Goal: Task Accomplishment & Management: Complete application form

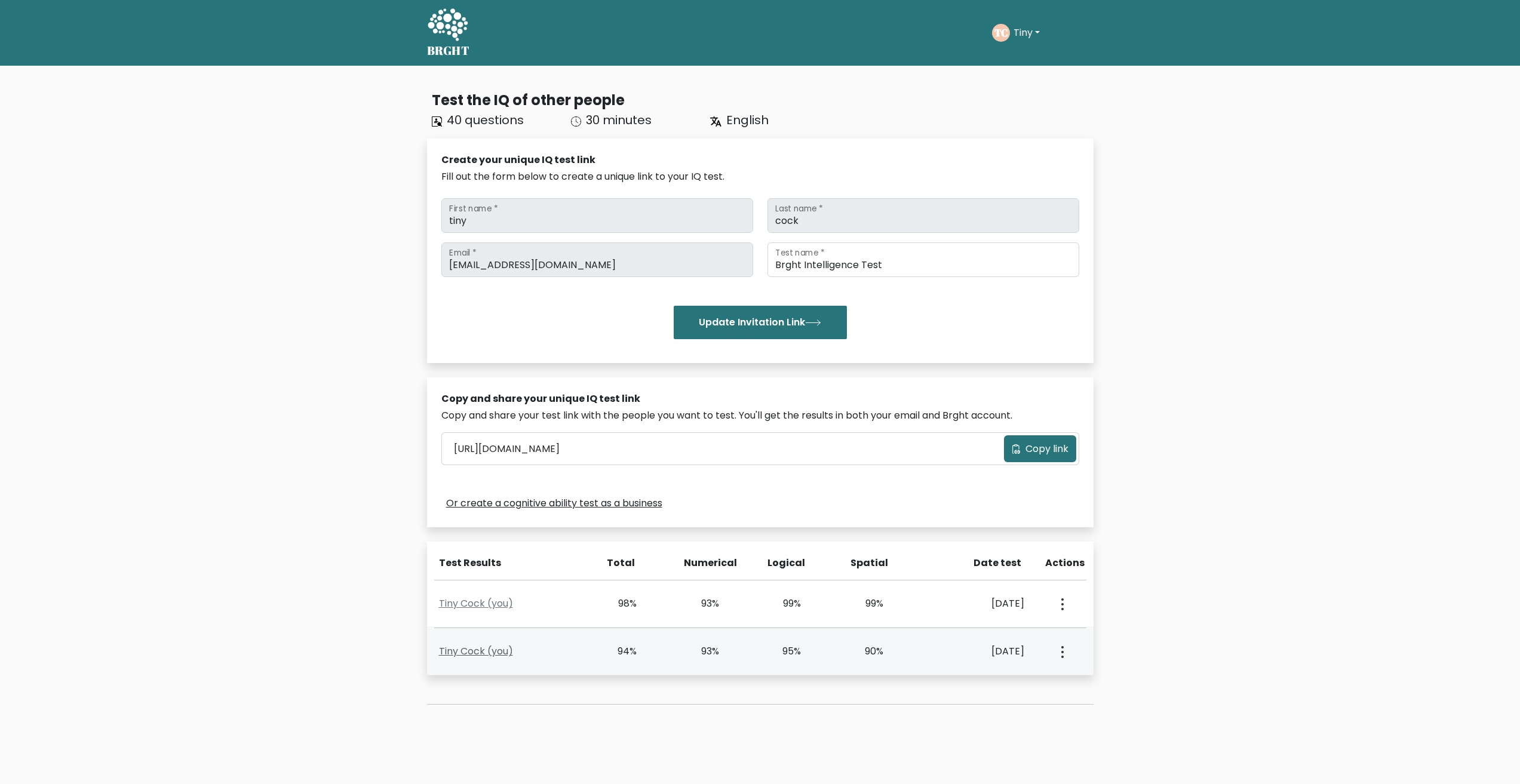
click at [484, 654] on link "Tiny Cock (you)" at bounding box center [476, 651] width 74 height 14
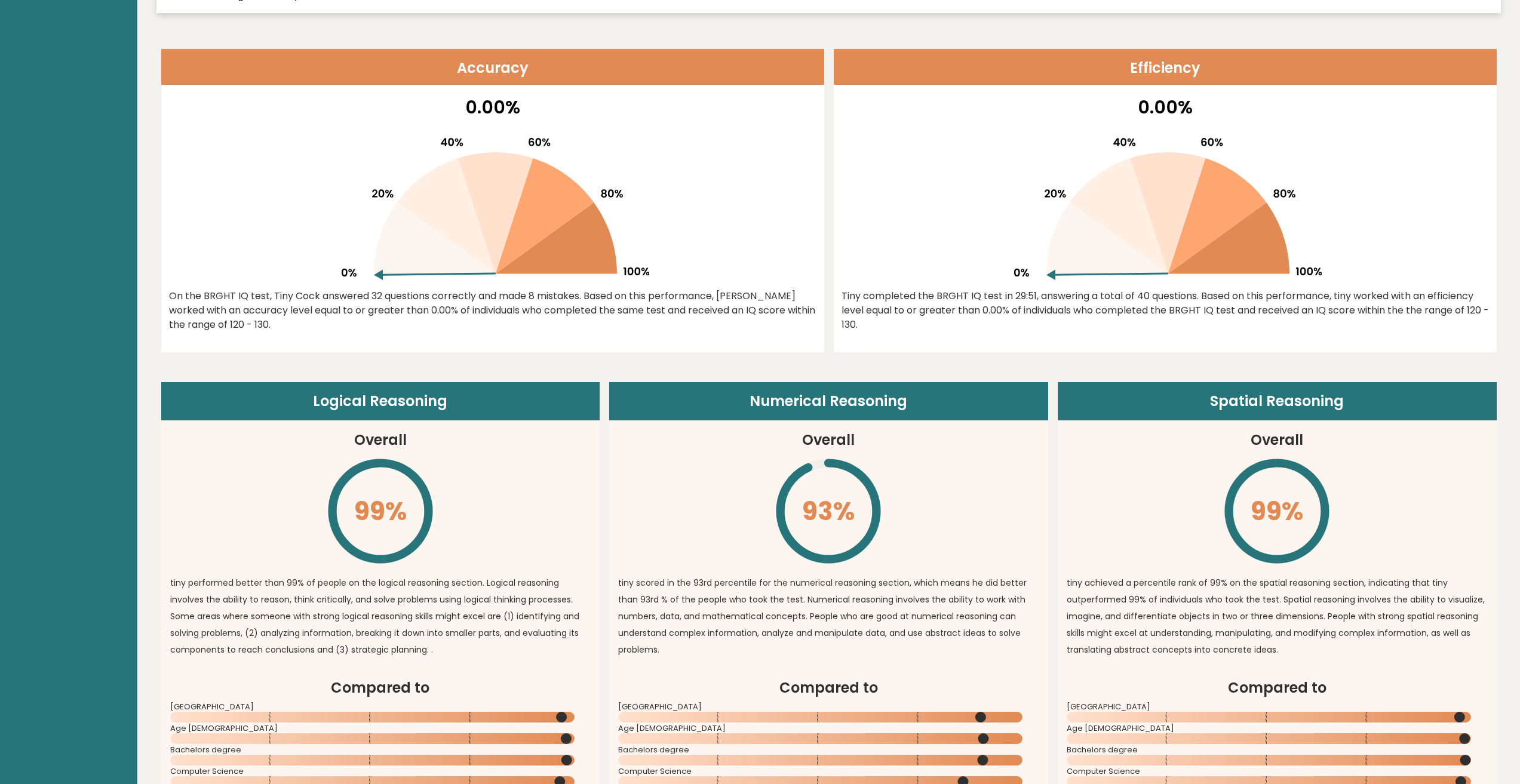
scroll to position [776, 0]
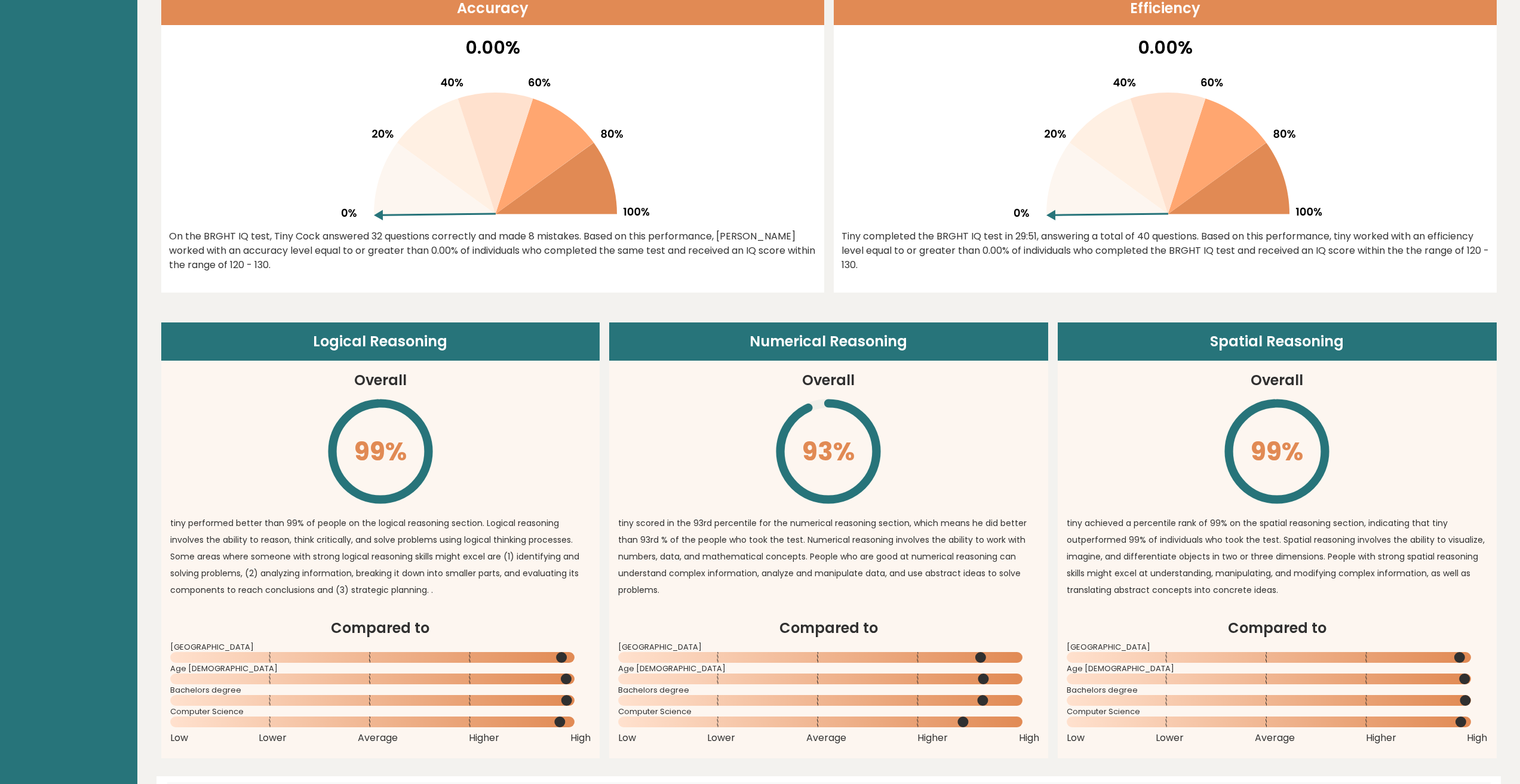
scroll to position [716, 0]
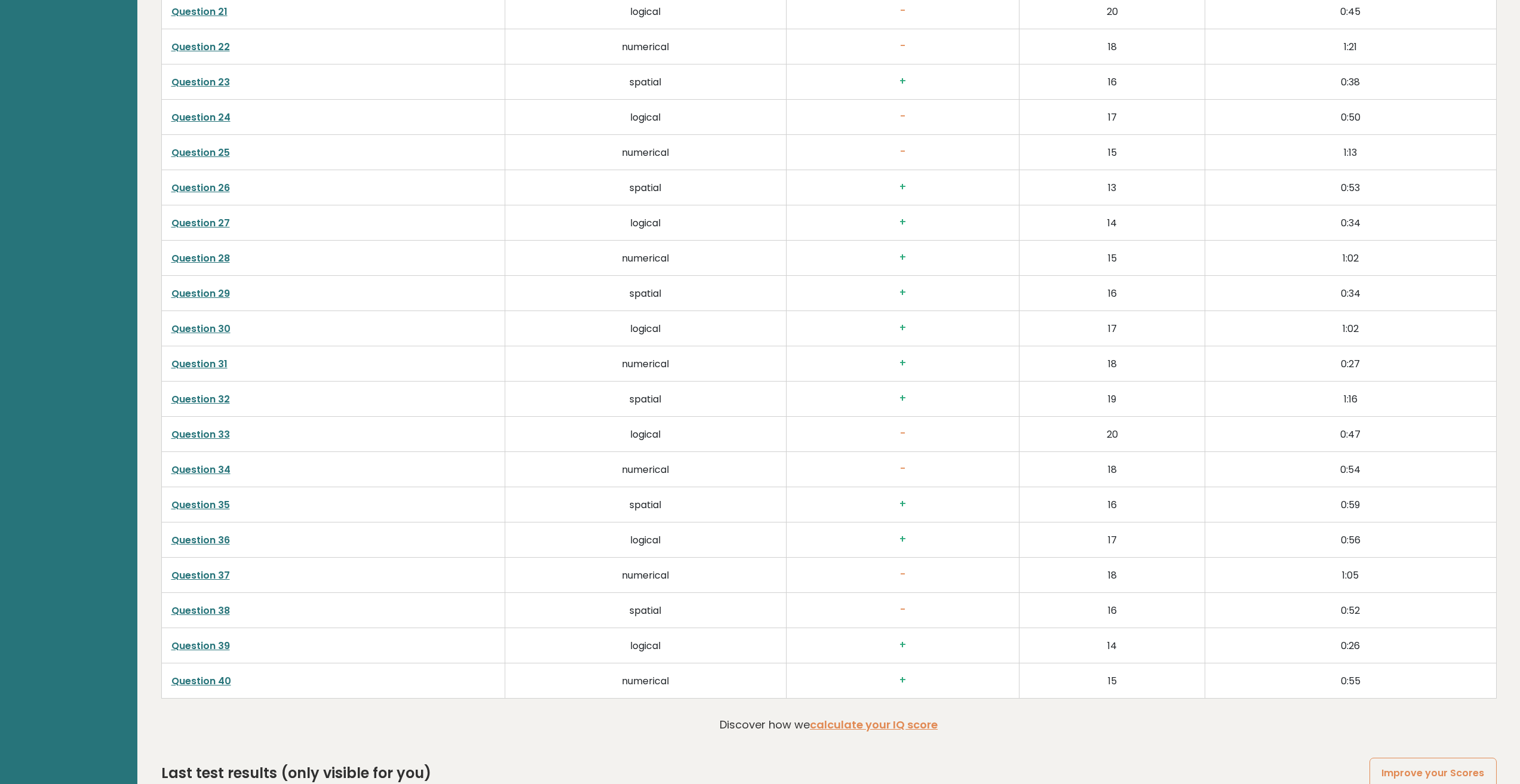
scroll to position [3127, 0]
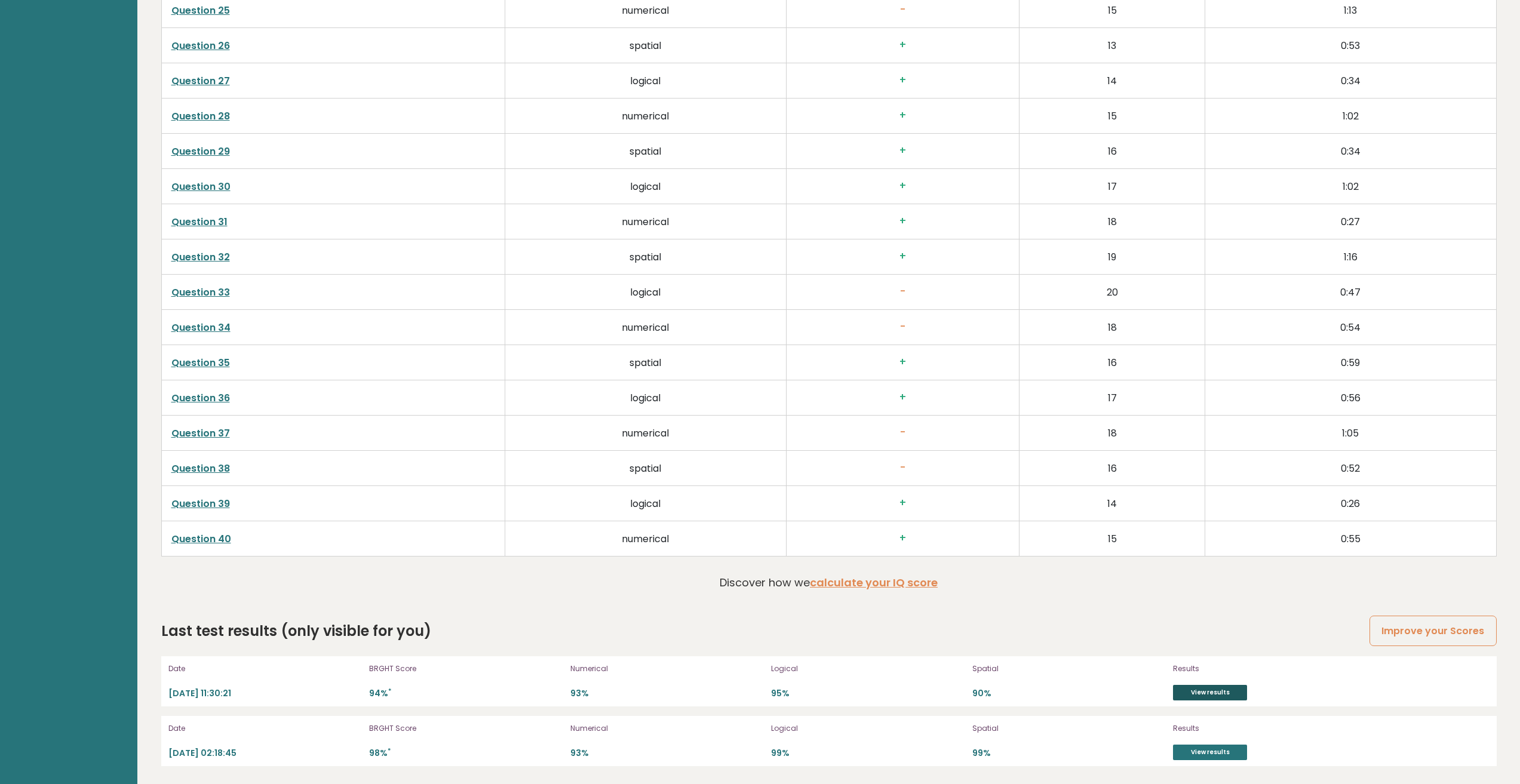
click at [1199, 694] on link "View results" at bounding box center [1211, 692] width 74 height 15
drag, startPoint x: 210, startPoint y: 750, endPoint x: 237, endPoint y: 752, distance: 27.1
click at [237, 752] on p "2025-09-13 02:18:45" at bounding box center [266, 752] width 194 height 11
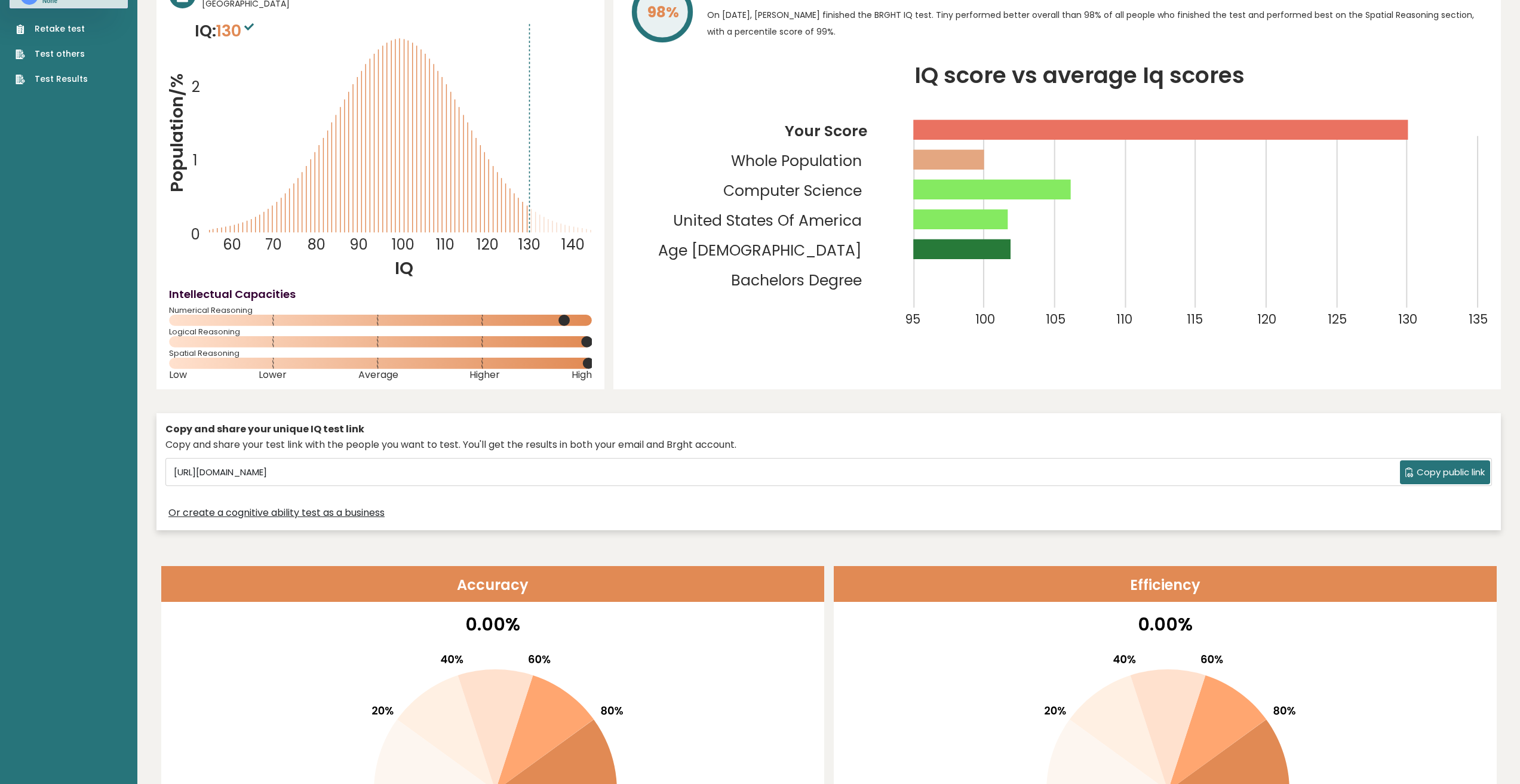
scroll to position [0, 0]
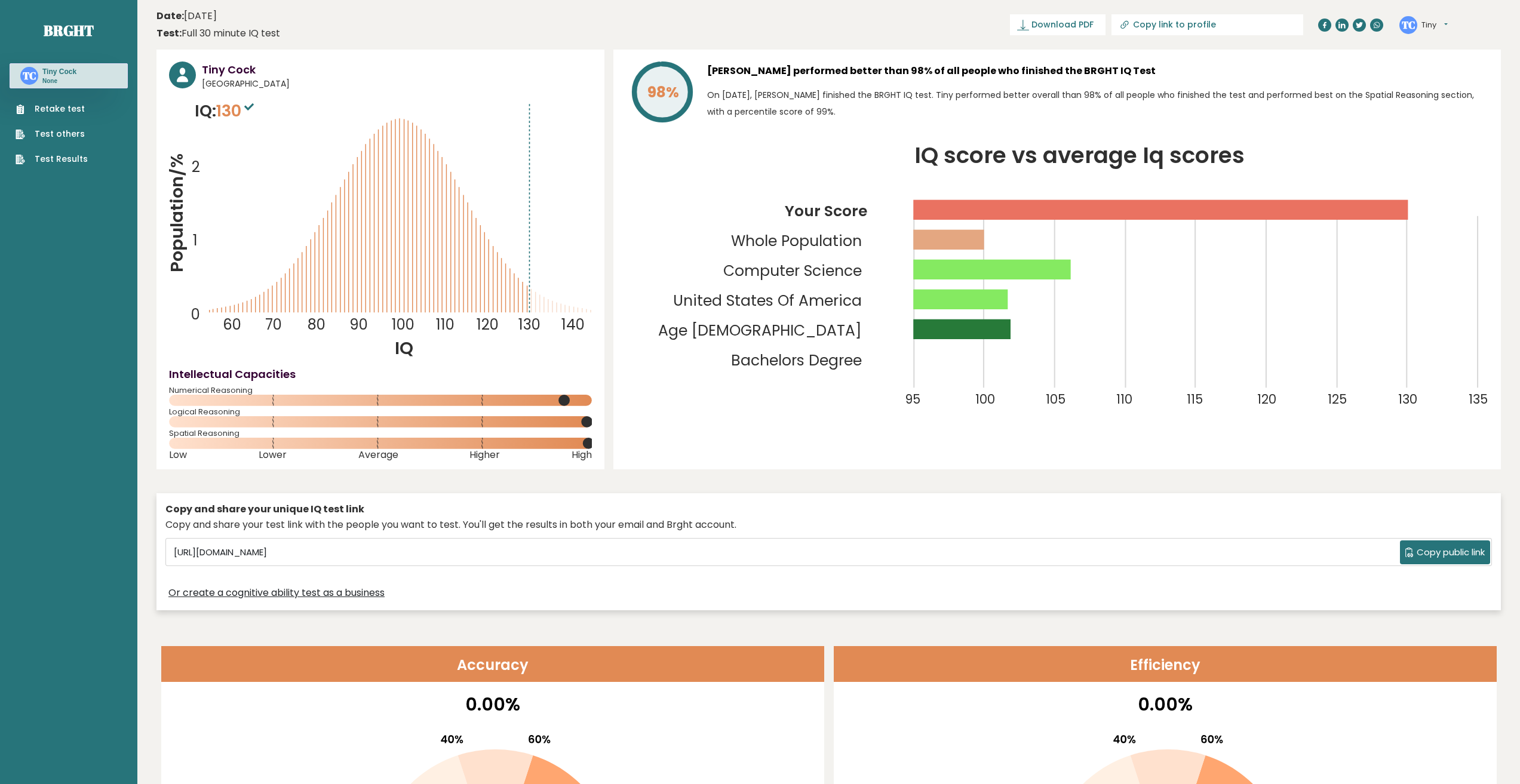
click at [57, 134] on link "Test others" at bounding box center [51, 134] width 72 height 13
click at [58, 162] on link "Test Results" at bounding box center [51, 159] width 72 height 13
click at [62, 30] on link "Brght" at bounding box center [69, 30] width 51 height 19
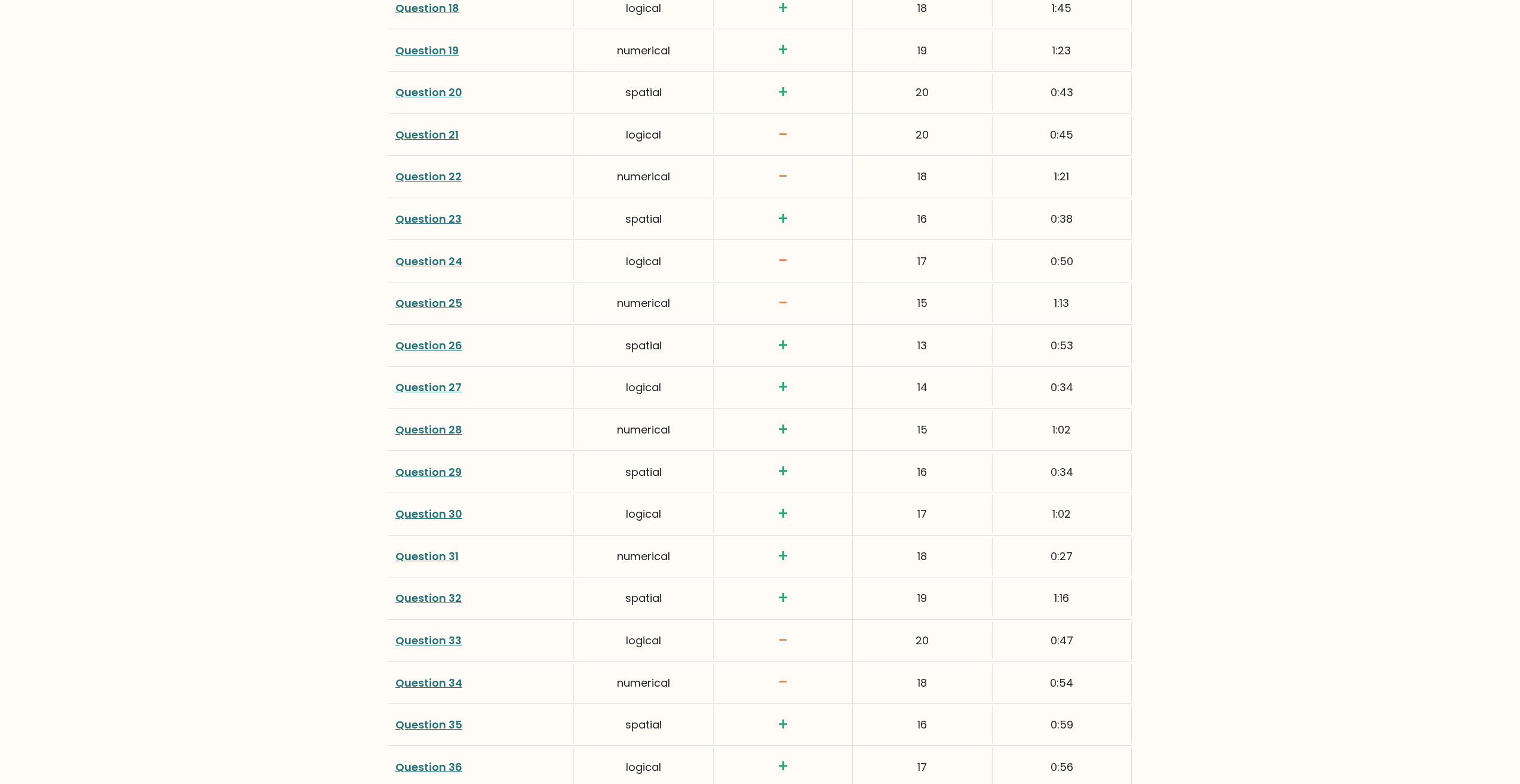
scroll to position [2758, 0]
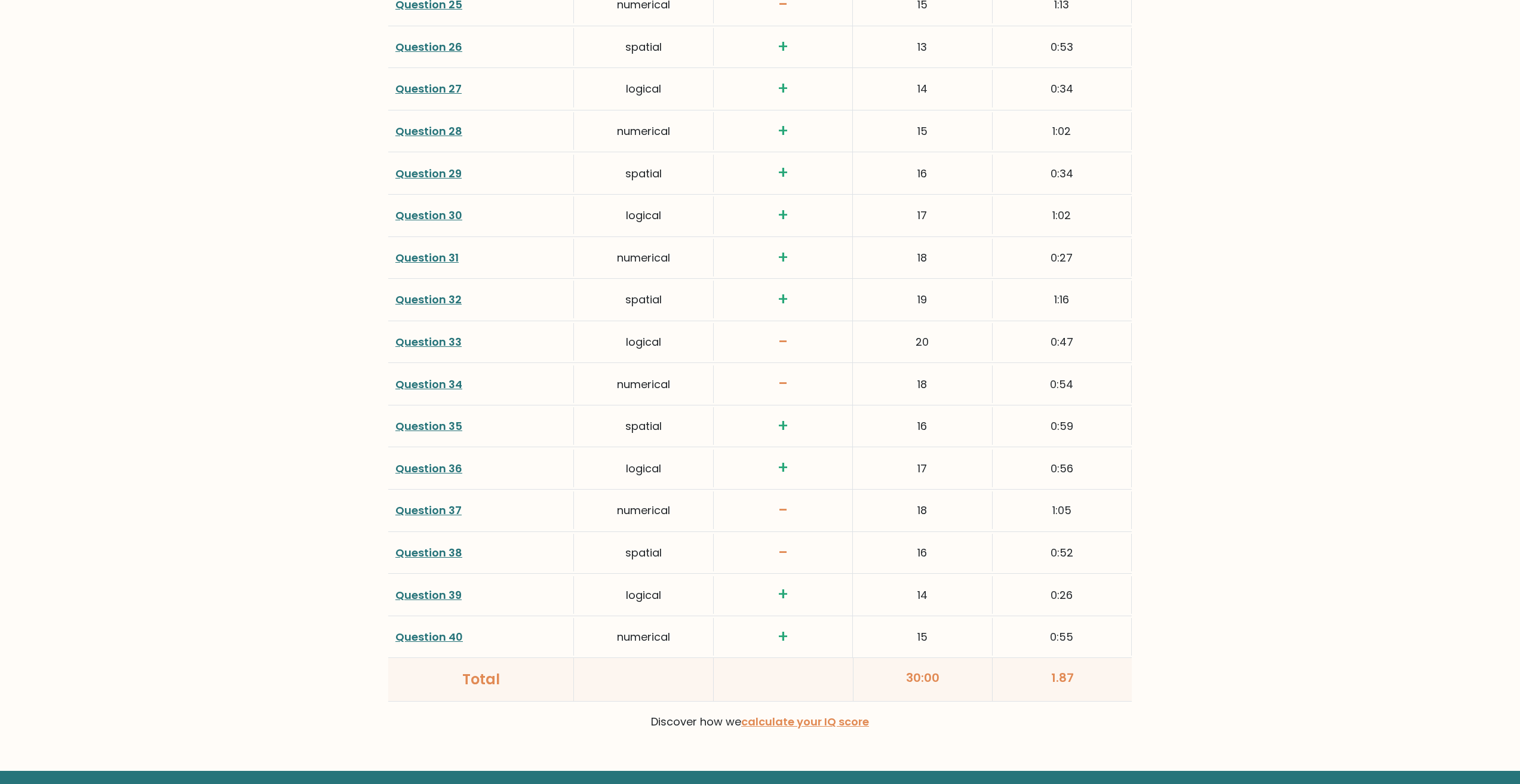
drag, startPoint x: 236, startPoint y: 422, endPoint x: 234, endPoint y: 387, distance: 35.1
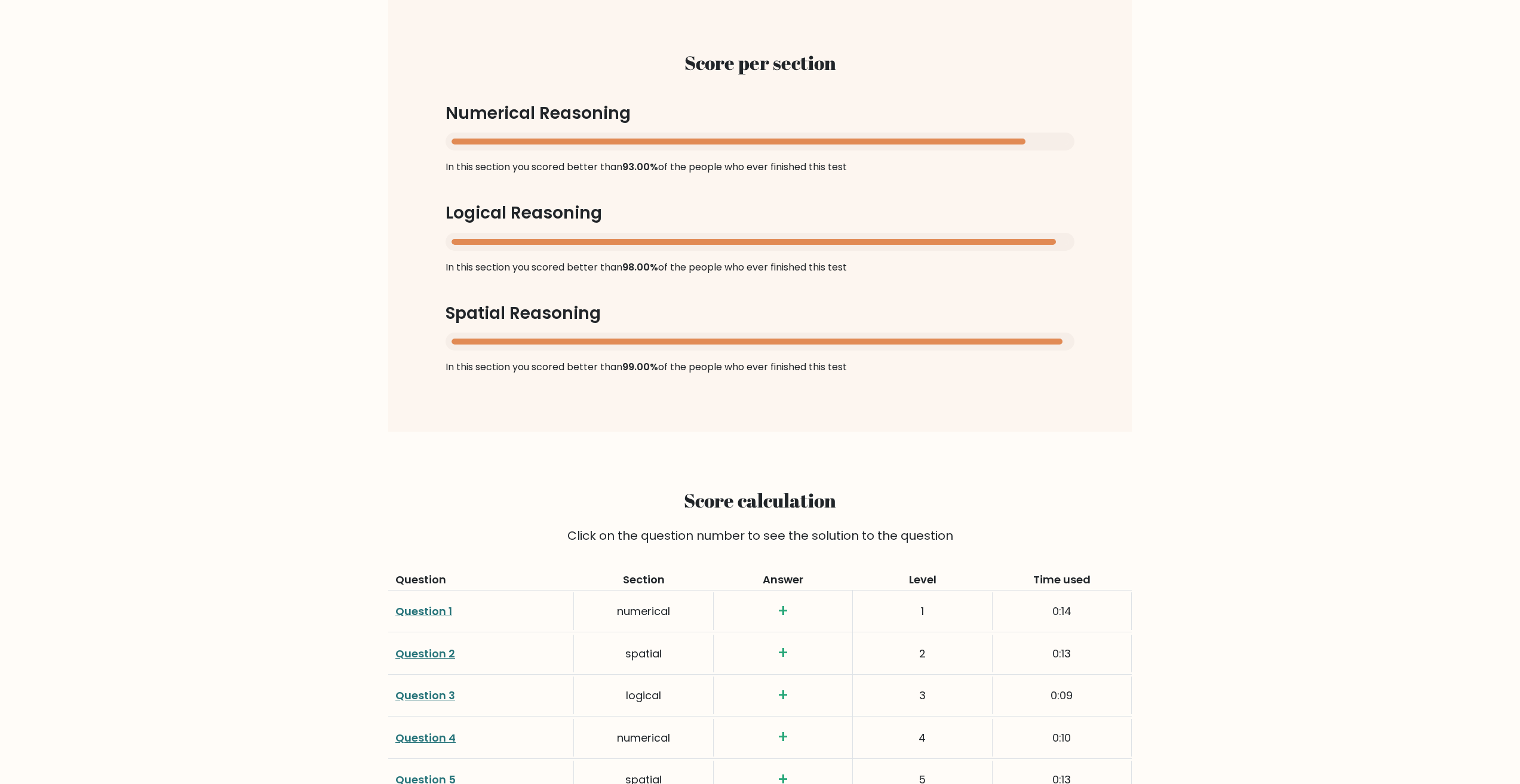
scroll to position [0, 0]
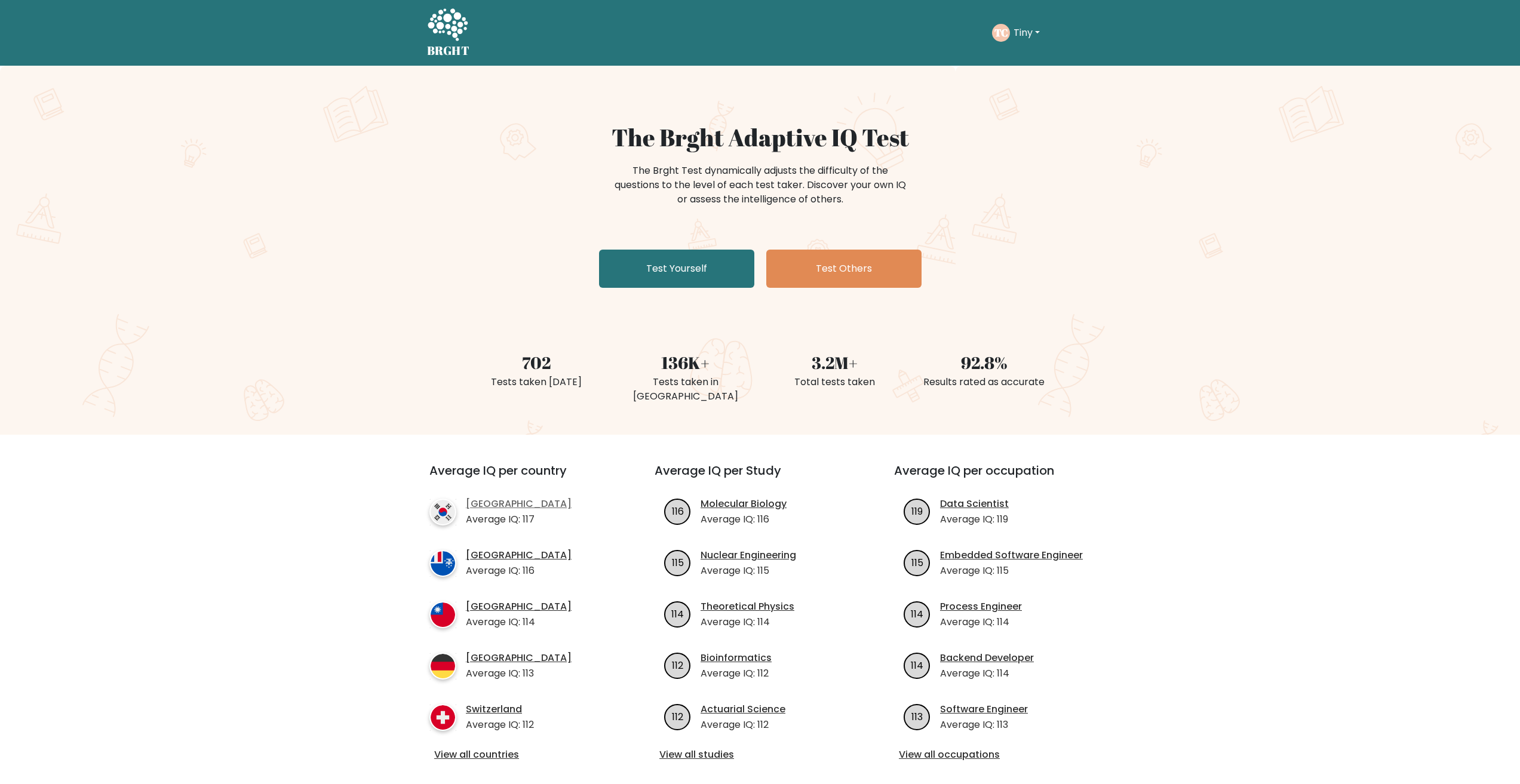
click at [505, 497] on link "[GEOGRAPHIC_DATA]" at bounding box center [519, 504] width 105 height 15
click at [633, 276] on link "Test Yourself" at bounding box center [676, 268] width 155 height 39
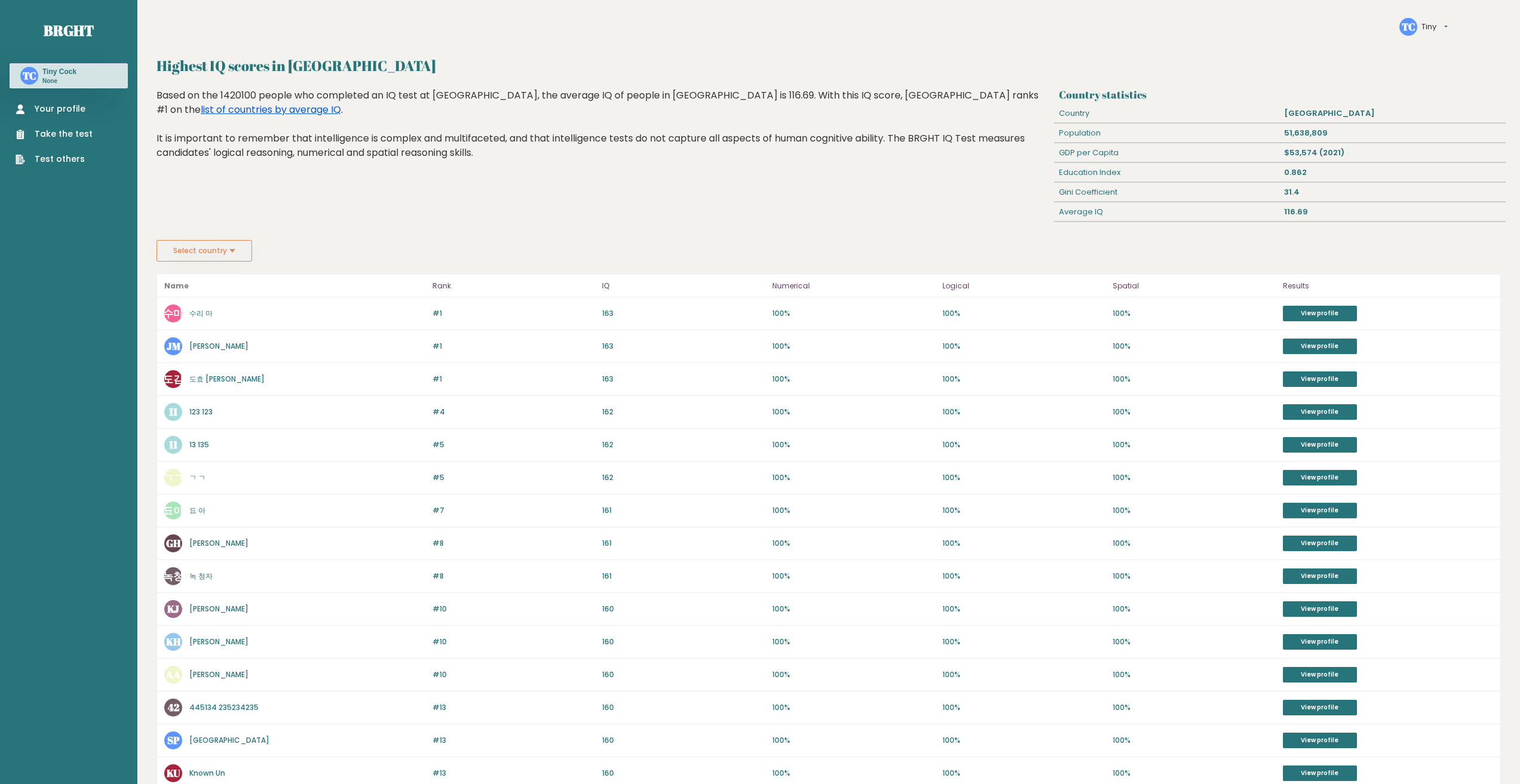
click at [341, 103] on link "list of countries by average IQ" at bounding box center [271, 110] width 141 height 14
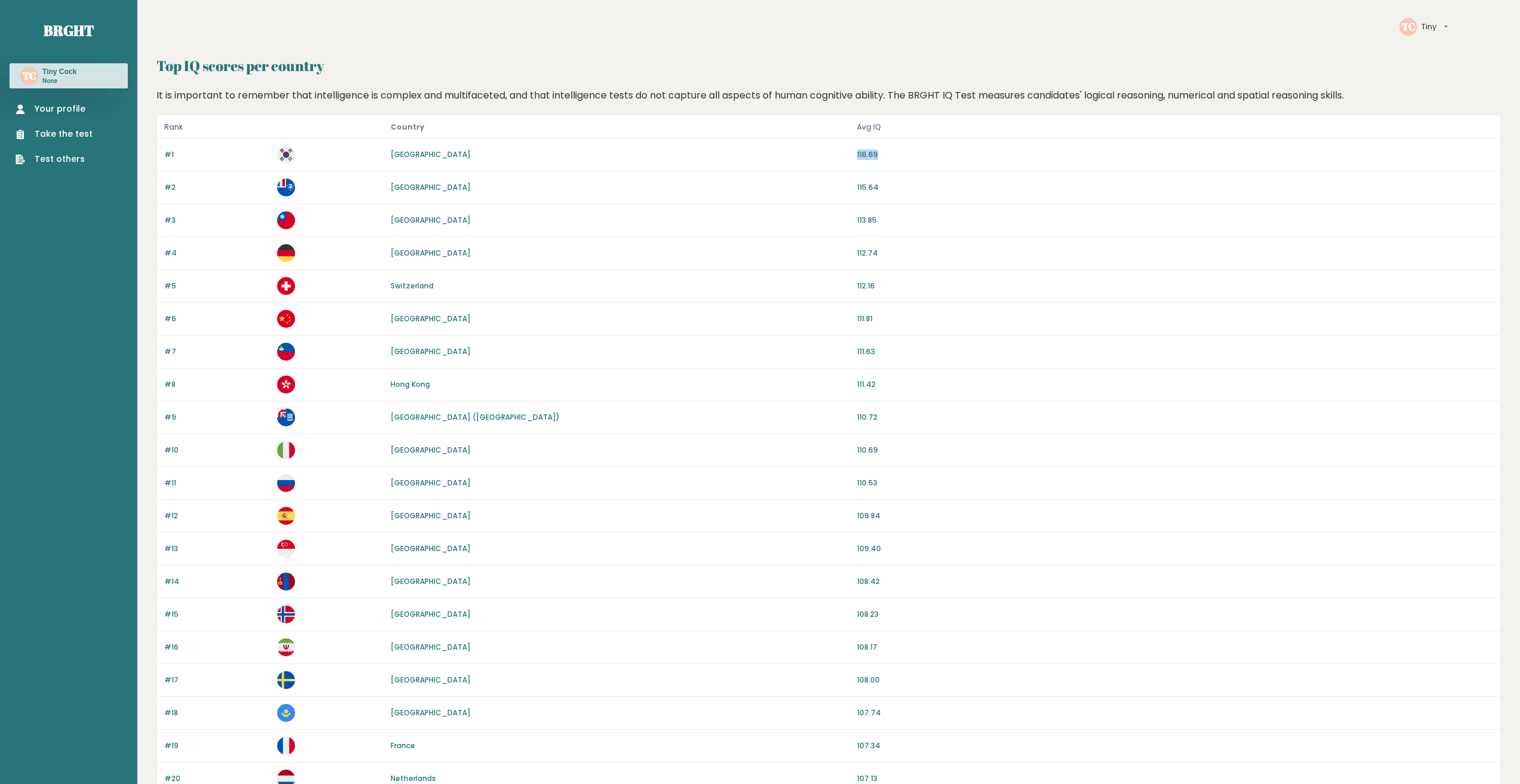
drag, startPoint x: 854, startPoint y: 154, endPoint x: 889, endPoint y: 153, distance: 35.0
click at [889, 153] on div "#1 South Korea 116.69" at bounding box center [828, 155] width 1343 height 33
click at [889, 153] on p "116.69" at bounding box center [1175, 154] width 636 height 11
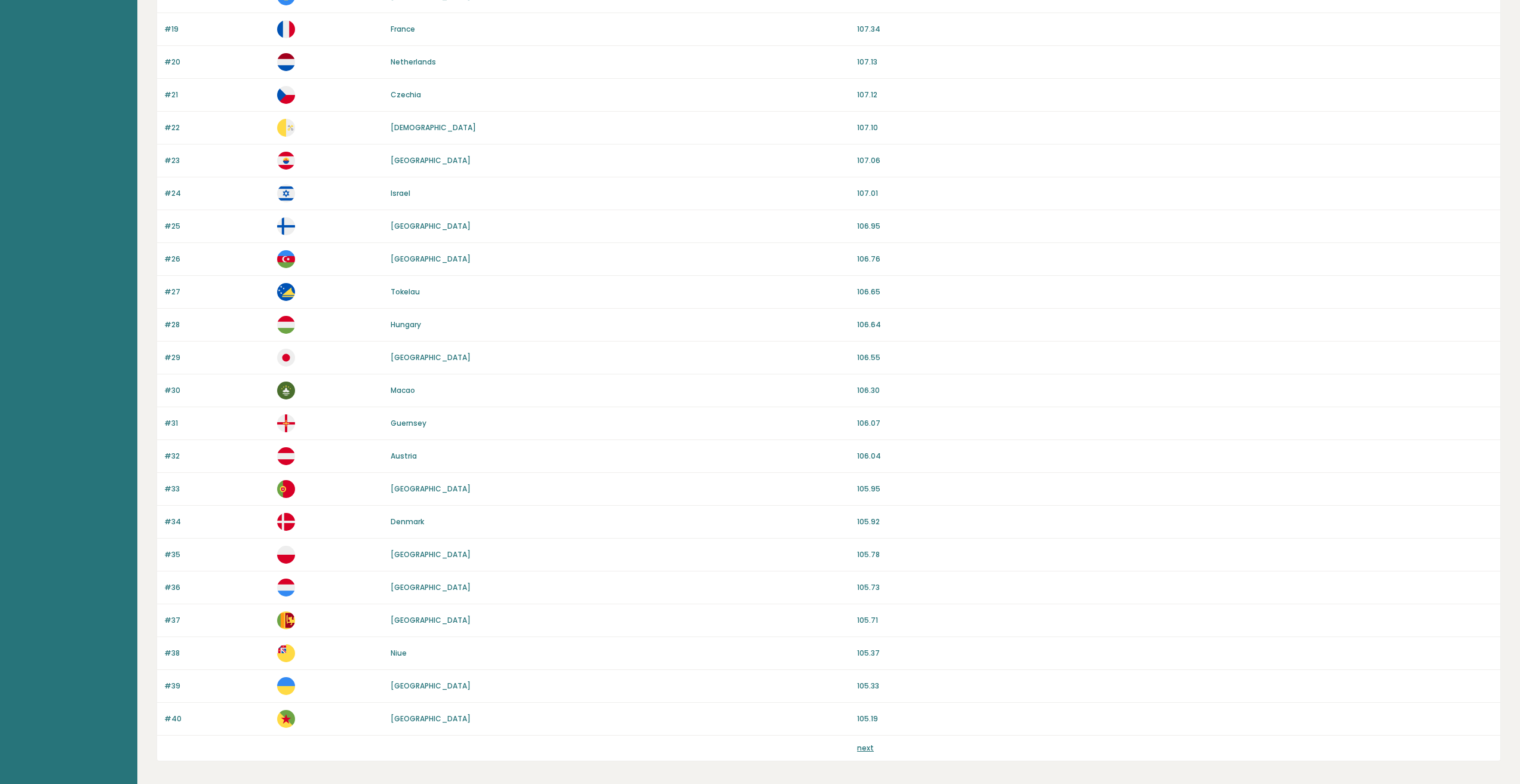
scroll to position [770, 0]
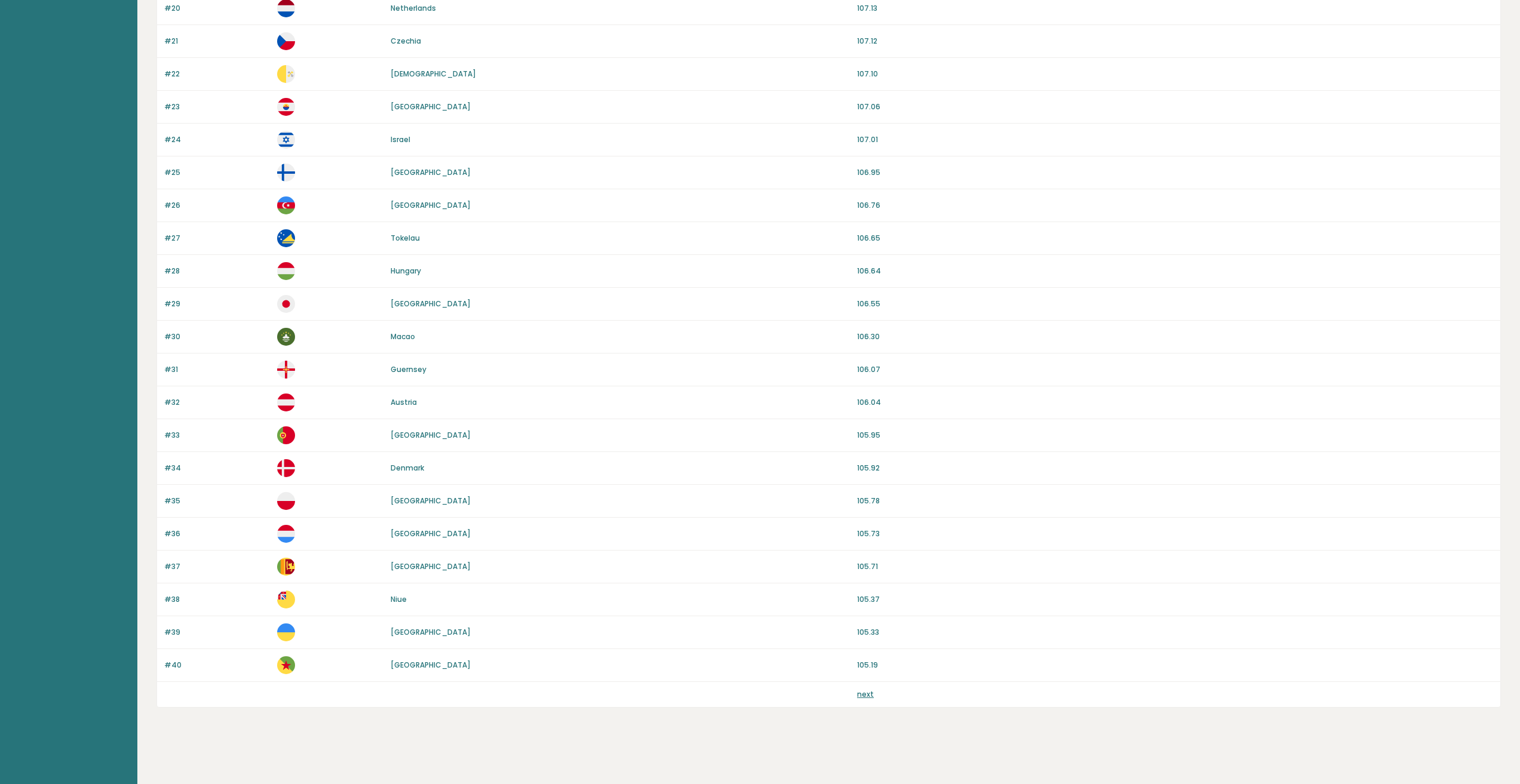
click at [865, 692] on link "next" at bounding box center [866, 694] width 17 height 10
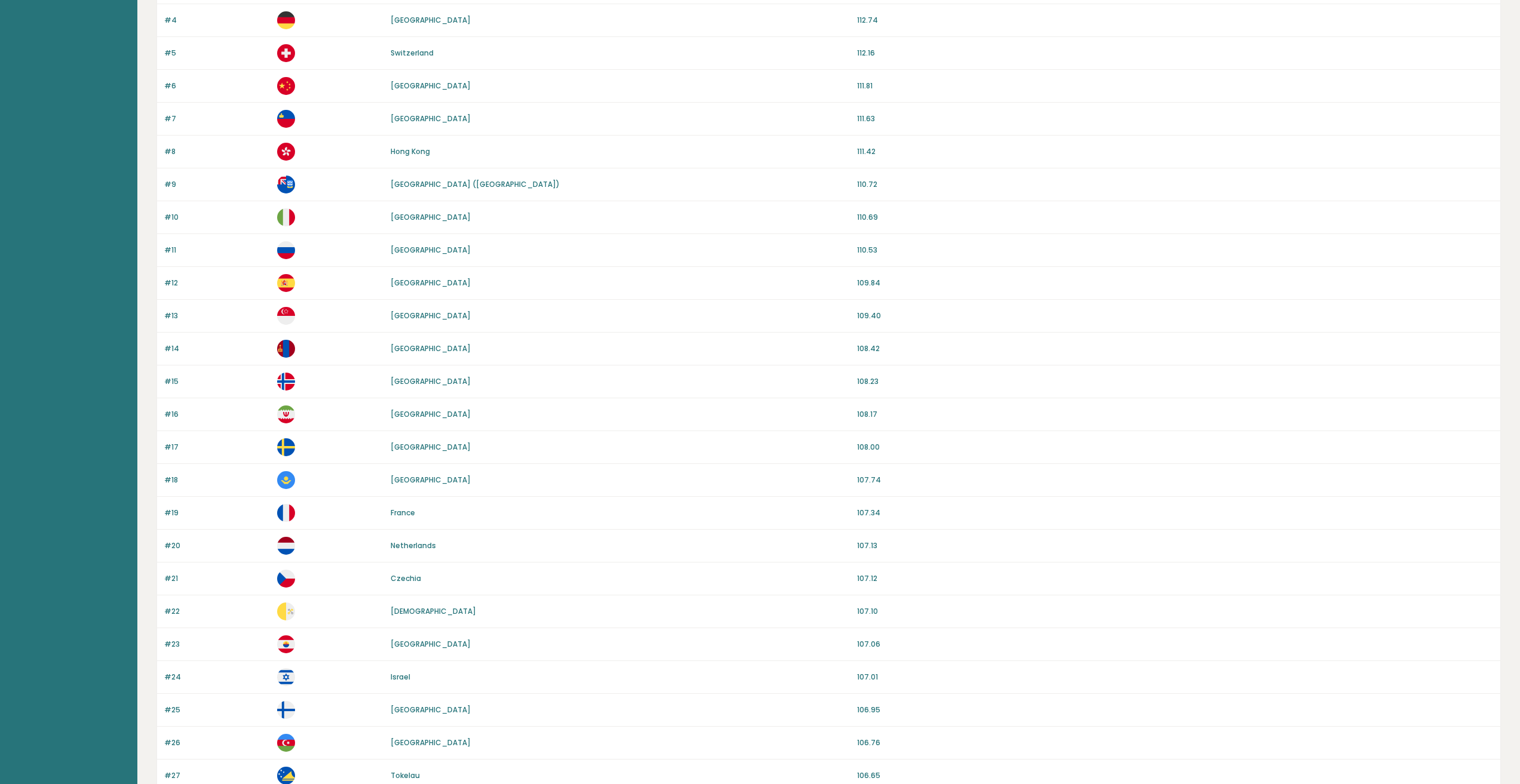
scroll to position [0, 0]
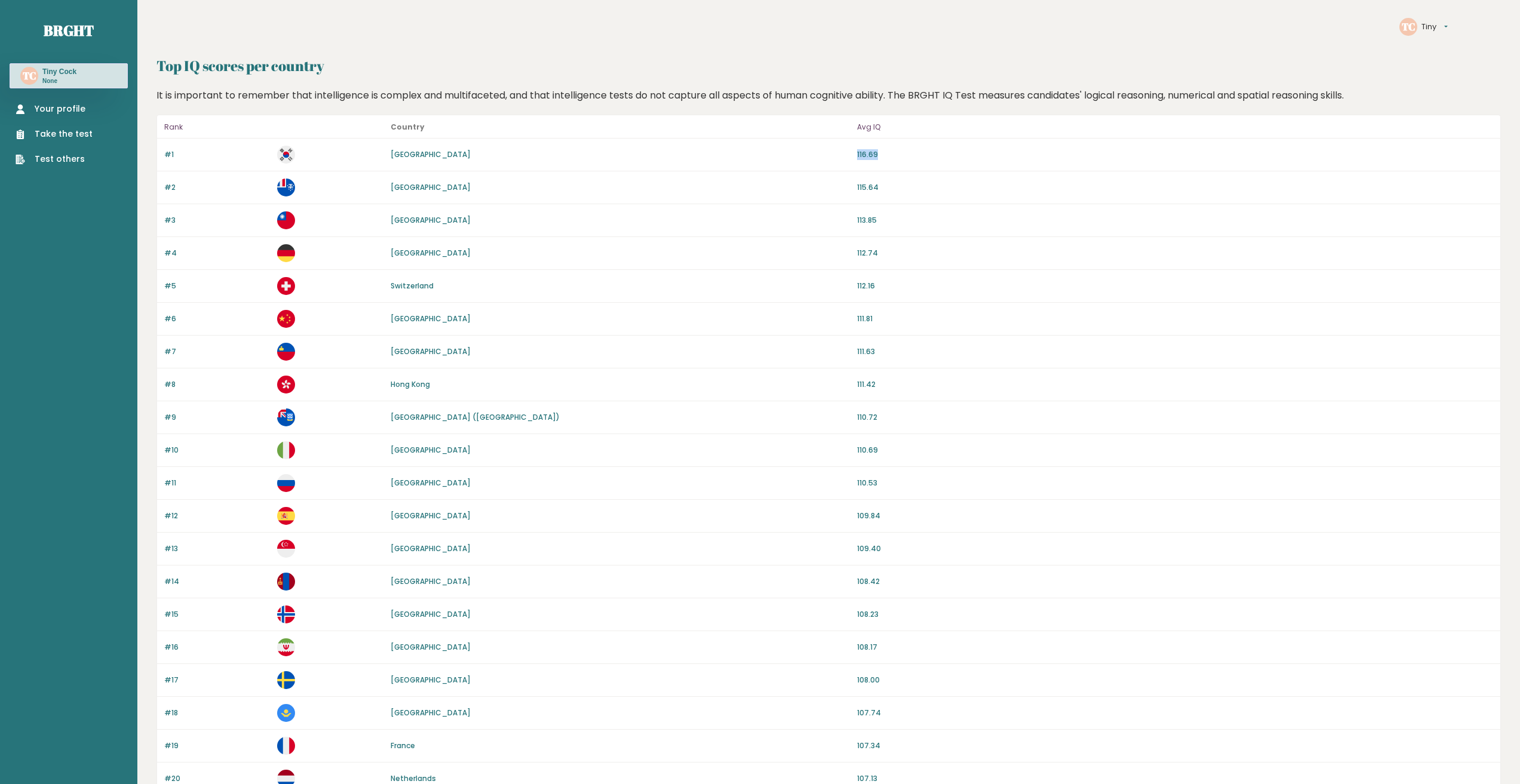
drag, startPoint x: 887, startPoint y: 159, endPoint x: 831, endPoint y: 157, distance: 56.0
click at [831, 157] on div "#1 South Korea 116.69" at bounding box center [828, 155] width 1343 height 33
click at [825, 159] on div "[GEOGRAPHIC_DATA]" at bounding box center [621, 154] width 460 height 11
click at [643, 275] on div "#5 Switzerland 112.16" at bounding box center [828, 286] width 1343 height 33
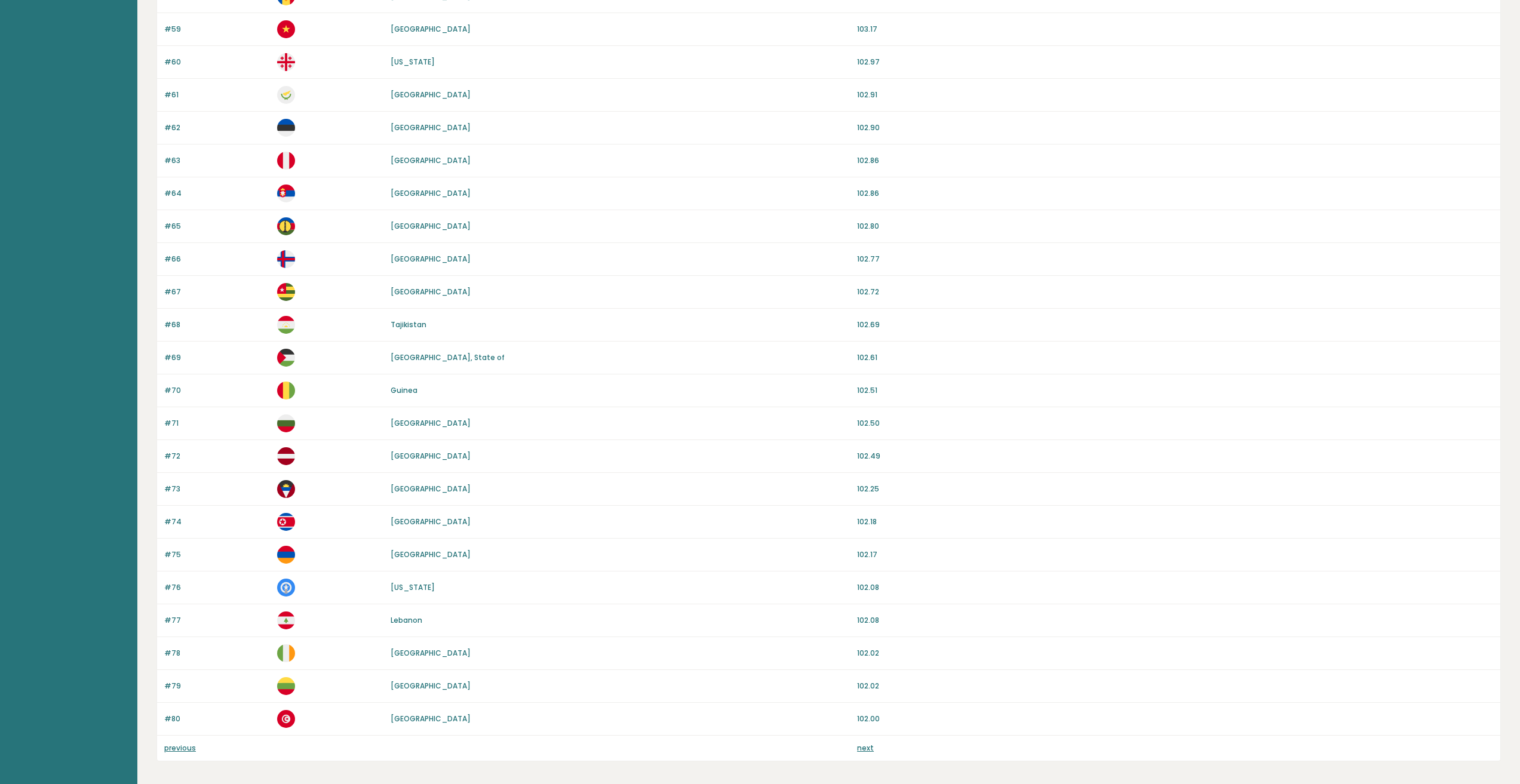
scroll to position [770, 0]
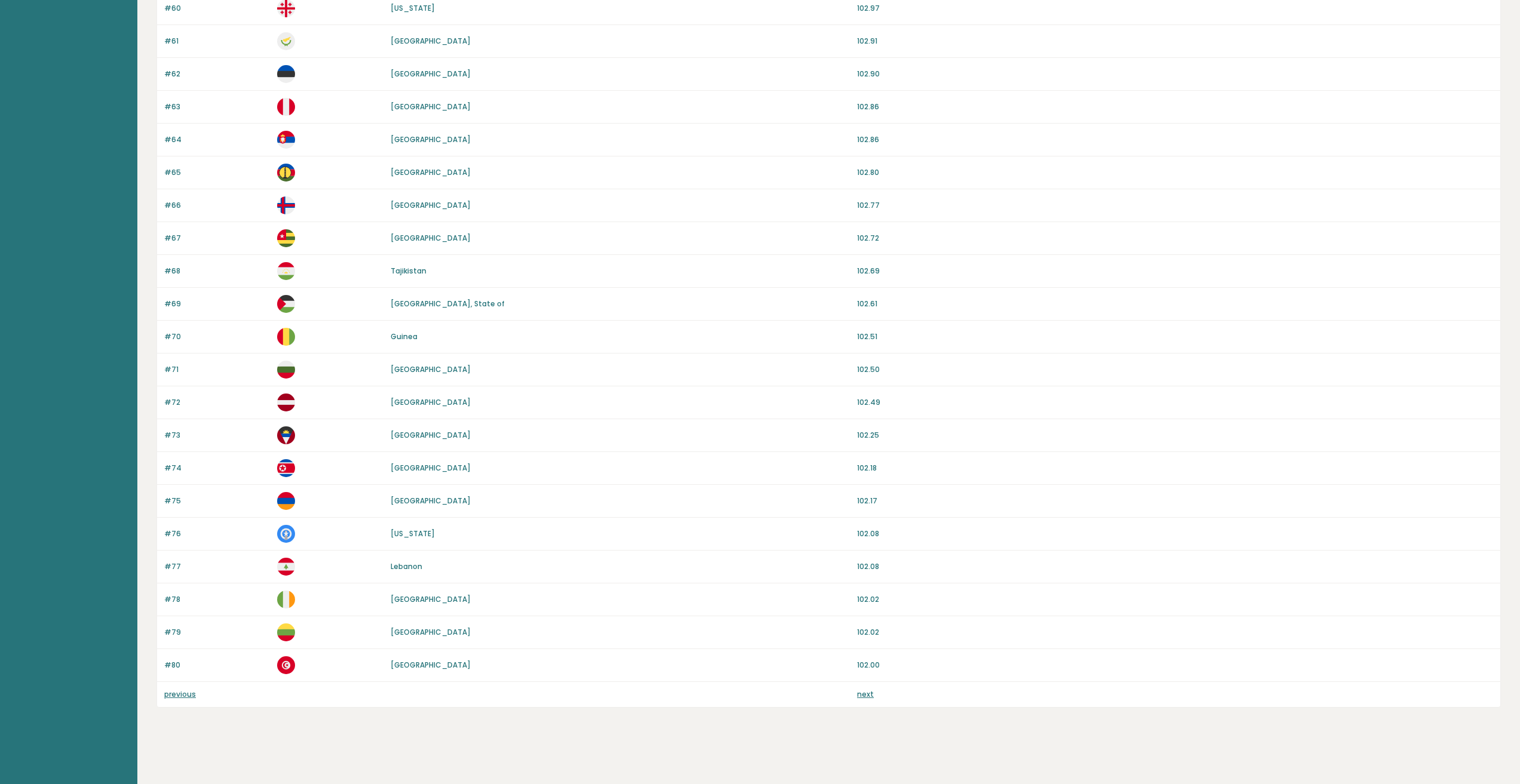
click at [864, 694] on link "next" at bounding box center [866, 694] width 17 height 10
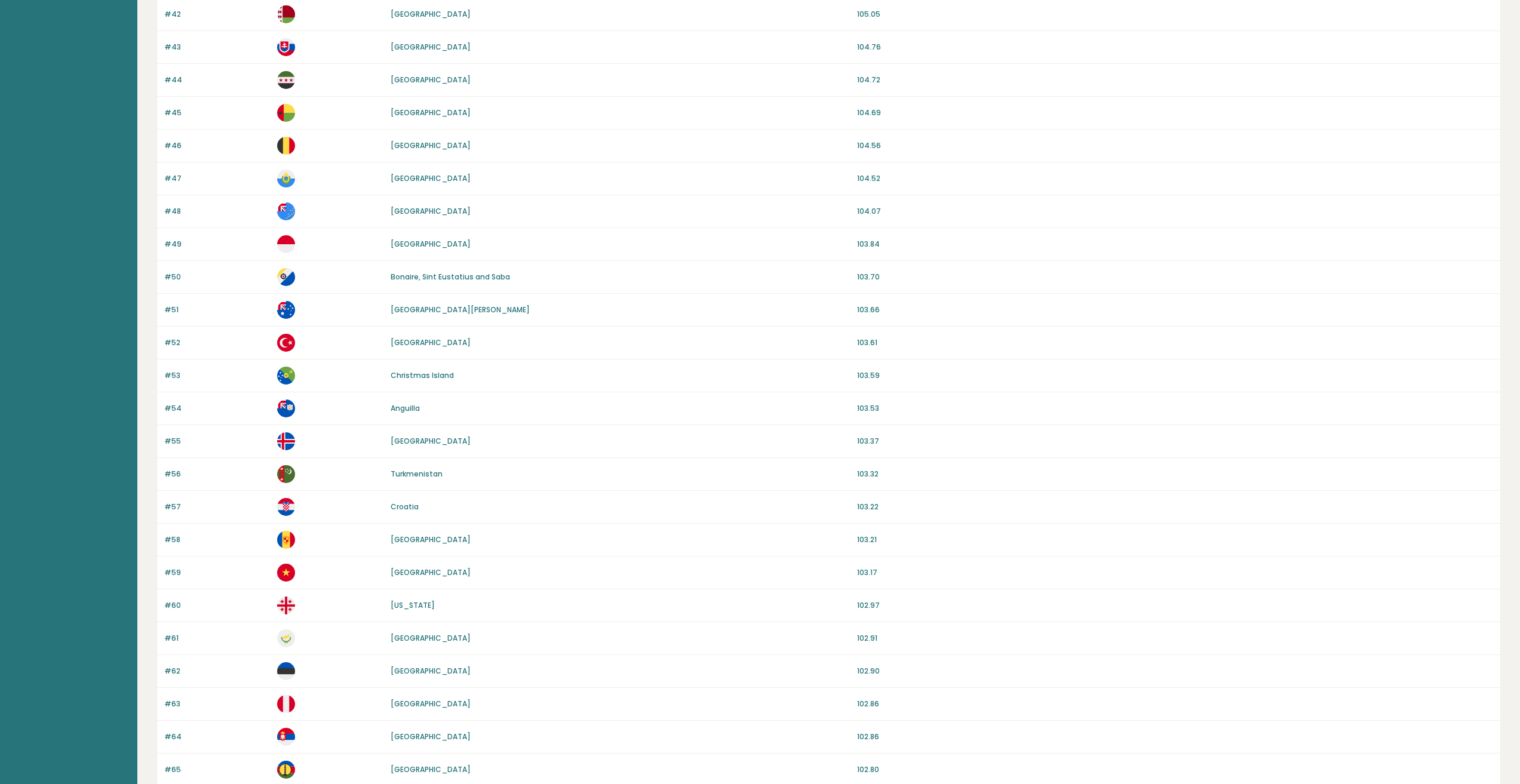
scroll to position [0, 0]
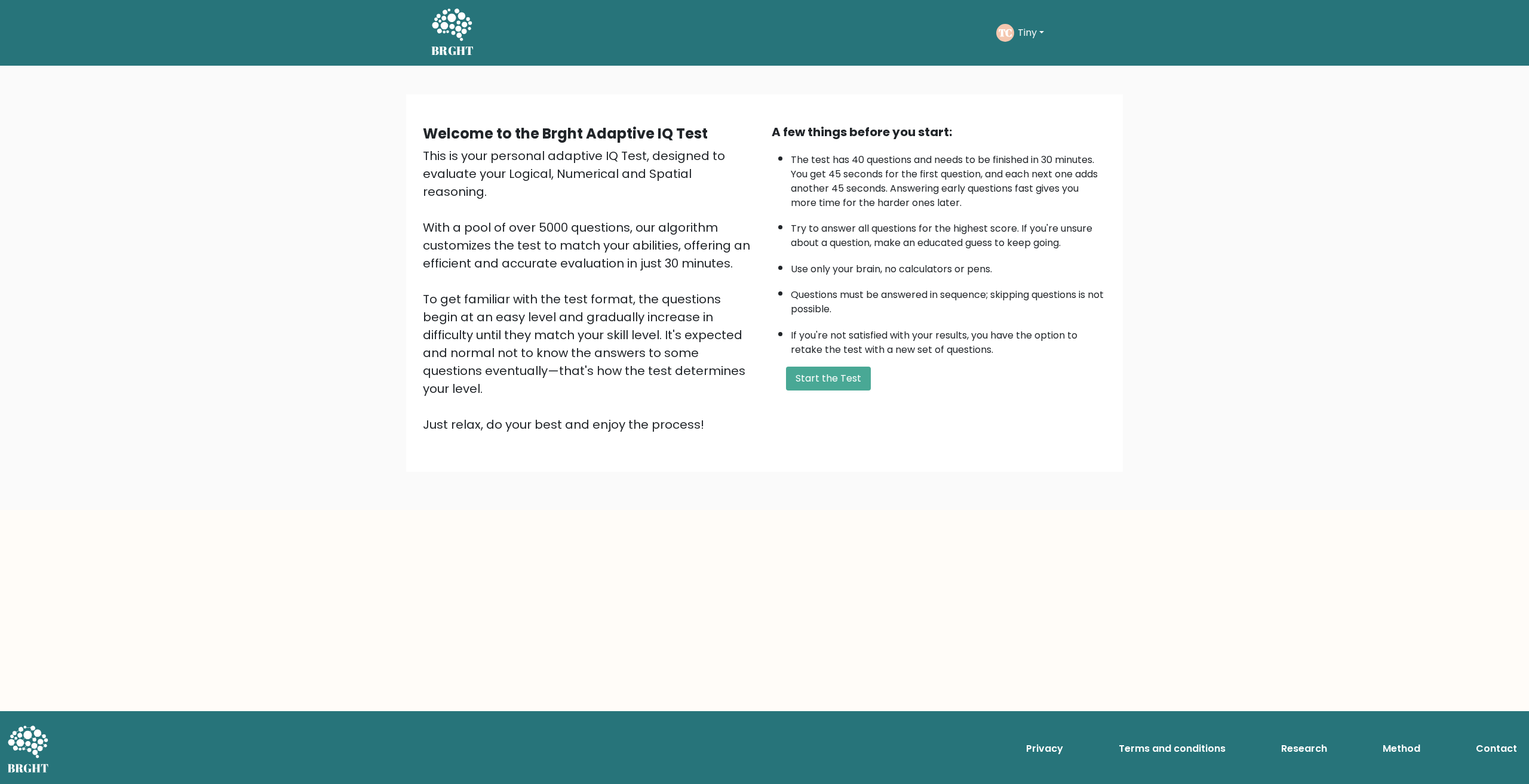
drag, startPoint x: 449, startPoint y: 277, endPoint x: 633, endPoint y: 389, distance: 215.4
click at [633, 389] on div "This is your personal adaptive IQ Test, designed to evaluate your Logical, Nume…" at bounding box center [590, 290] width 334 height 286
click at [829, 186] on li "The test has 40 questions and needs to be finished in 30 minutes. You get 45 se…" at bounding box center [949, 178] width 315 height 63
drag, startPoint x: 880, startPoint y: 336, endPoint x: 1035, endPoint y: 350, distance: 155.6
click at [1035, 350] on li "If you're not satisfied with your results, you have the option to retake the te…" at bounding box center [949, 339] width 315 height 34
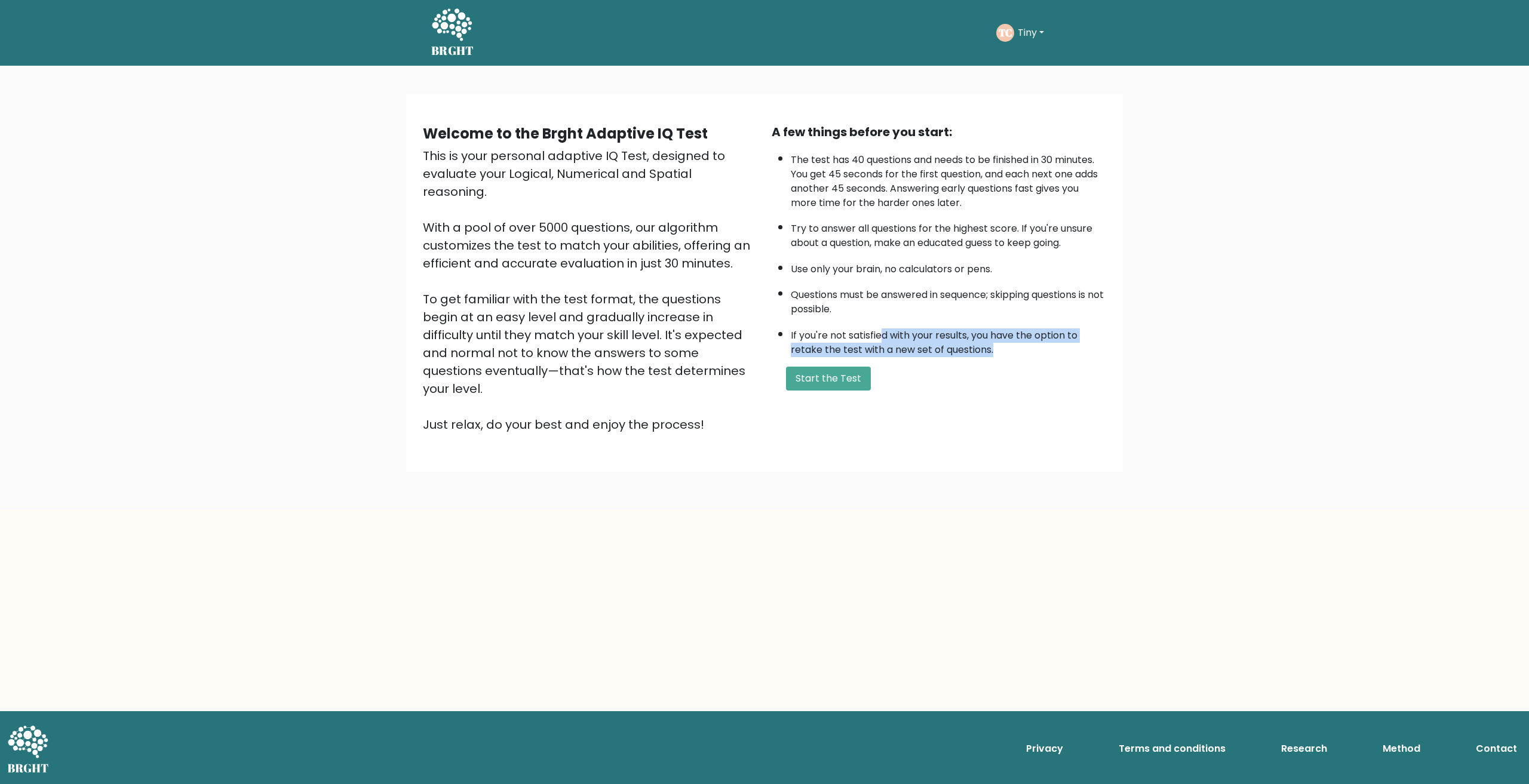
click at [1035, 350] on li "If you're not satisfied with your results, you have the option to retake the te…" at bounding box center [949, 339] width 315 height 34
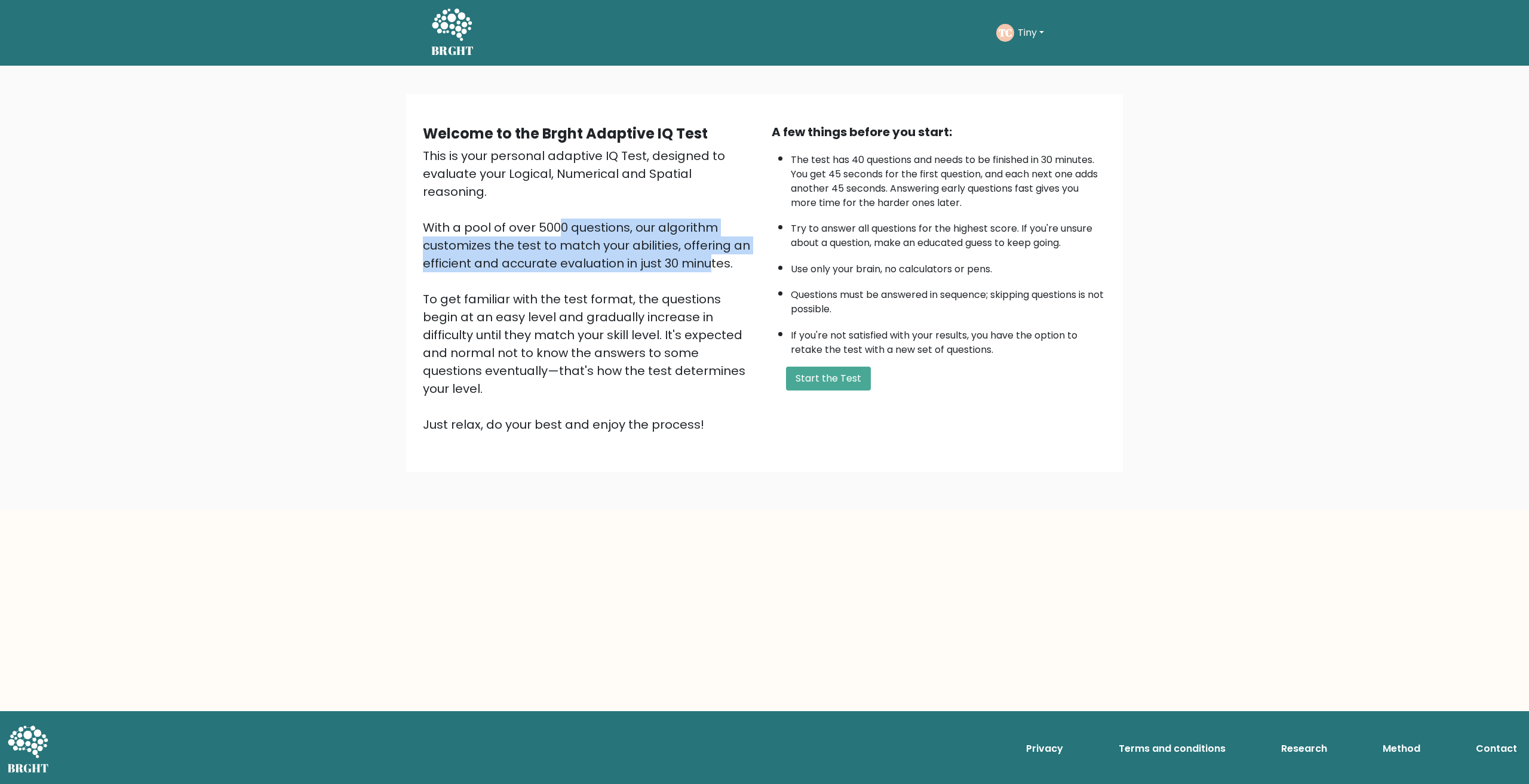
drag, startPoint x: 441, startPoint y: 213, endPoint x: 602, endPoint y: 254, distance: 166.1
click at [595, 253] on div "This is your personal adaptive IQ Test, designed to evaluate your Logical, Nume…" at bounding box center [590, 290] width 334 height 286
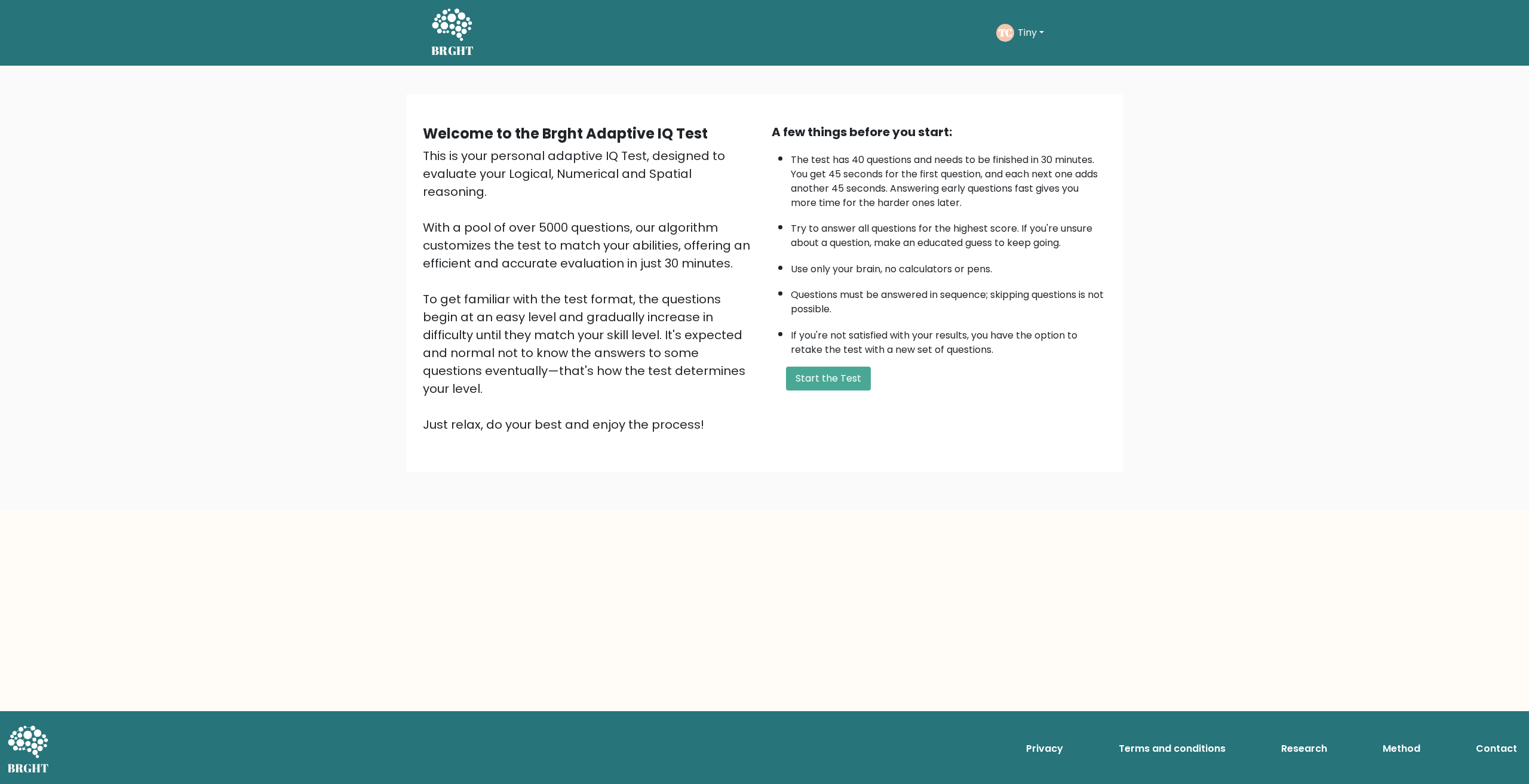
click at [602, 254] on div "This is your personal adaptive IQ Test, designed to evaluate your Logical, Nume…" at bounding box center [590, 290] width 334 height 286
drag, startPoint x: 471, startPoint y: 277, endPoint x: 608, endPoint y: 340, distance: 150.8
click at [559, 303] on div "This is your personal adaptive IQ Test, designed to evaluate your Logical, Nume…" at bounding box center [590, 290] width 334 height 286
click at [609, 342] on div "This is your personal adaptive IQ Test, designed to evaluate your Logical, Nume…" at bounding box center [590, 290] width 334 height 286
click at [835, 378] on button "Start the Test" at bounding box center [828, 379] width 85 height 24
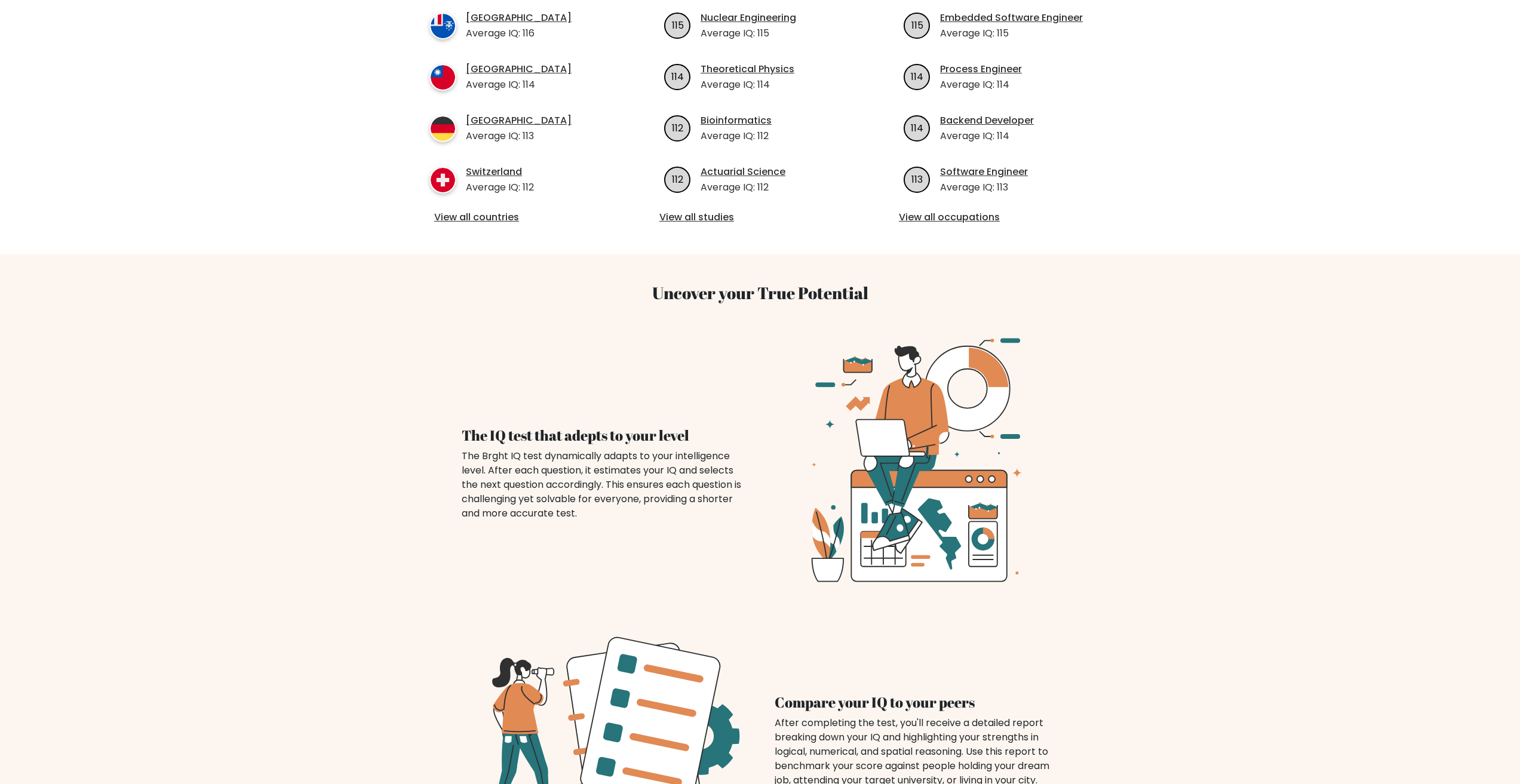
scroll to position [597, 0]
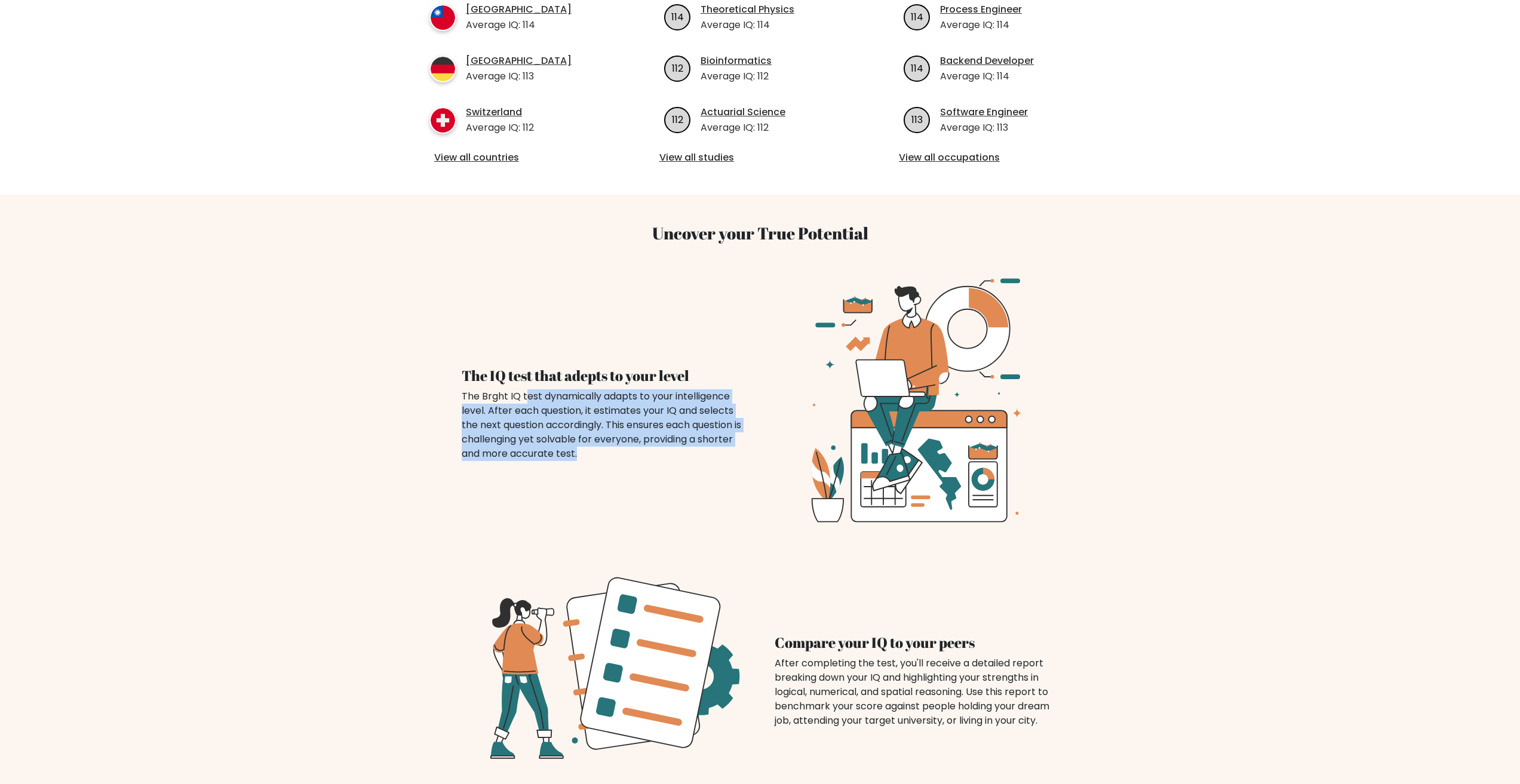
drag, startPoint x: 568, startPoint y: 381, endPoint x: 652, endPoint y: 433, distance: 98.8
click at [652, 433] on div "The Brght IQ test dynamically adapts to your intelligence level. After each que…" at bounding box center [604, 425] width 285 height 72
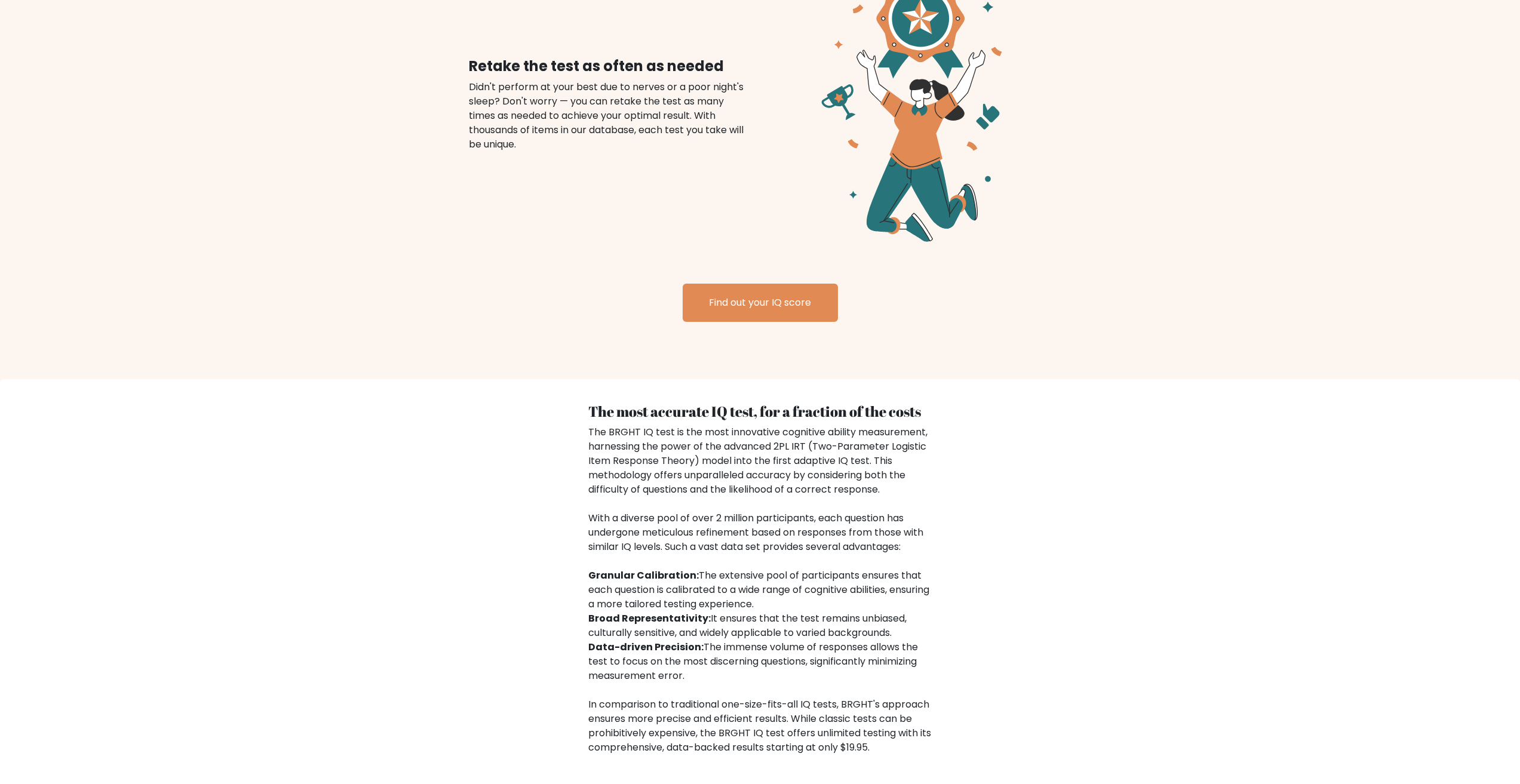
scroll to position [1493, 0]
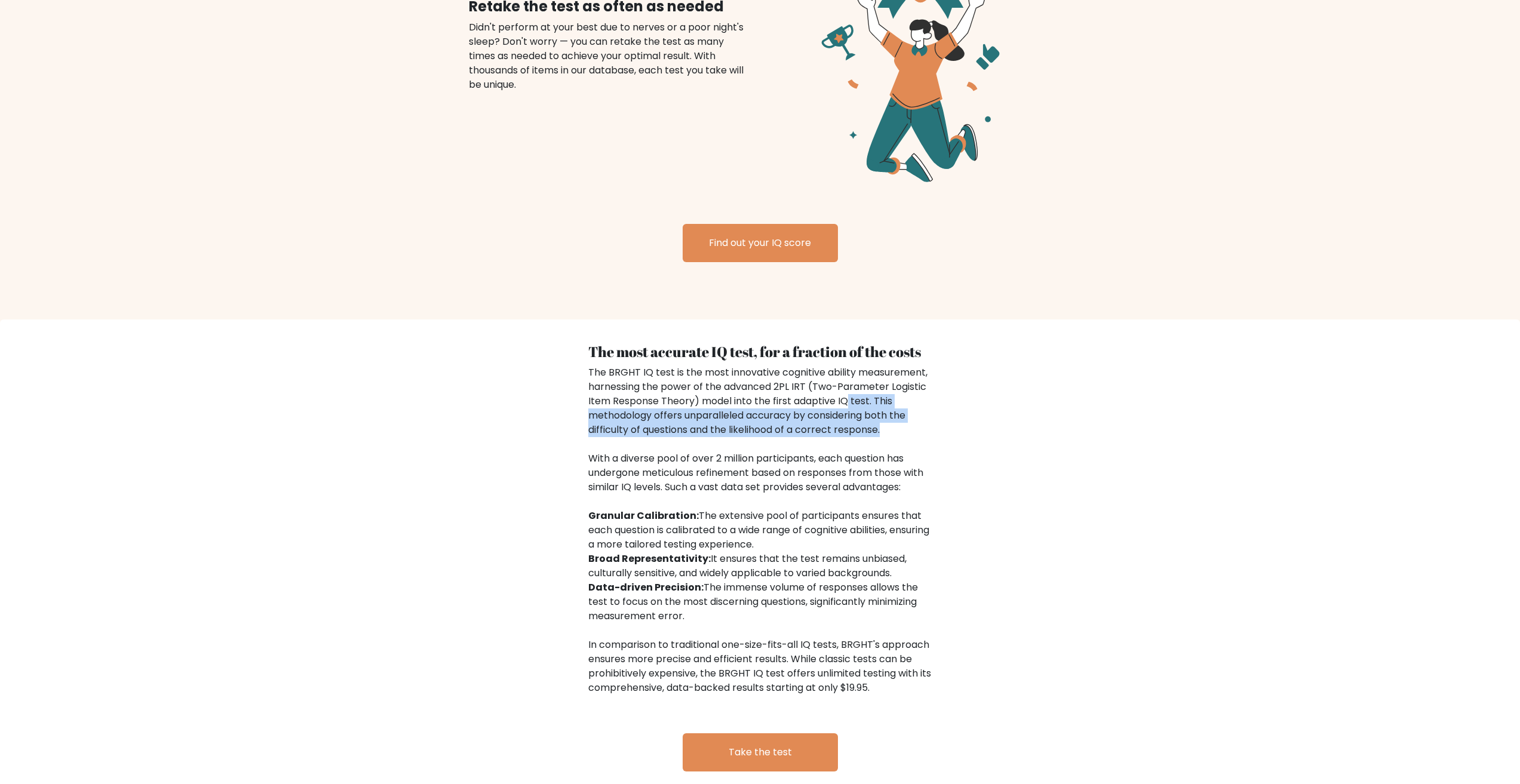
drag, startPoint x: 845, startPoint y: 384, endPoint x: 888, endPoint y: 415, distance: 53.0
click at [888, 415] on div "The BRGHT IQ test is the most innovative cognitive ability measurement, harness…" at bounding box center [760, 530] width 344 height 330
click at [917, 418] on div "The BRGHT IQ test is the most innovative cognitive ability measurement, harness…" at bounding box center [760, 530] width 344 height 330
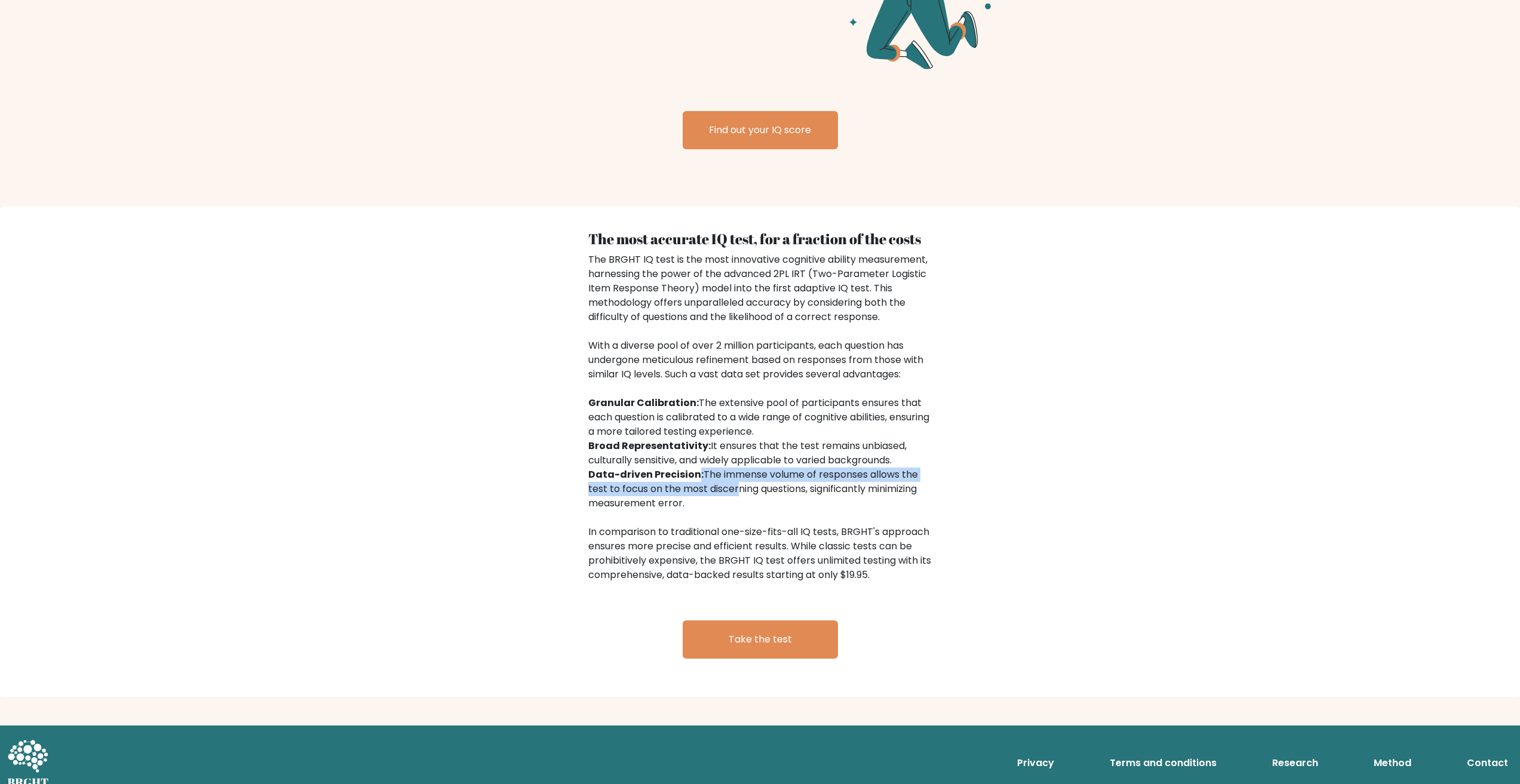
drag, startPoint x: 697, startPoint y: 454, endPoint x: 734, endPoint y: 469, distance: 39.9
click at [734, 469] on div "The BRGHT IQ test is the most innovative cognitive ability measurement, harness…" at bounding box center [760, 417] width 344 height 330
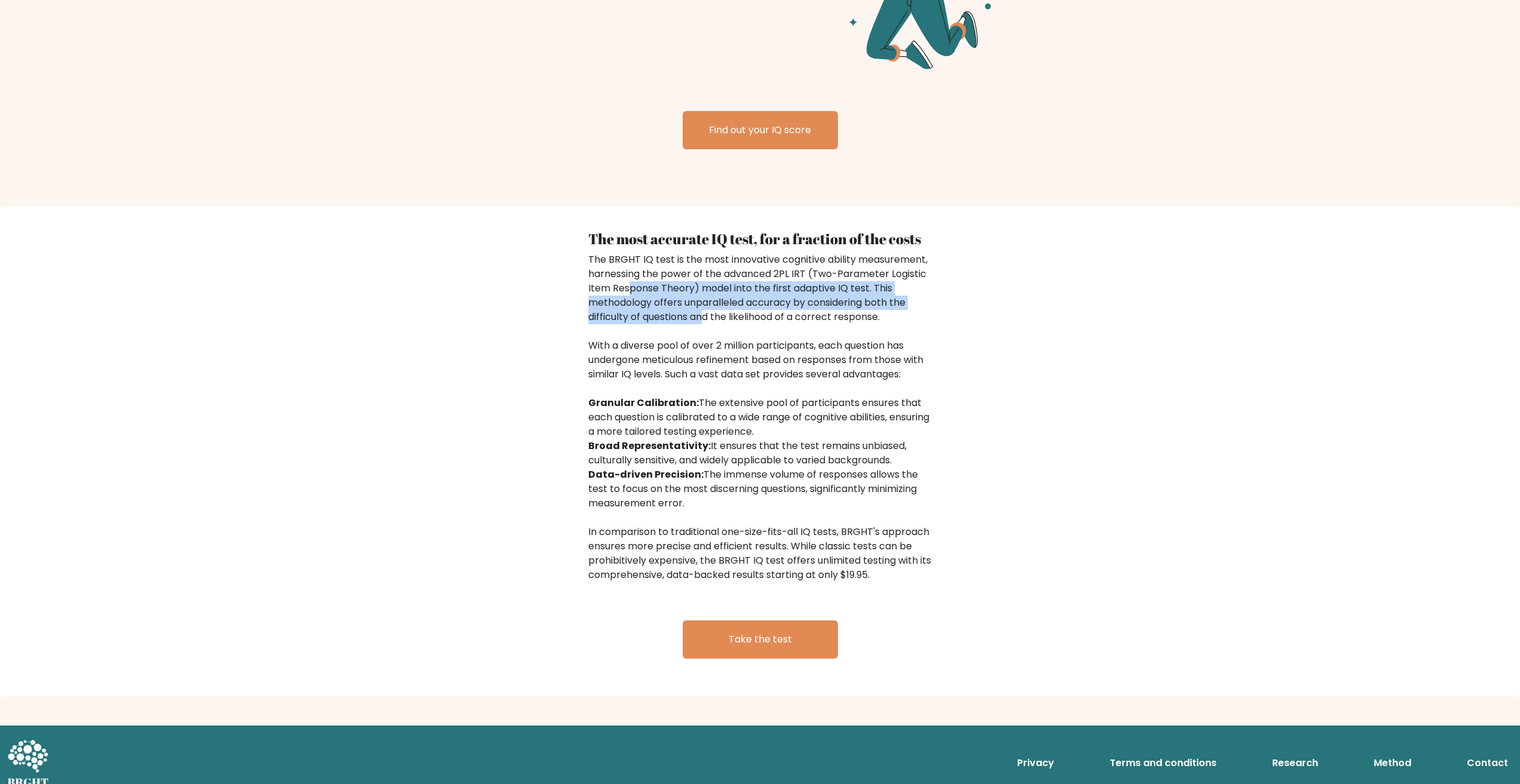
drag, startPoint x: 635, startPoint y: 277, endPoint x: 707, endPoint y: 307, distance: 78.0
click at [707, 307] on div "The BRGHT IQ test is the most innovative cognitive ability measurement, harness…" at bounding box center [760, 417] width 344 height 330
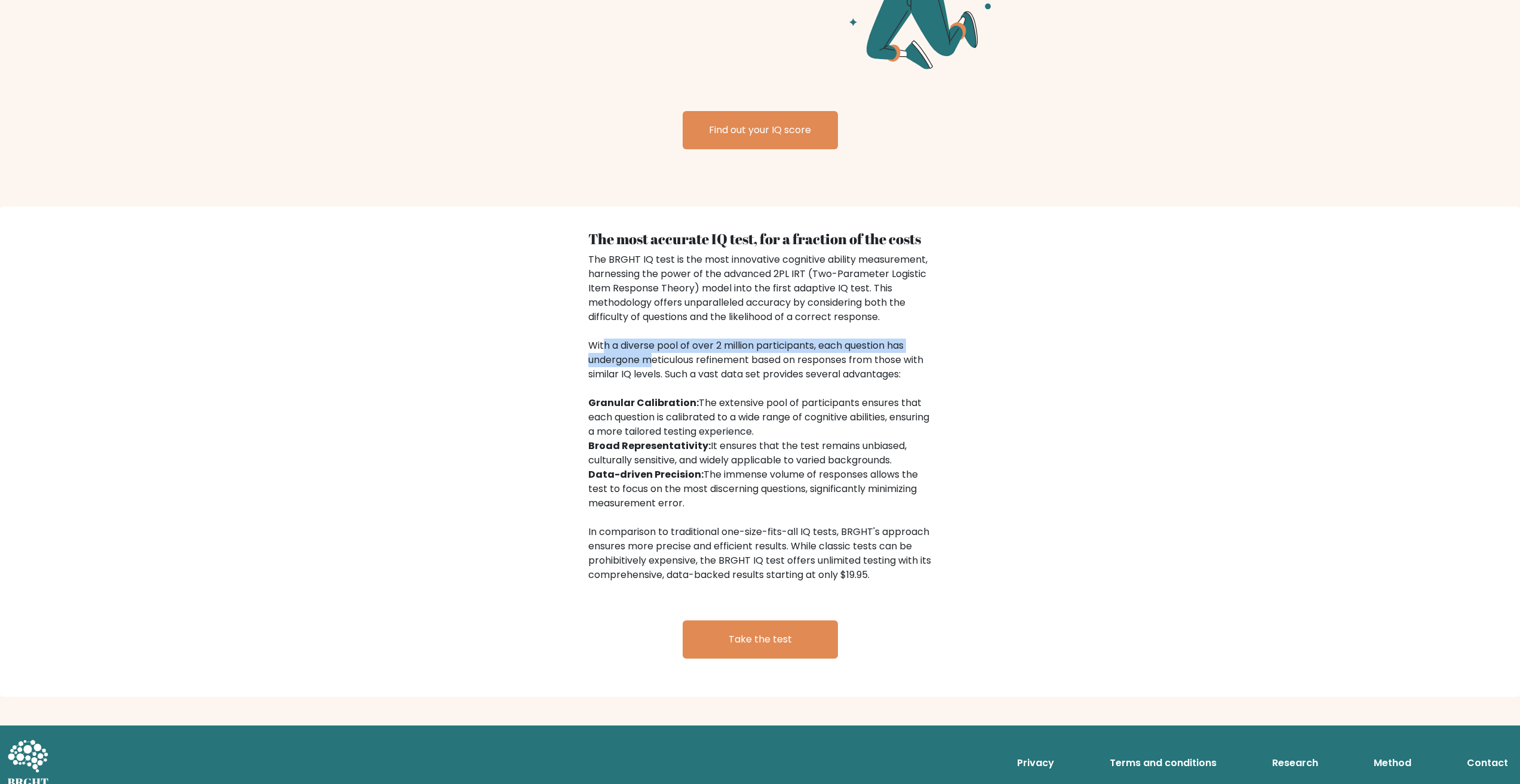
drag, startPoint x: 606, startPoint y: 330, endPoint x: 658, endPoint y: 353, distance: 56.9
click at [658, 352] on div "The BRGHT IQ test is the most innovative cognitive ability measurement, harness…" at bounding box center [760, 417] width 344 height 330
click at [659, 360] on div "The BRGHT IQ test is the most innovative cognitive ability measurement, harness…" at bounding box center [760, 417] width 344 height 330
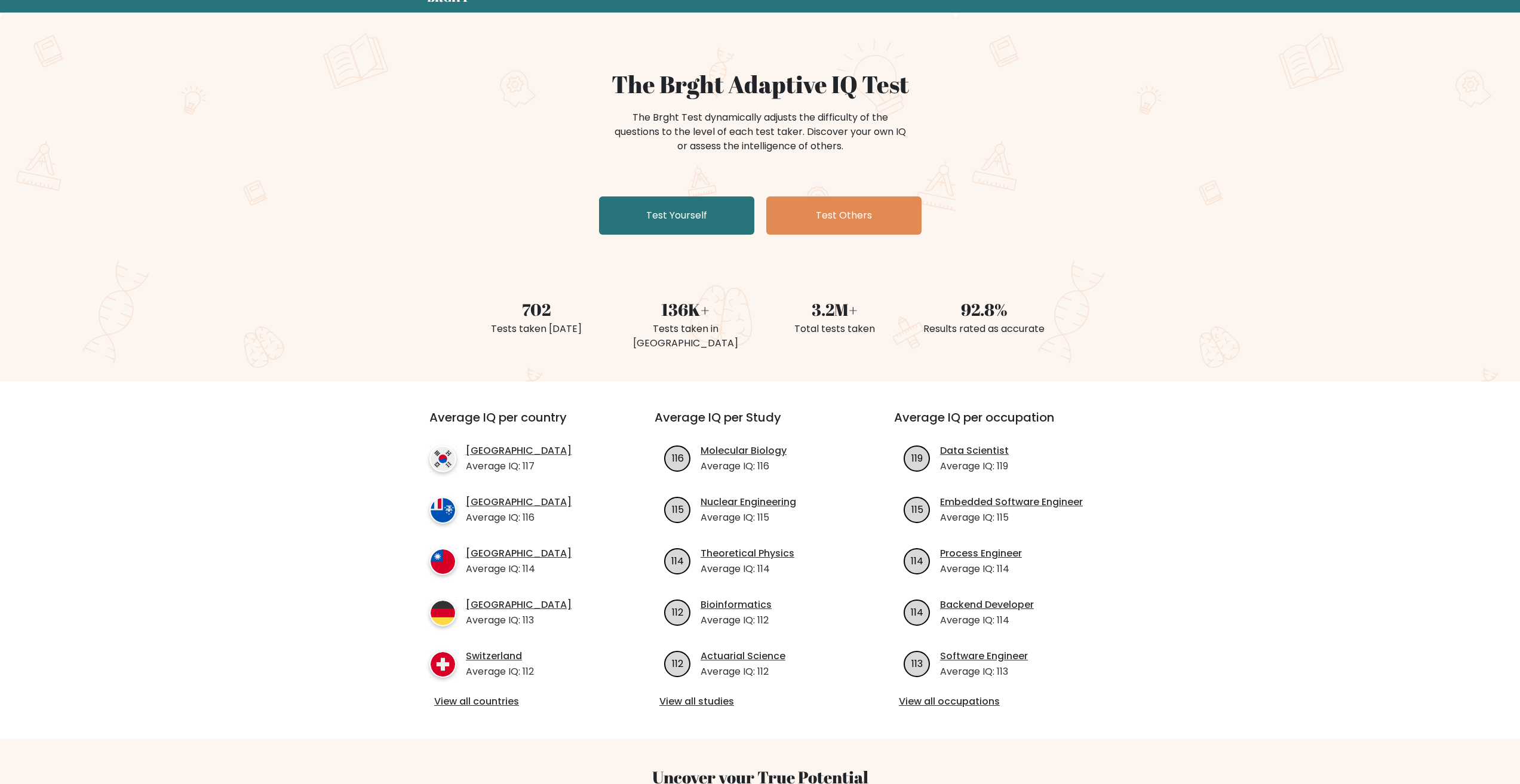
scroll to position [0, 0]
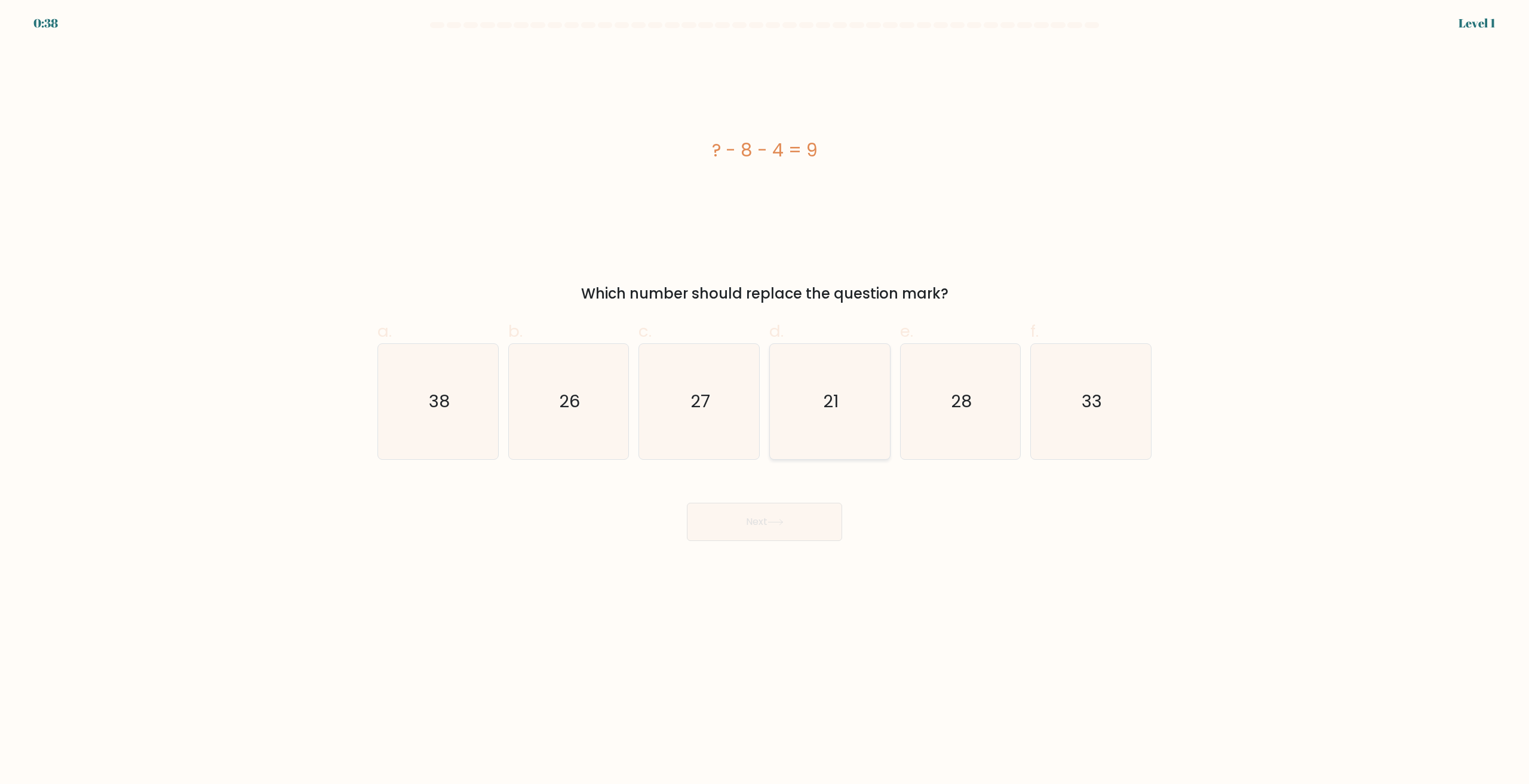
click at [821, 391] on icon "21" at bounding box center [830, 401] width 115 height 115
click at [765, 392] on input "d. 21" at bounding box center [764, 396] width 1 height 8
radio input "true"
click at [782, 520] on icon at bounding box center [775, 523] width 16 height 7
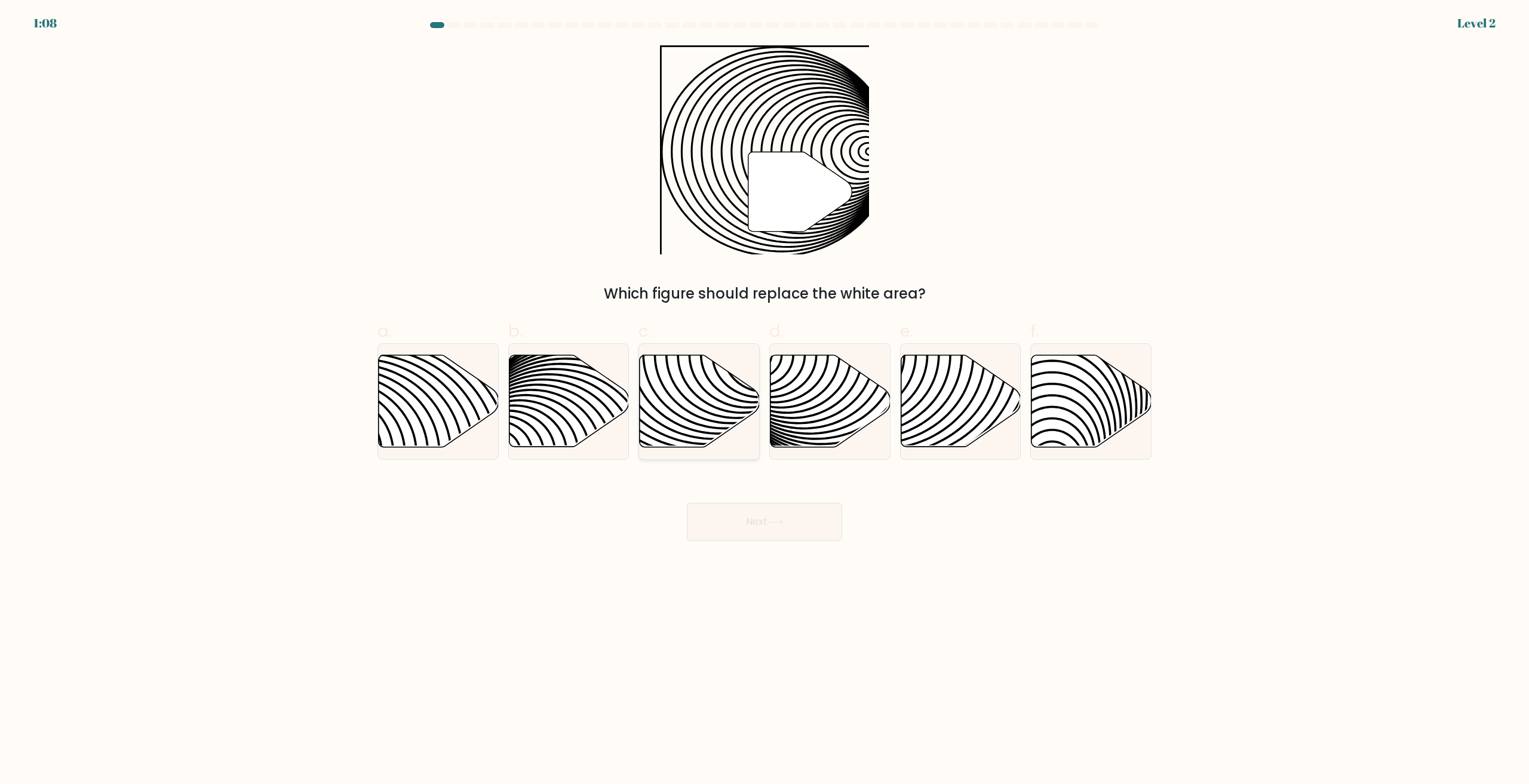
click at [706, 413] on icon at bounding box center [661, 355] width 242 height 242
click at [764, 400] on input "c." at bounding box center [764, 396] width 1 height 8
radio input "true"
click at [761, 516] on button "Next" at bounding box center [764, 522] width 155 height 39
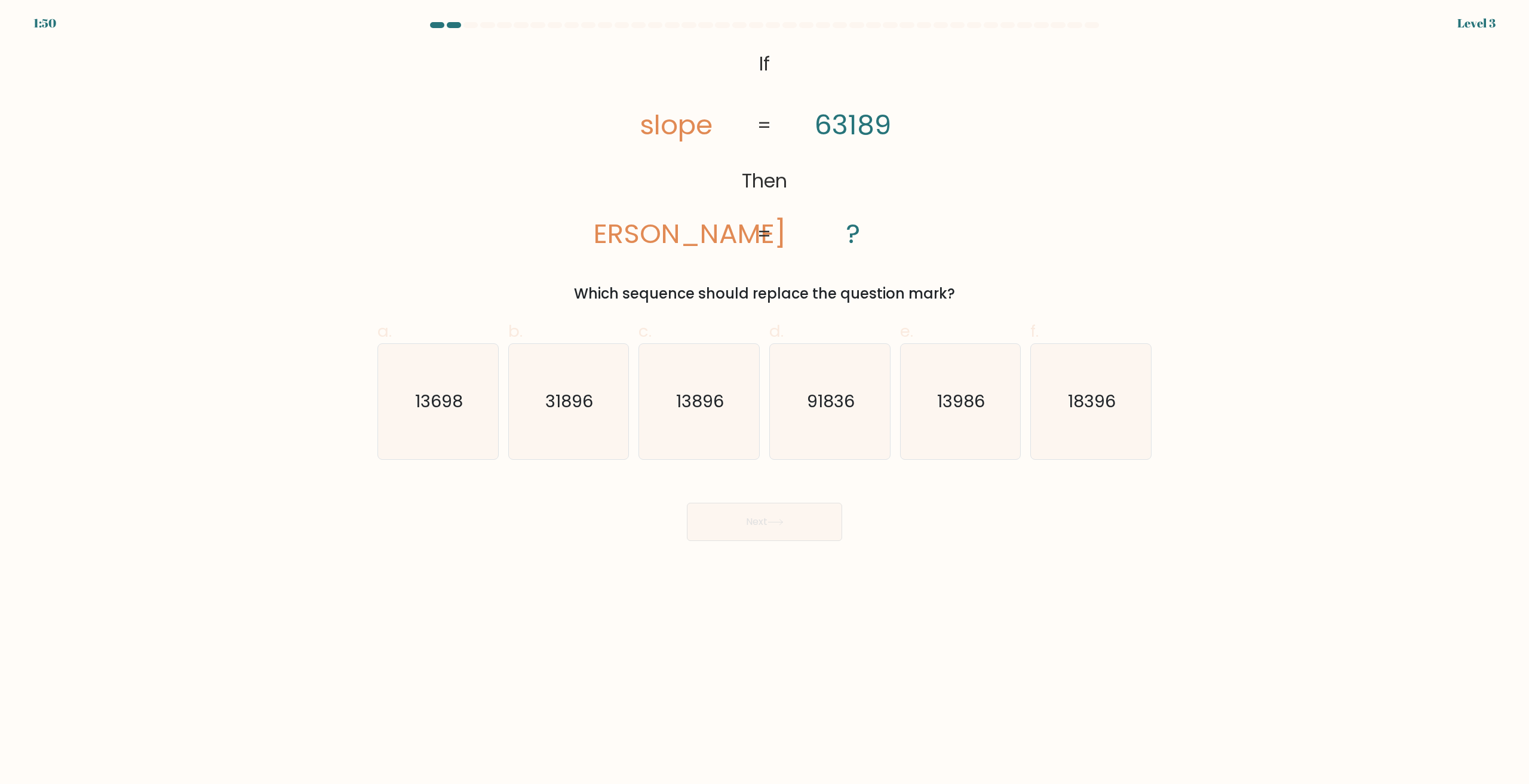
click at [243, 182] on form "If ?" at bounding box center [764, 282] width 1529 height 519
click at [579, 417] on icon "31896" at bounding box center [568, 401] width 115 height 115
click at [764, 400] on input "b. 31896" at bounding box center [764, 396] width 1 height 8
radio input "true"
click at [775, 525] on icon at bounding box center [775, 523] width 16 height 7
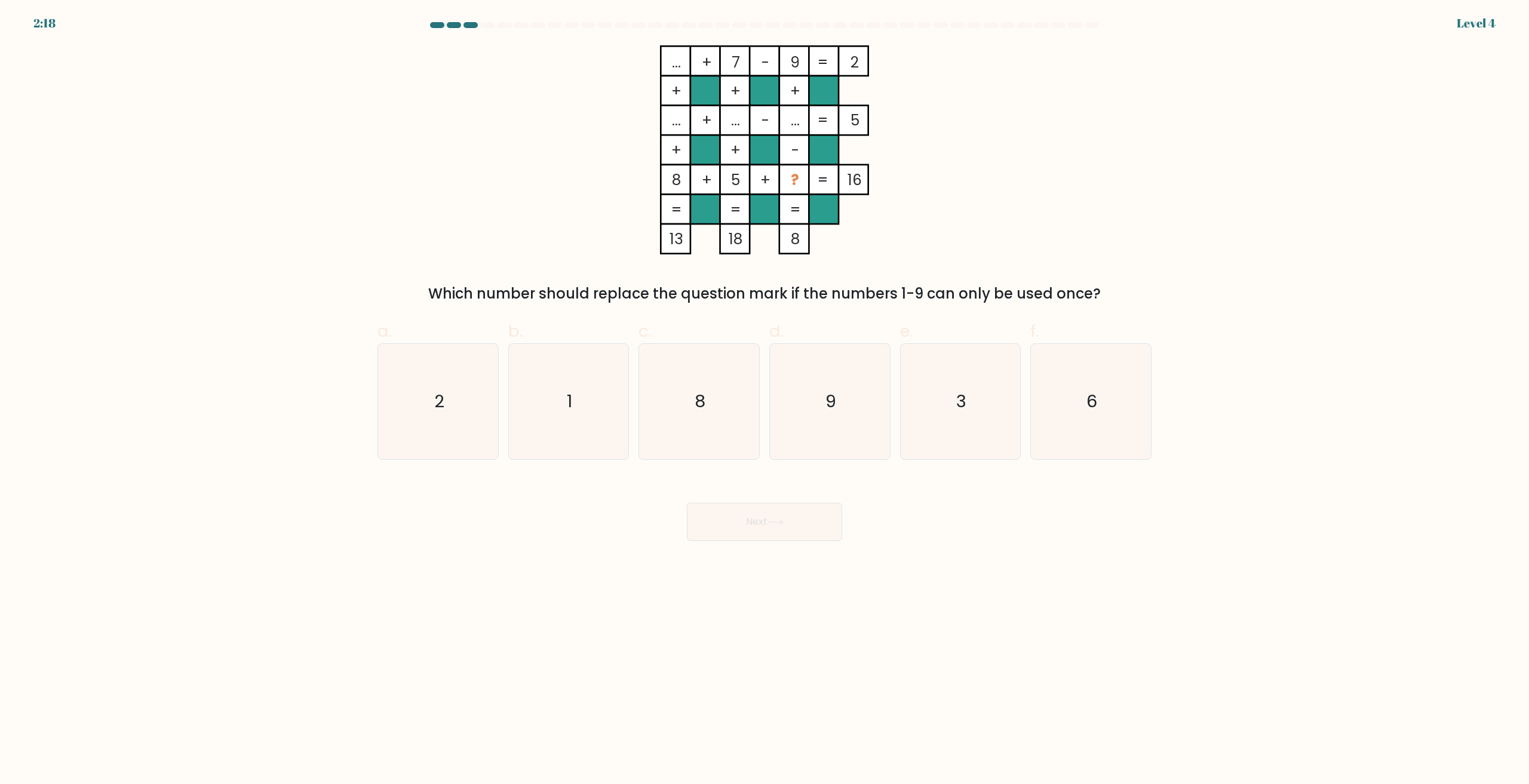
click at [374, 187] on div "... + 7 - 9 2 + + + ... + ... - ... 5 + + - 8 + 5 + ? = 16 = = = = 13 18 8 = Wh…" at bounding box center [764, 175] width 788 height 259
click at [973, 419] on icon "3" at bounding box center [960, 401] width 115 height 115
click at [765, 400] on input "e. 3" at bounding box center [764, 396] width 1 height 8
radio input "true"
click at [773, 523] on icon at bounding box center [775, 523] width 16 height 7
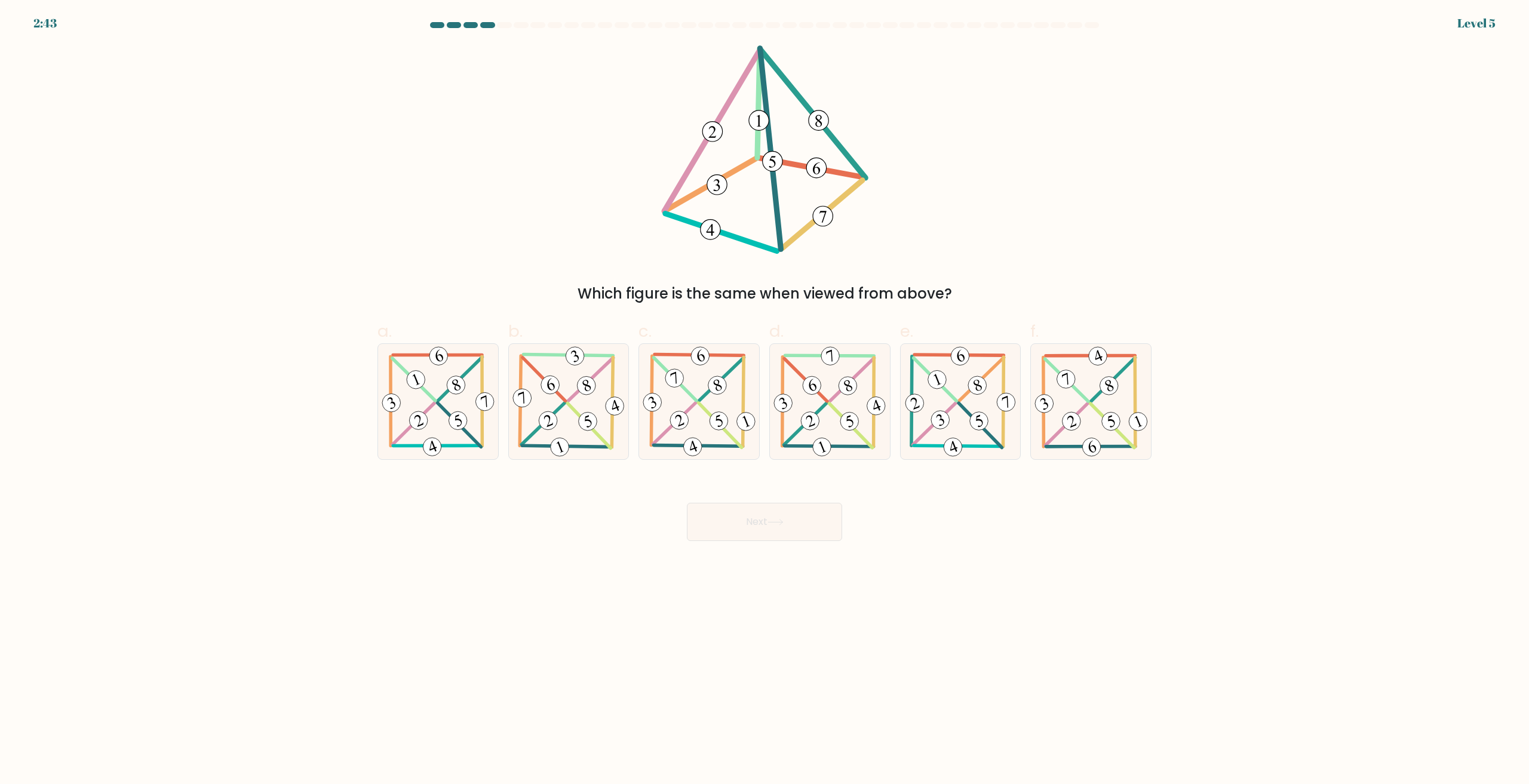
click at [250, 249] on form at bounding box center [764, 282] width 1529 height 519
click at [441, 397] on 596 at bounding box center [460, 379] width 45 height 44
click at [764, 397] on input "a." at bounding box center [764, 396] width 1 height 8
radio input "true"
click at [750, 519] on button "Next" at bounding box center [764, 522] width 155 height 39
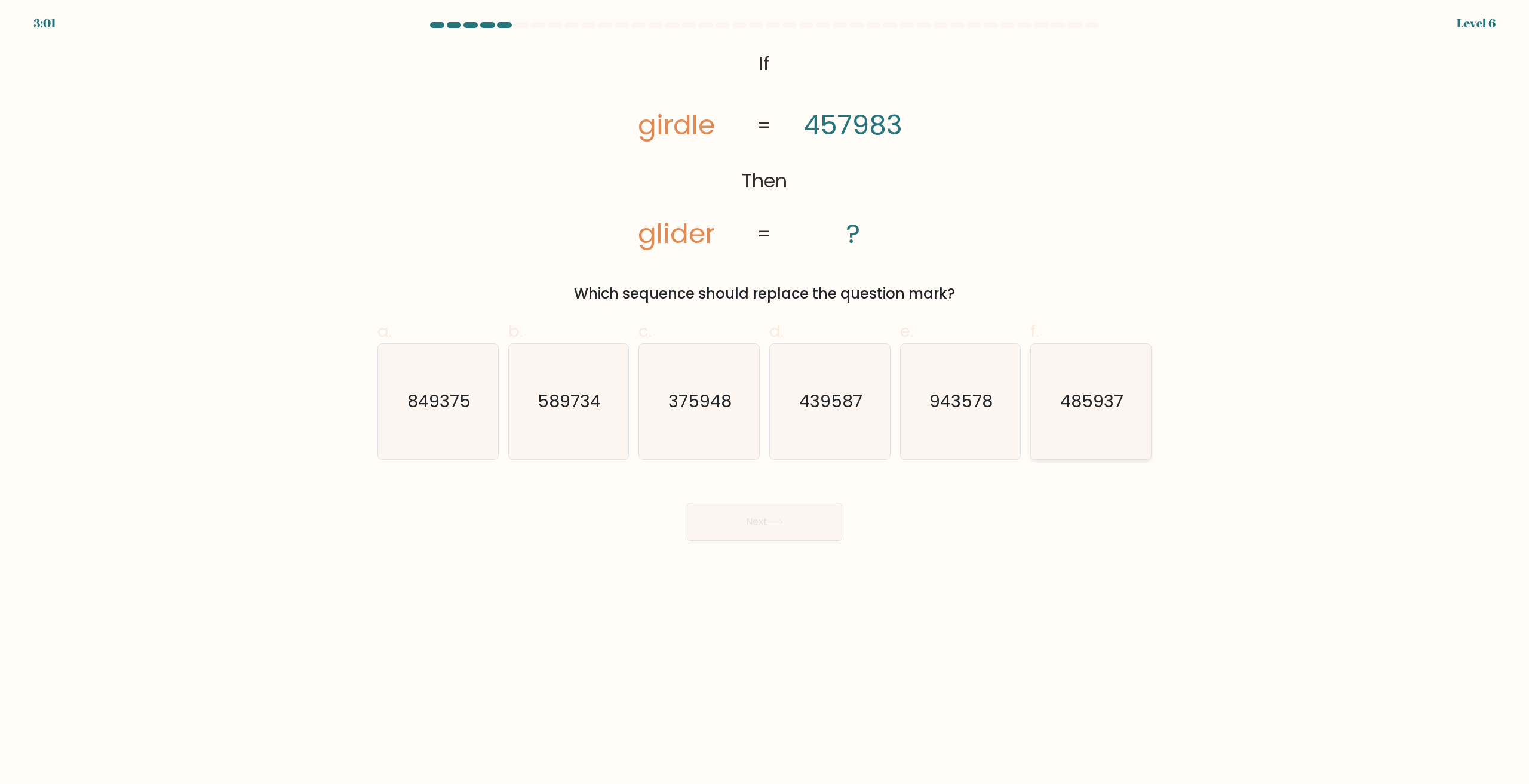
click at [1095, 431] on icon "485937" at bounding box center [1091, 401] width 115 height 115
click at [765, 400] on input "f. 485937" at bounding box center [764, 396] width 1 height 8
radio input "true"
click at [781, 521] on icon at bounding box center [775, 523] width 16 height 7
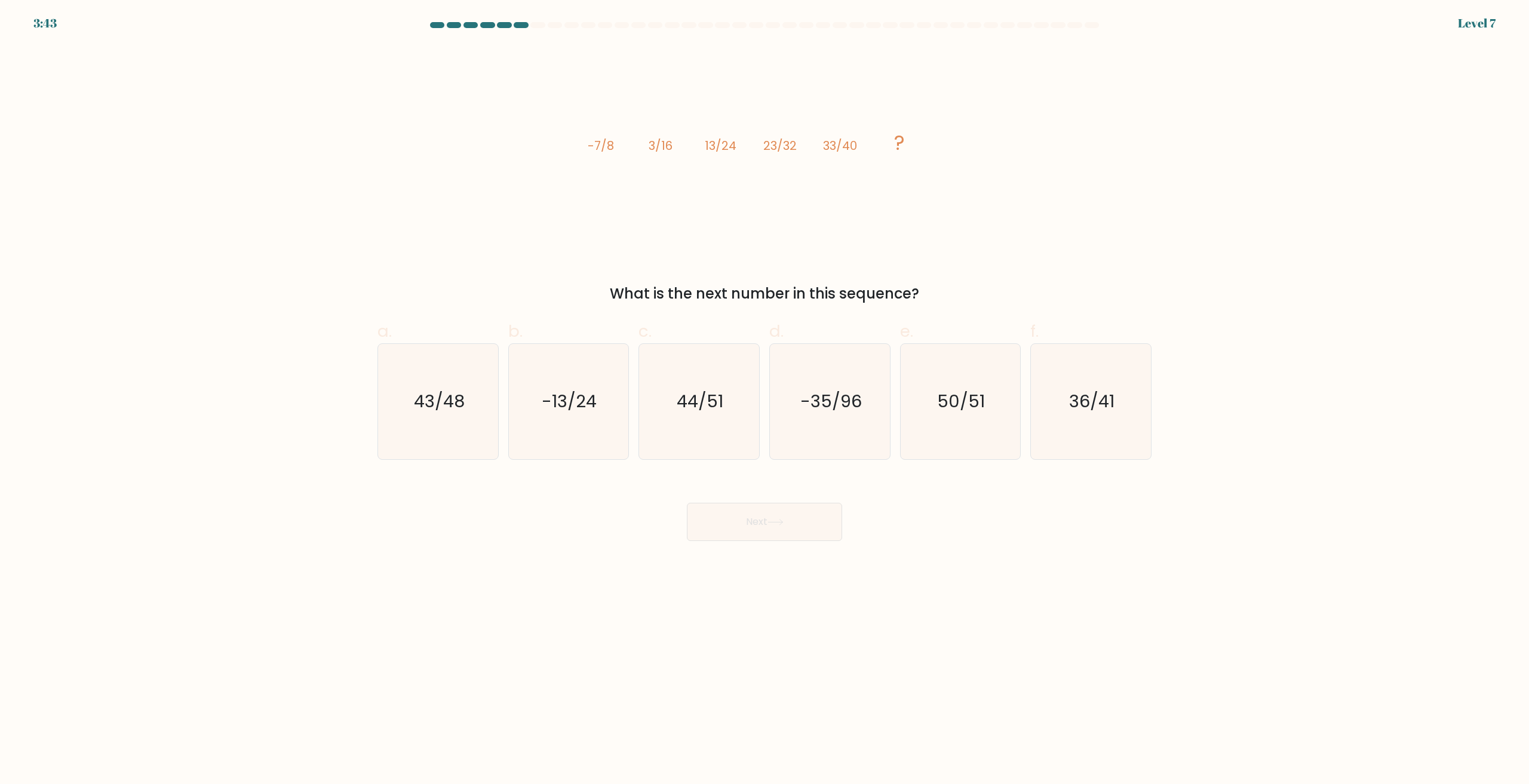
click at [243, 233] on form at bounding box center [764, 282] width 1529 height 519
click at [435, 412] on text "43/48" at bounding box center [439, 402] width 51 height 24
click at [764, 400] on input "a. 43/48" at bounding box center [764, 396] width 1 height 8
radio input "true"
click at [761, 522] on button "Next" at bounding box center [764, 522] width 155 height 39
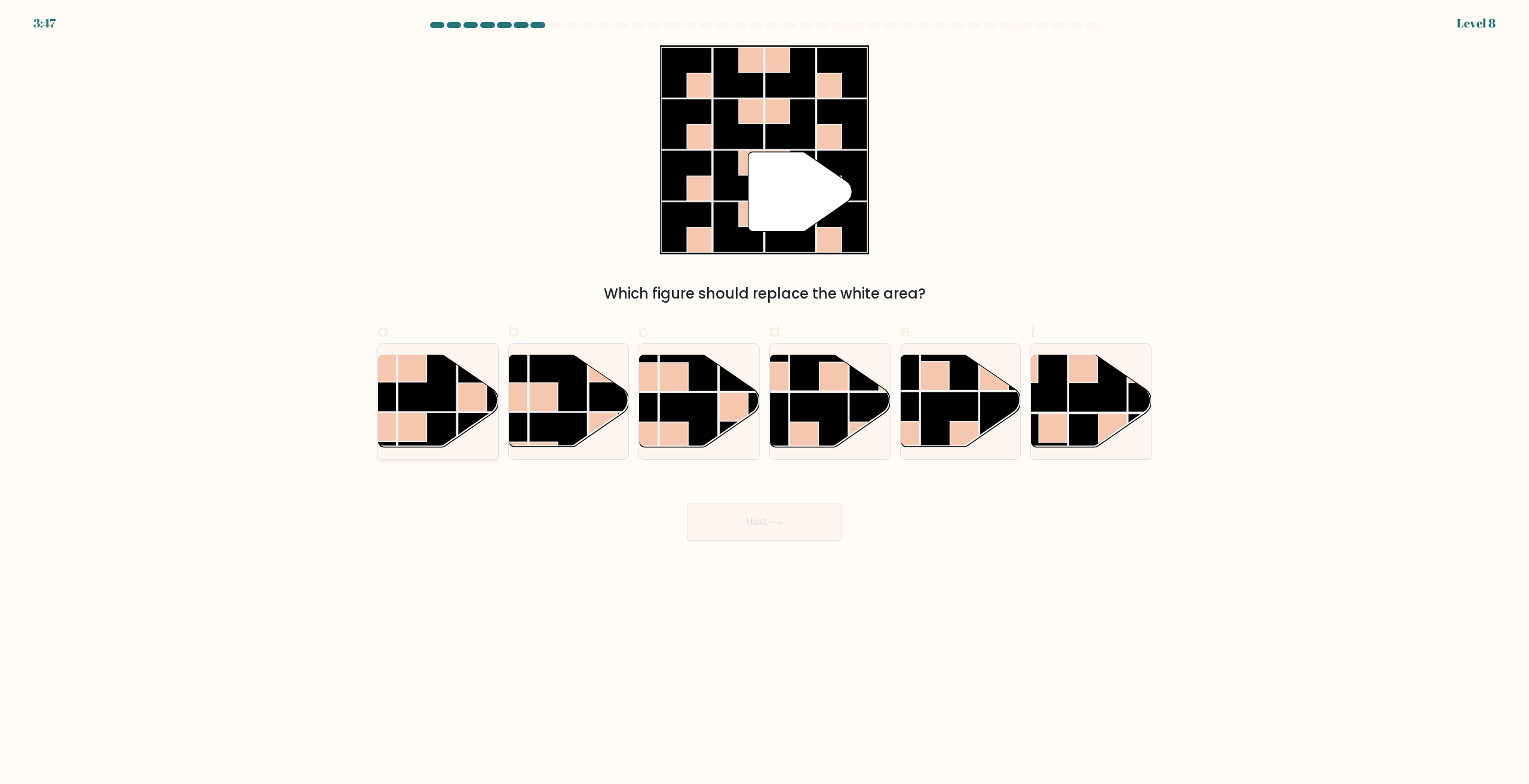
click at [426, 410] on rect at bounding box center [427, 383] width 58 height 58
click at [764, 400] on input "a." at bounding box center [764, 396] width 1 height 8
radio input "true"
click at [770, 523] on icon at bounding box center [775, 523] width 16 height 7
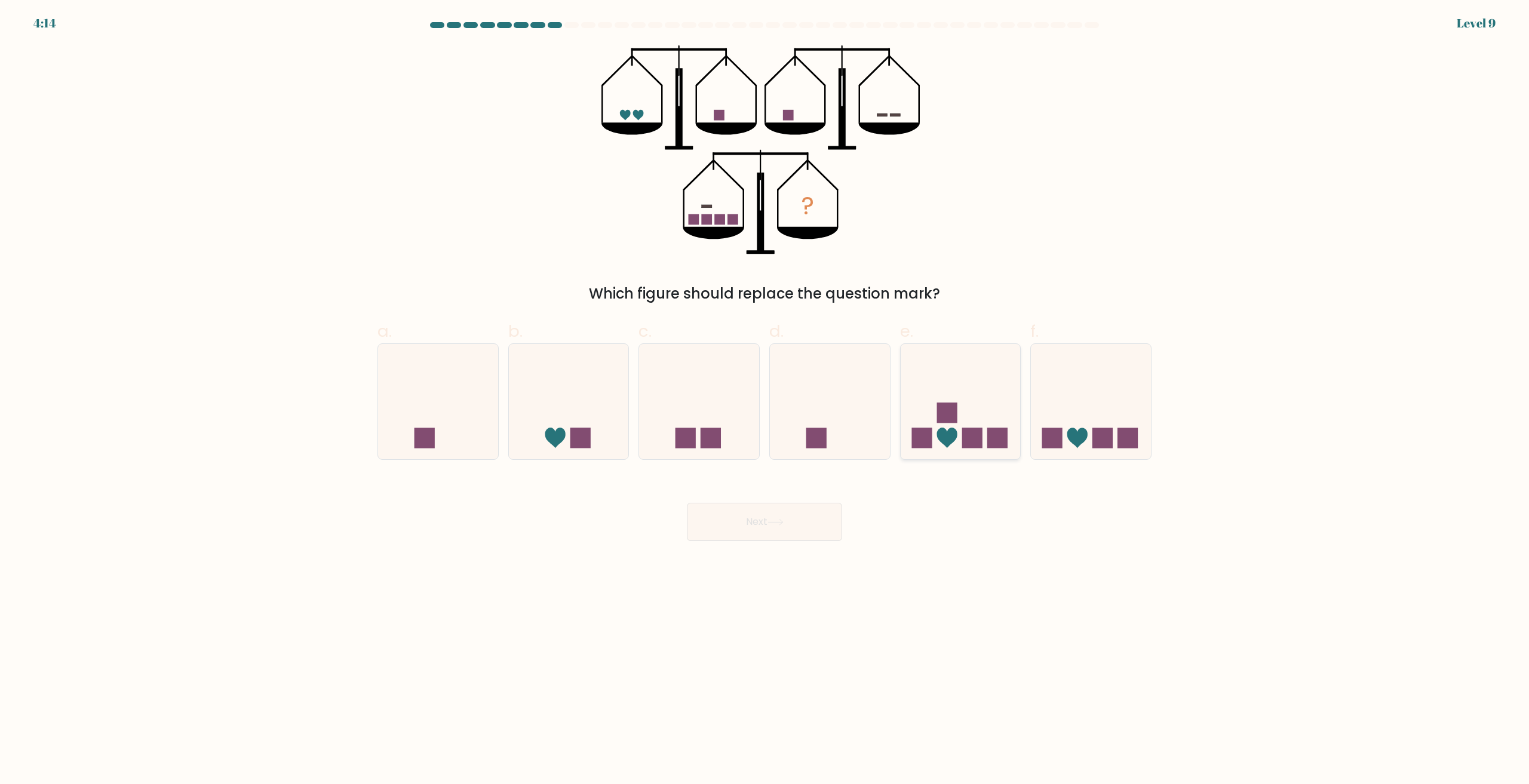
click at [964, 398] on icon at bounding box center [961, 402] width 120 height 99
click at [765, 398] on input "e." at bounding box center [764, 396] width 1 height 8
radio input "true"
click at [782, 523] on icon at bounding box center [775, 522] width 15 height 5
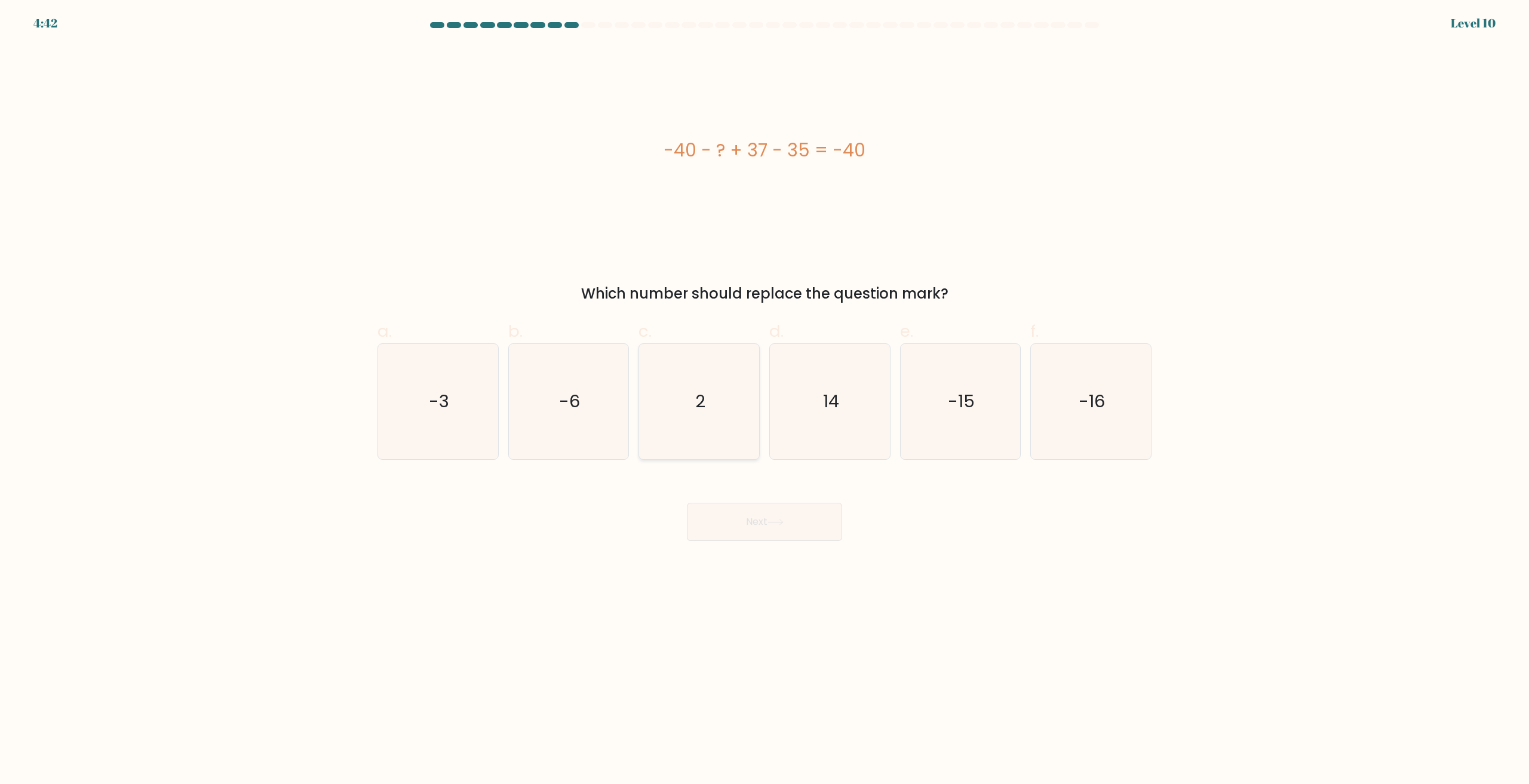
click at [714, 389] on icon "2" at bounding box center [699, 401] width 115 height 115
click at [764, 392] on input "c. 2" at bounding box center [764, 396] width 1 height 8
radio input "true"
click at [744, 527] on button "Next" at bounding box center [764, 522] width 155 height 39
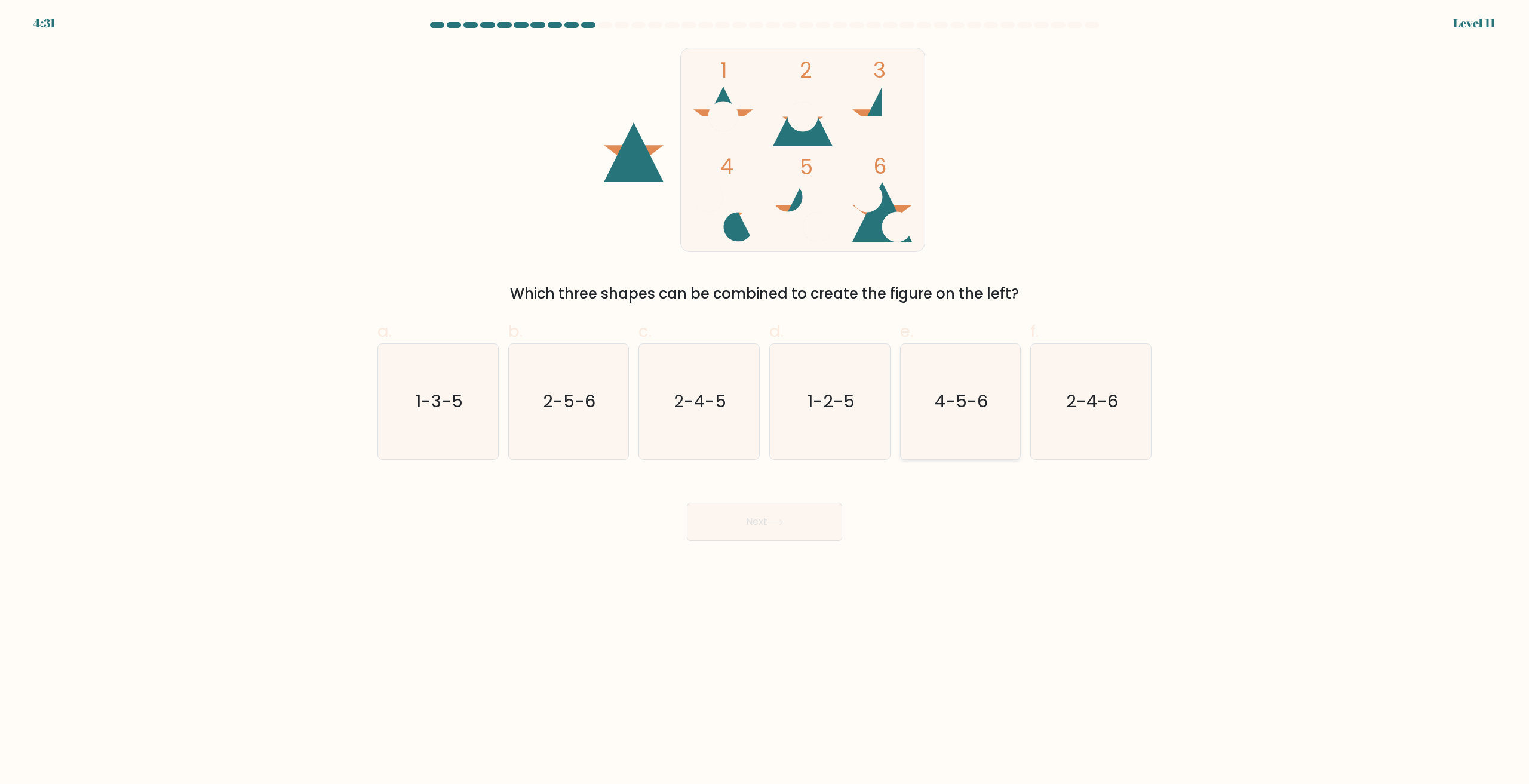
click at [966, 427] on icon "4-5-6" at bounding box center [960, 401] width 115 height 115
click at [765, 400] on input "e. 4-5-6" at bounding box center [764, 396] width 1 height 8
radio input "true"
click at [789, 527] on button "Next" at bounding box center [764, 522] width 155 height 39
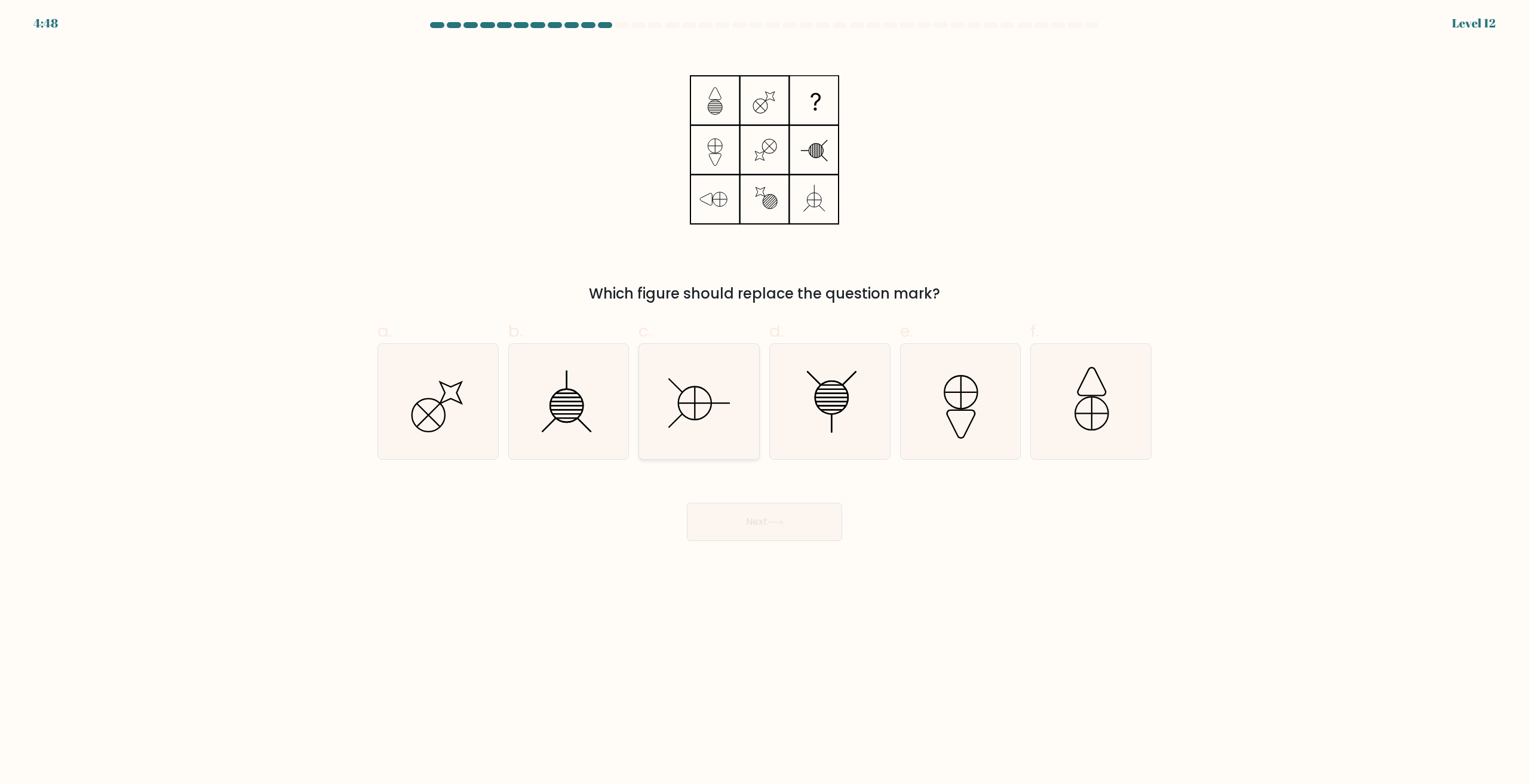
click at [709, 423] on icon at bounding box center [699, 401] width 115 height 115
click at [764, 400] on input "c." at bounding box center [764, 396] width 1 height 8
radio input "true"
click at [767, 525] on button "Next" at bounding box center [764, 522] width 155 height 39
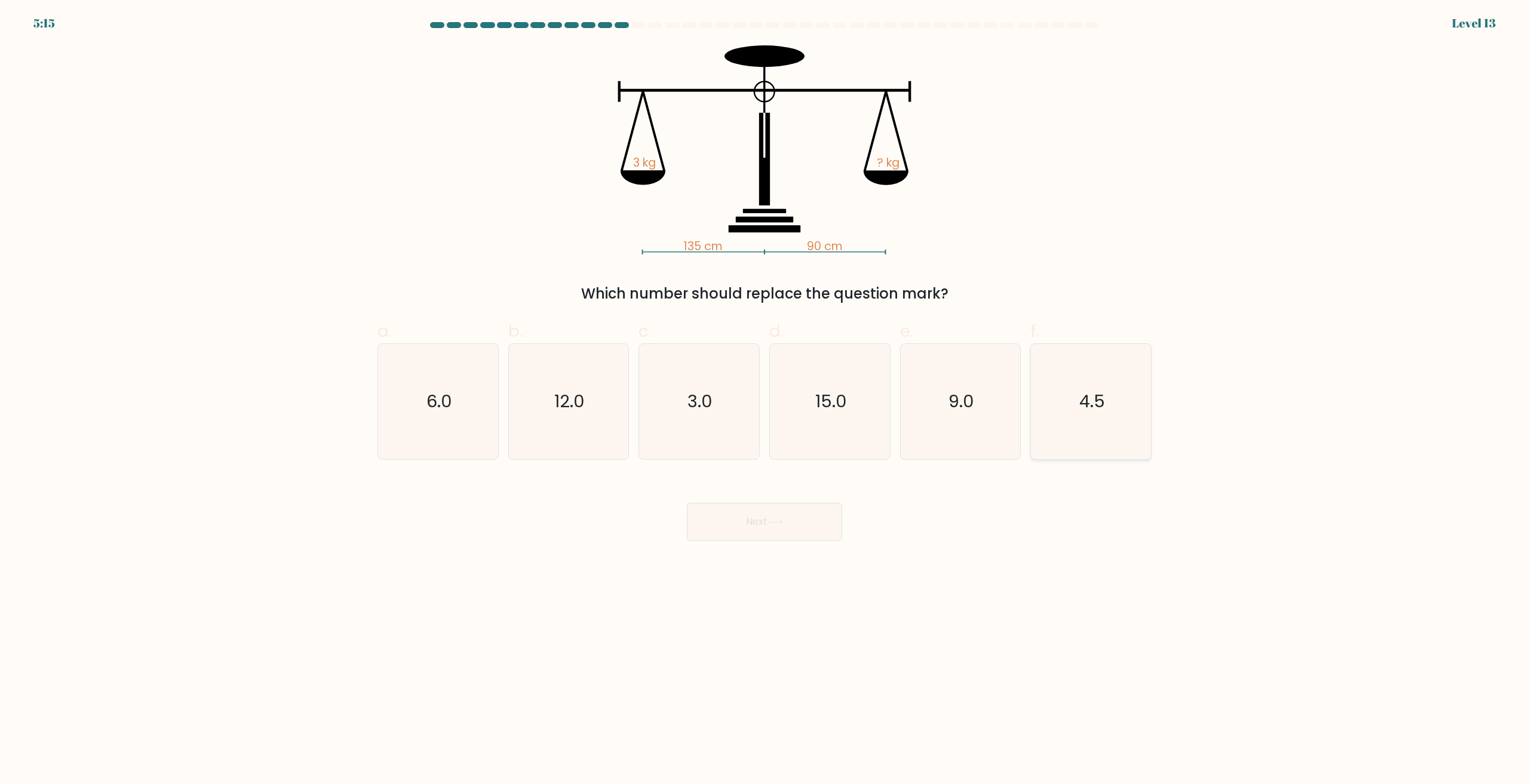
click at [1094, 430] on icon "4.5" at bounding box center [1091, 401] width 115 height 115
click at [765, 400] on input "f. 4.5" at bounding box center [764, 396] width 1 height 8
radio input "true"
click at [806, 520] on button "Next" at bounding box center [764, 522] width 155 height 39
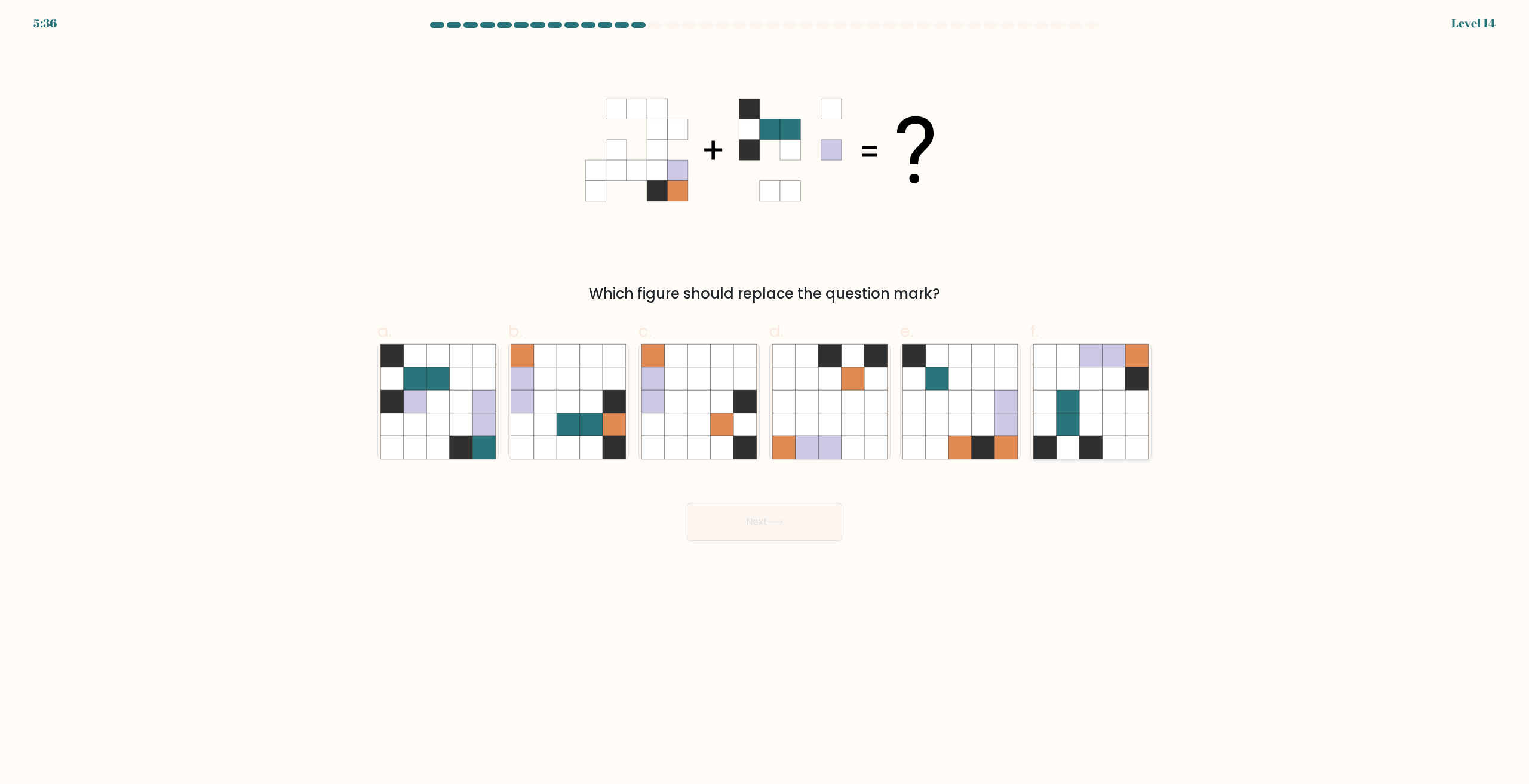
click at [1104, 426] on icon at bounding box center [1113, 424] width 22 height 22
click at [765, 400] on input "f." at bounding box center [764, 396] width 1 height 8
radio input "true"
click at [791, 524] on button "Next" at bounding box center [764, 522] width 155 height 39
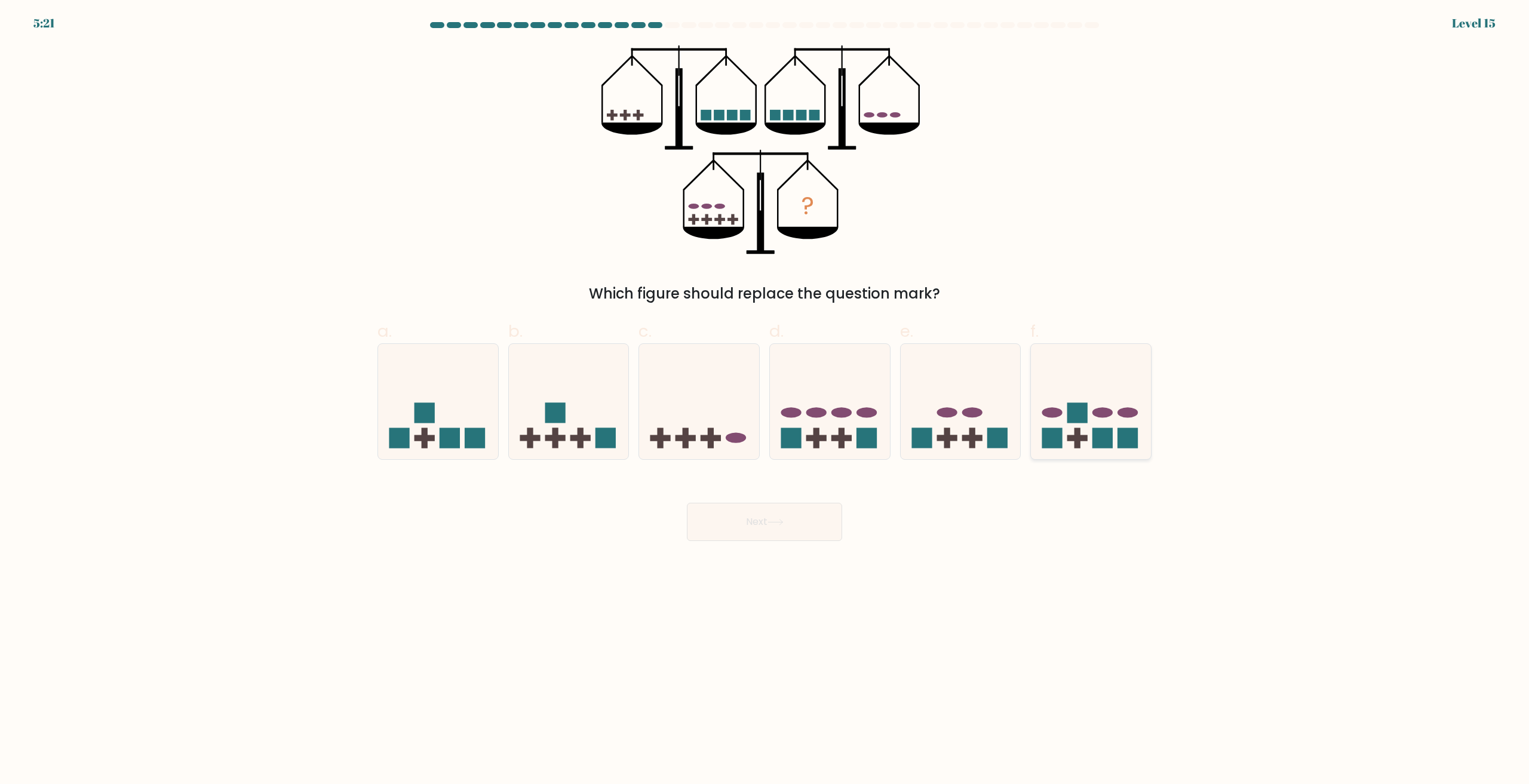
click at [1109, 412] on ellipse at bounding box center [1103, 412] width 21 height 10
click at [765, 400] on input "f." at bounding box center [764, 396] width 1 height 8
radio input "true"
click at [797, 530] on button "Next" at bounding box center [764, 522] width 155 height 39
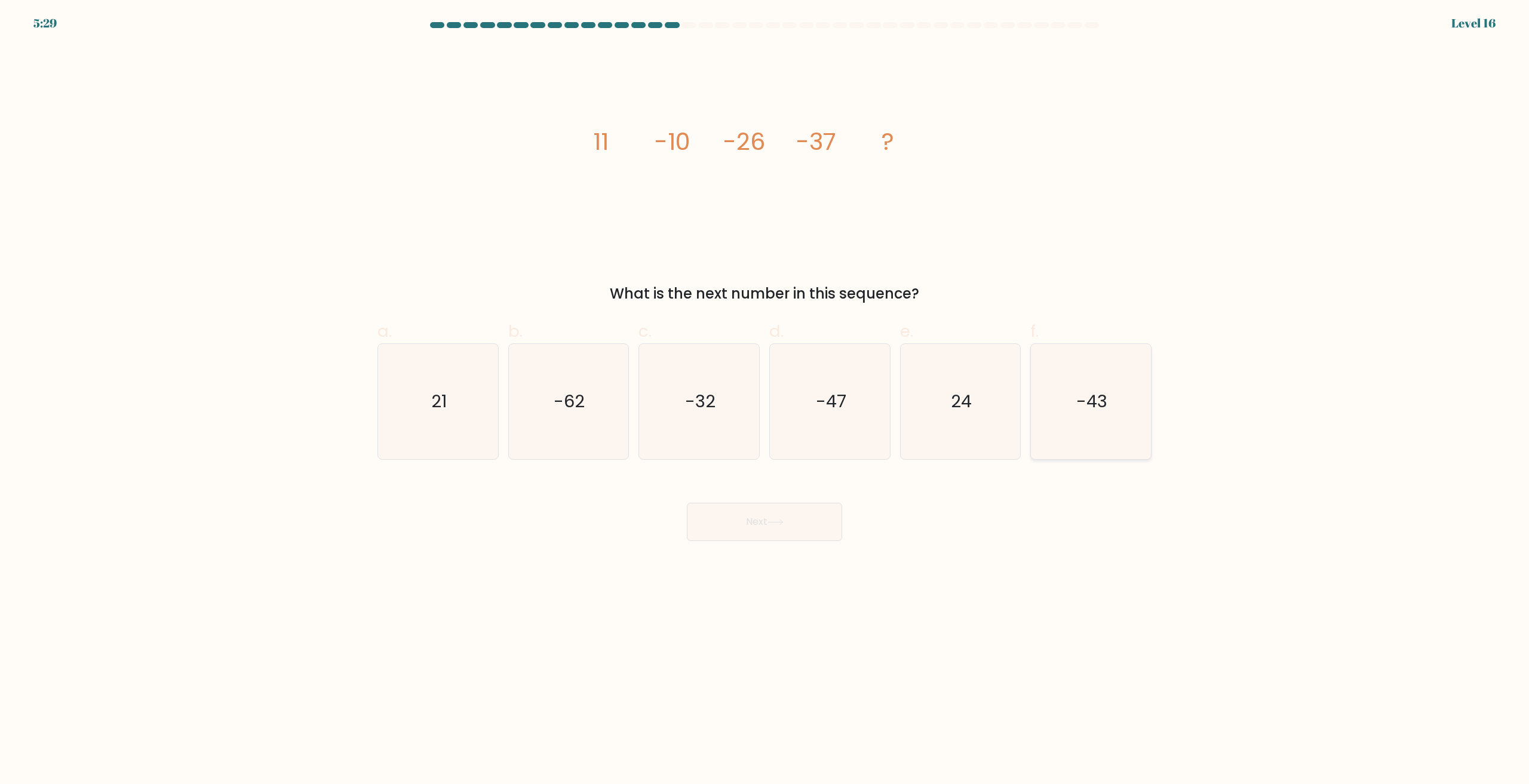
click at [1110, 388] on icon "-43" at bounding box center [1091, 401] width 115 height 115
click at [765, 392] on input "f. -43" at bounding box center [764, 396] width 1 height 8
radio input "true"
click at [799, 524] on button "Next" at bounding box center [764, 522] width 155 height 39
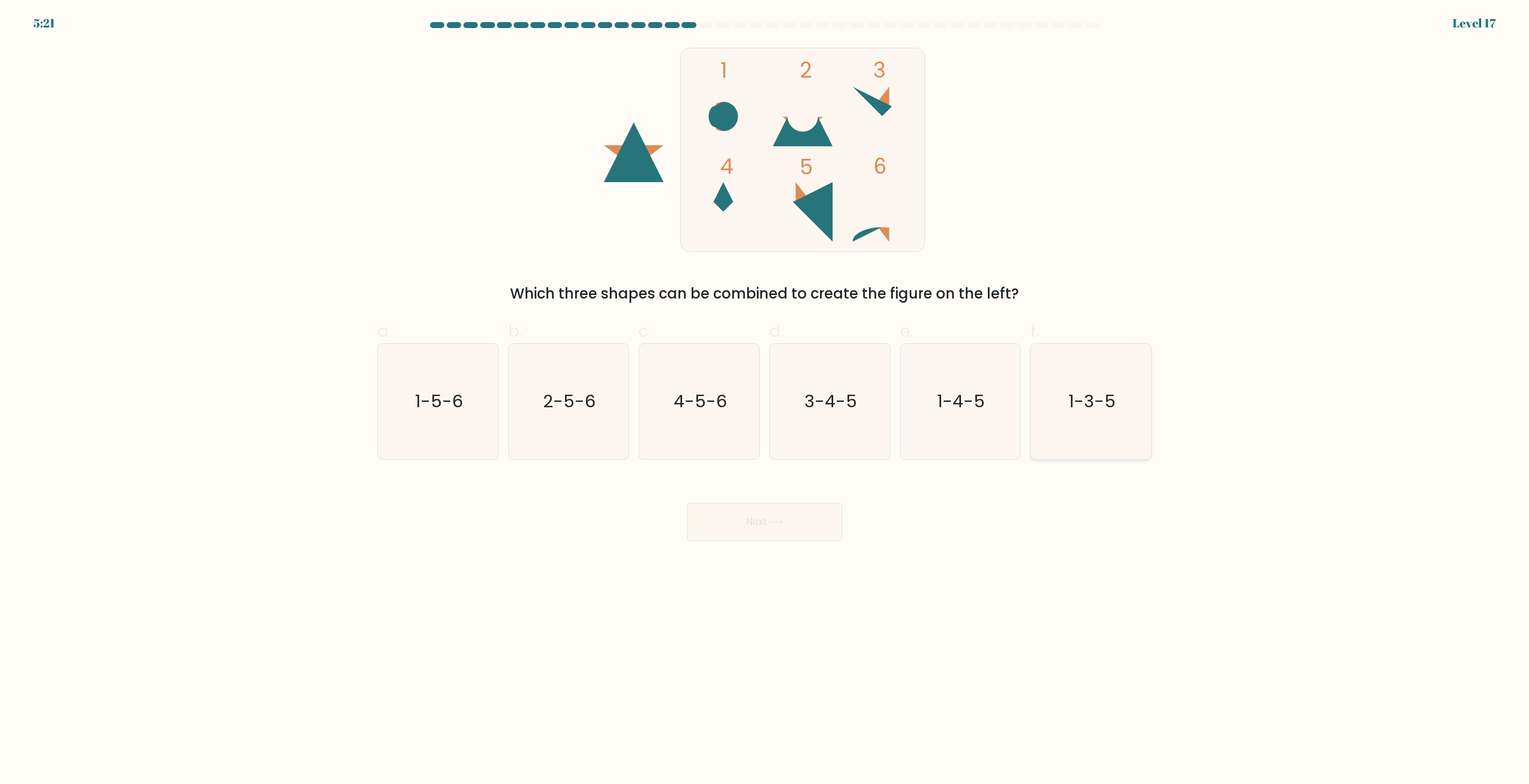
click at [1082, 428] on icon "1-3-5" at bounding box center [1091, 401] width 115 height 115
click at [765, 400] on input "f. 1-3-5" at bounding box center [764, 396] width 1 height 8
radio input "true"
click at [775, 533] on button "Next" at bounding box center [764, 522] width 155 height 39
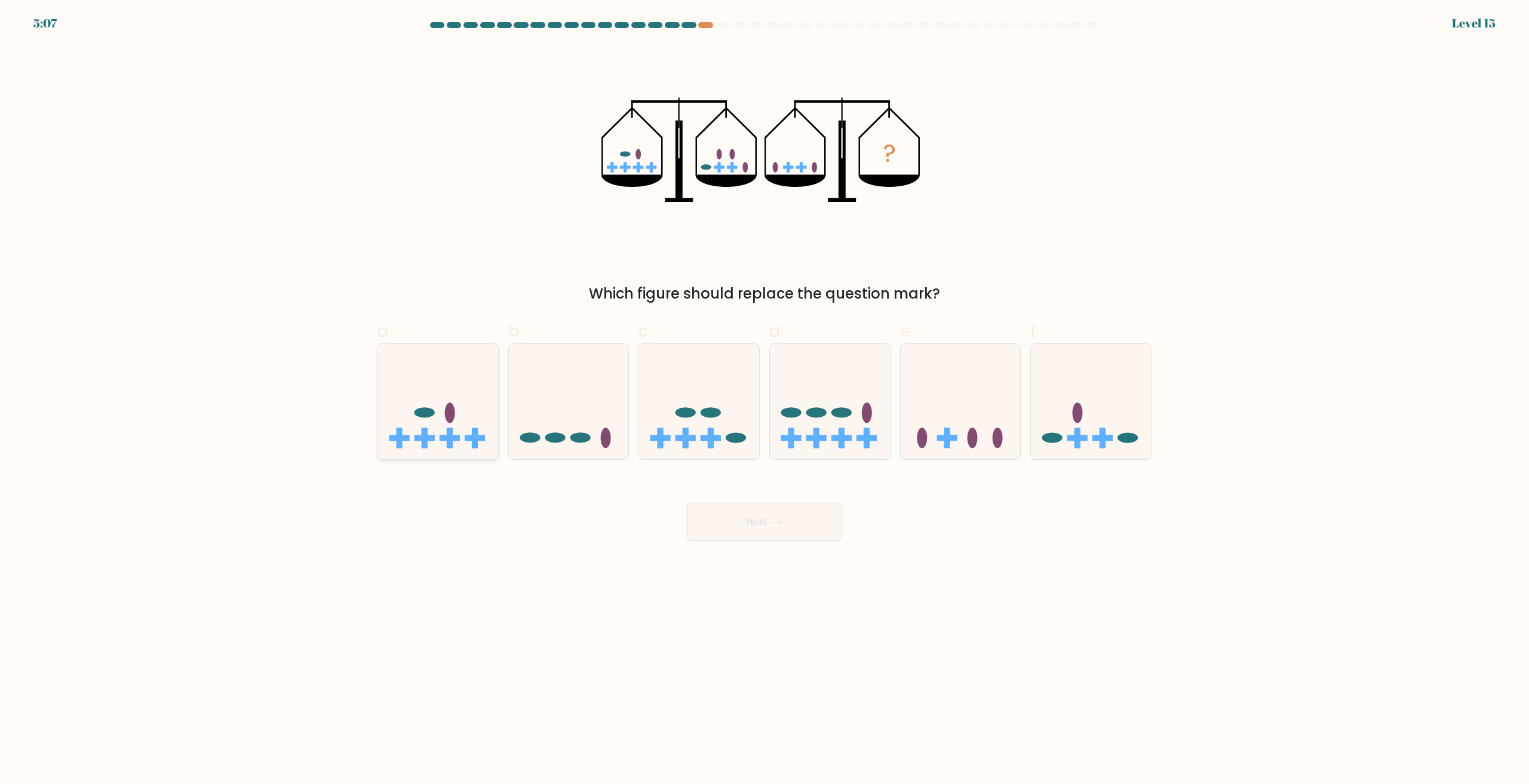
click at [433, 424] on icon at bounding box center [438, 402] width 120 height 99
click at [764, 400] on input "a." at bounding box center [764, 396] width 1 height 8
radio input "true"
click at [758, 521] on button "Next" at bounding box center [764, 522] width 155 height 39
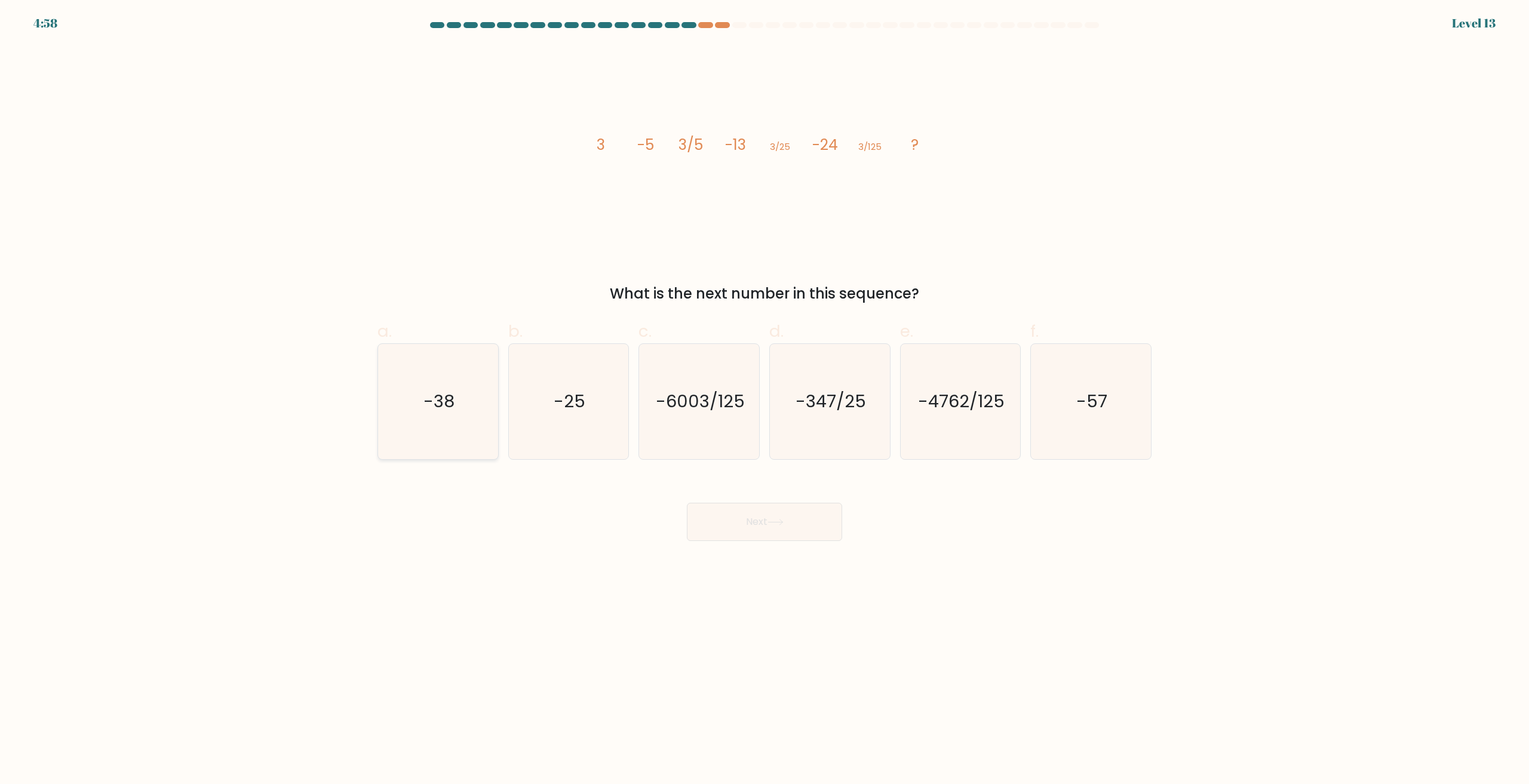
click at [458, 403] on icon "-38" at bounding box center [438, 401] width 115 height 115
click at [764, 400] on input "a. -38" at bounding box center [764, 396] width 1 height 8
radio input "true"
click at [762, 521] on button "Next" at bounding box center [764, 522] width 155 height 39
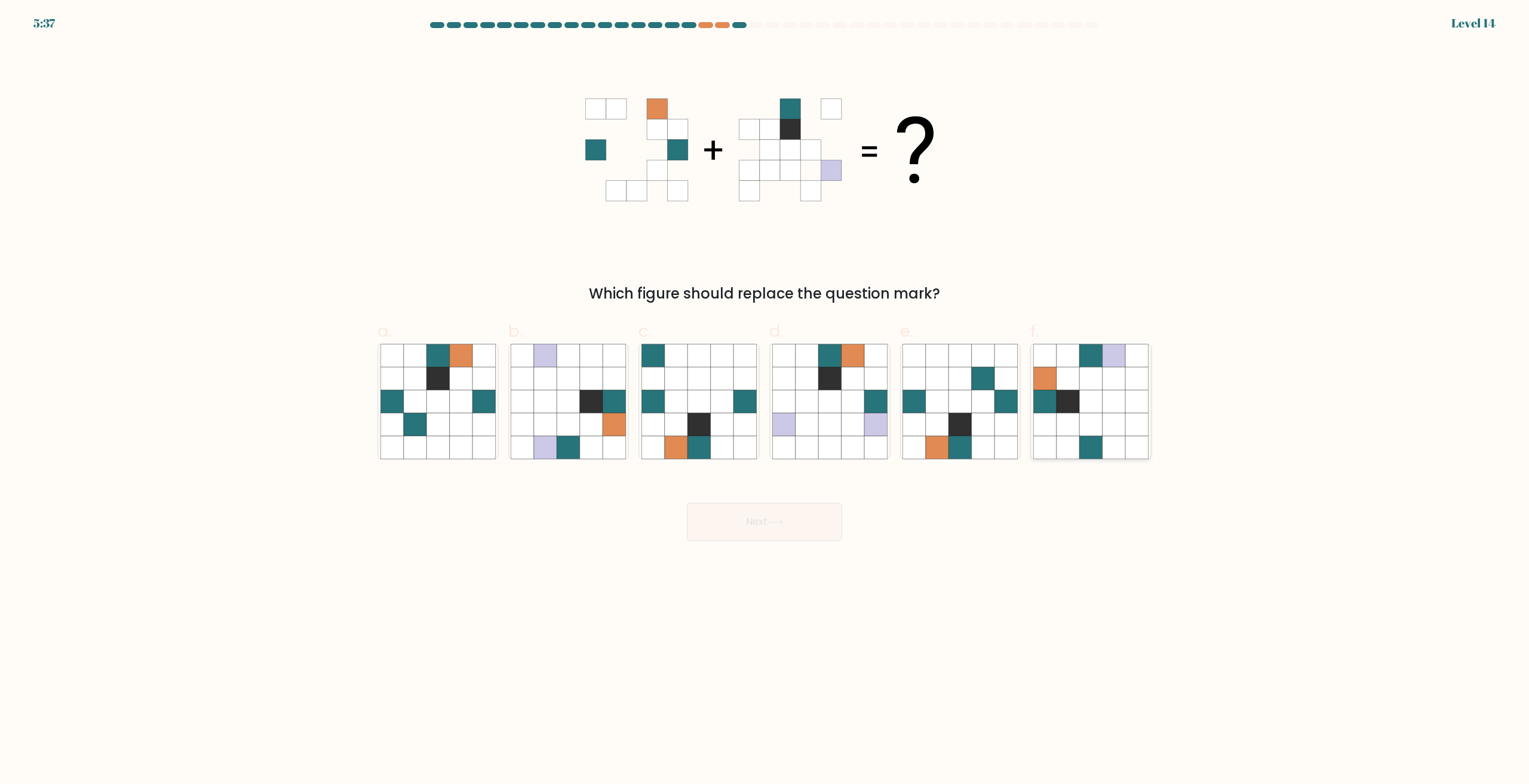
click at [1098, 401] on icon at bounding box center [1090, 402] width 22 height 22
click at [765, 400] on input "f." at bounding box center [764, 396] width 1 height 8
radio input "true"
drag, startPoint x: 784, startPoint y: 517, endPoint x: 764, endPoint y: 519, distance: 20.1
click at [784, 518] on button "Next" at bounding box center [764, 522] width 155 height 39
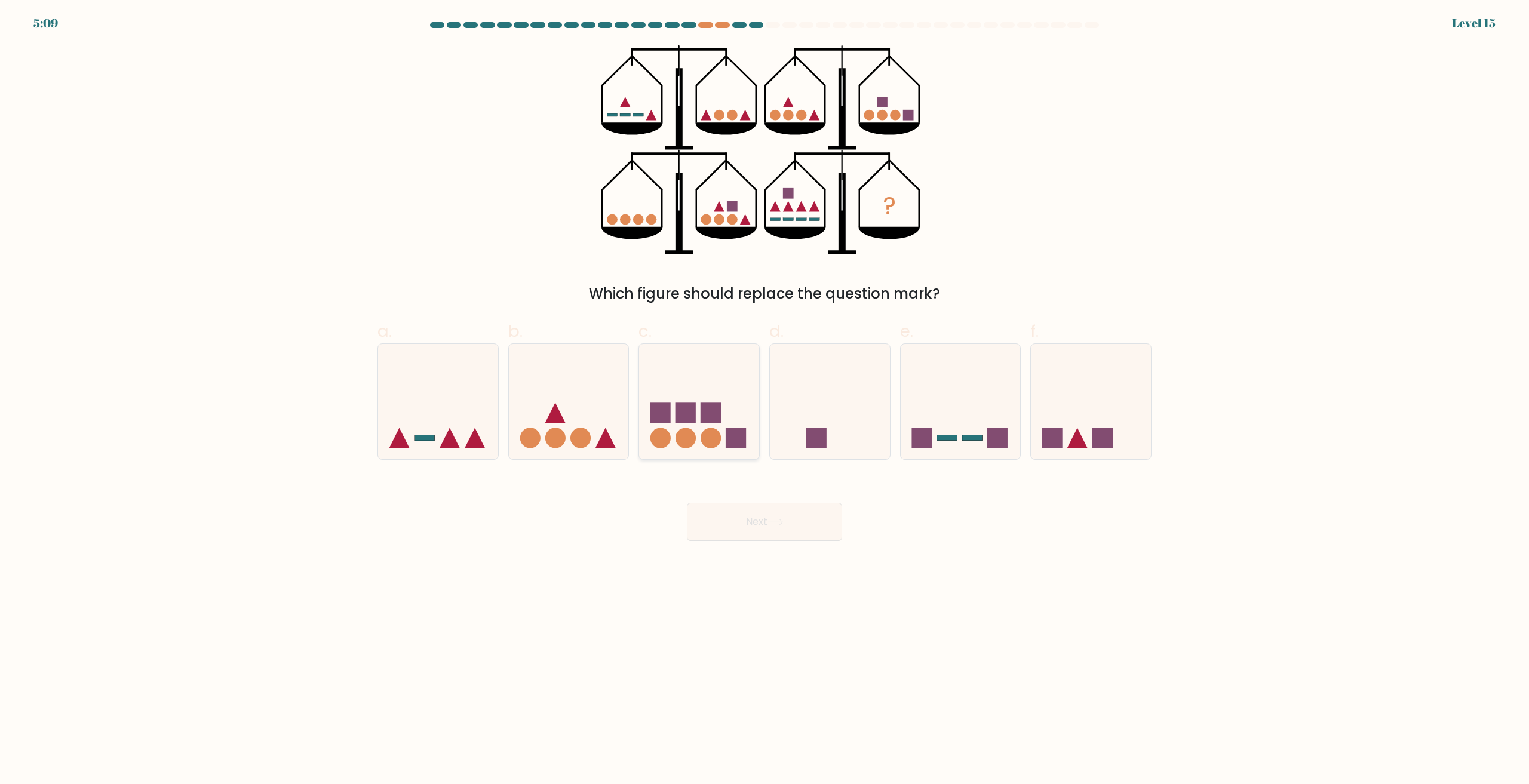
click at [687, 419] on rect at bounding box center [686, 413] width 21 height 21
click at [764, 400] on input "c." at bounding box center [764, 396] width 1 height 8
radio input "true"
click at [731, 527] on button "Next" at bounding box center [764, 522] width 155 height 39
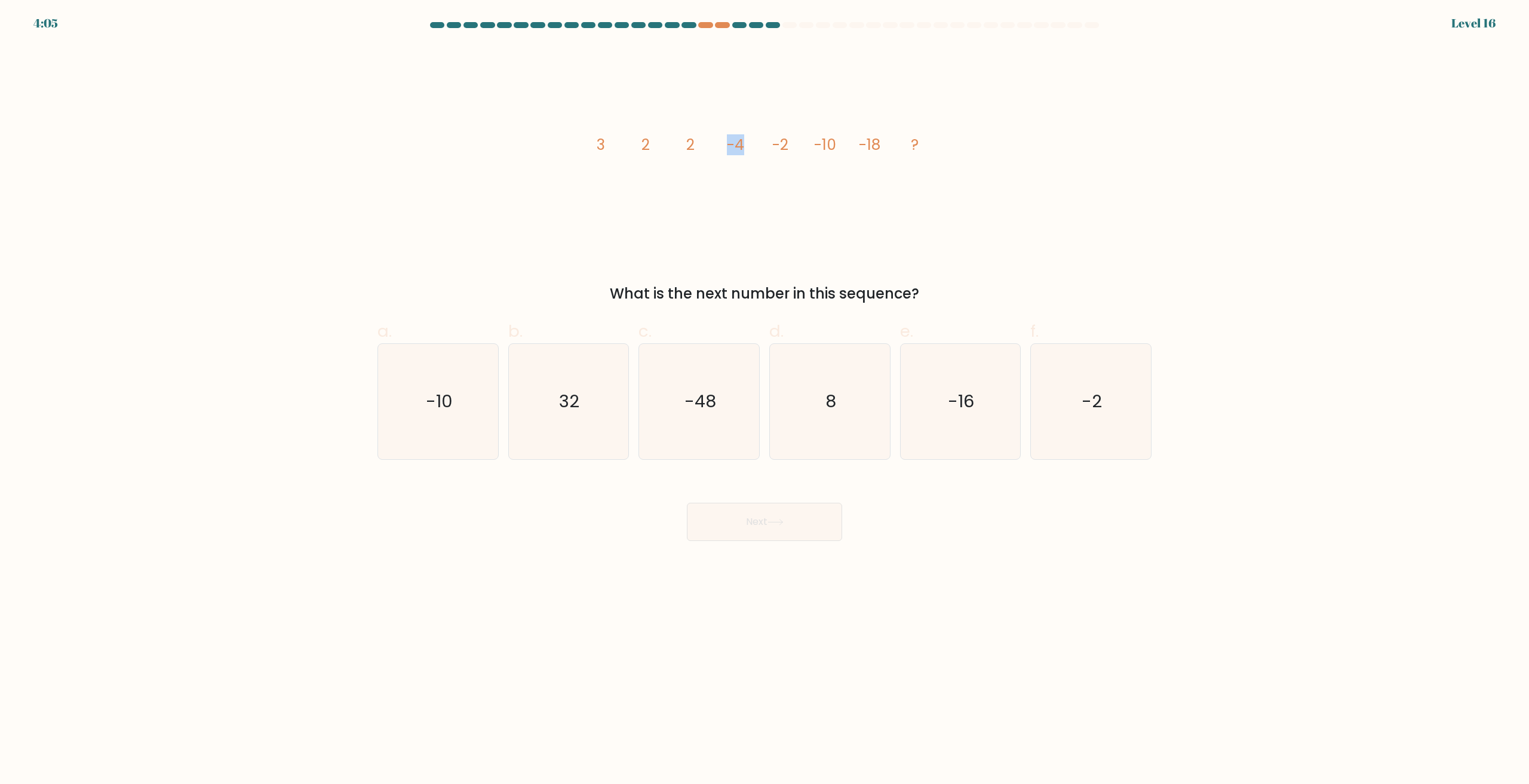
drag, startPoint x: 718, startPoint y: 150, endPoint x: 741, endPoint y: 156, distance: 23.8
click at [741, 156] on icon "image/svg+xml 3 2 2 -4 -2 -10 -18 ?" at bounding box center [764, 150] width 358 height 209
click at [764, 162] on icon "image/svg+xml 3 2 2 -4 -2 -10 -18 ?" at bounding box center [764, 150] width 358 height 209
drag, startPoint x: 779, startPoint y: 155, endPoint x: 788, endPoint y: 155, distance: 9.0
click at [788, 155] on icon "image/svg+xml 3 2 2 -4 -2 -10 -18 ?" at bounding box center [764, 150] width 358 height 209
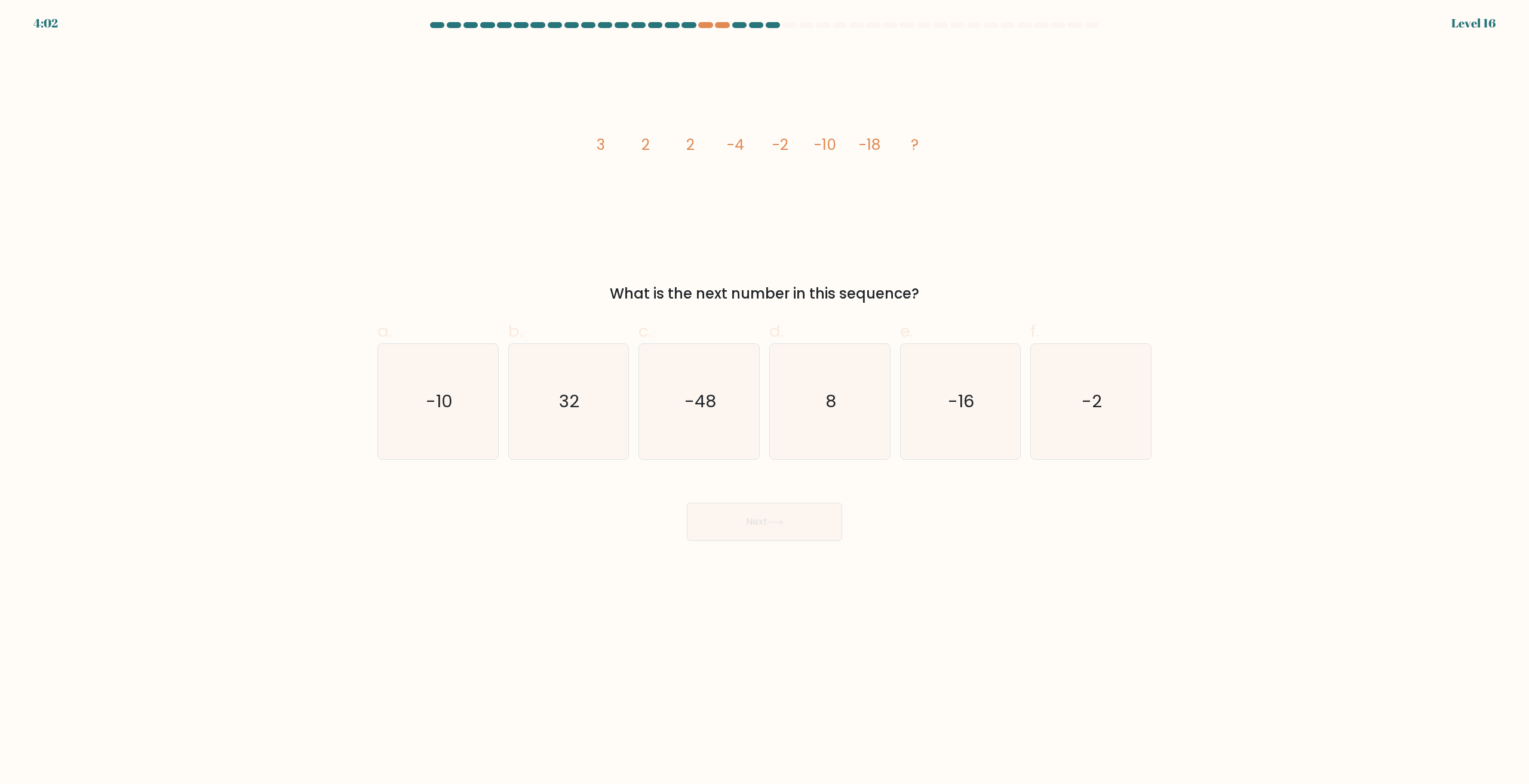
click at [806, 159] on icon "image/svg+xml 3 2 2 -4 -2 -10 -18 ?" at bounding box center [764, 150] width 358 height 209
drag, startPoint x: 815, startPoint y: 151, endPoint x: 832, endPoint y: 154, distance: 17.3
click at [832, 154] on tspan "-10" at bounding box center [825, 145] width 22 height 21
click at [800, 160] on icon "image/svg+xml 3 2 2 -4 -2 -10 -18 ?" at bounding box center [764, 150] width 358 height 209
drag, startPoint x: 782, startPoint y: 153, endPoint x: 826, endPoint y: 157, distance: 44.2
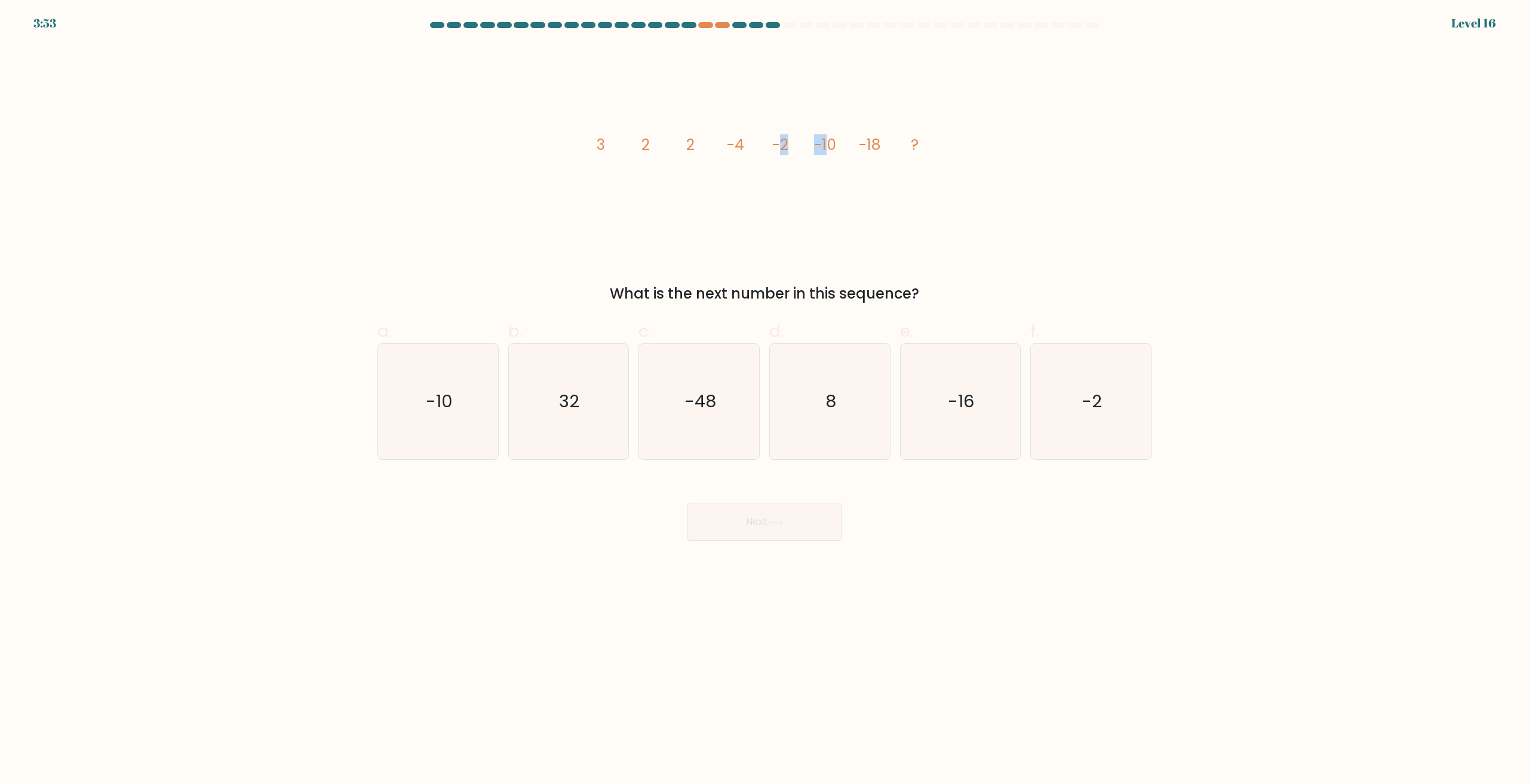
click at [826, 157] on icon "image/svg+xml 3 2 2 -4 -2 -10 -18 ?" at bounding box center [764, 150] width 358 height 209
click at [835, 157] on icon "image/svg+xml 3 2 2 -4 -2 -10 -18 ?" at bounding box center [764, 150] width 358 height 209
drag, startPoint x: 860, startPoint y: 147, endPoint x: 872, endPoint y: 150, distance: 12.4
click at [872, 150] on icon "image/svg+xml 3 2 2 -4 -2 -10 -18 ?" at bounding box center [764, 150] width 358 height 209
click at [872, 151] on tspan "-18" at bounding box center [869, 145] width 21 height 21
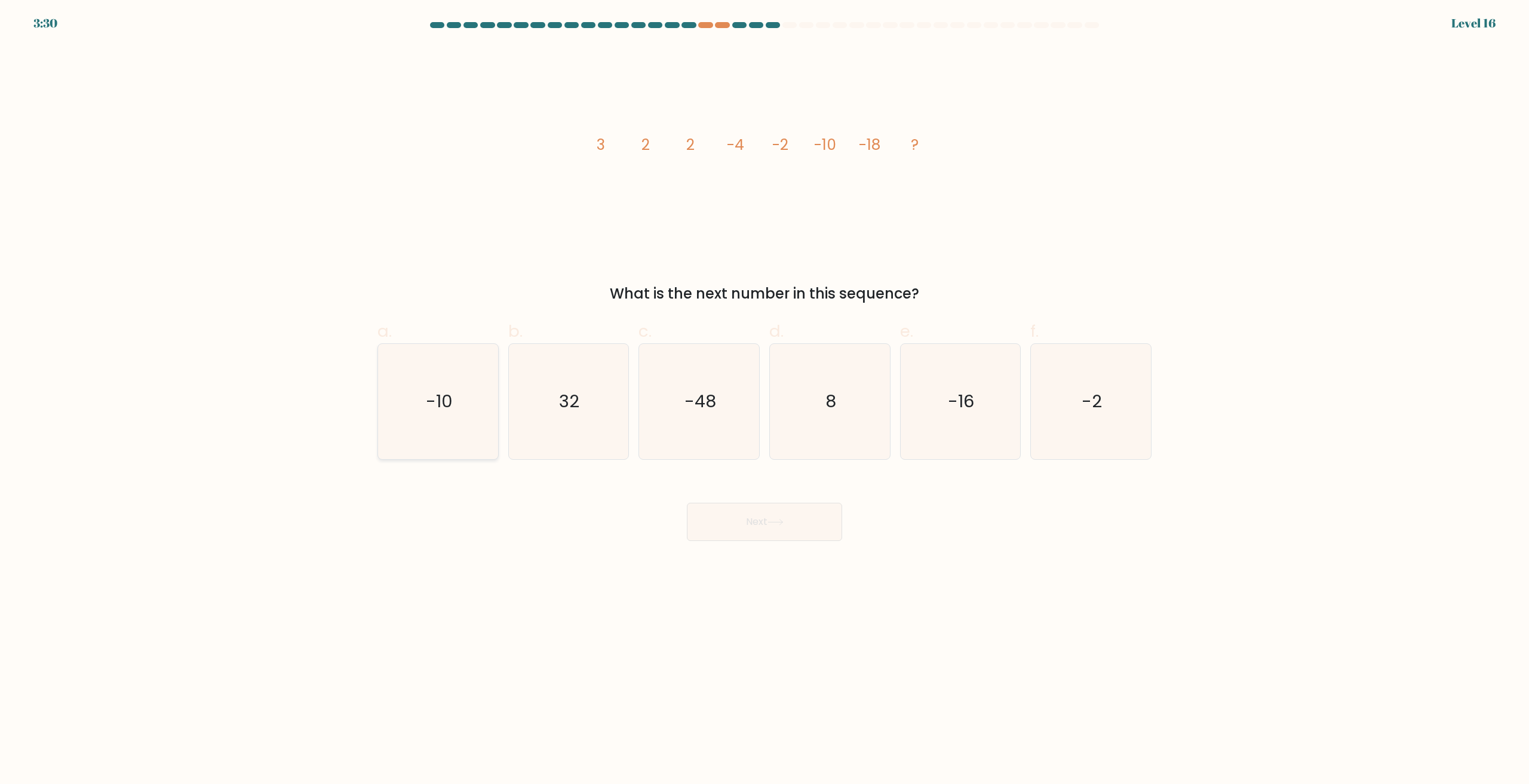
click at [423, 402] on icon "-10" at bounding box center [438, 401] width 115 height 115
click at [764, 400] on input "a. -10" at bounding box center [764, 396] width 1 height 8
radio input "true"
click at [745, 520] on button "Next" at bounding box center [764, 522] width 155 height 39
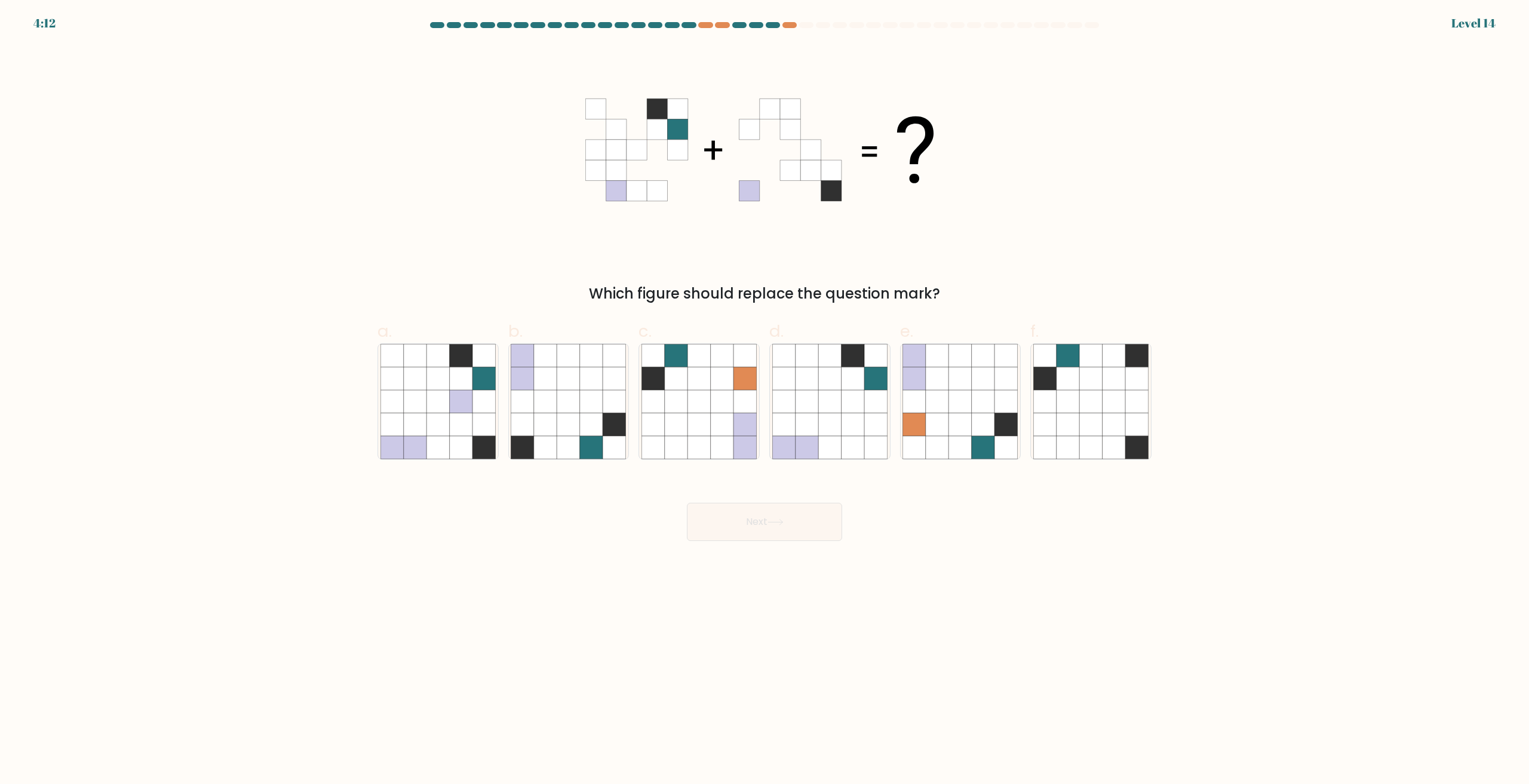
click at [201, 189] on form at bounding box center [764, 282] width 1529 height 519
click at [588, 403] on icon at bounding box center [591, 402] width 22 height 22
click at [764, 400] on input "b." at bounding box center [764, 396] width 1 height 8
radio input "true"
click at [779, 521] on icon at bounding box center [775, 523] width 16 height 7
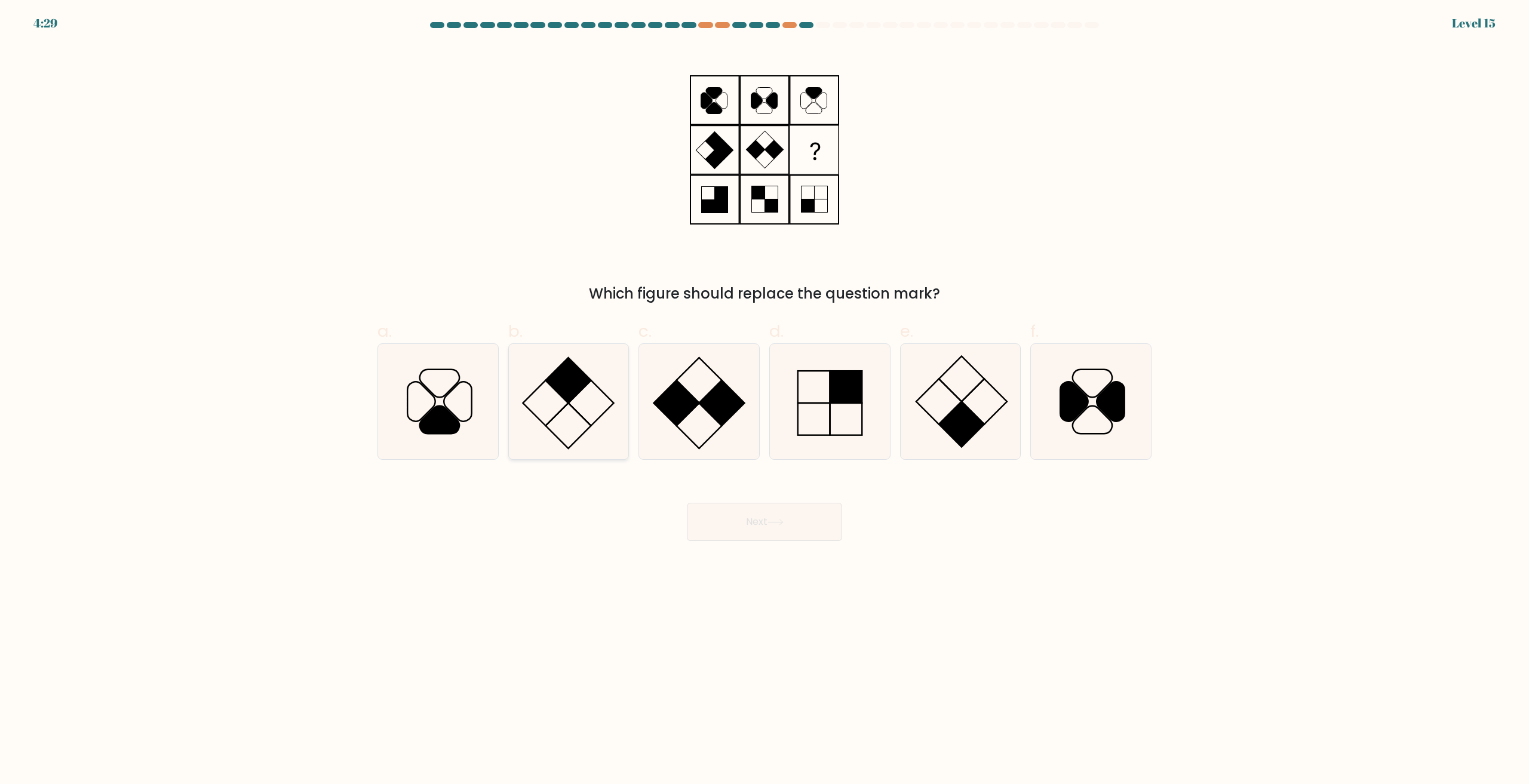
click at [591, 371] on icon at bounding box center [568, 401] width 115 height 115
click at [764, 392] on input "b." at bounding box center [764, 396] width 1 height 8
radio input "true"
click at [783, 524] on icon at bounding box center [775, 523] width 16 height 7
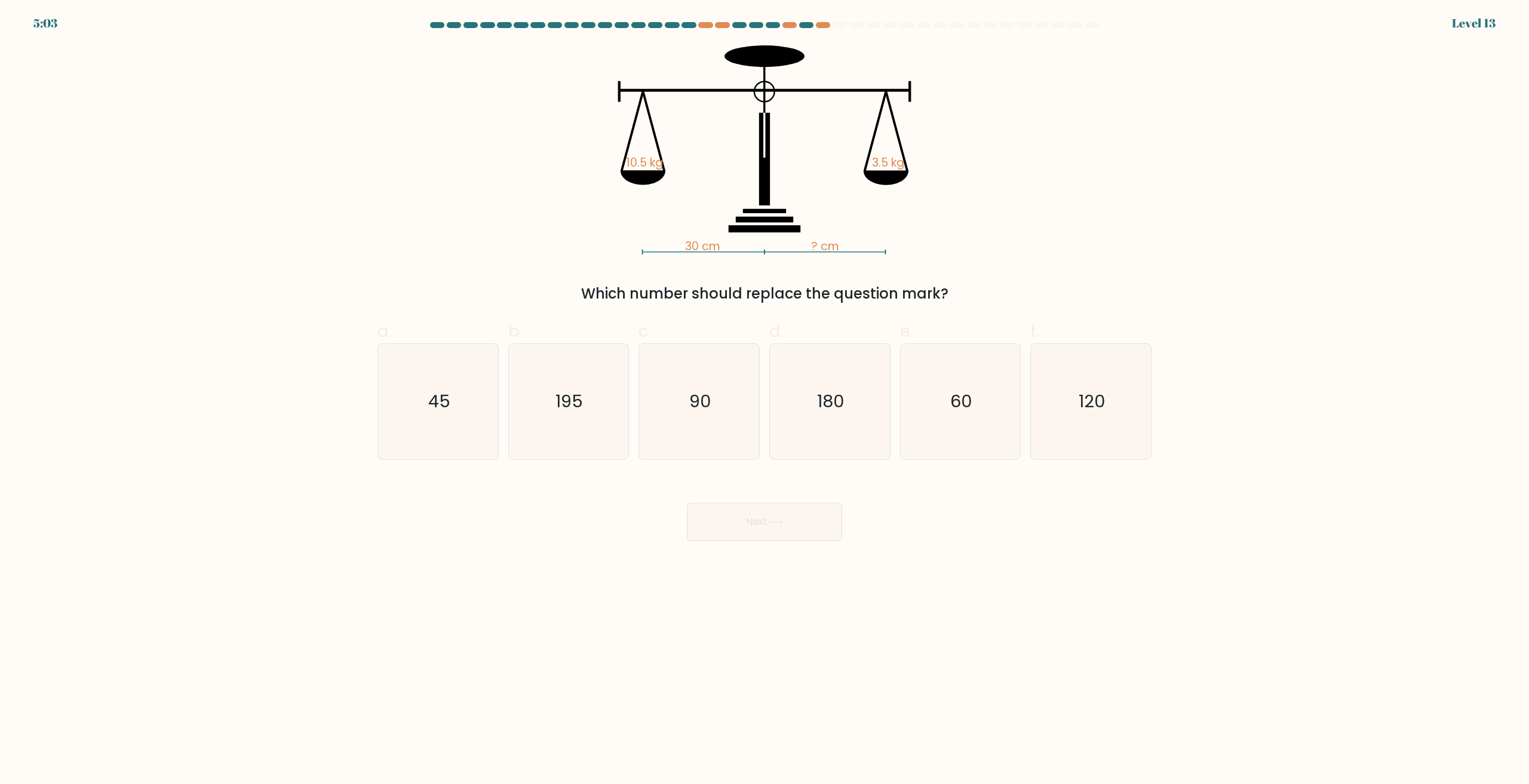
drag, startPoint x: 483, startPoint y: 177, endPoint x: 501, endPoint y: 577, distance: 400.4
click at [501, 577] on body "5:03 Level 13" at bounding box center [764, 392] width 1529 height 784
click at [726, 409] on icon "90" at bounding box center [699, 401] width 115 height 115
click at [764, 400] on input "c. 90" at bounding box center [764, 396] width 1 height 8
radio input "true"
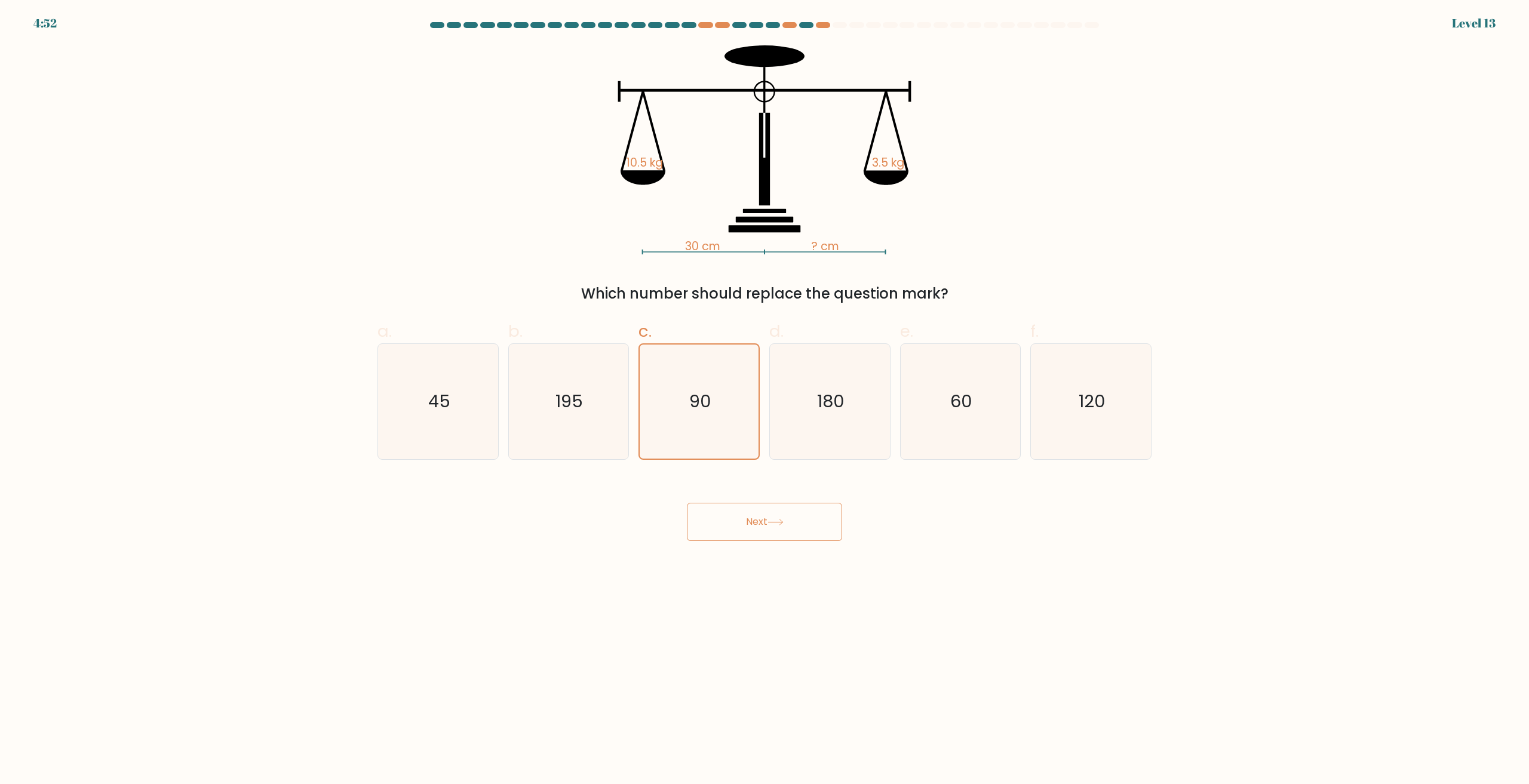
click at [786, 529] on button "Next" at bounding box center [764, 522] width 155 height 39
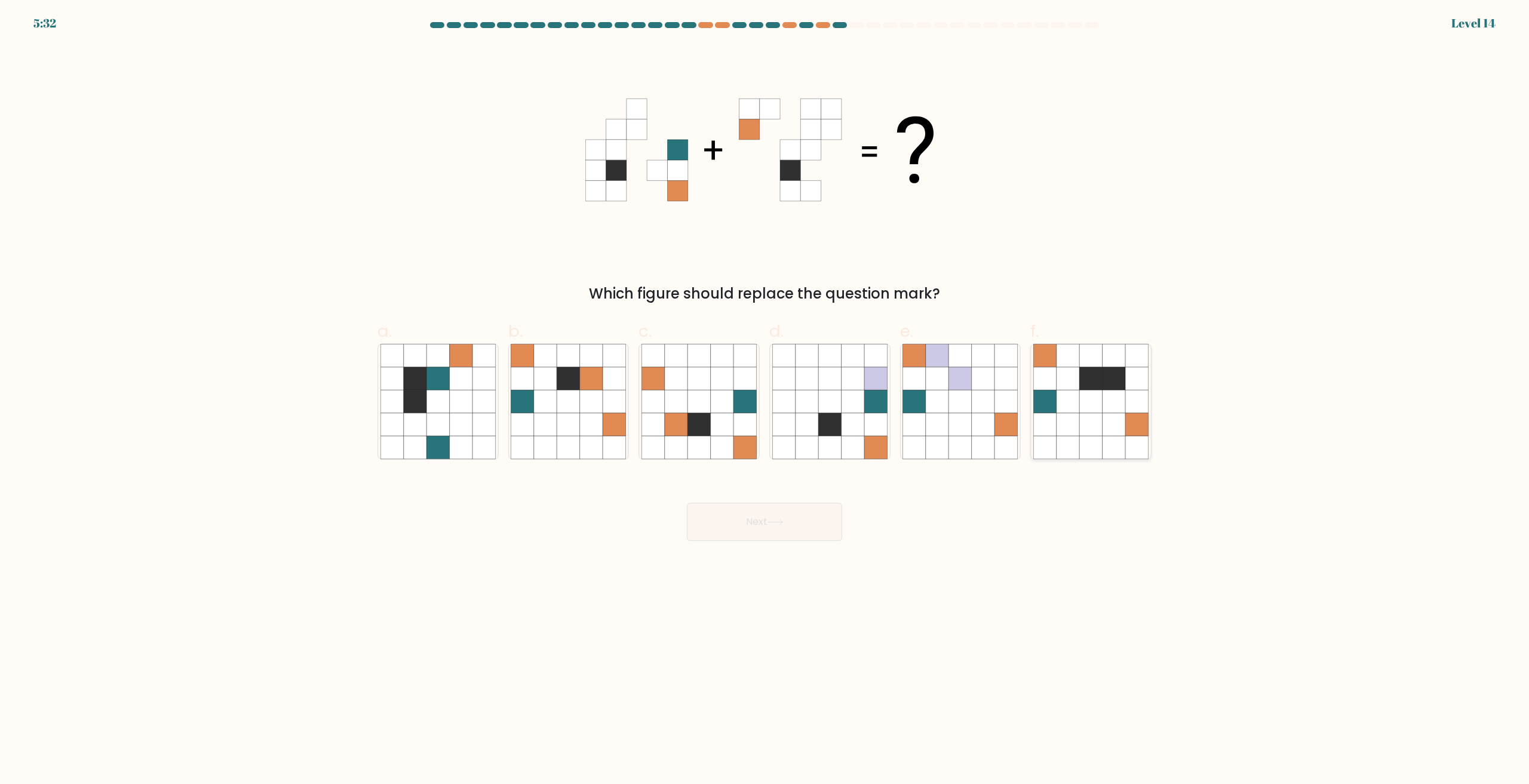
click at [1123, 420] on icon at bounding box center [1113, 424] width 22 height 22
click at [765, 400] on input "f." at bounding box center [764, 396] width 1 height 8
radio input "true"
click at [744, 524] on button "Next" at bounding box center [764, 522] width 155 height 39
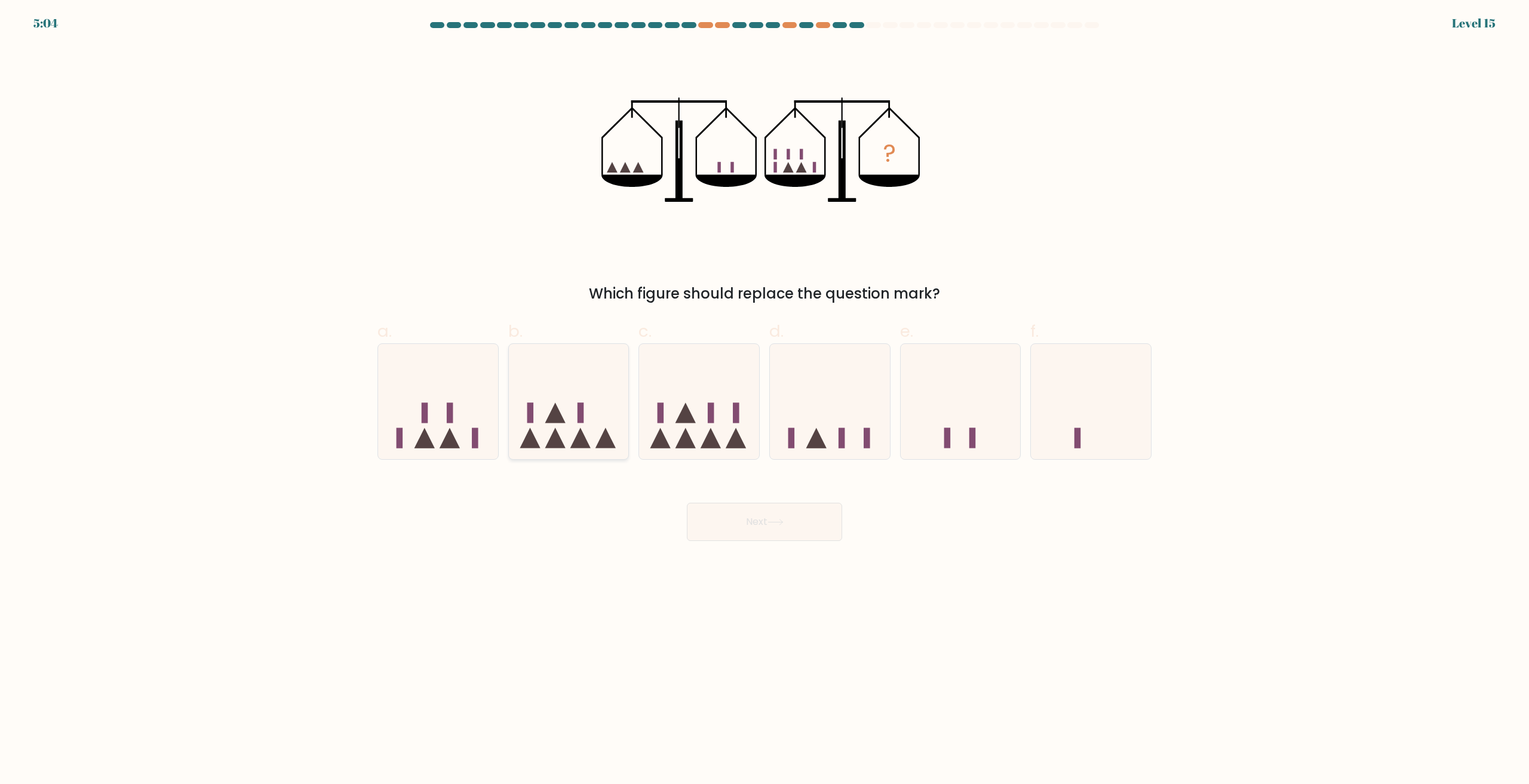
click at [564, 428] on icon at bounding box center [569, 402] width 120 height 99
click at [764, 400] on input "b." at bounding box center [764, 396] width 1 height 8
radio input "true"
click at [741, 520] on button "Next" at bounding box center [764, 522] width 155 height 39
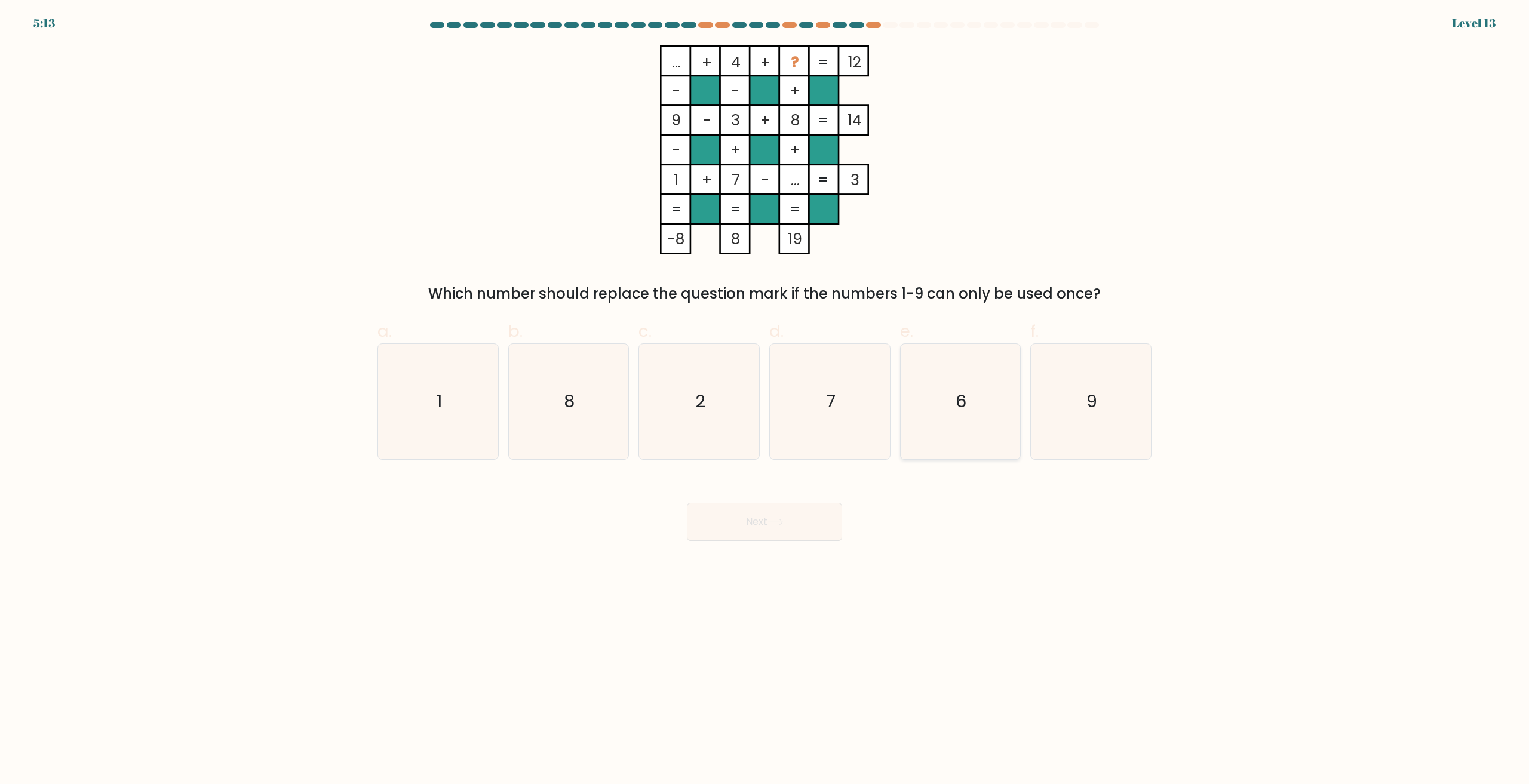
click at [971, 405] on icon "6" at bounding box center [960, 401] width 115 height 115
click at [765, 400] on input "e. 6" at bounding box center [764, 396] width 1 height 8
radio input "true"
click at [801, 533] on button "Next" at bounding box center [764, 522] width 155 height 39
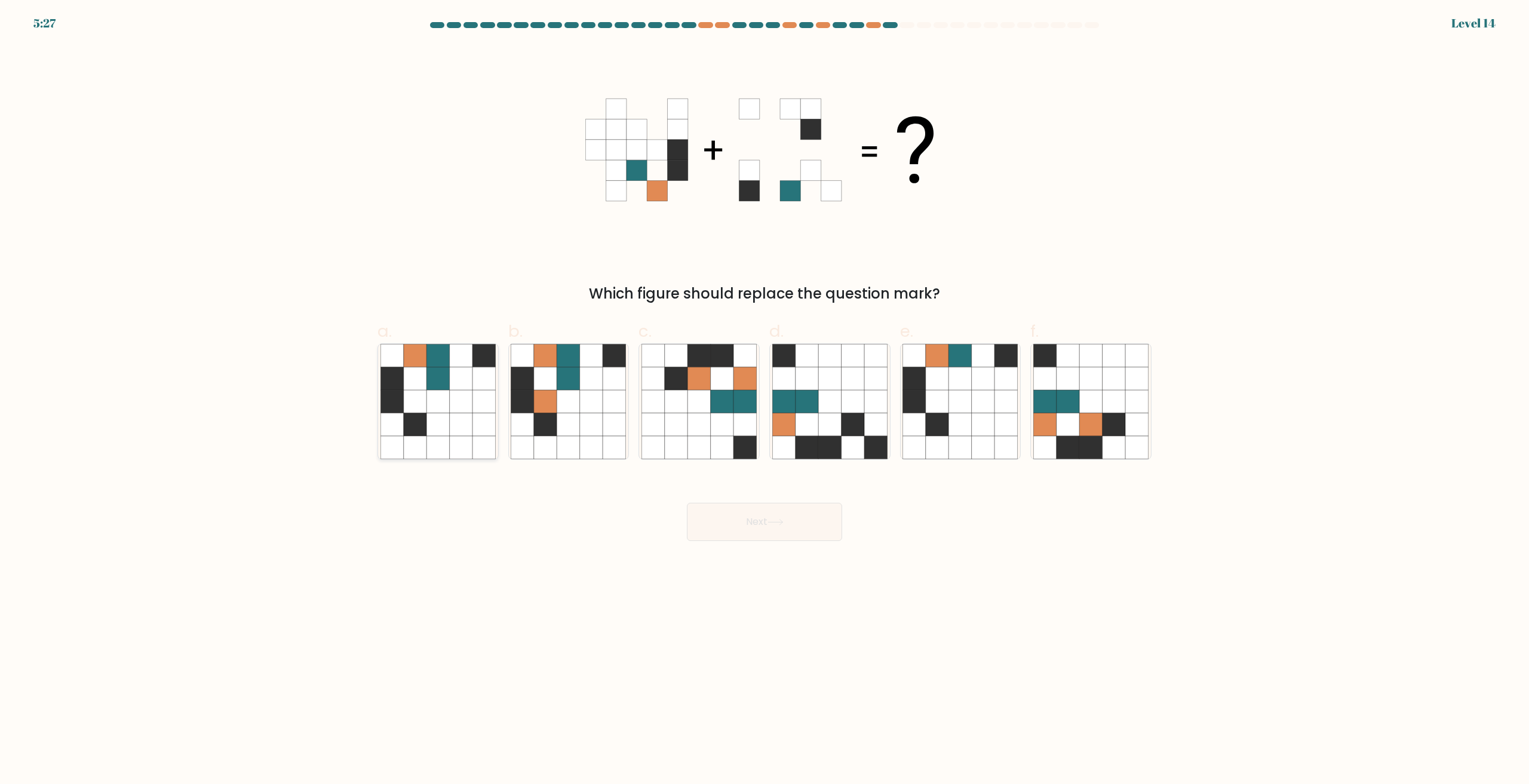
click at [432, 403] on icon at bounding box center [438, 402] width 22 height 22
click at [764, 400] on input "a." at bounding box center [764, 396] width 1 height 8
radio input "true"
click at [761, 527] on button "Next" at bounding box center [764, 522] width 155 height 39
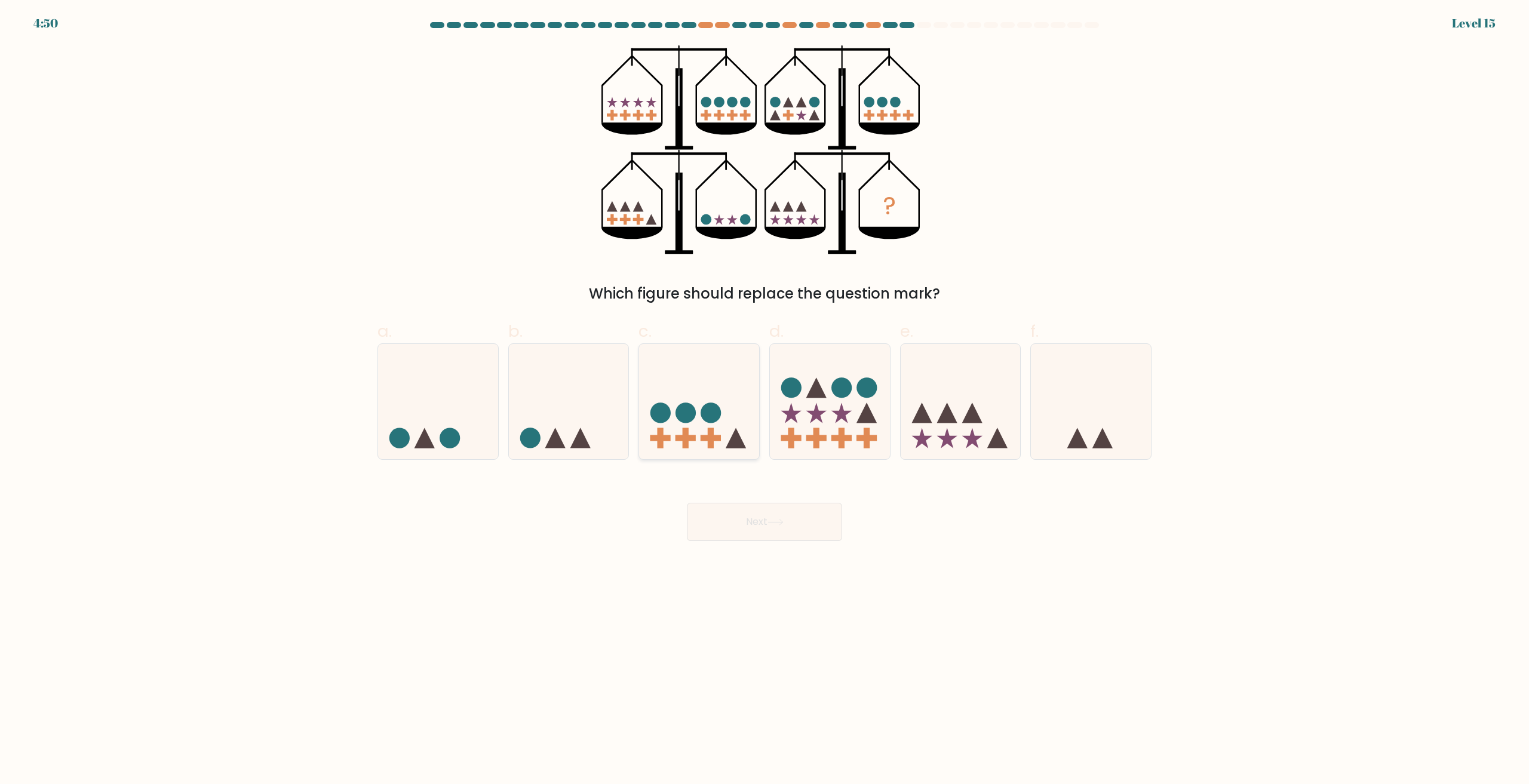
click at [728, 386] on icon at bounding box center [699, 402] width 120 height 99
click at [764, 392] on input "c." at bounding box center [764, 396] width 1 height 8
radio input "true"
click at [794, 519] on button "Next" at bounding box center [764, 522] width 155 height 39
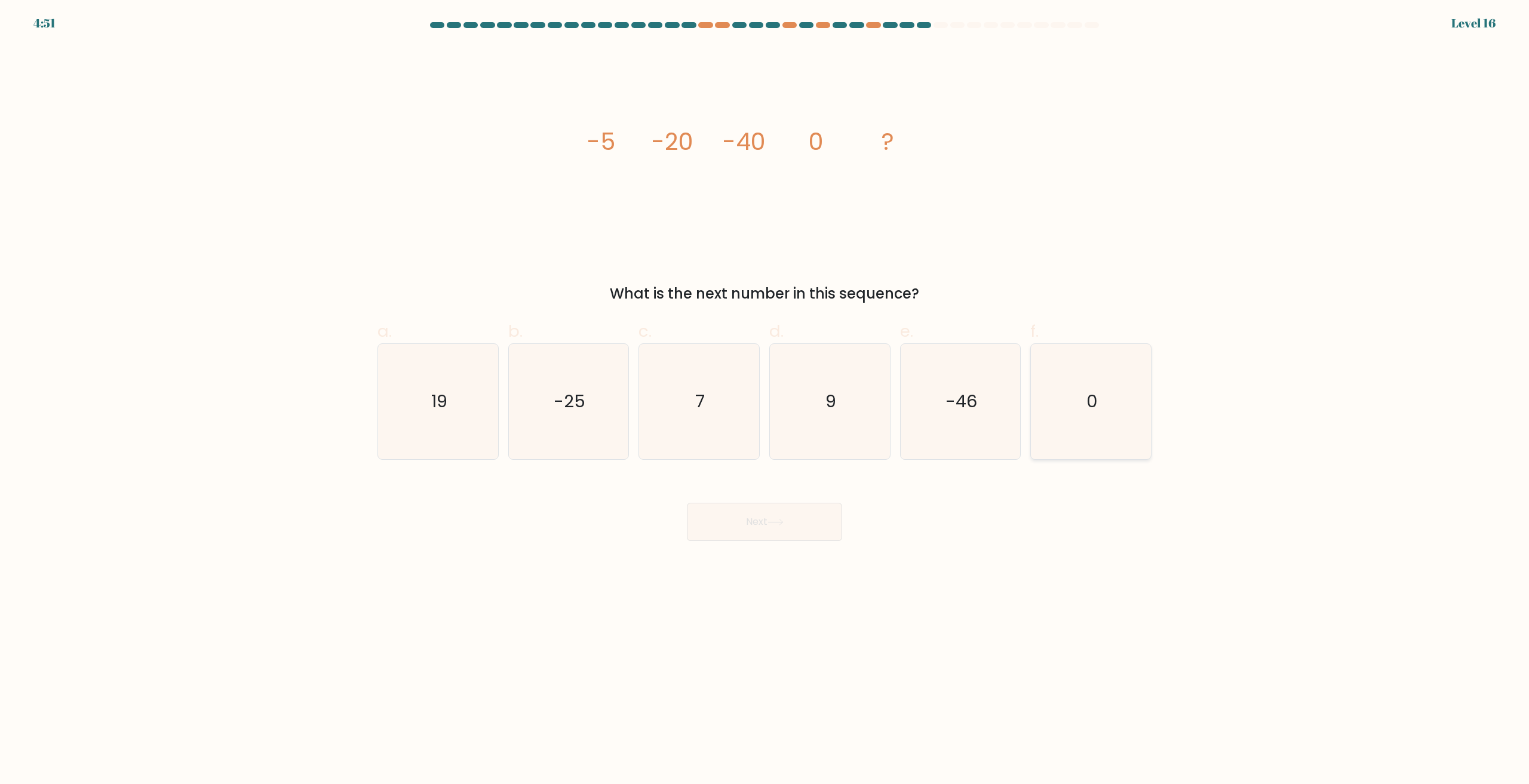
click at [1105, 425] on icon "0" at bounding box center [1091, 401] width 115 height 115
click at [765, 400] on input "f. 0" at bounding box center [764, 396] width 1 height 8
radio input "true"
click at [777, 519] on icon at bounding box center [775, 523] width 16 height 7
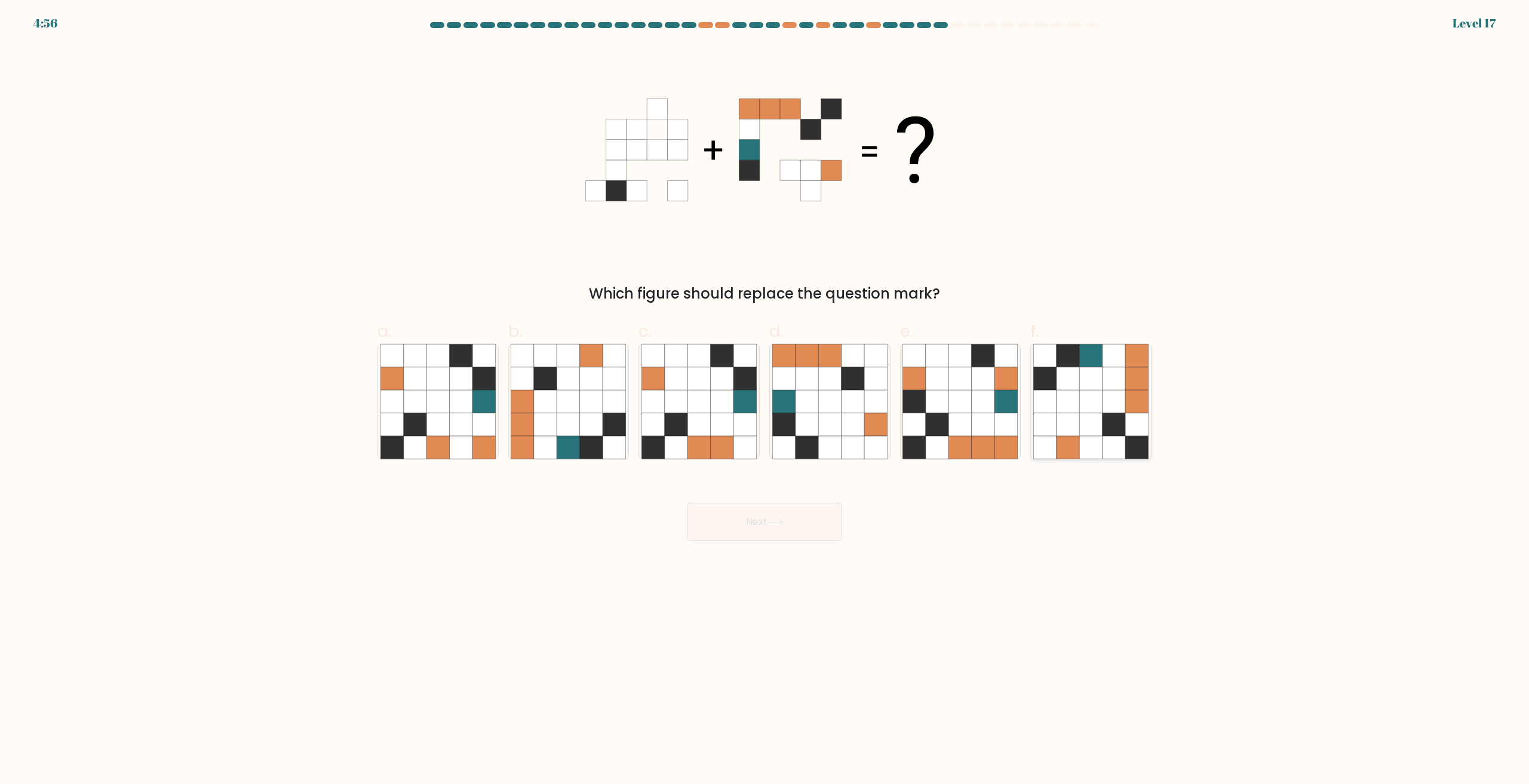
click at [1079, 404] on icon at bounding box center [1068, 402] width 22 height 22
click at [765, 400] on input "f." at bounding box center [764, 396] width 1 height 8
radio input "true"
click at [797, 523] on button "Next" at bounding box center [764, 522] width 155 height 39
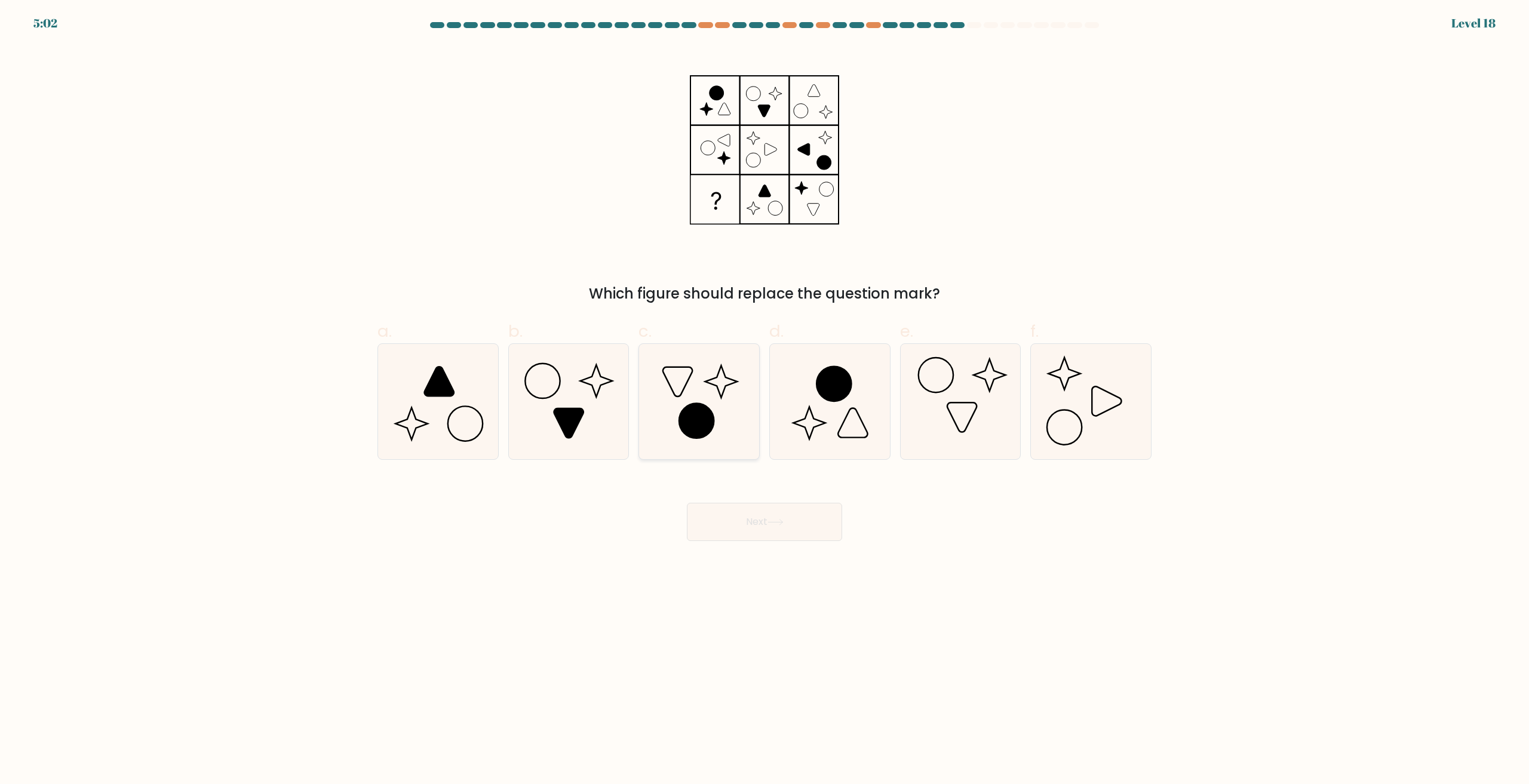
click at [690, 419] on icon at bounding box center [696, 421] width 34 height 34
click at [764, 400] on input "c." at bounding box center [764, 396] width 1 height 8
radio input "true"
click at [755, 525] on button "Next" at bounding box center [764, 522] width 155 height 39
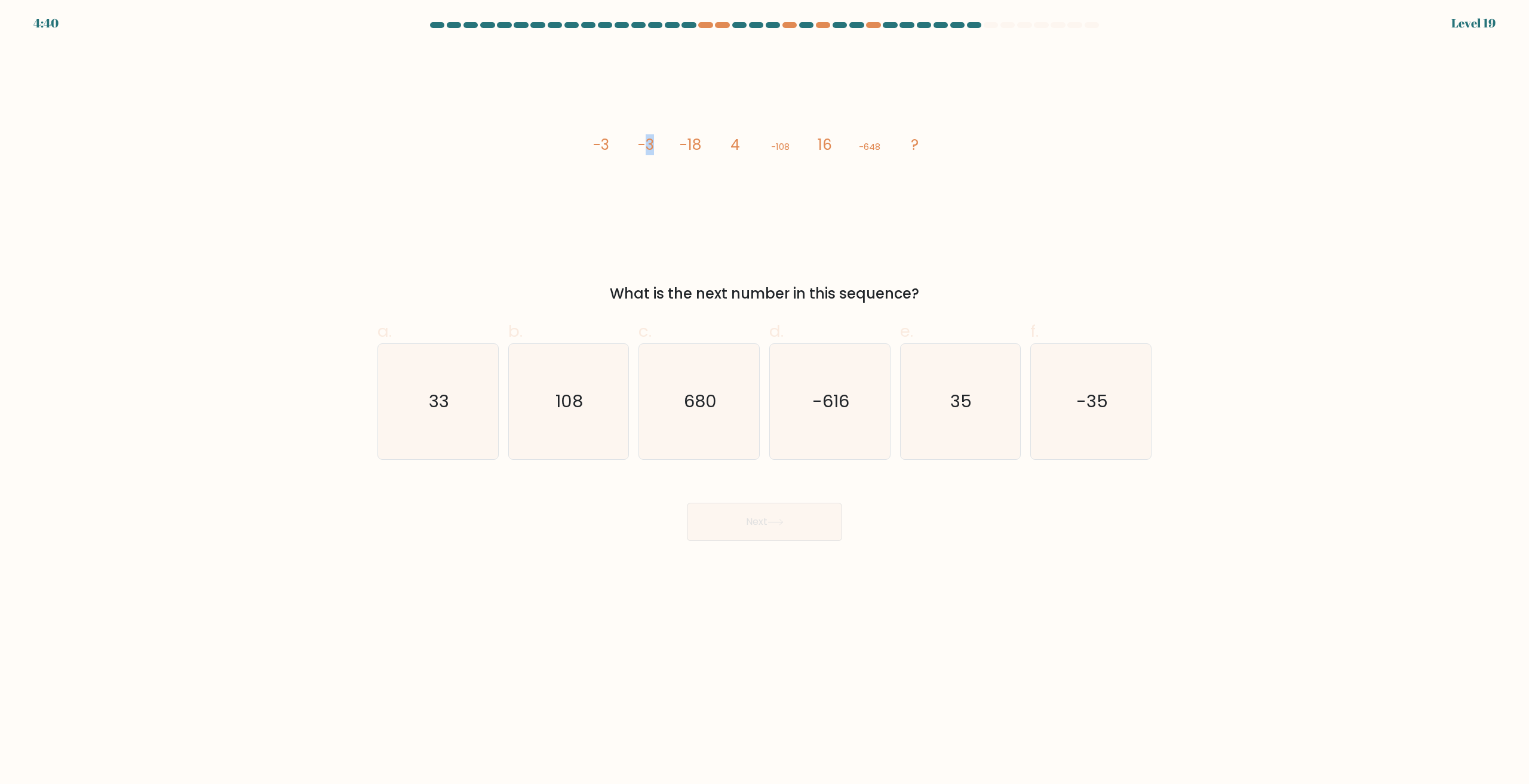
click at [652, 152] on tspan "-3" at bounding box center [645, 145] width 16 height 21
click at [680, 151] on tspan "-18" at bounding box center [690, 145] width 21 height 21
drag, startPoint x: 675, startPoint y: 151, endPoint x: 705, endPoint y: 149, distance: 30.1
click at [688, 149] on icon "image/svg+xml -3 -3 -18 4 -108 16 -648 ?" at bounding box center [764, 150] width 358 height 209
click at [705, 149] on icon "image/svg+xml -3 -3 -18 4 -108 16 -648 ?" at bounding box center [764, 150] width 358 height 209
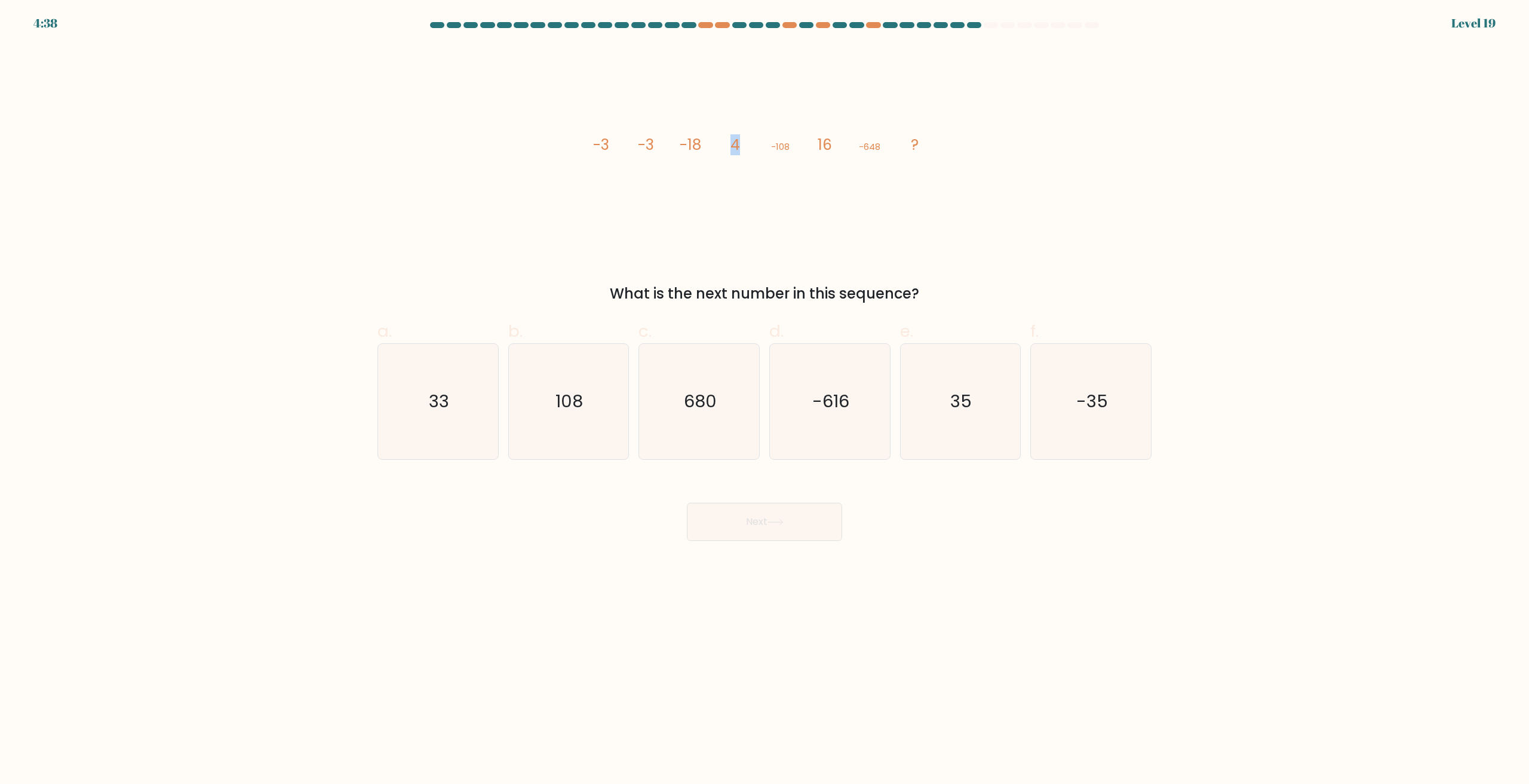
drag, startPoint x: 728, startPoint y: 150, endPoint x: 749, endPoint y: 151, distance: 21.0
click at [740, 150] on icon "image/svg+xml -3 -3 -18 4 -108 16 -648 ?" at bounding box center [764, 150] width 358 height 209
click at [759, 153] on icon "image/svg+xml -3 -3 -18 4 -108 16 -648 ?" at bounding box center [764, 150] width 358 height 209
drag, startPoint x: 770, startPoint y: 154, endPoint x: 791, endPoint y: 153, distance: 21.0
click at [789, 153] on icon "image/svg+xml -3 -3 -18 4 -108 16 -648 ?" at bounding box center [764, 150] width 358 height 209
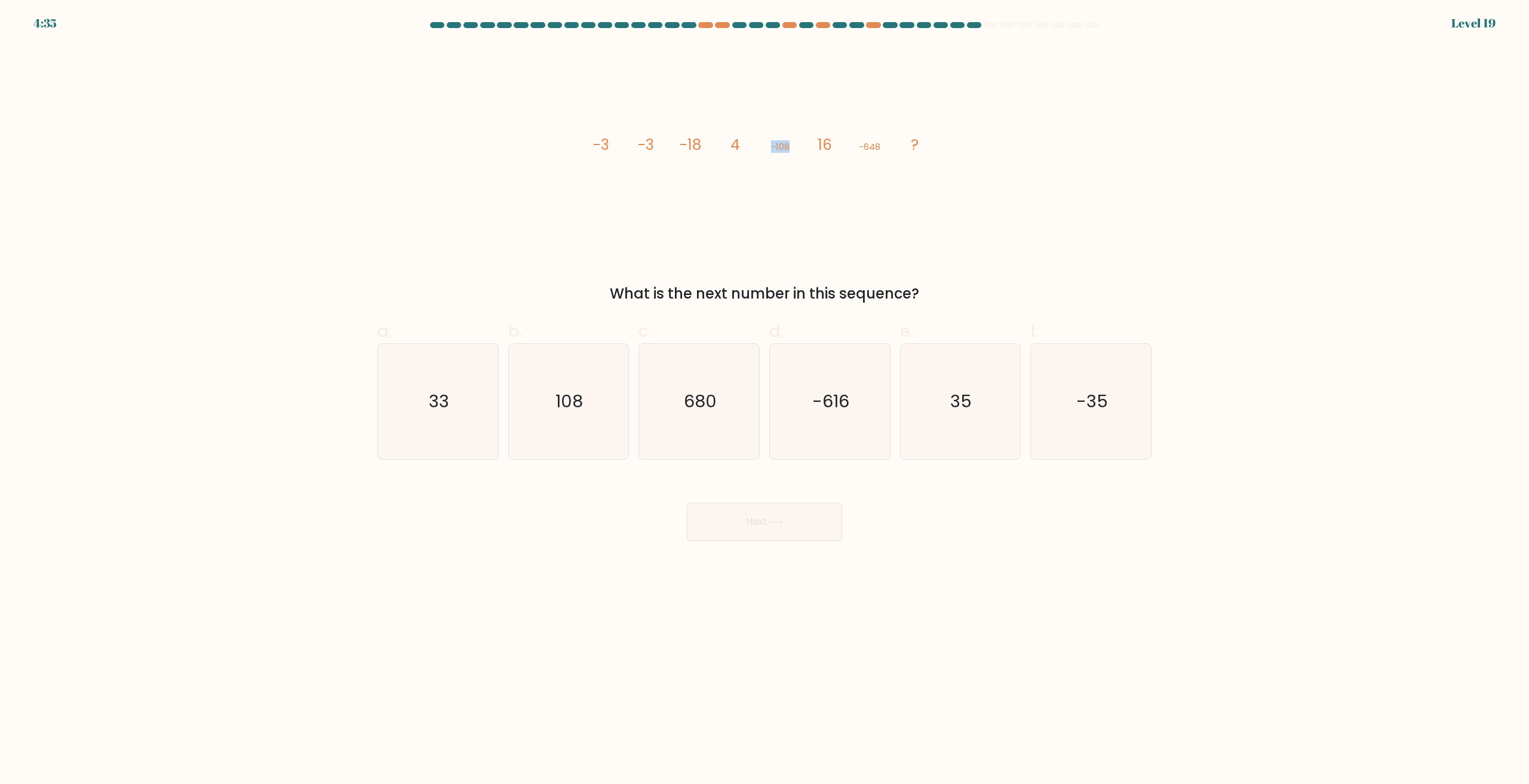
drag, startPoint x: 791, startPoint y: 153, endPoint x: 806, endPoint y: 153, distance: 15.0
click at [791, 153] on icon "image/svg+xml -3 -3 -18 4 -108 16 -648 ?" at bounding box center [764, 150] width 358 height 209
drag, startPoint x: 809, startPoint y: 151, endPoint x: 848, endPoint y: 151, distance: 39.0
click at [829, 149] on icon "image/svg+xml -3 -3 -18 4 -108 16 -648 ?" at bounding box center [764, 150] width 358 height 209
click at [848, 151] on icon "image/svg+xml -3 -3 -18 4 -108 16 -648 ?" at bounding box center [764, 150] width 358 height 209
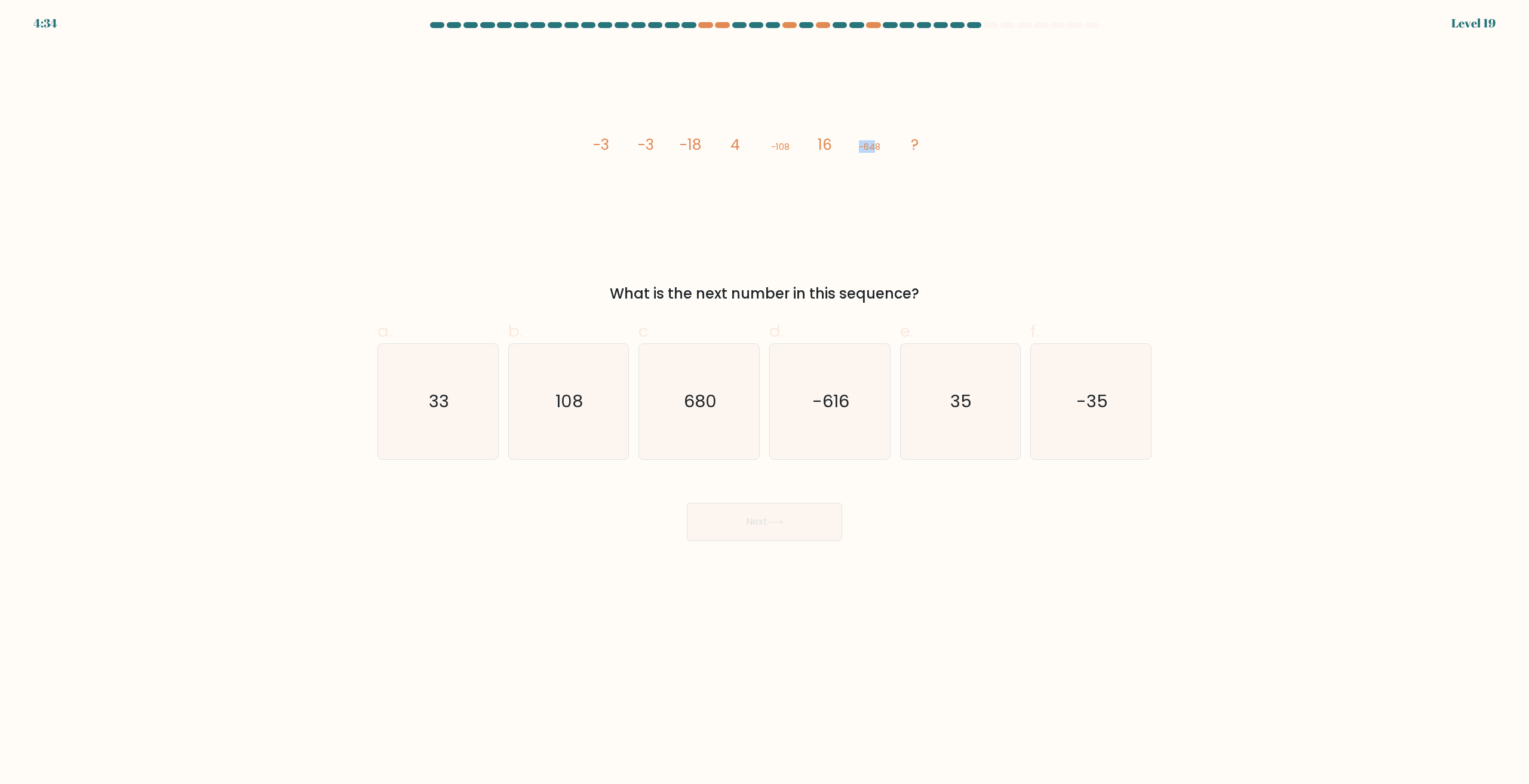
drag, startPoint x: 845, startPoint y: 146, endPoint x: 883, endPoint y: 150, distance: 38.2
click at [878, 148] on icon "image/svg+xml -3 -3 -18 4 -108 16 -648 ?" at bounding box center [764, 150] width 358 height 209
drag, startPoint x: 883, startPoint y: 150, endPoint x: 866, endPoint y: 164, distance: 22.0
click at [883, 151] on icon "image/svg+xml -3 -3 -18 4 -108 16 -648 ?" at bounding box center [764, 150] width 358 height 209
click at [847, 172] on icon "image/svg+xml -3 -3 -18 4 -108 16 -648 ?" at bounding box center [764, 150] width 358 height 209
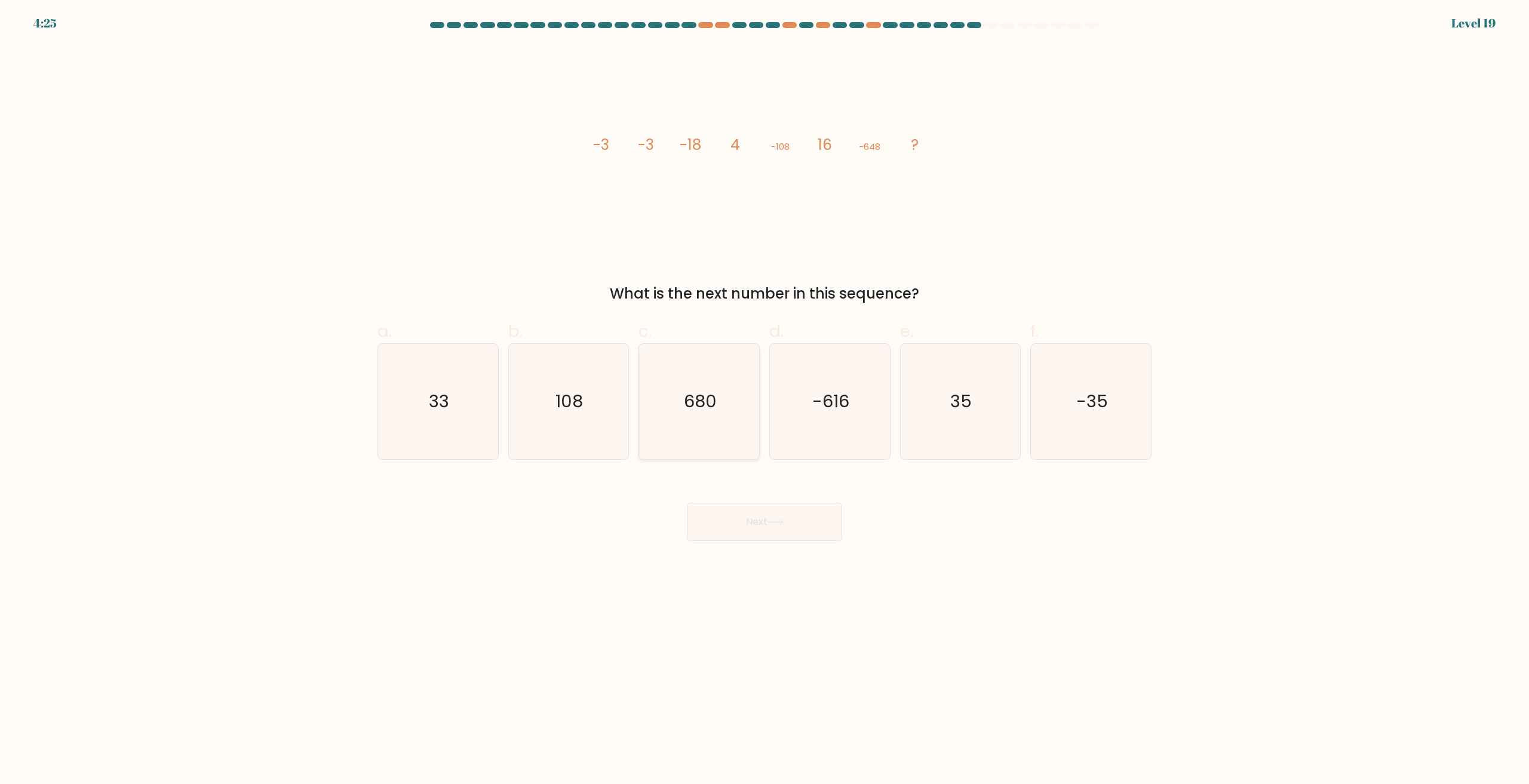
click at [676, 438] on icon "680" at bounding box center [699, 401] width 115 height 115
click at [764, 400] on input "c. 680" at bounding box center [764, 396] width 1 height 8
radio input "true"
click at [758, 525] on button "Next" at bounding box center [764, 522] width 155 height 39
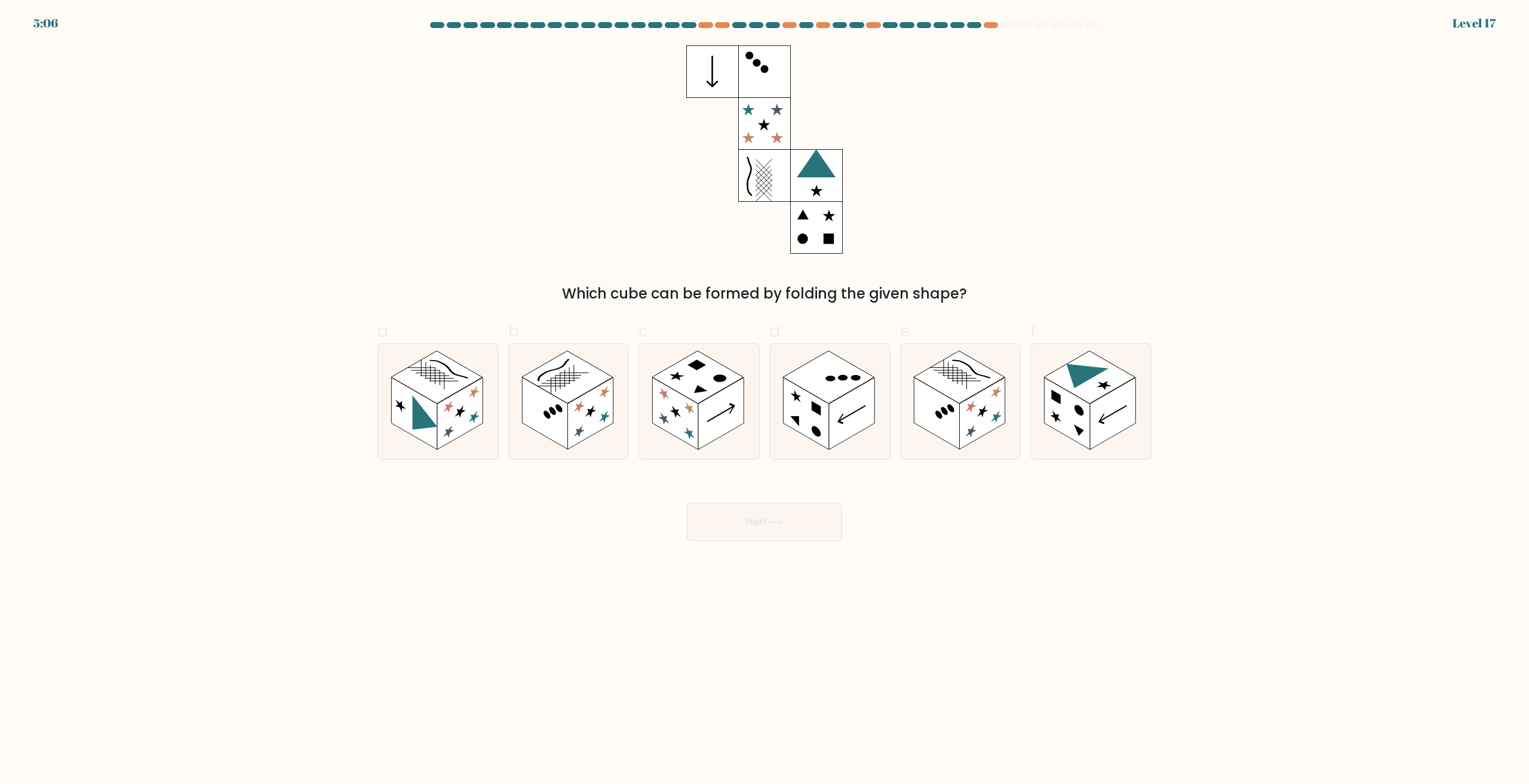
drag, startPoint x: 699, startPoint y: 285, endPoint x: 862, endPoint y: 290, distance: 163.1
click at [862, 290] on div "Which cube can be formed by folding the given shape?" at bounding box center [764, 293] width 759 height 21
click at [456, 421] on rect at bounding box center [459, 414] width 45 height 72
click at [764, 400] on input "a." at bounding box center [764, 396] width 1 height 8
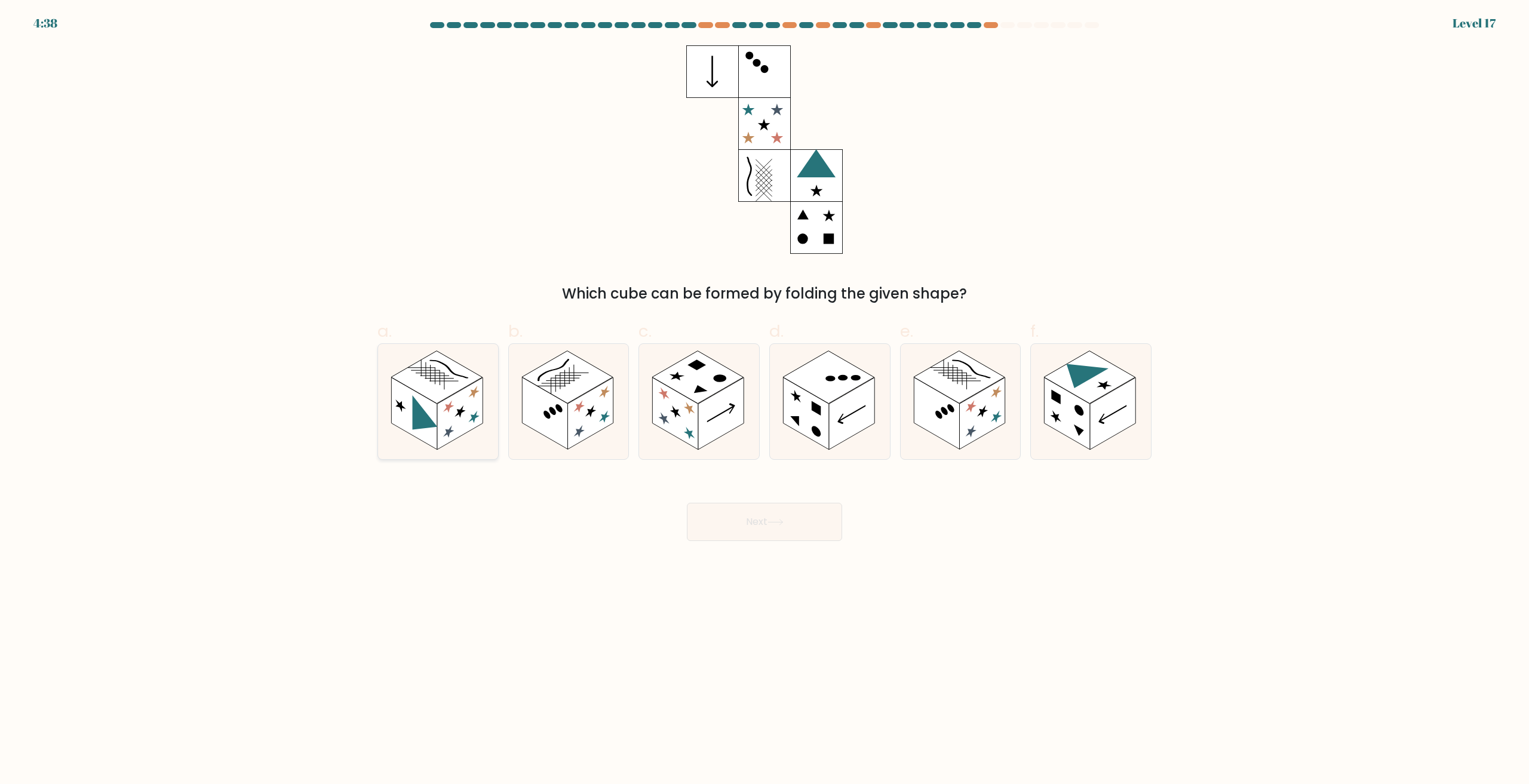
radio input "true"
click at [742, 518] on button "Next" at bounding box center [764, 522] width 155 height 39
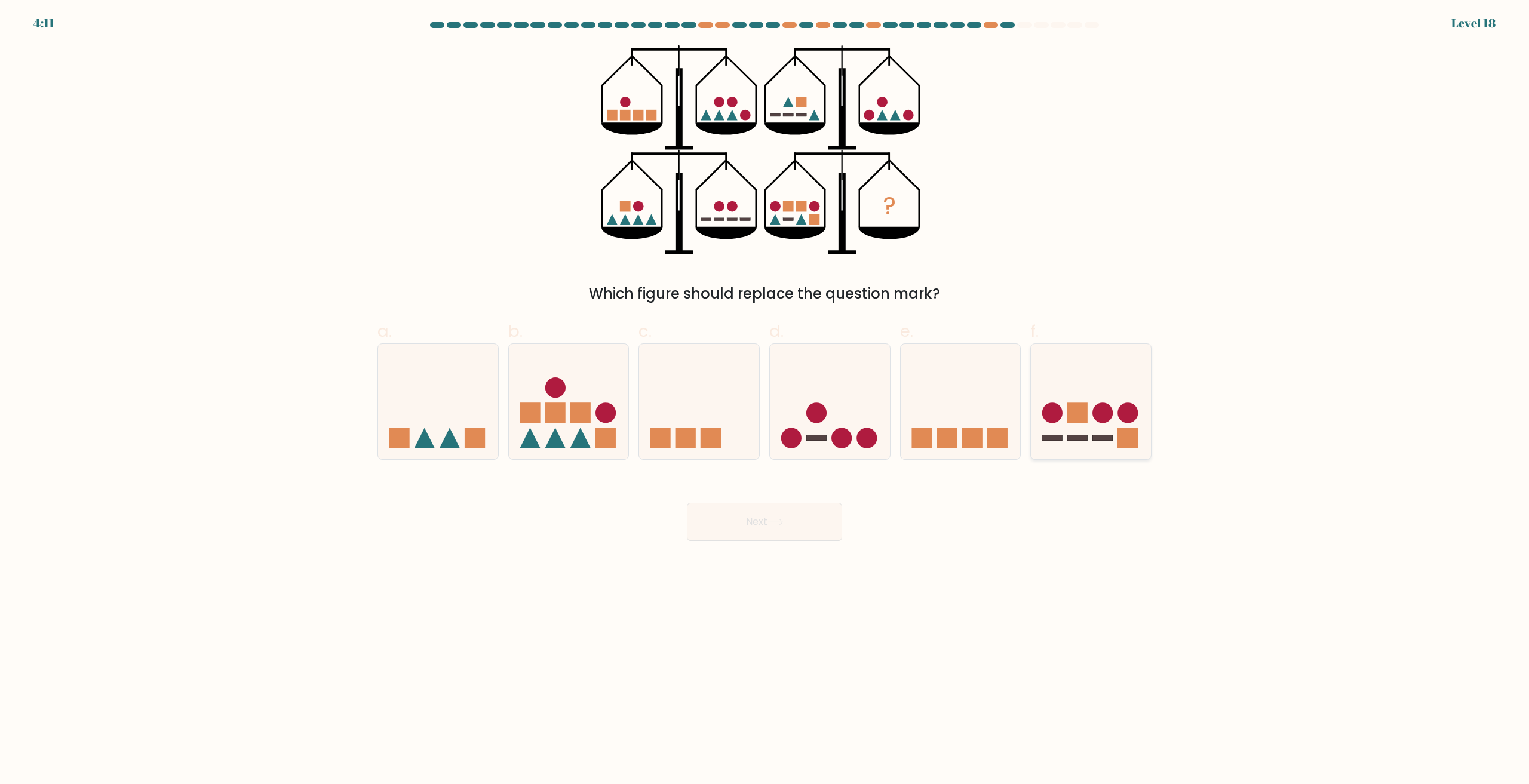
click at [1100, 420] on circle at bounding box center [1103, 413] width 21 height 21
click at [765, 400] on input "f." at bounding box center [764, 396] width 1 height 8
radio input "true"
click at [800, 525] on button "Next" at bounding box center [764, 522] width 155 height 39
click at [736, 519] on button "Next" at bounding box center [764, 522] width 155 height 39
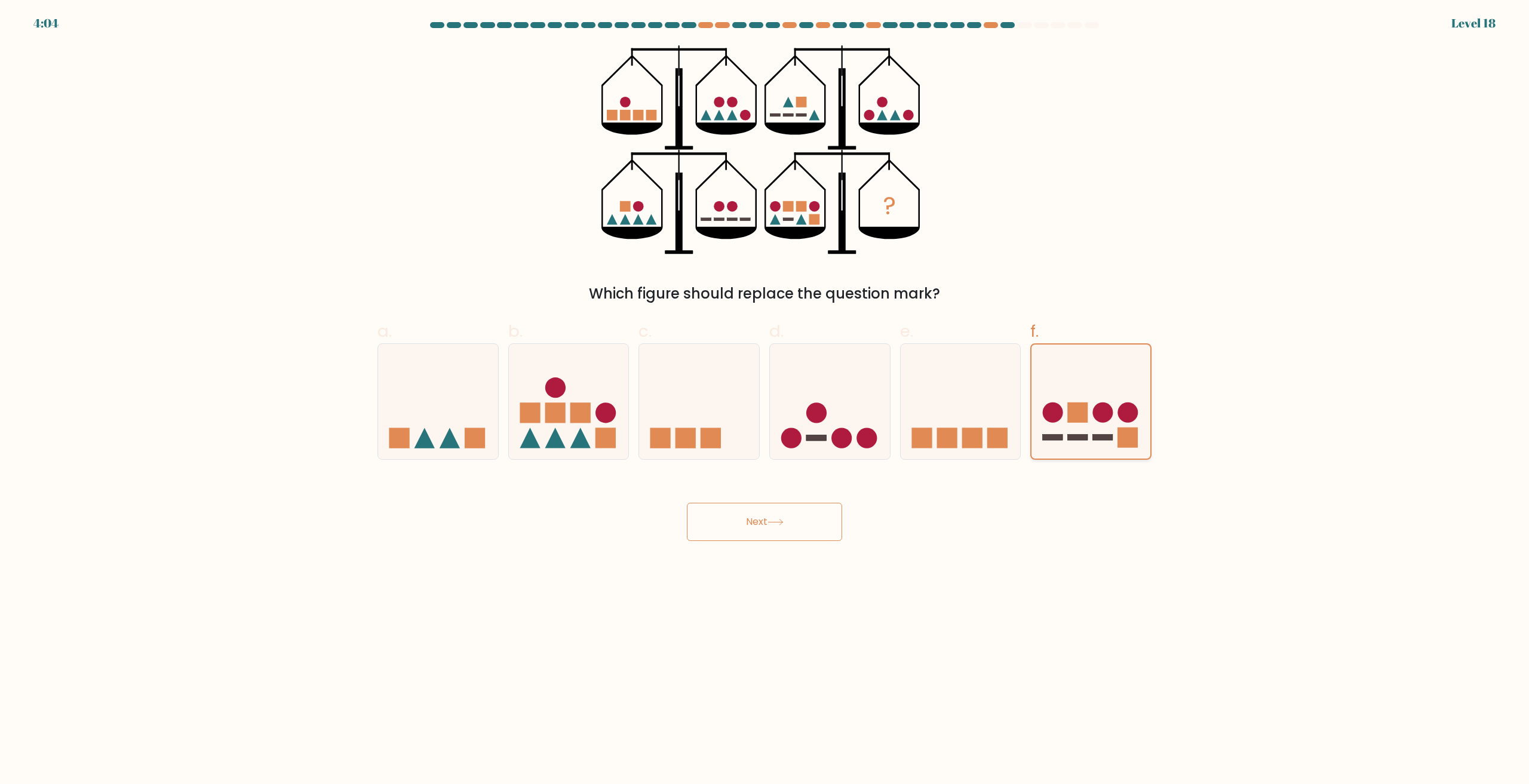
click at [1116, 406] on icon at bounding box center [1090, 401] width 119 height 99
click at [765, 400] on input "f." at bounding box center [764, 396] width 1 height 8
click at [1116, 406] on icon at bounding box center [1090, 401] width 119 height 99
click at [765, 400] on input "f." at bounding box center [764, 396] width 1 height 8
click at [1116, 406] on icon at bounding box center [1090, 401] width 119 height 99
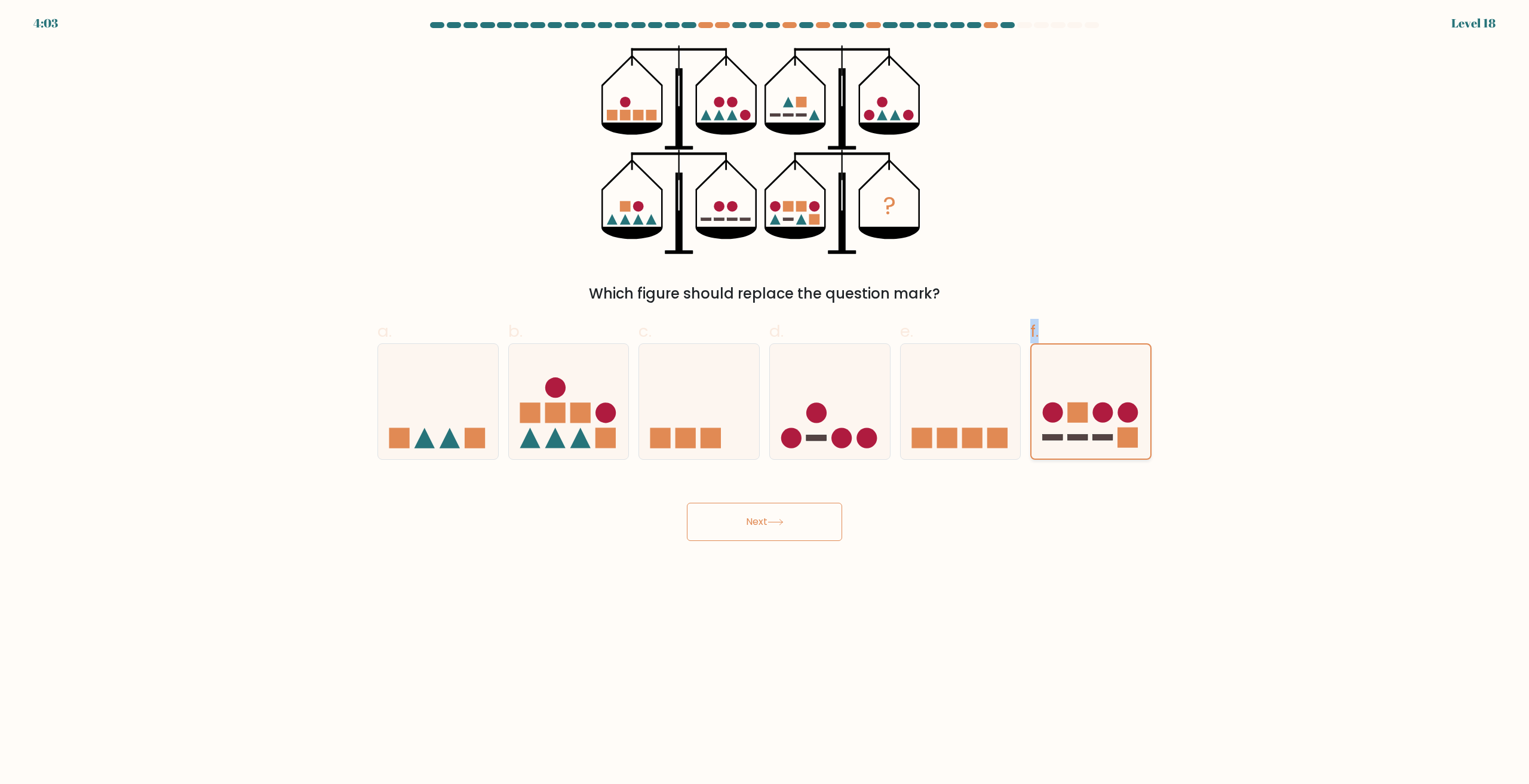
click at [765, 400] on input "f." at bounding box center [764, 396] width 1 height 8
click at [1101, 363] on icon at bounding box center [1090, 401] width 119 height 99
click at [765, 392] on input "f." at bounding box center [764, 396] width 1 height 8
click at [779, 527] on button "Next" at bounding box center [764, 522] width 155 height 39
click at [1099, 548] on body "4:01 Level 18" at bounding box center [764, 392] width 1529 height 784
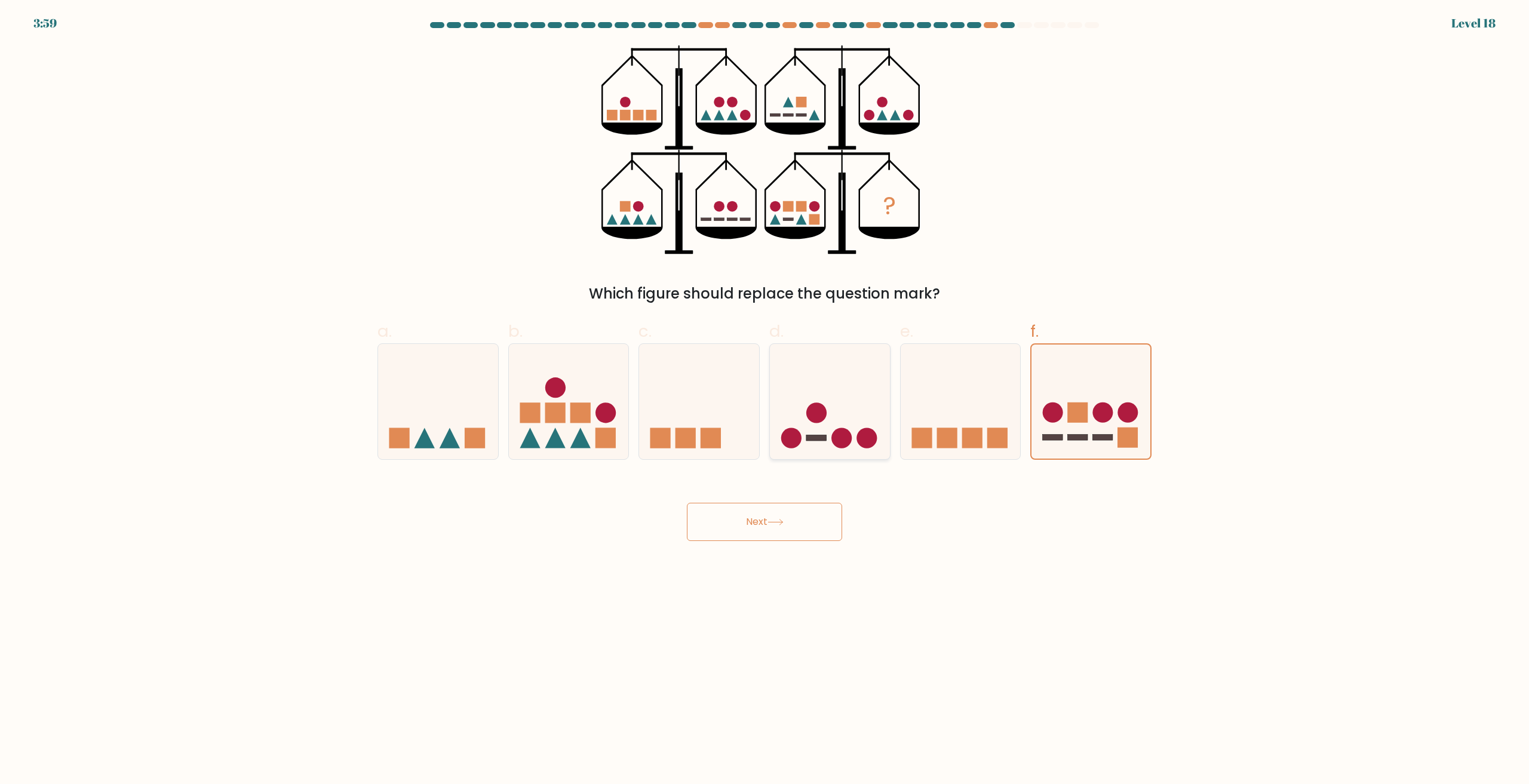
click at [834, 404] on icon at bounding box center [830, 402] width 120 height 99
click at [765, 400] on input "d." at bounding box center [764, 396] width 1 height 8
radio input "true"
click at [954, 400] on icon at bounding box center [961, 402] width 120 height 99
click at [765, 400] on input "e." at bounding box center [764, 396] width 1 height 8
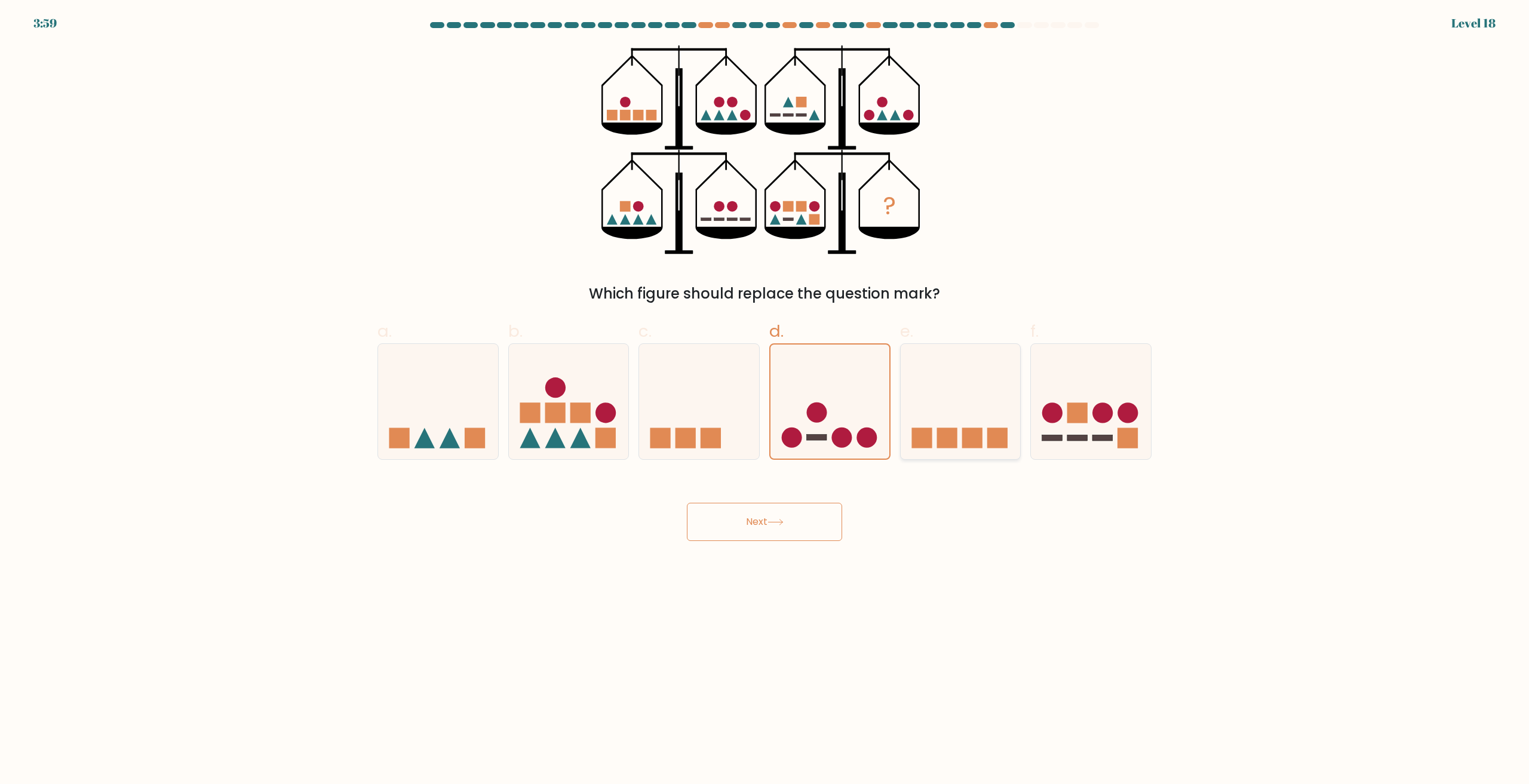
radio input "true"
click at [1112, 404] on icon at bounding box center [1091, 402] width 120 height 99
click at [765, 400] on input "f." at bounding box center [764, 396] width 1 height 8
radio input "true"
click at [780, 521] on icon at bounding box center [775, 523] width 16 height 7
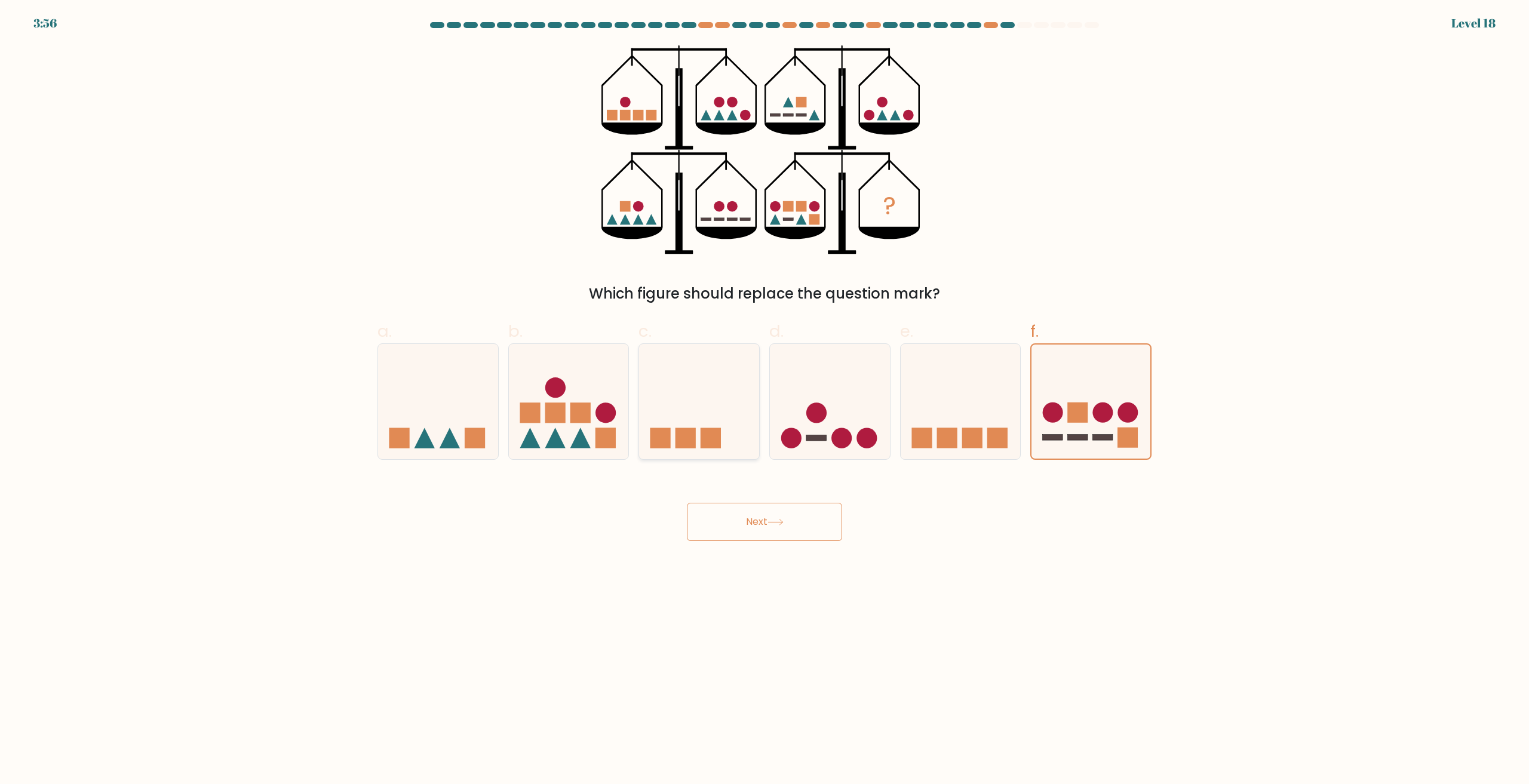
click at [681, 383] on icon at bounding box center [699, 402] width 120 height 99
click at [764, 392] on input "c." at bounding box center [764, 396] width 1 height 8
radio input "true"
click at [806, 382] on icon at bounding box center [830, 402] width 120 height 99
click at [765, 392] on input "d." at bounding box center [764, 396] width 1 height 8
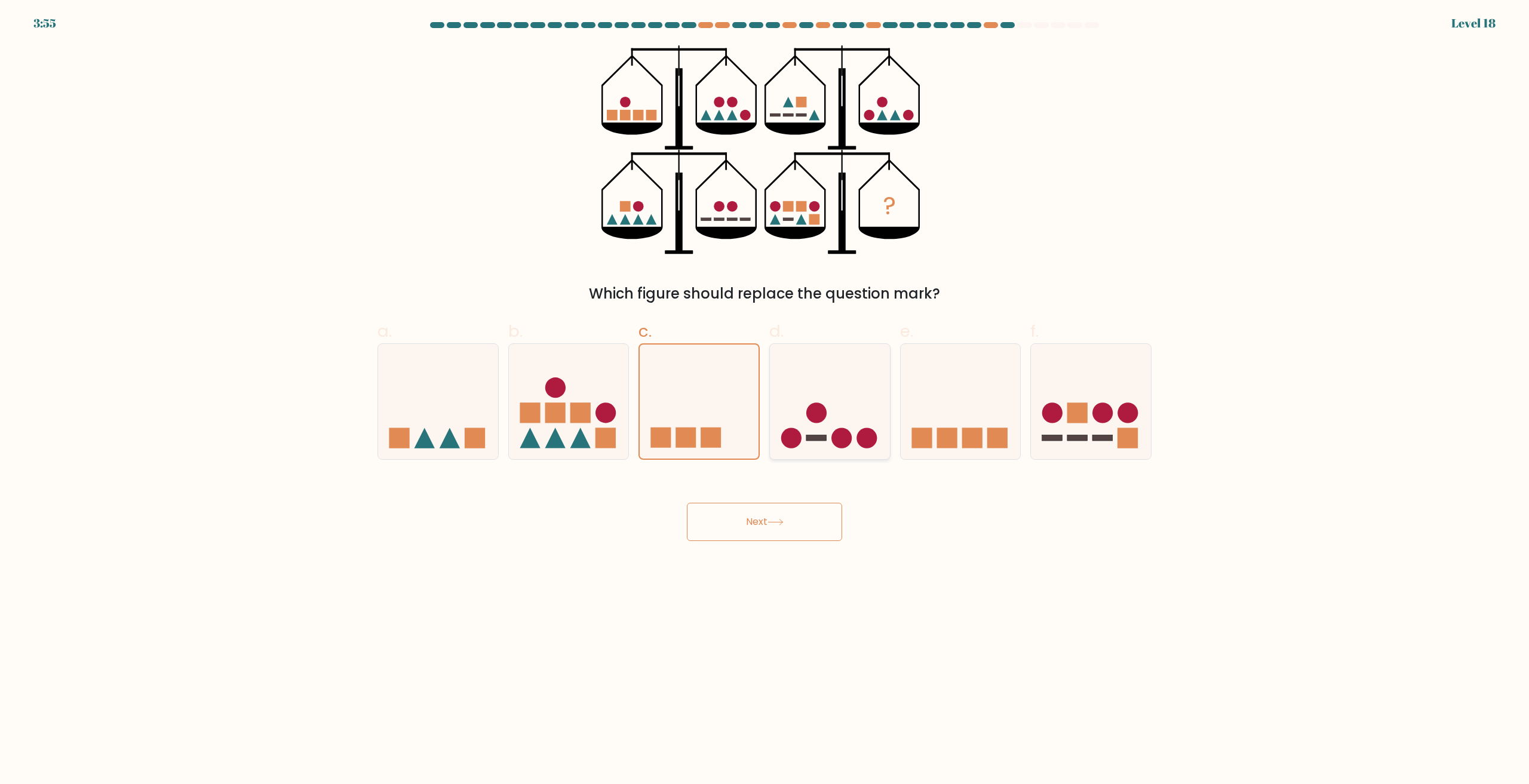
radio input "true"
click at [1046, 383] on icon at bounding box center [1091, 402] width 120 height 99
click at [765, 392] on input "f." at bounding box center [764, 396] width 1 height 8
radio input "true"
click at [781, 513] on button "Next" at bounding box center [764, 522] width 155 height 39
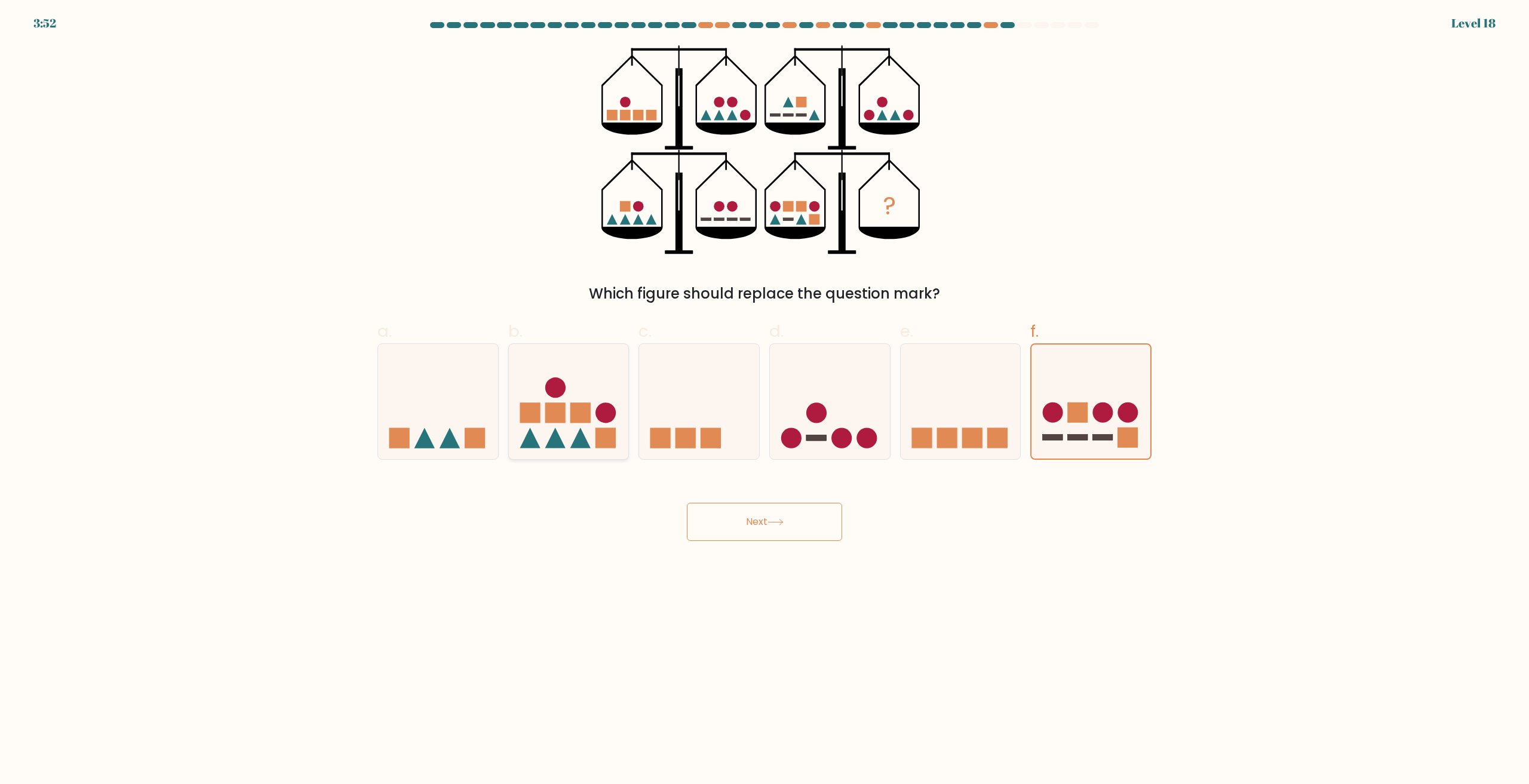
click at [567, 400] on icon at bounding box center [569, 402] width 120 height 99
click at [764, 400] on input "b." at bounding box center [764, 396] width 1 height 8
radio input "true"
click at [725, 514] on button "Next" at bounding box center [764, 522] width 155 height 39
click at [767, 523] on button "Next" at bounding box center [764, 522] width 155 height 39
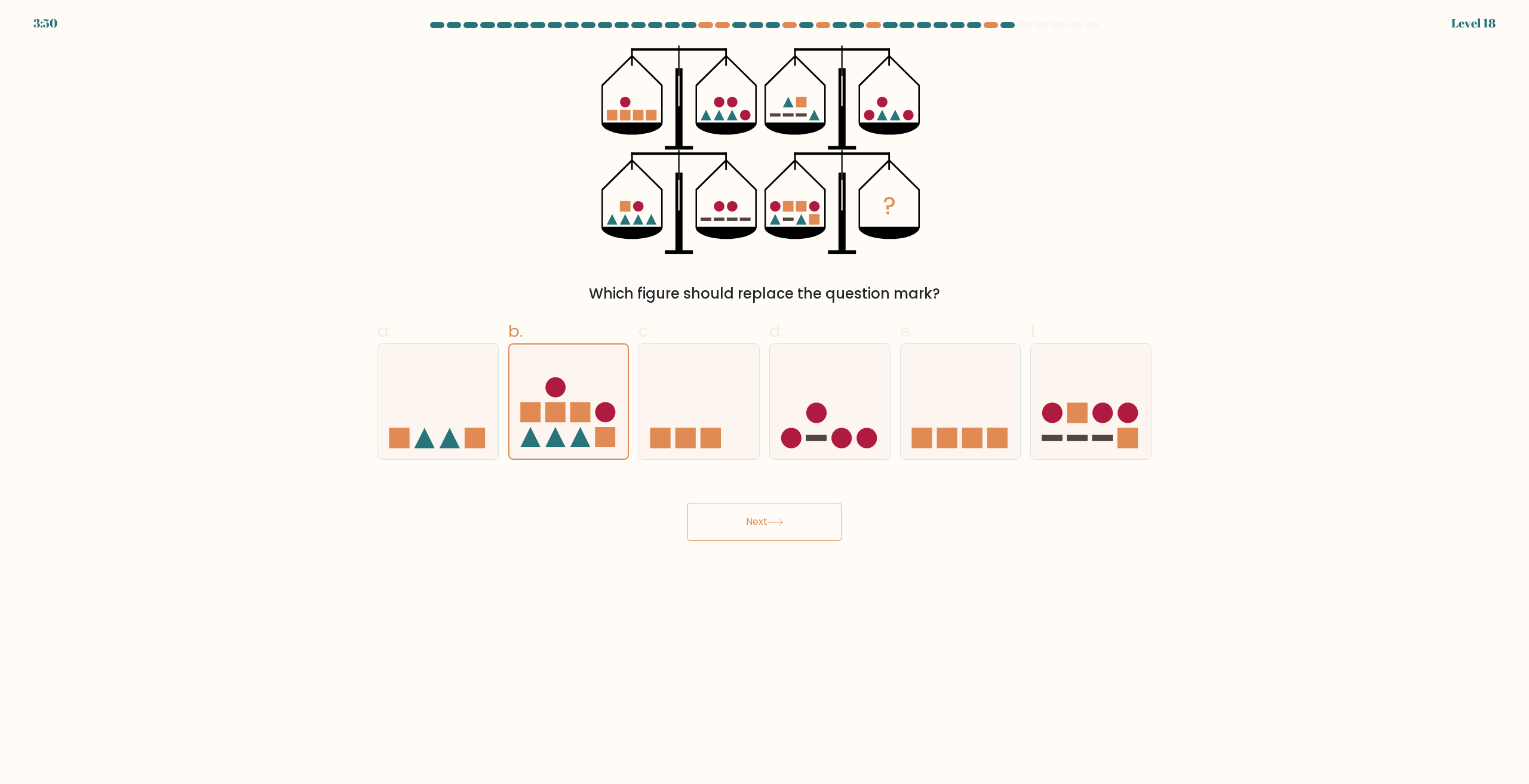
click at [767, 523] on button "Next" at bounding box center [764, 522] width 155 height 39
drag, startPoint x: 767, startPoint y: 523, endPoint x: 781, endPoint y: 546, distance: 26.9
click at [768, 524] on button "Next" at bounding box center [764, 522] width 155 height 39
drag, startPoint x: 797, startPoint y: 497, endPoint x: 788, endPoint y: 517, distance: 21.9
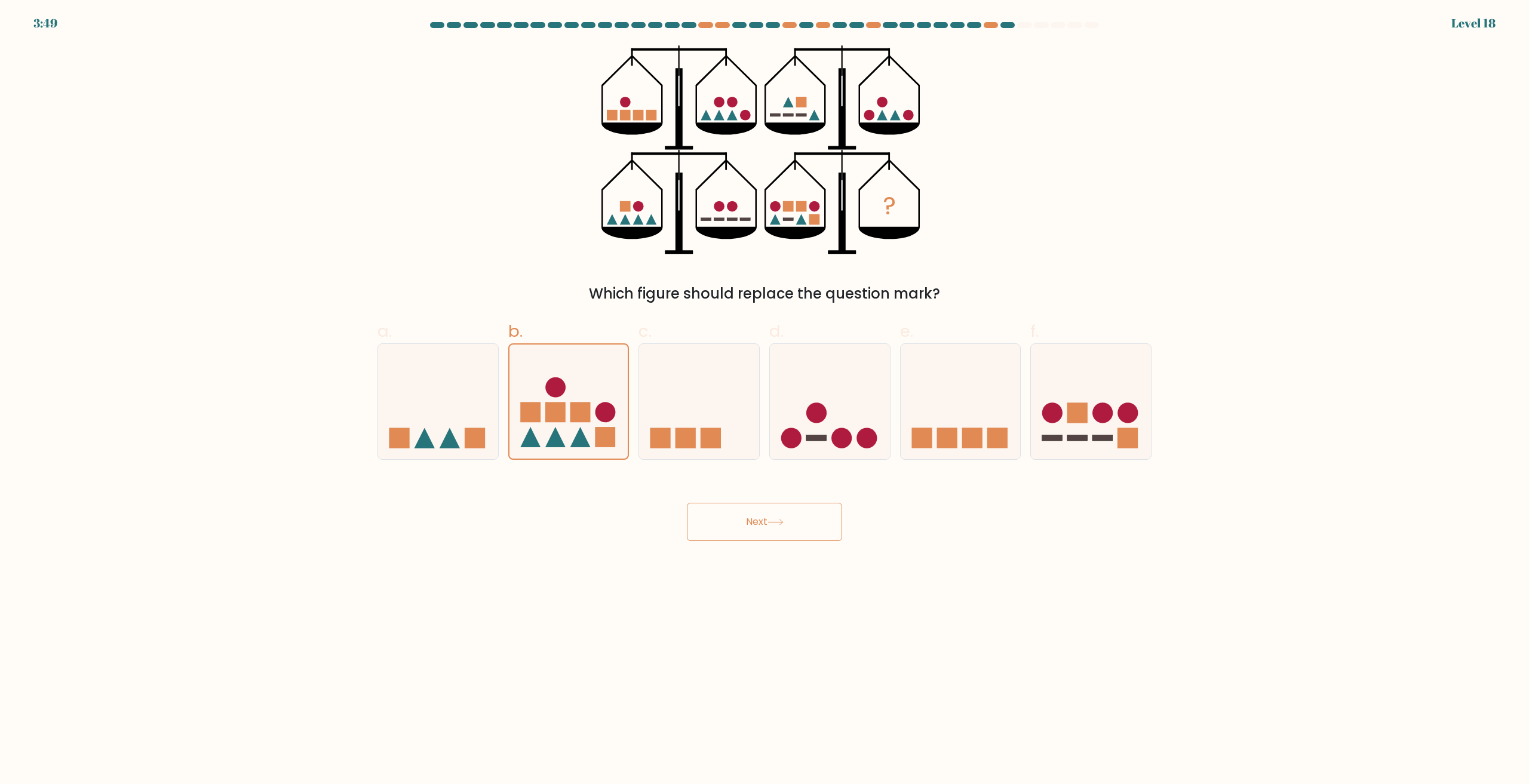
click at [797, 498] on div "Next" at bounding box center [764, 507] width 788 height 67
drag, startPoint x: 777, startPoint y: 524, endPoint x: 699, endPoint y: 524, distance: 78.0
click at [699, 524] on button "Next" at bounding box center [764, 522] width 155 height 39
click at [751, 529] on button "Next" at bounding box center [764, 522] width 155 height 39
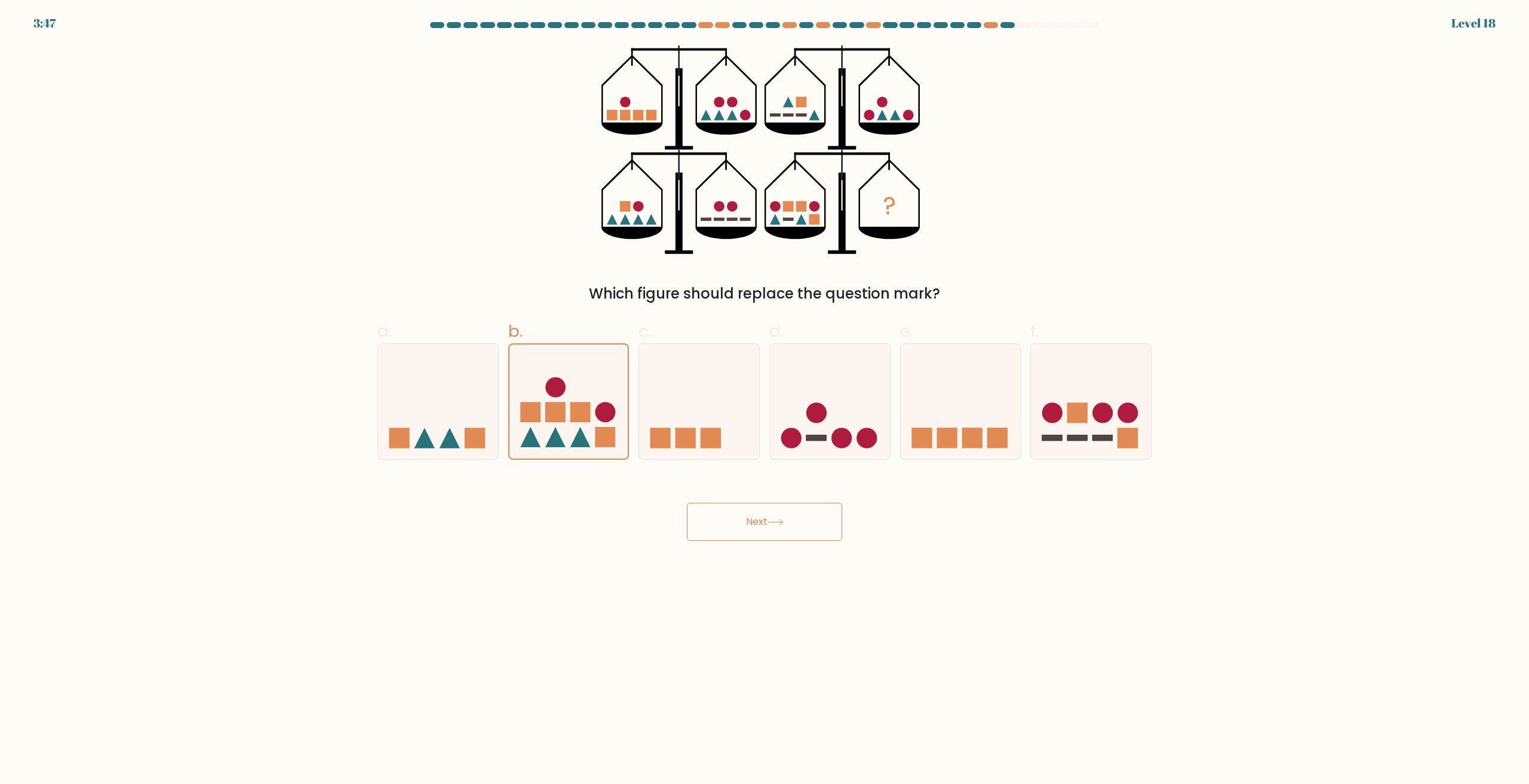
click at [751, 529] on button "Next" at bounding box center [764, 522] width 155 height 39
click at [774, 511] on button "Next" at bounding box center [764, 522] width 155 height 39
click at [423, 387] on icon at bounding box center [438, 402] width 120 height 99
click at [764, 392] on input "a." at bounding box center [764, 396] width 1 height 8
radio input "true"
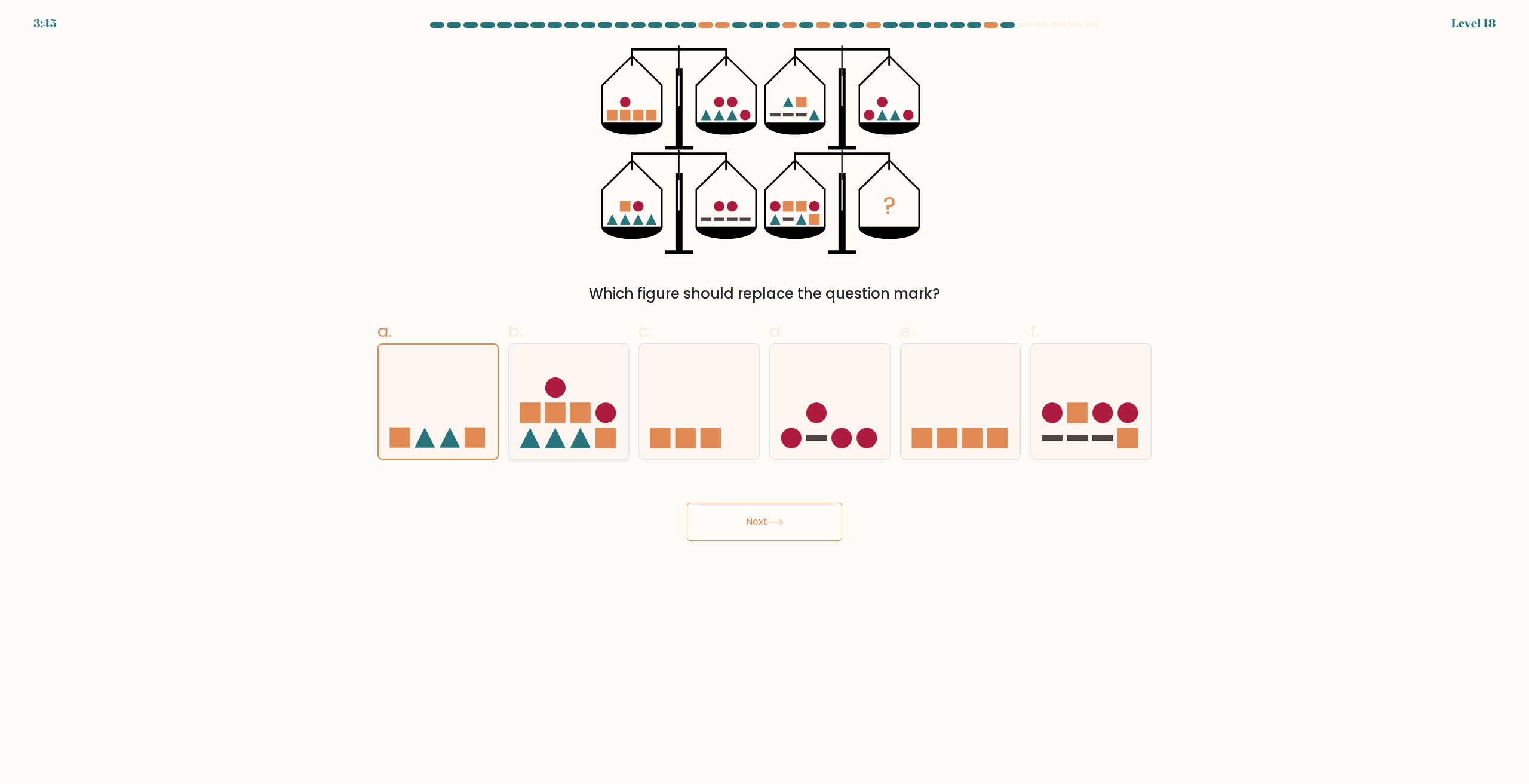
click at [558, 385] on circle at bounding box center [555, 387] width 21 height 21
click at [764, 392] on input "b." at bounding box center [764, 396] width 1 height 8
radio input "true"
click at [1053, 399] on icon at bounding box center [1091, 402] width 120 height 99
click at [765, 399] on input "f." at bounding box center [764, 396] width 1 height 8
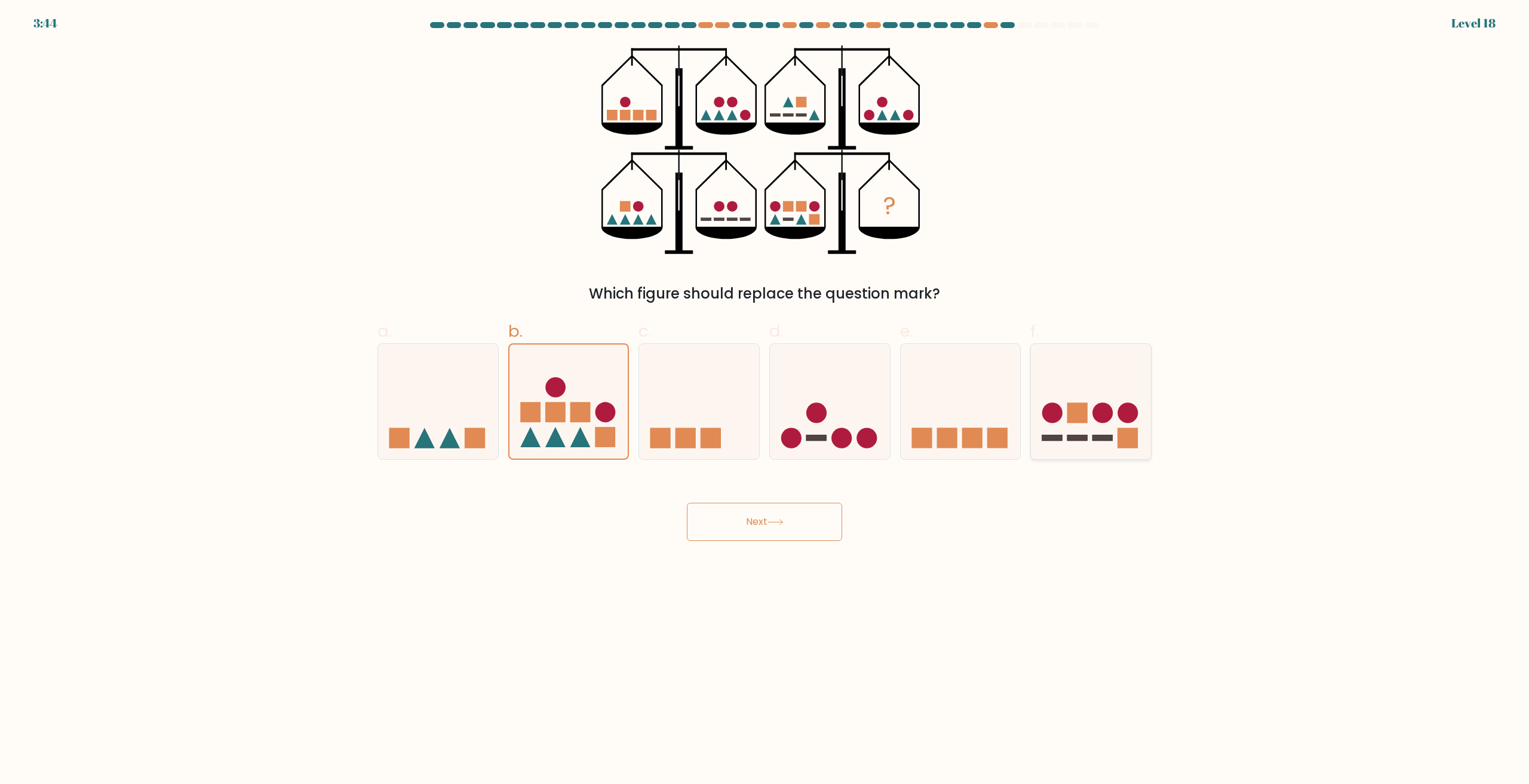
radio input "true"
click at [794, 514] on button "Next" at bounding box center [764, 522] width 155 height 39
click at [799, 521] on button "Next" at bounding box center [764, 522] width 155 height 39
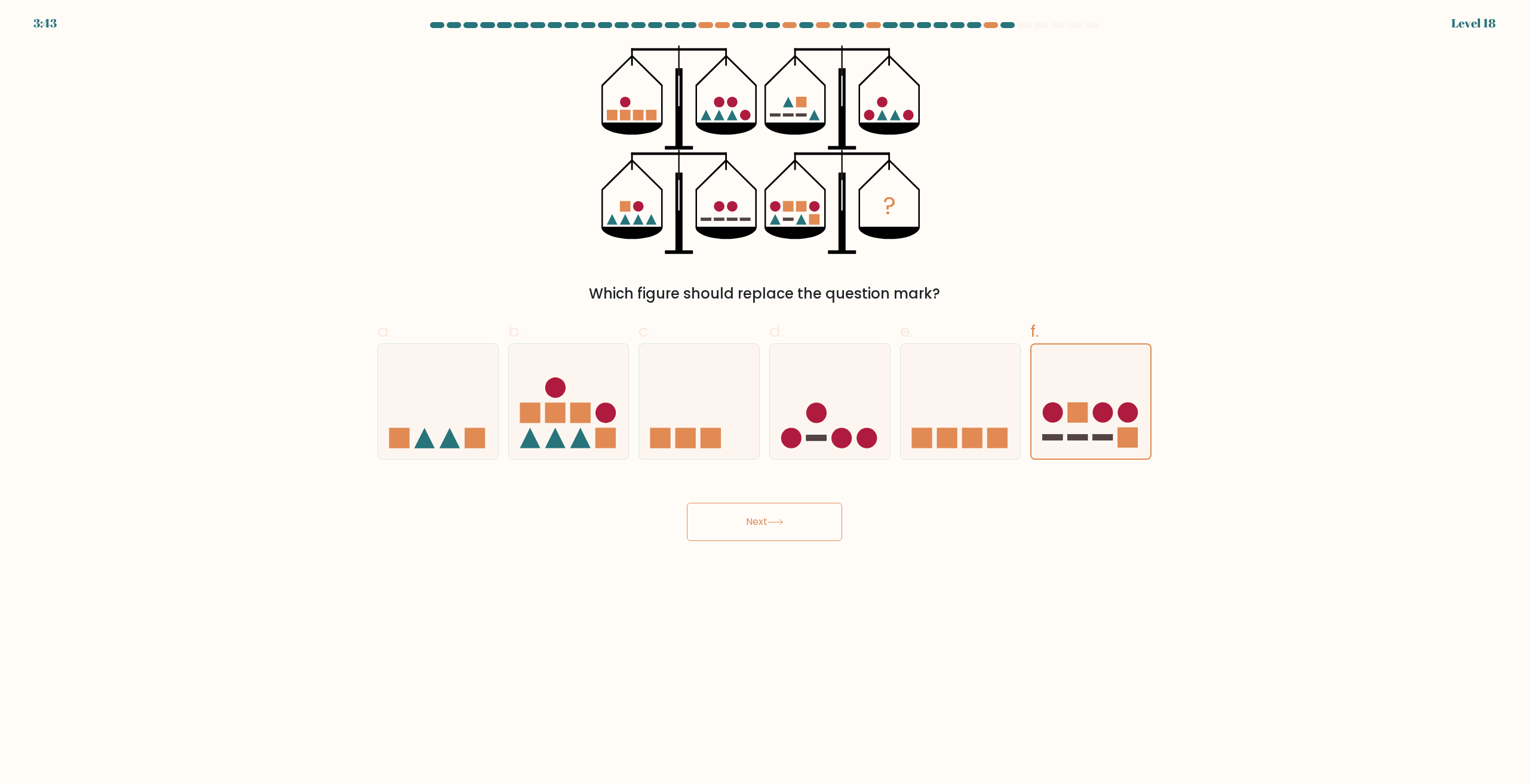
click at [799, 521] on button "Next" at bounding box center [764, 522] width 155 height 39
click at [729, 325] on label "c." at bounding box center [699, 389] width 121 height 141
click at [764, 392] on input "c." at bounding box center [764, 396] width 1 height 8
radio input "true"
click at [776, 329] on span "d." at bounding box center [776, 331] width 15 height 23
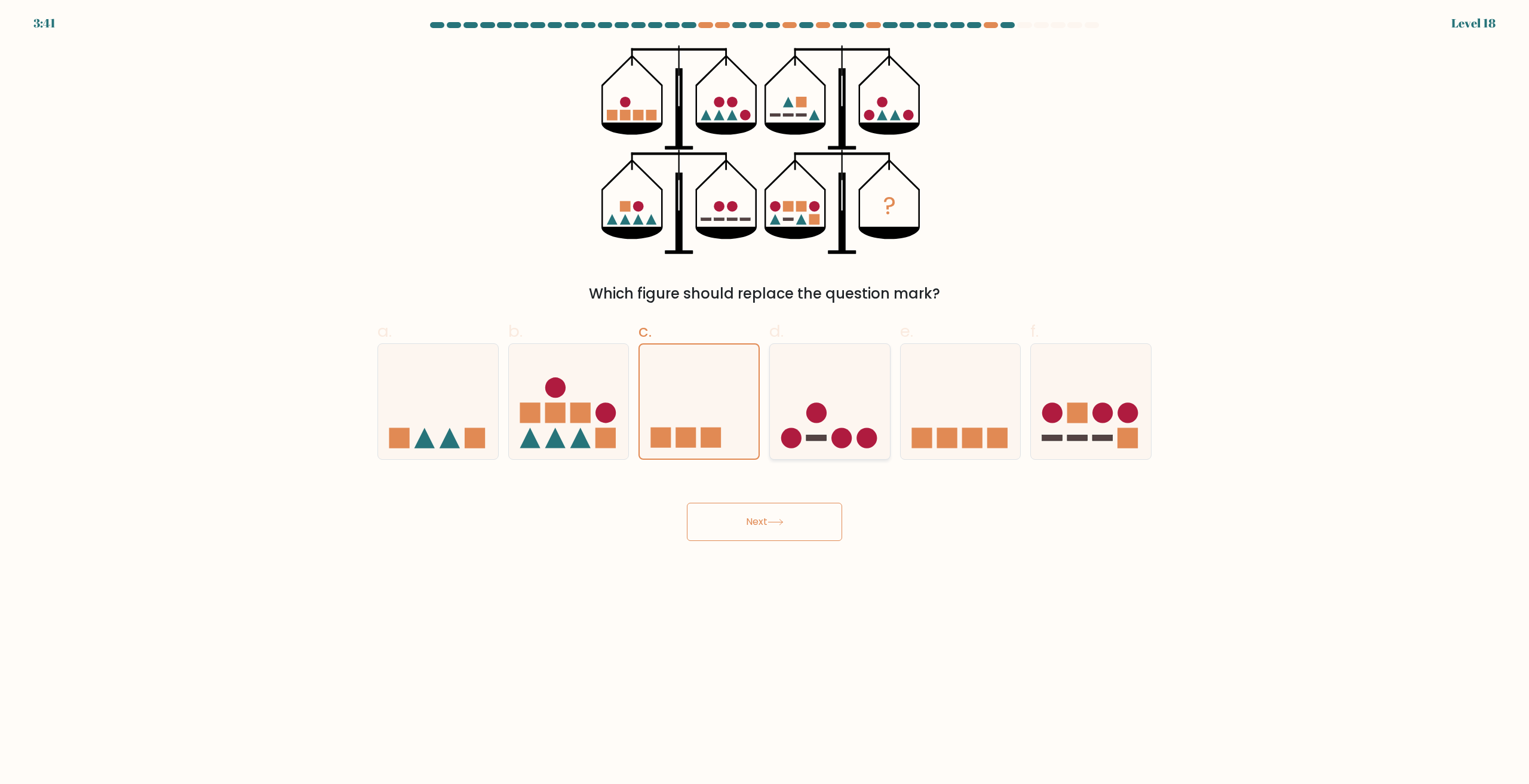
click at [815, 386] on icon at bounding box center [830, 402] width 120 height 99
click at [765, 392] on input "d." at bounding box center [764, 396] width 1 height 8
radio input "true"
drag, startPoint x: 976, startPoint y: 397, endPoint x: 1028, endPoint y: 404, distance: 52.5
click at [977, 397] on icon at bounding box center [961, 402] width 120 height 99
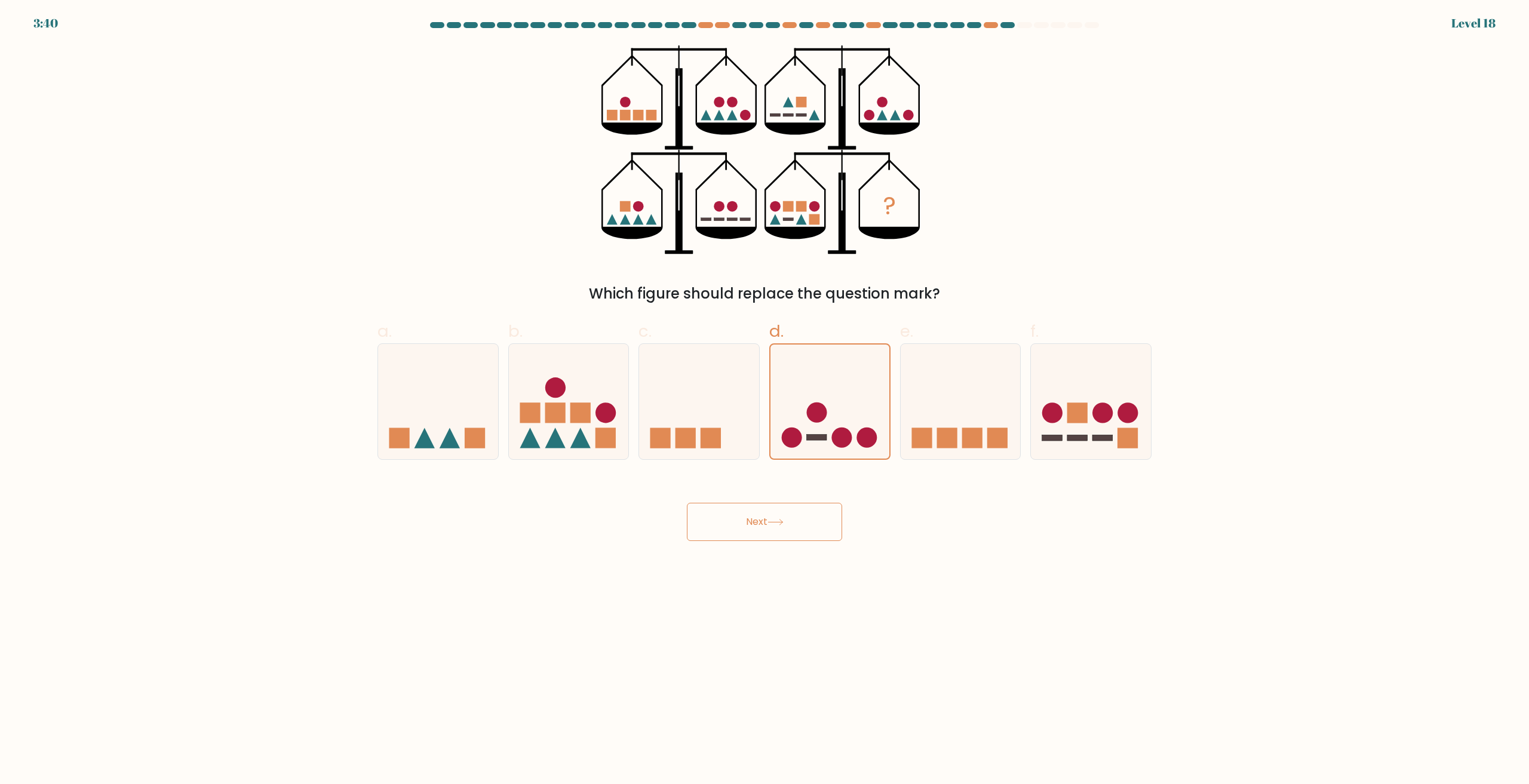
click at [765, 397] on input "e." at bounding box center [764, 396] width 1 height 8
radio input "true"
click at [1100, 413] on circle at bounding box center [1103, 413] width 21 height 21
click at [765, 400] on input "f." at bounding box center [764, 396] width 1 height 8
radio input "true"
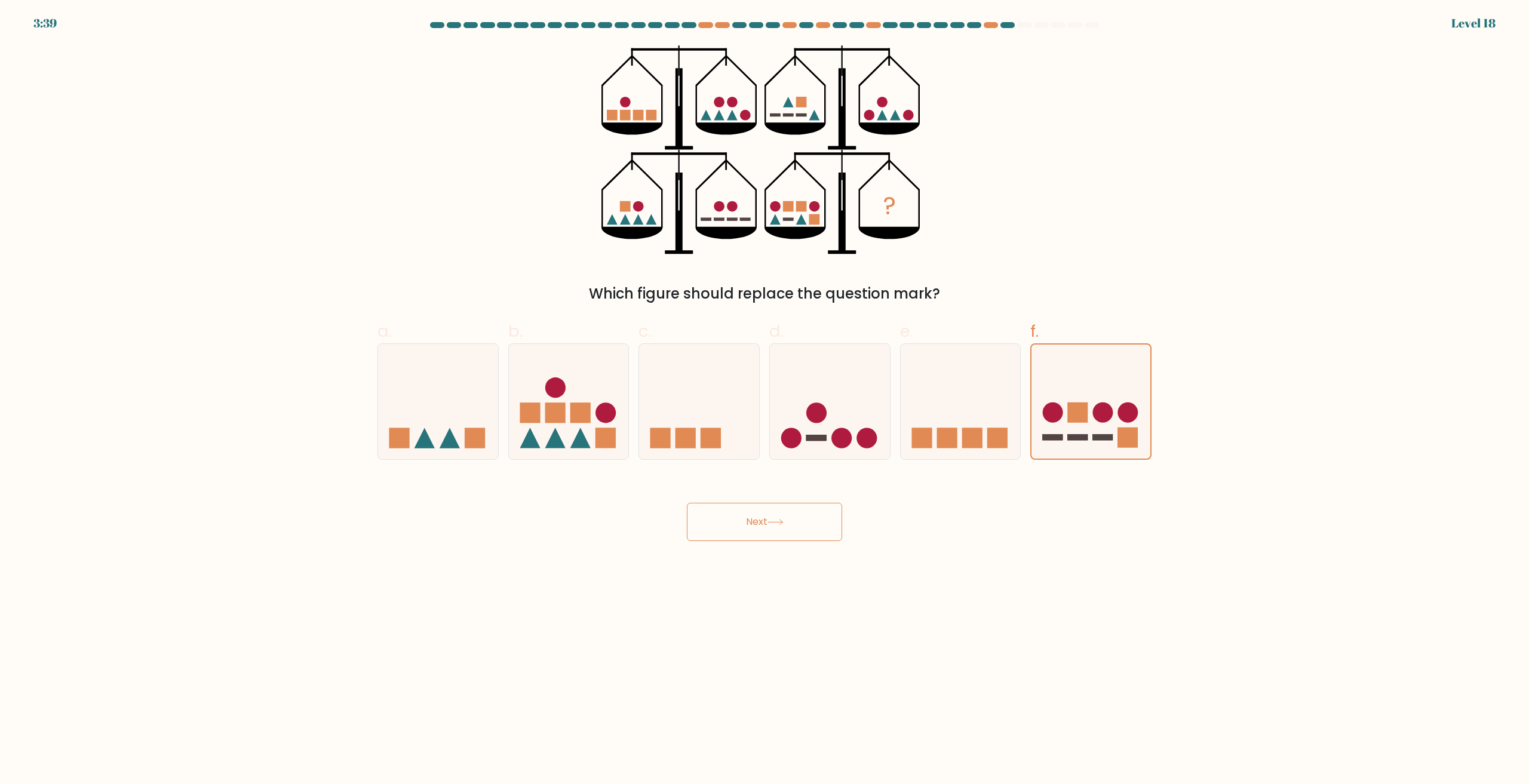
click at [782, 520] on icon at bounding box center [775, 523] width 16 height 7
click at [752, 531] on button "Next" at bounding box center [764, 522] width 155 height 39
drag, startPoint x: 644, startPoint y: 293, endPoint x: 908, endPoint y: 259, distance: 266.2
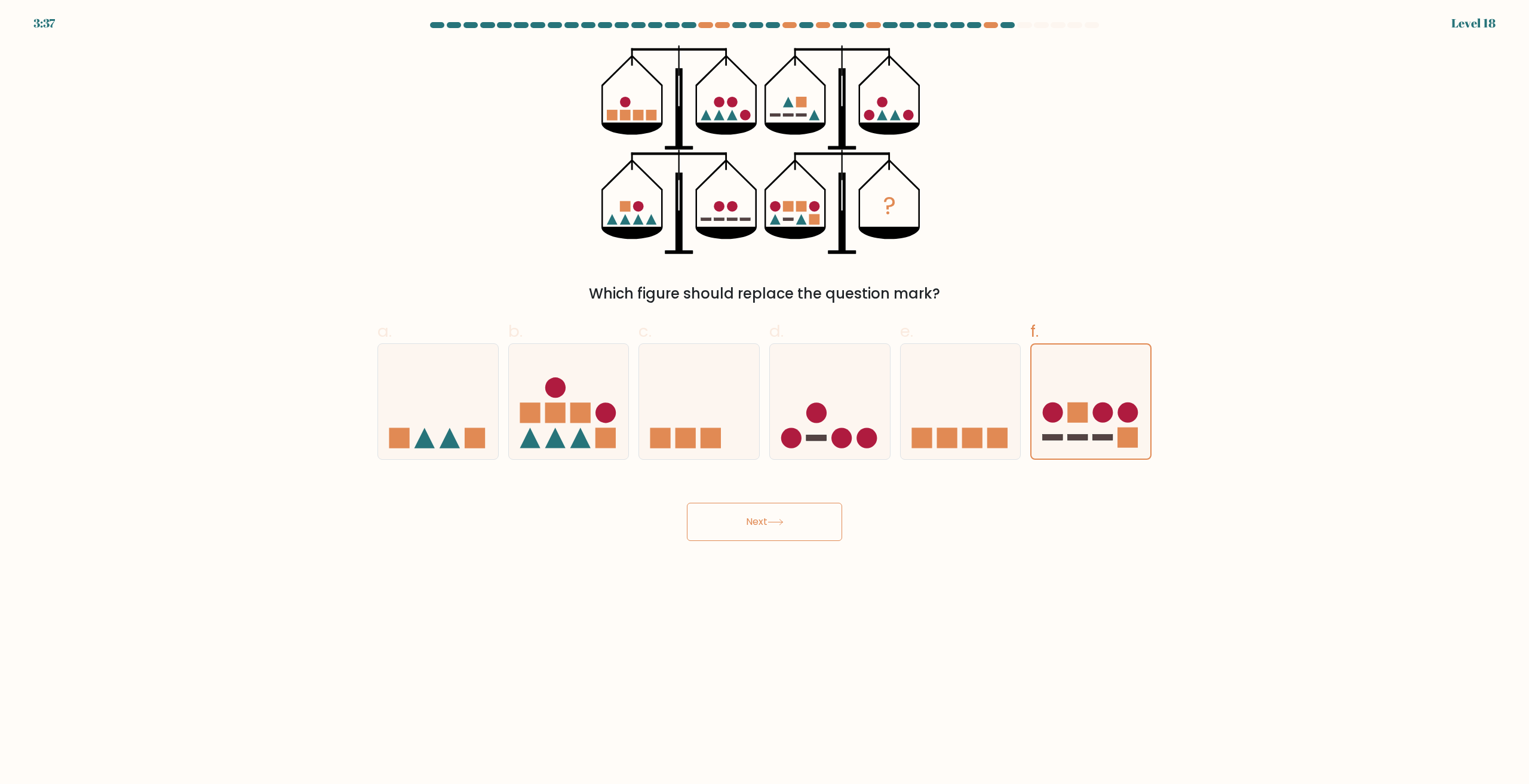
click at [896, 260] on div "? Which figure should replace the question mark?" at bounding box center [764, 175] width 788 height 259
click at [732, 167] on icon "?" at bounding box center [764, 150] width 327 height 209
drag, startPoint x: 736, startPoint y: 165, endPoint x: 976, endPoint y: 69, distance: 258.5
click at [796, 147] on icon "?" at bounding box center [764, 150] width 327 height 209
drag, startPoint x: 1038, startPoint y: 13, endPoint x: 1028, endPoint y: 26, distance: 16.4
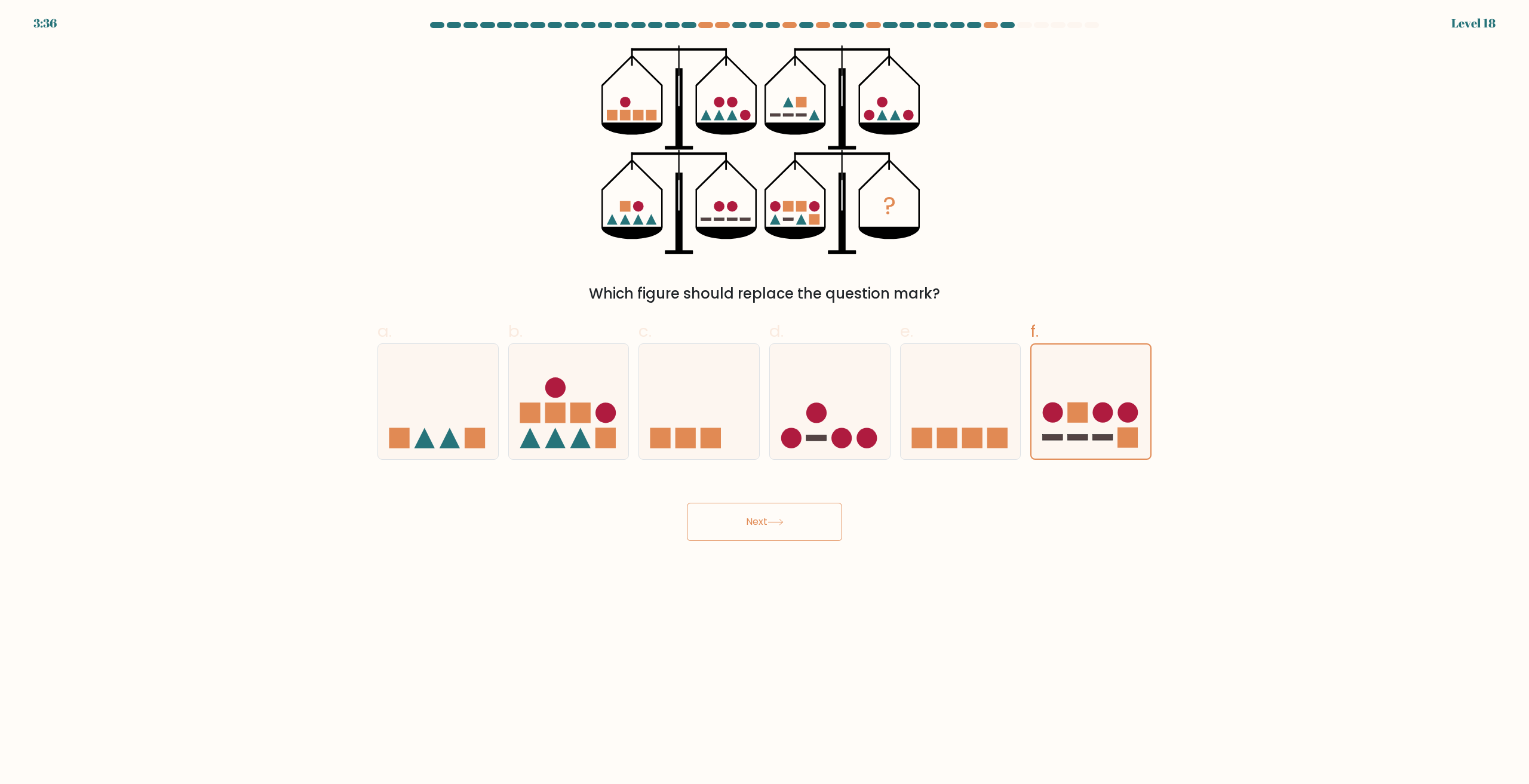
click at [1037, 15] on div "3:36 Level 18" at bounding box center [764, 16] width 1529 height 33
click at [1027, 27] on div at bounding box center [1024, 25] width 15 height 6
drag, startPoint x: 1027, startPoint y: 27, endPoint x: 1269, endPoint y: 13, distance: 242.4
click at [1214, 17] on body "3:35 Level 18" at bounding box center [764, 392] width 1529 height 784
click at [1282, 33] on form at bounding box center [764, 282] width 1529 height 519
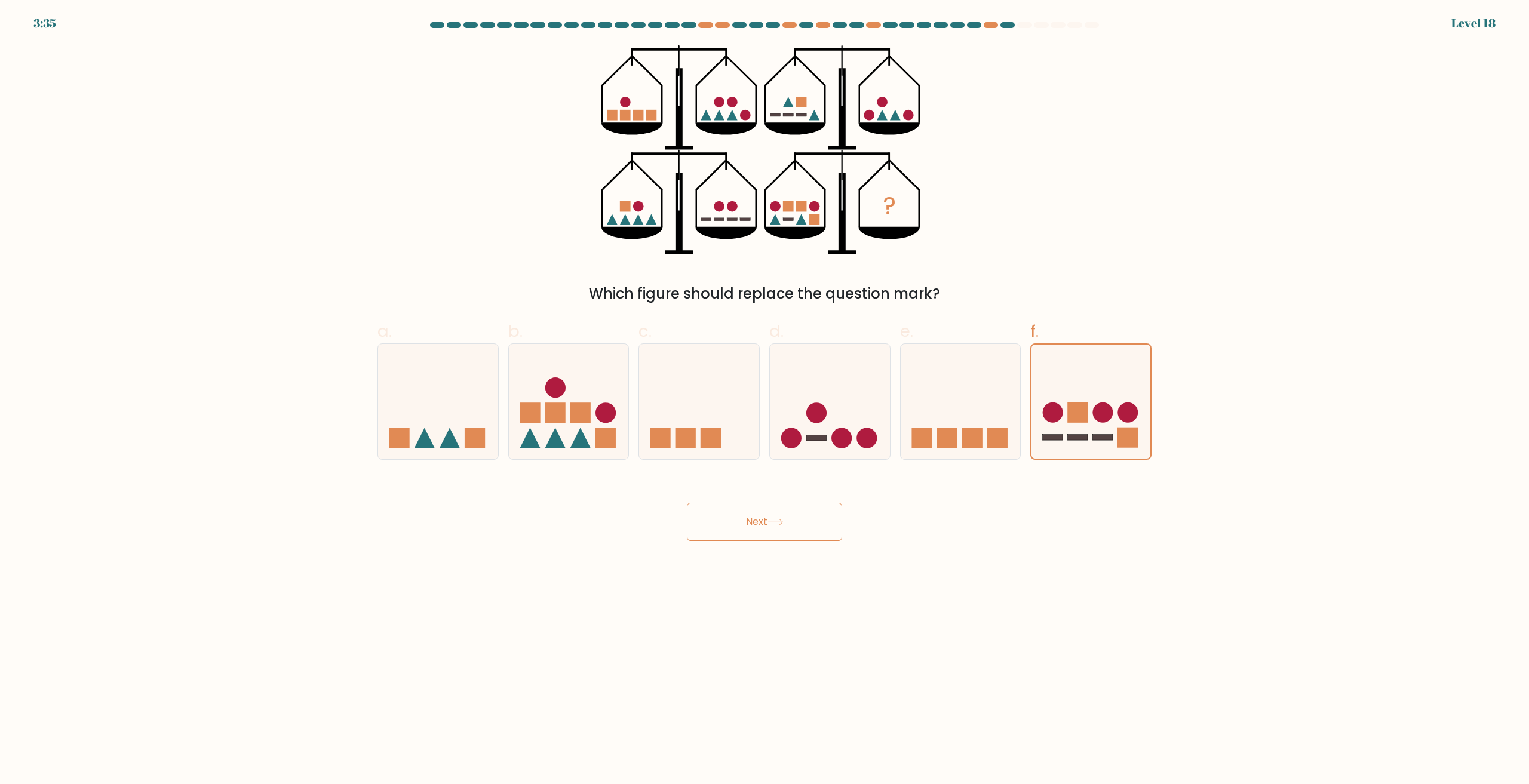
click at [1283, 37] on form at bounding box center [764, 282] width 1529 height 519
click at [1283, 45] on form at bounding box center [764, 282] width 1529 height 519
click at [806, 523] on button "Next" at bounding box center [764, 522] width 155 height 39
click at [806, 522] on button "Next" at bounding box center [764, 522] width 155 height 39
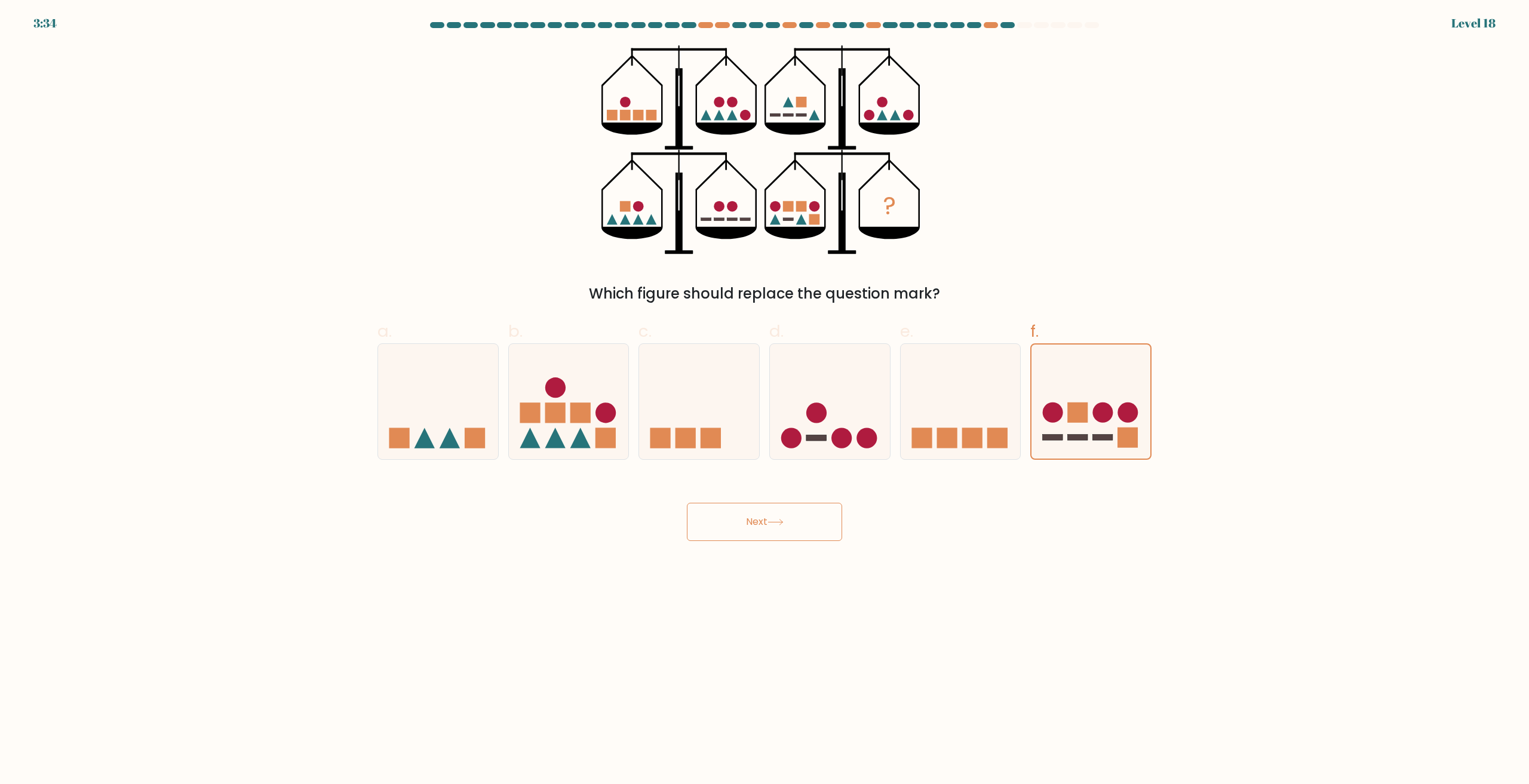
click at [806, 521] on button "Next" at bounding box center [764, 522] width 155 height 39
click at [807, 519] on button "Next" at bounding box center [764, 522] width 155 height 39
click at [754, 190] on icon "?" at bounding box center [764, 150] width 327 height 209
click at [797, 178] on icon "?" at bounding box center [764, 150] width 327 height 209
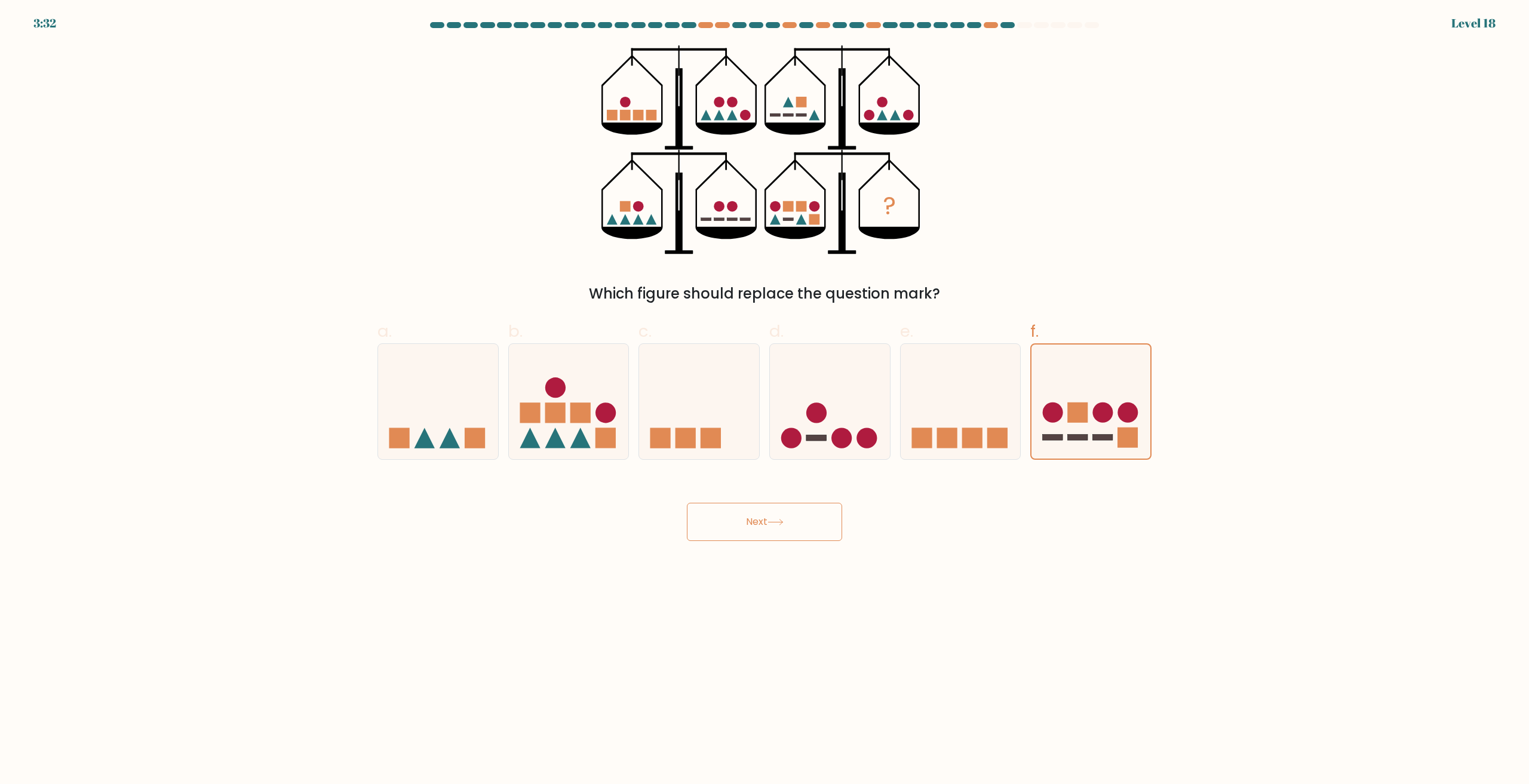
drag, startPoint x: 808, startPoint y: 200, endPoint x: 1010, endPoint y: 224, distance: 203.4
click at [825, 210] on icon "?" at bounding box center [764, 150] width 327 height 209
drag, startPoint x: 1010, startPoint y: 224, endPoint x: 602, endPoint y: 249, distance: 408.8
click at [643, 252] on div "? Which figure should replace the question mark?" at bounding box center [764, 175] width 788 height 259
drag, startPoint x: 705, startPoint y: 166, endPoint x: 583, endPoint y: 160, distance: 122.1
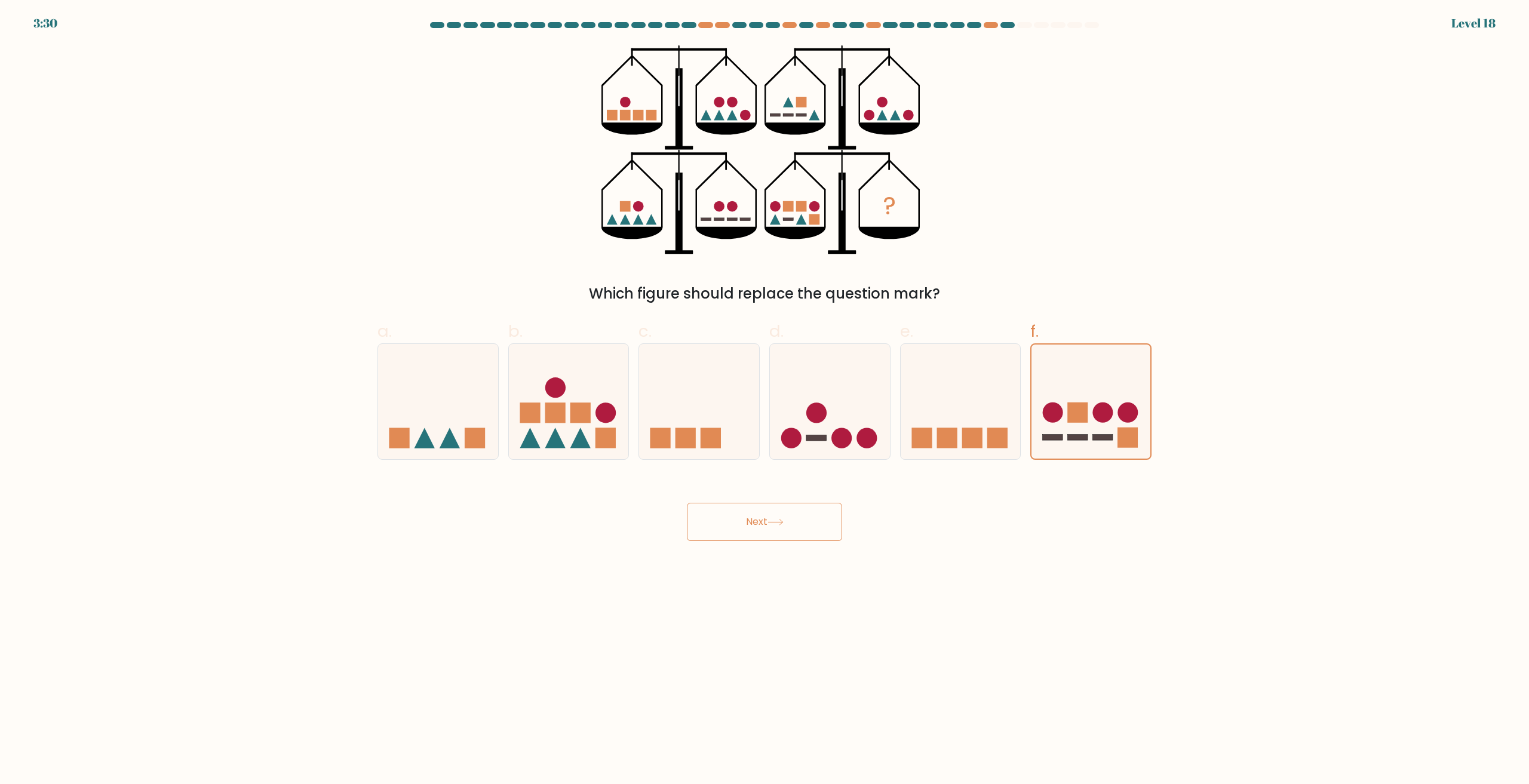
click at [535, 170] on div "? Which figure should replace the question mark?" at bounding box center [764, 175] width 788 height 259
drag, startPoint x: 655, startPoint y: 157, endPoint x: 405, endPoint y: 206, distance: 254.8
click at [503, 207] on div "? Which figure should replace the question mark?" at bounding box center [764, 175] width 788 height 259
drag, startPoint x: 202, startPoint y: 147, endPoint x: 192, endPoint y: 147, distance: 10.0
drag, startPoint x: 192, startPoint y: 147, endPoint x: 99, endPoint y: 137, distance: 93.5
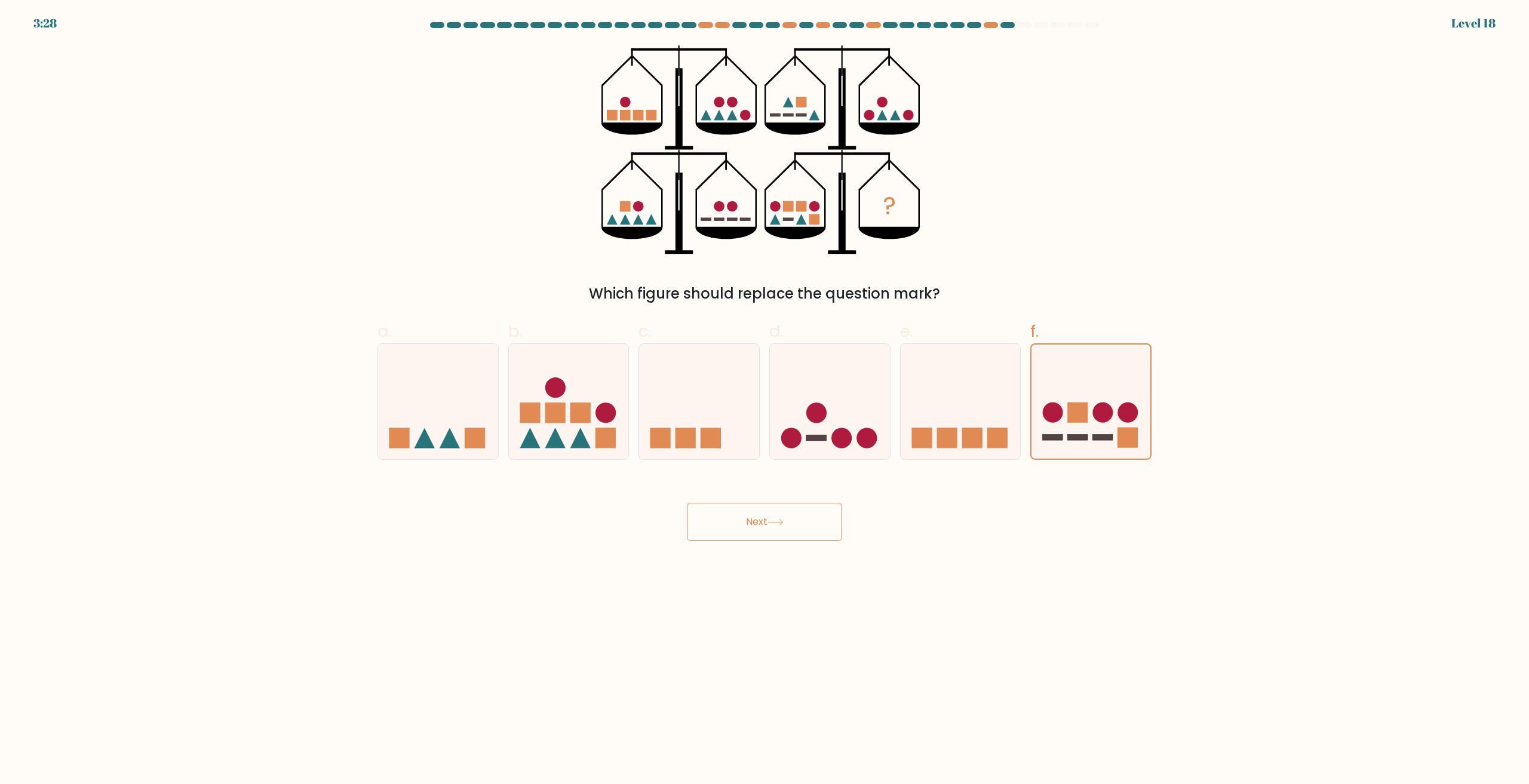
click at [99, 137] on form at bounding box center [764, 282] width 1529 height 519
click at [99, 137] on form at bounding box center [764, 282] width 1529 height 519
click at [765, 525] on button "Next" at bounding box center [764, 522] width 155 height 39
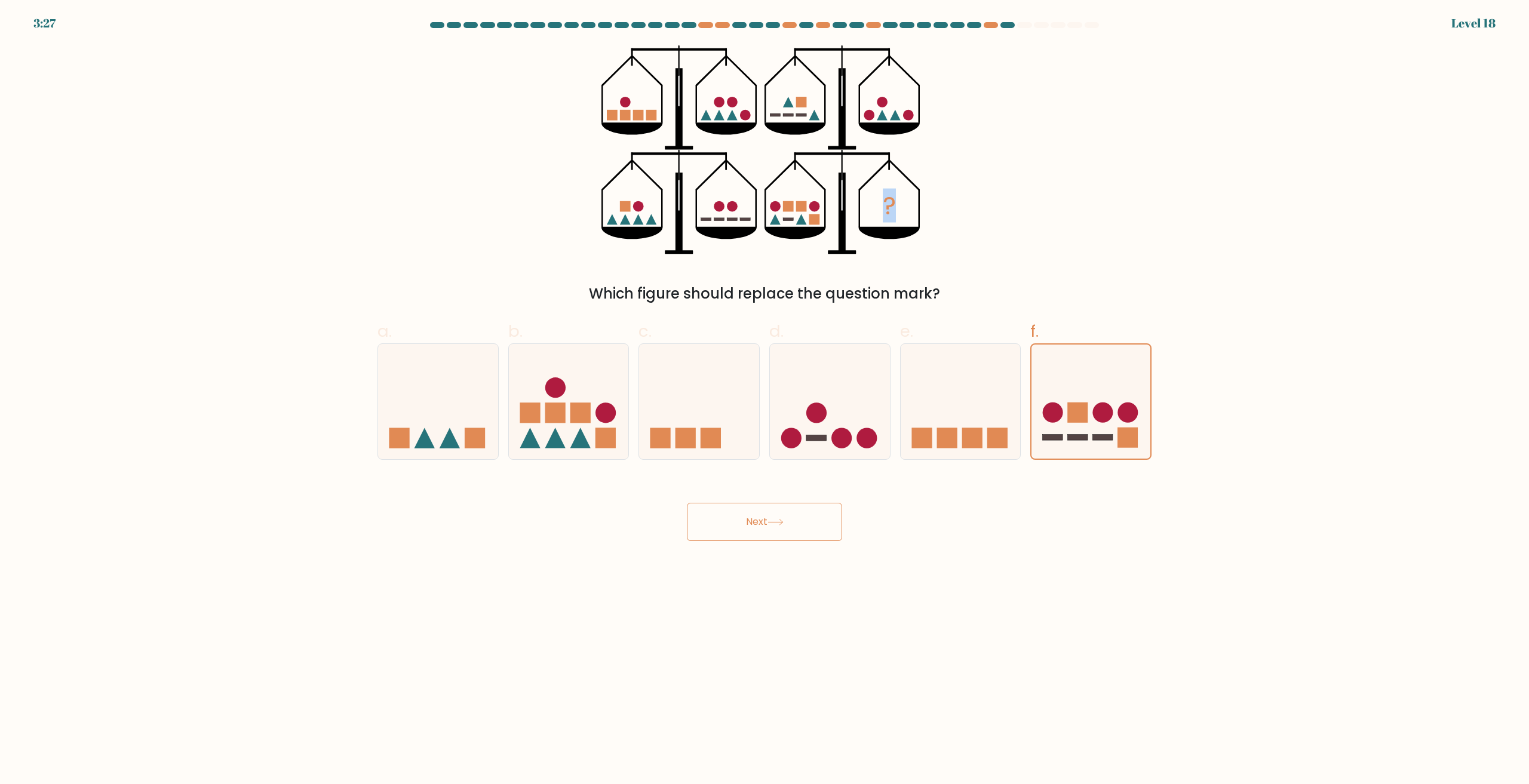
click at [765, 525] on button "Next" at bounding box center [764, 522] width 155 height 39
click at [764, 525] on button "Next" at bounding box center [764, 522] width 155 height 39
click at [764, 525] on button "Next" at bounding box center [764, 522] width 155 height 39
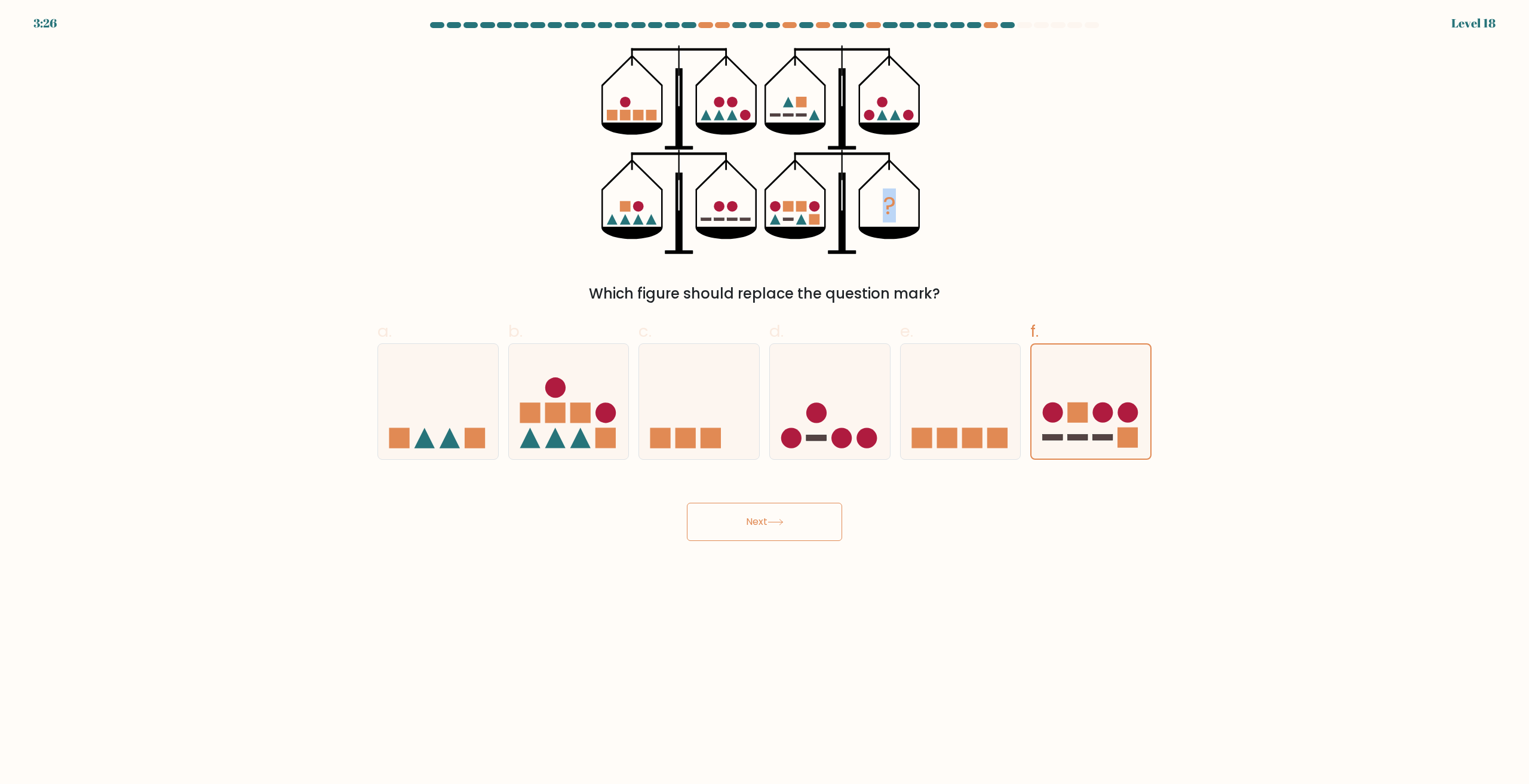
click at [764, 525] on button "Next" at bounding box center [764, 522] width 155 height 39
drag, startPoint x: 764, startPoint y: 525, endPoint x: 751, endPoint y: 510, distance: 19.8
click at [760, 525] on button "Next" at bounding box center [764, 522] width 155 height 39
click at [697, 410] on icon at bounding box center [699, 402] width 120 height 99
click at [764, 400] on input "c." at bounding box center [764, 396] width 1 height 8
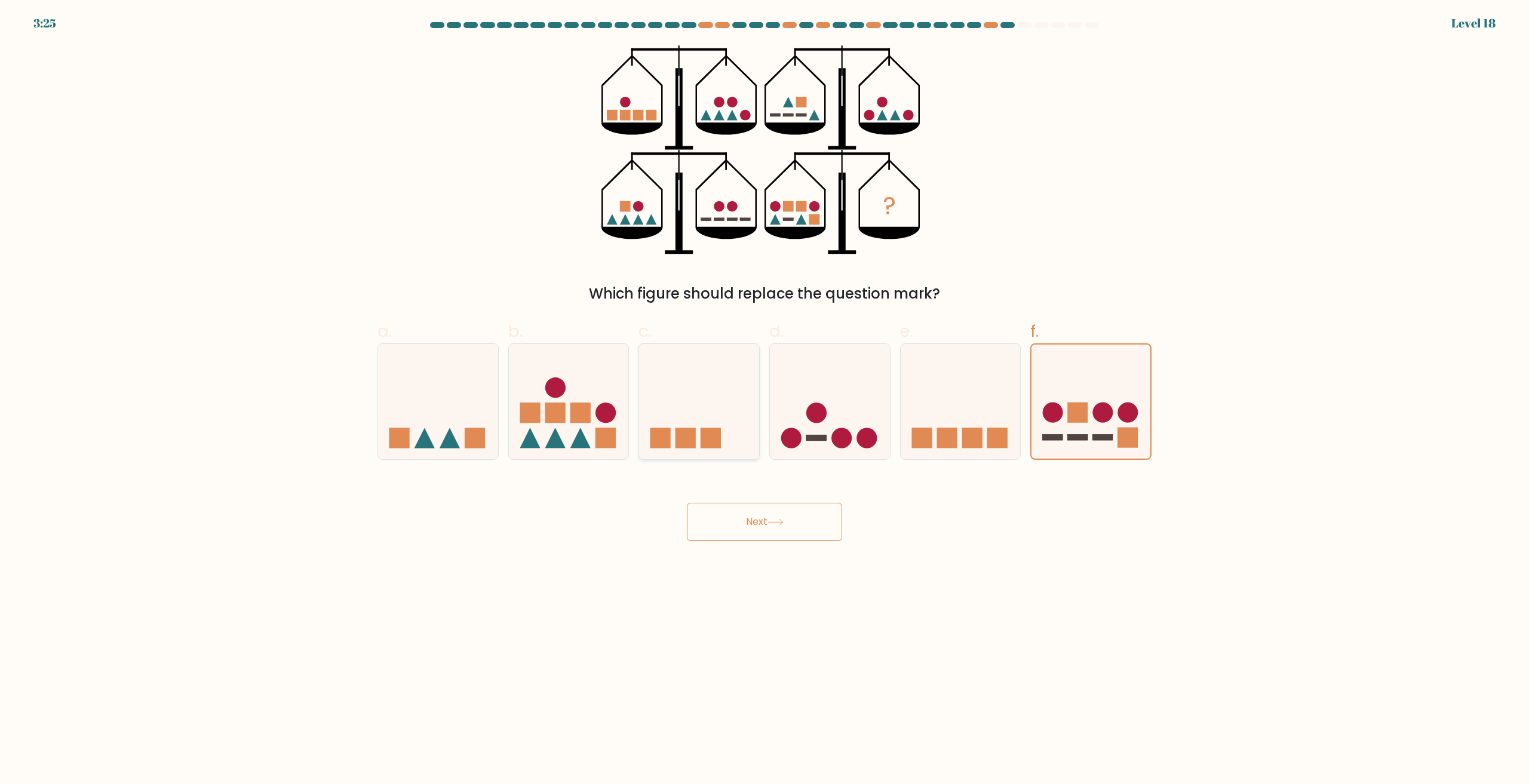
radio input "true"
drag, startPoint x: 1105, startPoint y: 613, endPoint x: 783, endPoint y: 541, distance: 330.0
click at [783, 541] on button "Next" at bounding box center [764, 522] width 155 height 39
drag, startPoint x: 747, startPoint y: 513, endPoint x: 718, endPoint y: 515, distance: 29.1
click at [718, 515] on button "Next" at bounding box center [764, 522] width 155 height 39
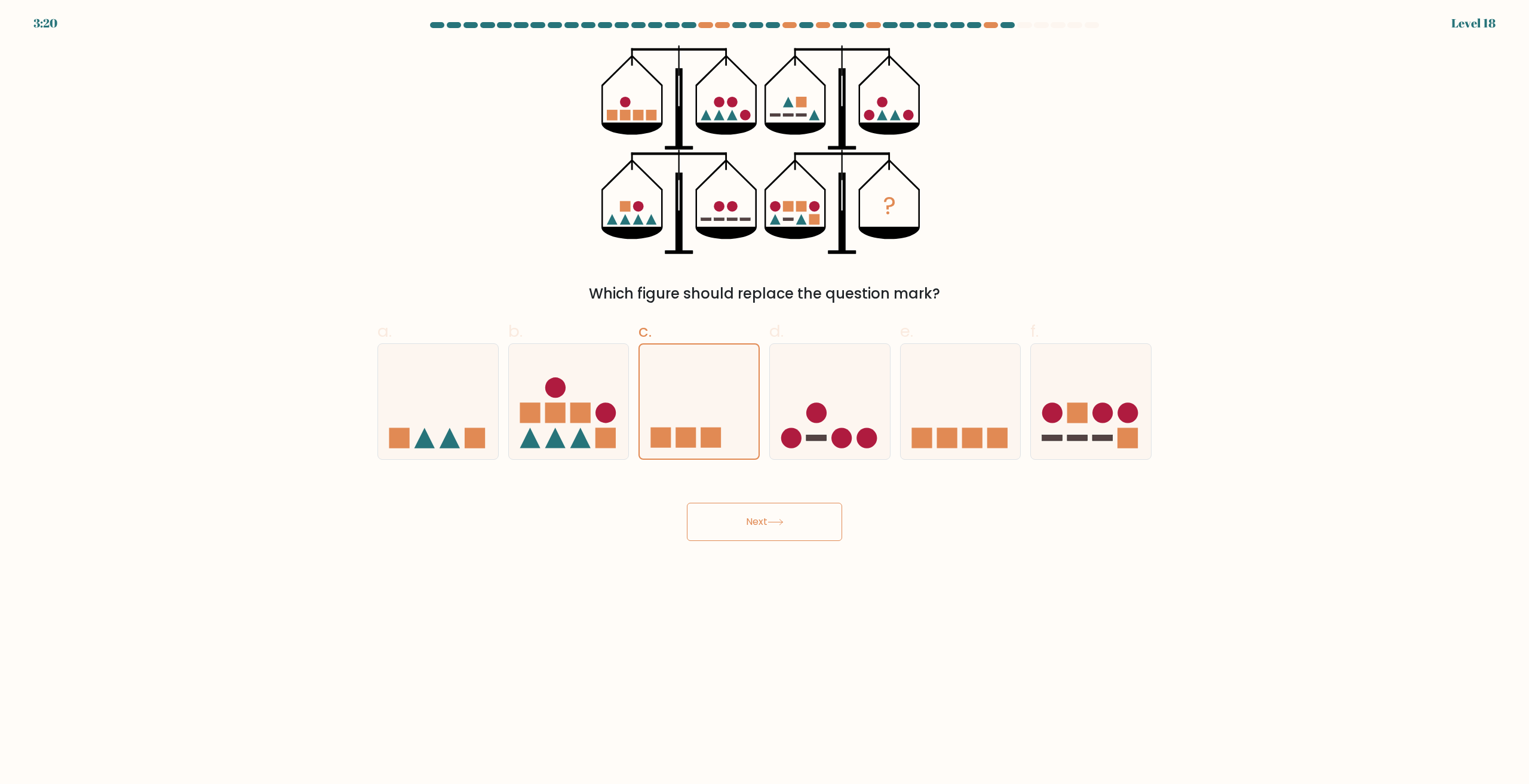
click at [795, 206] on icon "?" at bounding box center [764, 150] width 327 height 209
click at [1012, 25] on div at bounding box center [1007, 25] width 15 height 6
drag, startPoint x: 1014, startPoint y: 19, endPoint x: 936, endPoint y: 92, distance: 106.8
click at [1012, 24] on body "3:20 Level 18" at bounding box center [764, 392] width 1529 height 784
click at [987, 235] on div "? Which figure should replace the question mark?" at bounding box center [764, 175] width 788 height 259
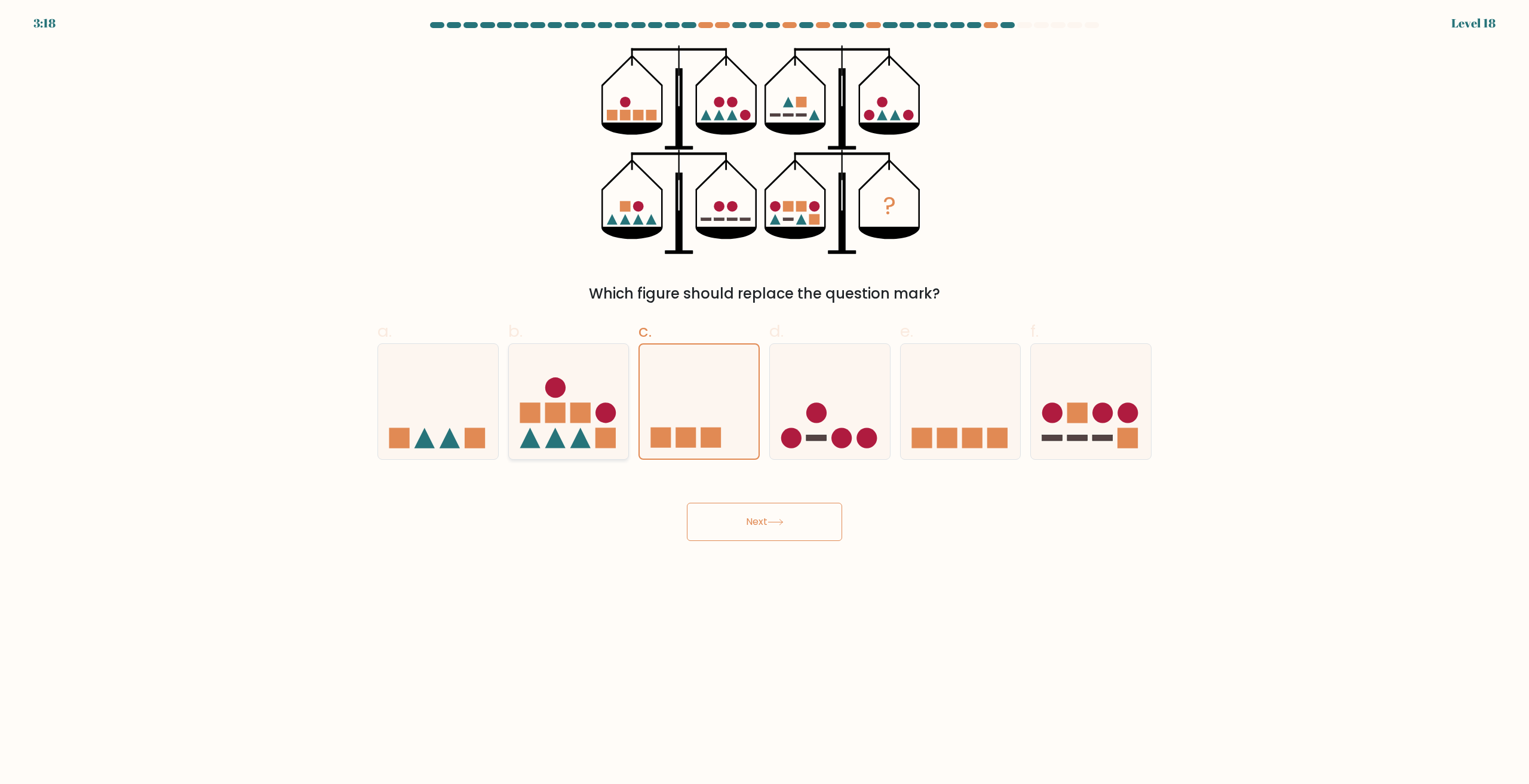
click at [592, 430] on icon at bounding box center [569, 402] width 120 height 99
click at [764, 400] on input "b." at bounding box center [764, 396] width 1 height 8
radio input "true"
click at [776, 404] on icon at bounding box center [830, 402] width 120 height 99
click at [765, 400] on input "d." at bounding box center [764, 396] width 1 height 8
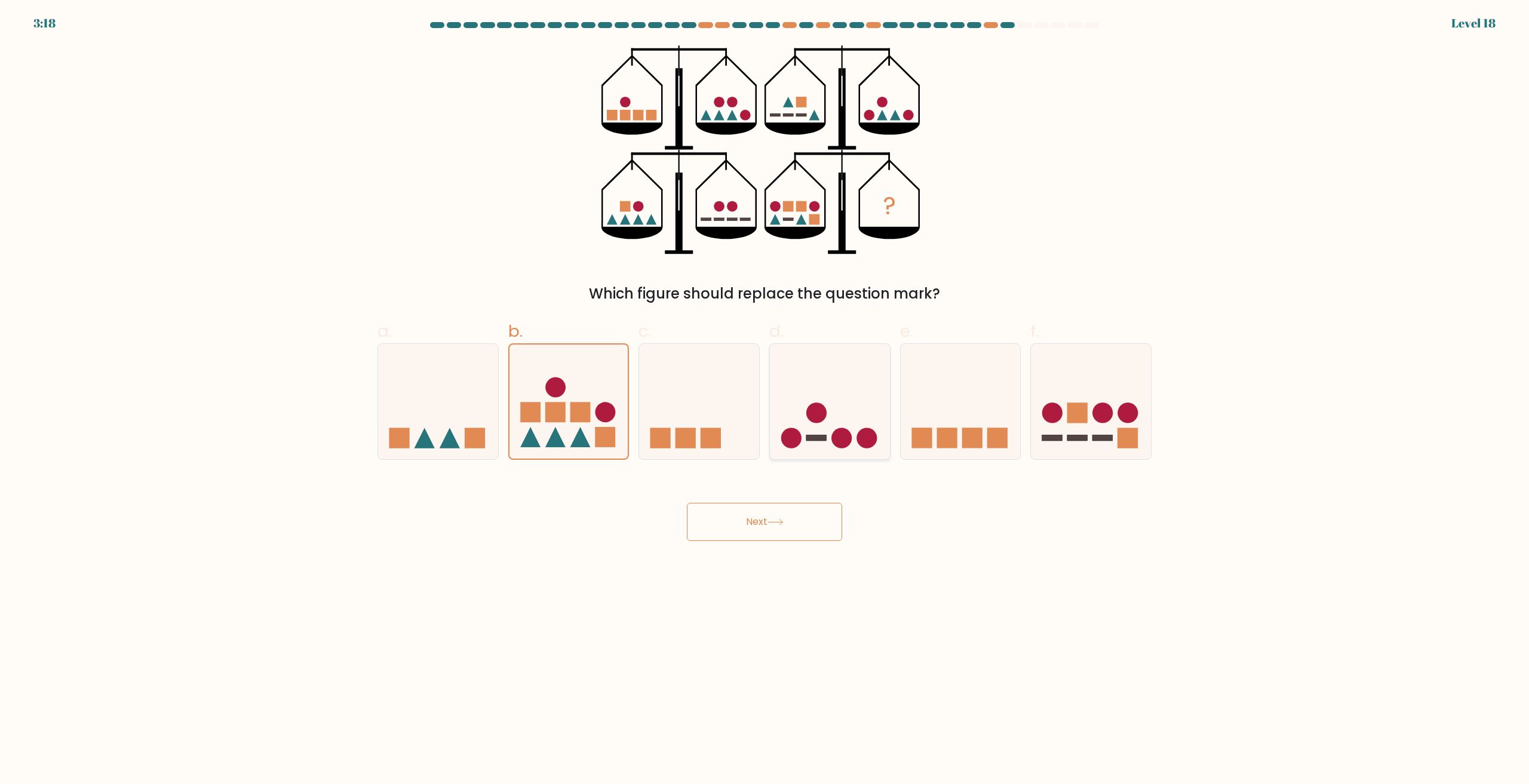
radio input "true"
drag, startPoint x: 987, startPoint y: 386, endPoint x: 1102, endPoint y: 386, distance: 115.0
click at [992, 386] on icon at bounding box center [961, 402] width 120 height 99
click at [765, 392] on input "e." at bounding box center [764, 396] width 1 height 8
radio input "true"
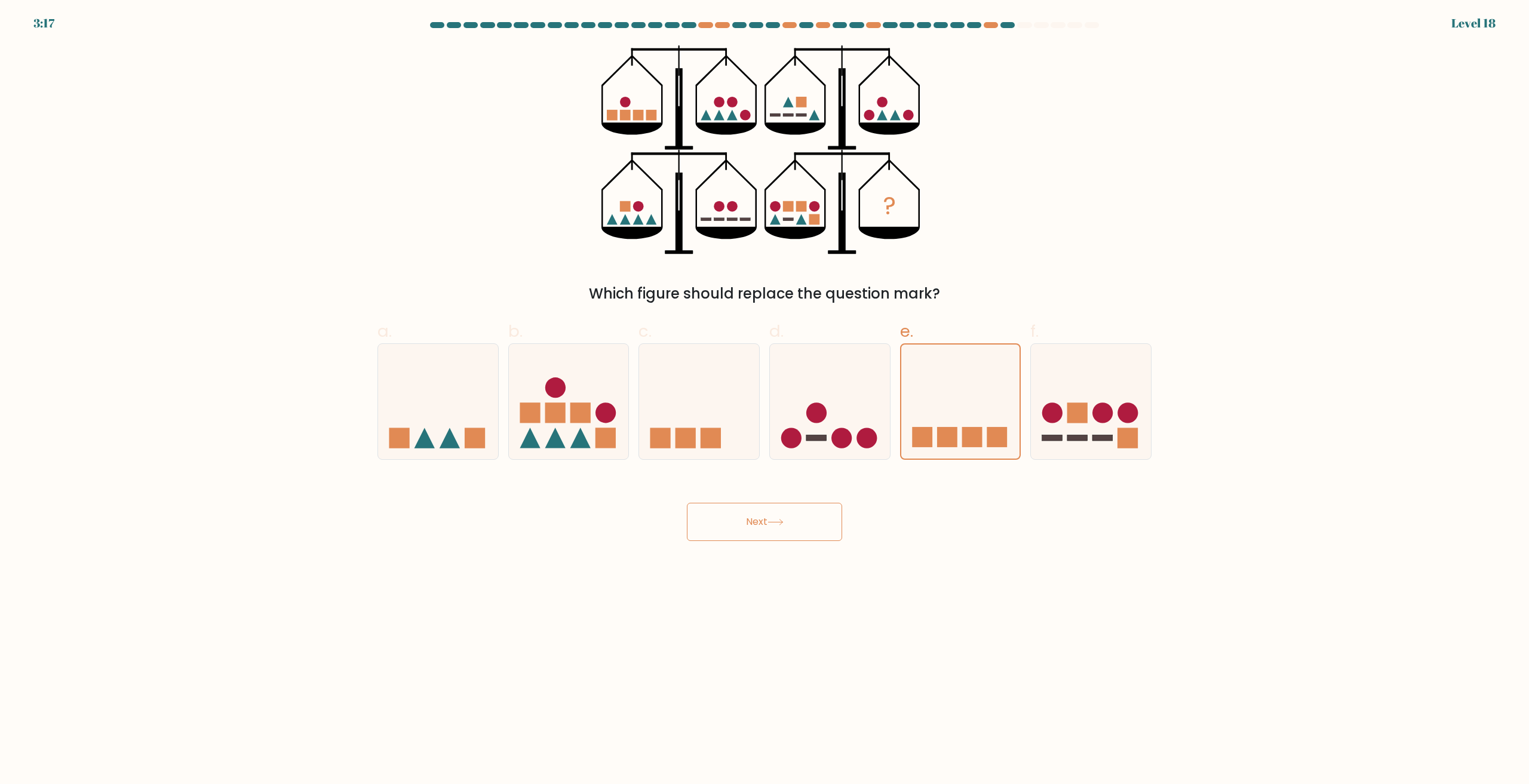
drag, startPoint x: 1102, startPoint y: 386, endPoint x: 830, endPoint y: 522, distance: 304.1
click at [1103, 386] on icon at bounding box center [1091, 402] width 120 height 99
click at [765, 392] on input "f." at bounding box center [764, 396] width 1 height 8
radio input "true"
click at [785, 529] on button "Next" at bounding box center [764, 522] width 155 height 39
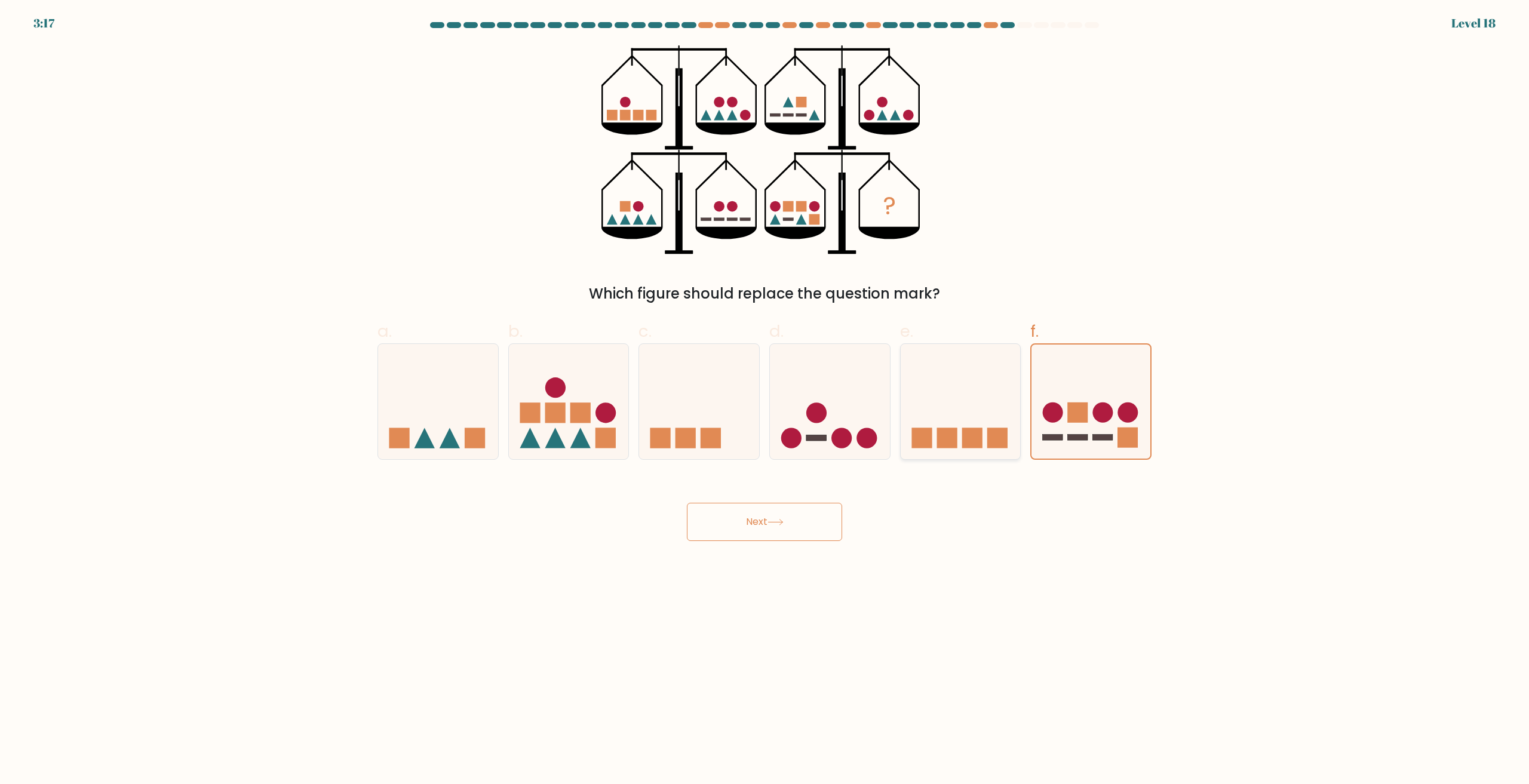
click at [948, 403] on icon at bounding box center [961, 402] width 120 height 99
click at [765, 400] on input "e." at bounding box center [764, 396] width 1 height 8
radio input "true"
drag, startPoint x: 777, startPoint y: 511, endPoint x: 803, endPoint y: 433, distance: 82.2
click at [777, 509] on button "Next" at bounding box center [764, 522] width 155 height 39
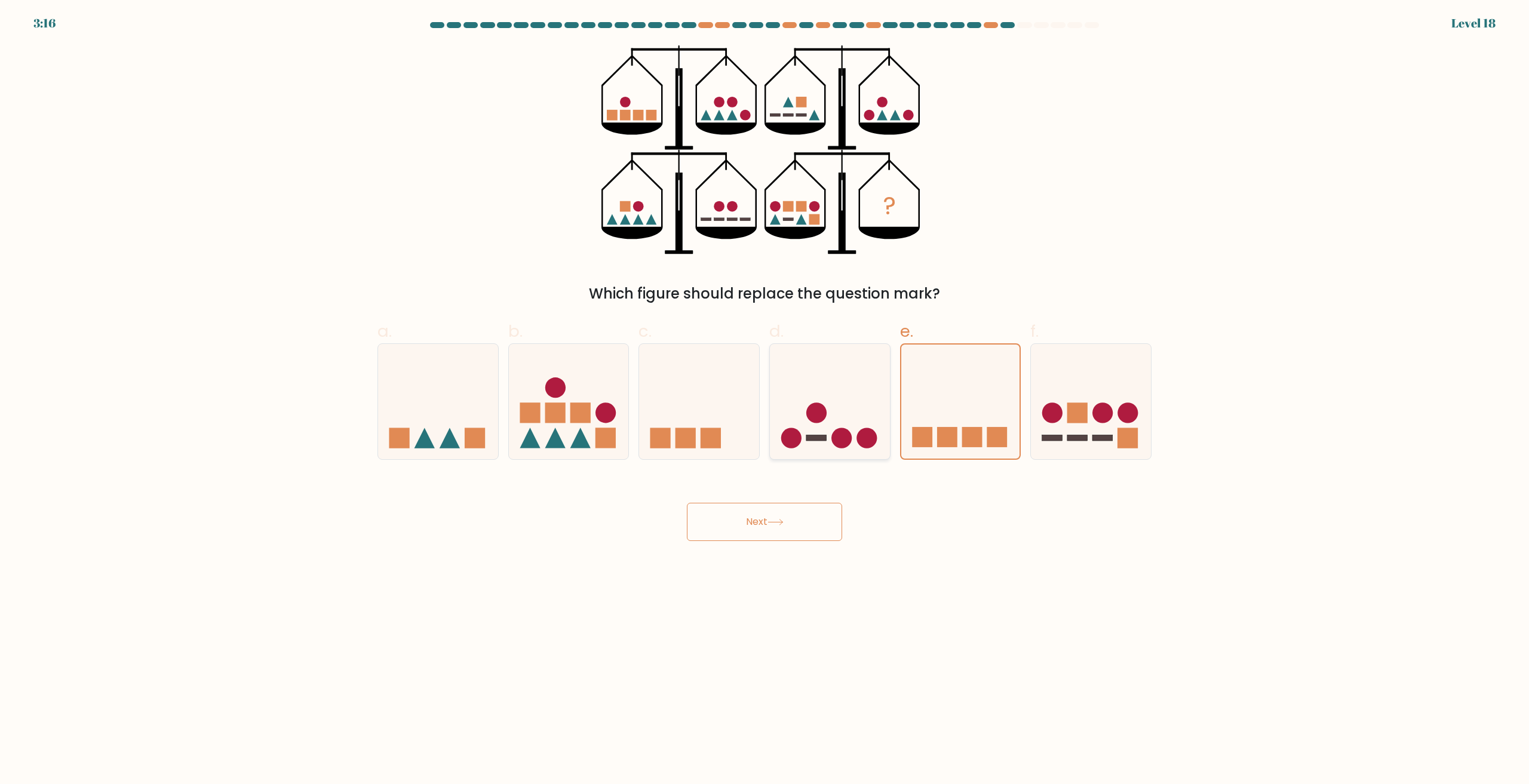
click at [809, 411] on circle at bounding box center [817, 413] width 21 height 21
click at [765, 400] on input "d." at bounding box center [764, 396] width 1 height 8
radio input "true"
drag, startPoint x: 785, startPoint y: 507, endPoint x: 724, endPoint y: 406, distance: 118.0
click at [785, 507] on button "Next" at bounding box center [764, 522] width 155 height 39
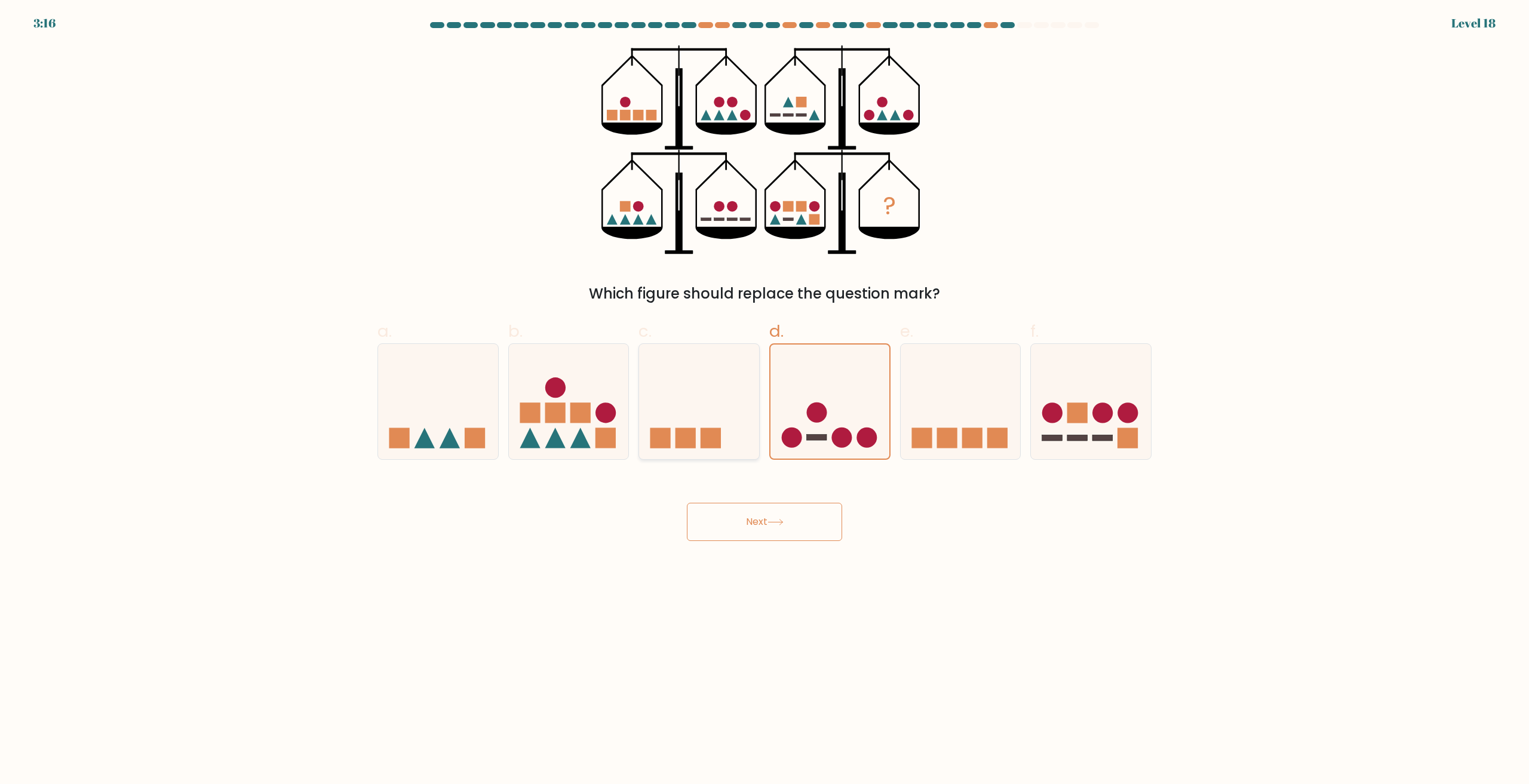
click at [713, 393] on icon at bounding box center [699, 402] width 120 height 99
click at [764, 393] on input "c." at bounding box center [764, 396] width 1 height 8
radio input "true"
click at [752, 513] on button "Next" at bounding box center [764, 522] width 155 height 39
drag, startPoint x: 758, startPoint y: 529, endPoint x: 732, endPoint y: 526, distance: 26.2
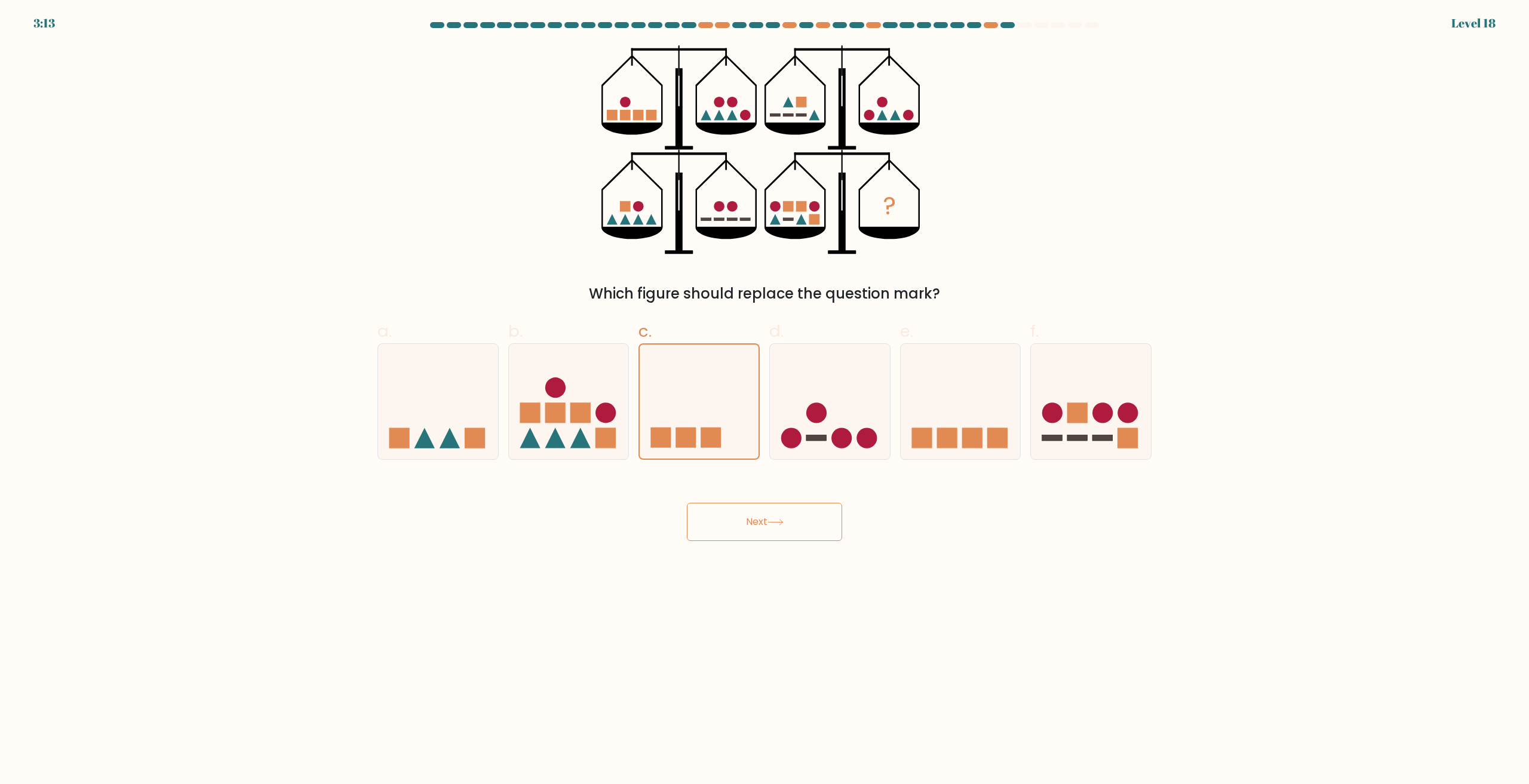
click at [732, 526] on button "Next" at bounding box center [764, 522] width 155 height 39
click at [1117, 392] on icon at bounding box center [1091, 402] width 120 height 99
click at [765, 392] on input "f." at bounding box center [764, 396] width 1 height 8
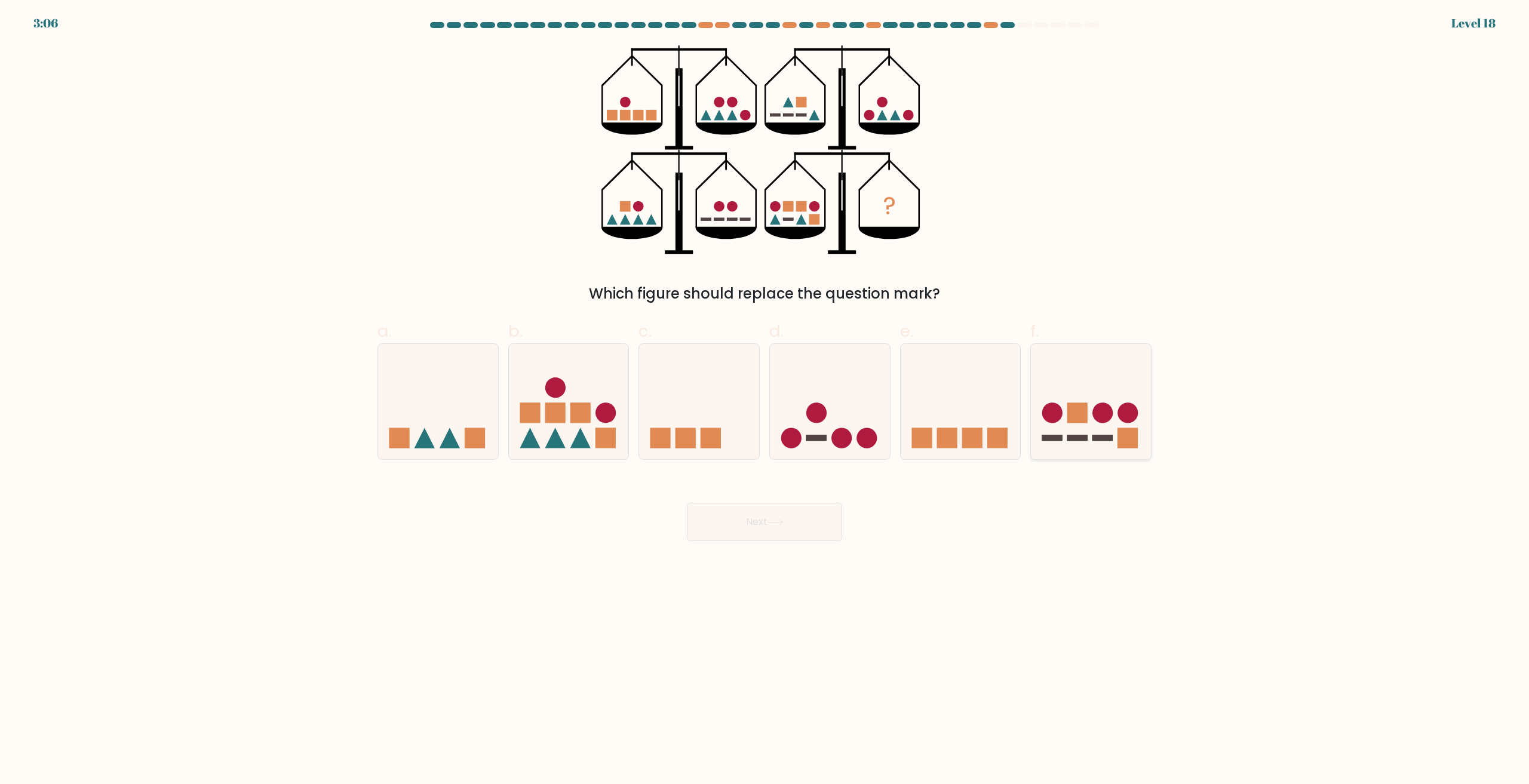
radio input "true"
click at [765, 533] on button "Next" at bounding box center [764, 522] width 155 height 39
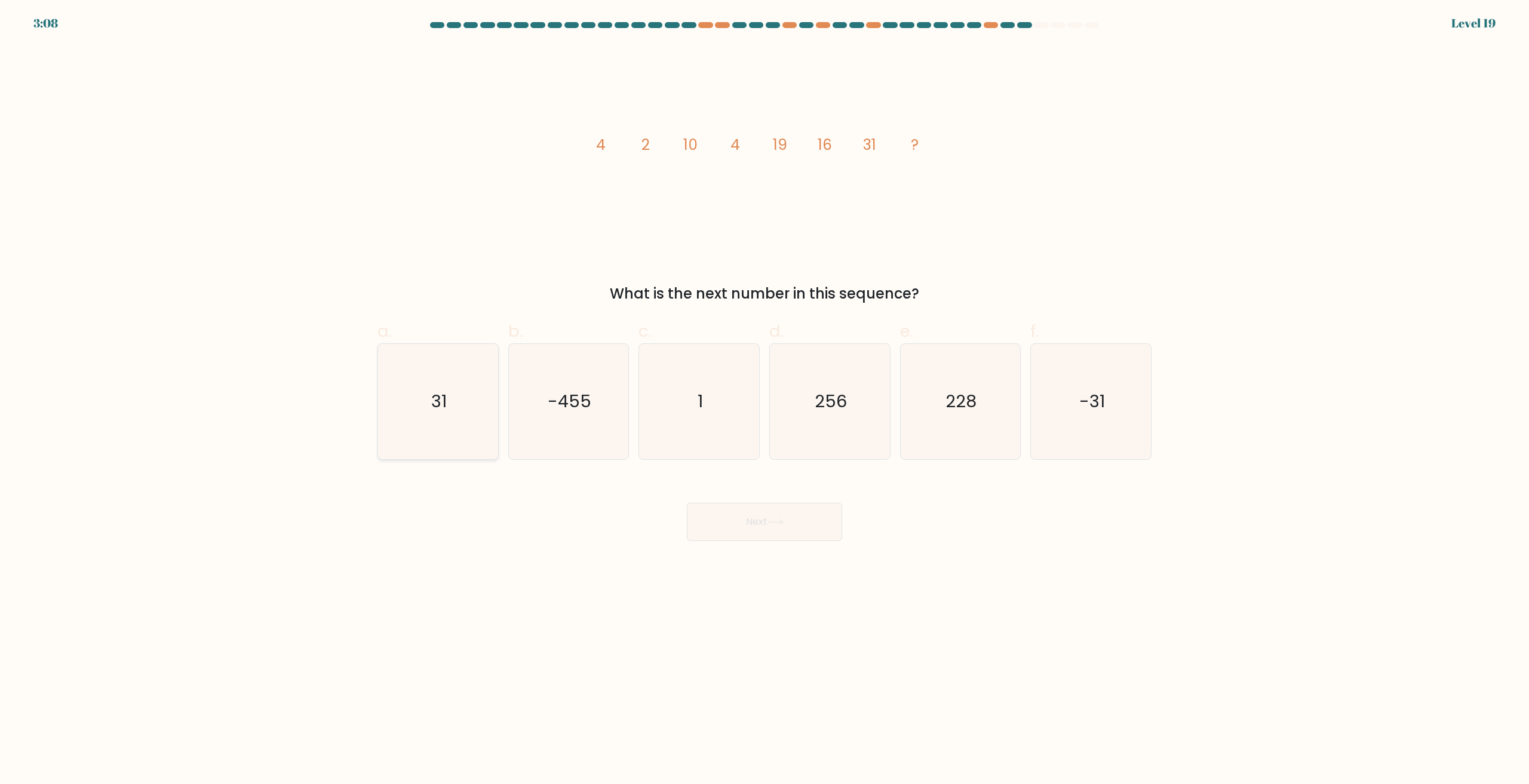
click at [444, 416] on icon "31" at bounding box center [438, 401] width 115 height 115
click at [764, 400] on input "a. 31" at bounding box center [764, 396] width 1 height 8
radio input "true"
click at [766, 516] on button "Next" at bounding box center [764, 522] width 155 height 39
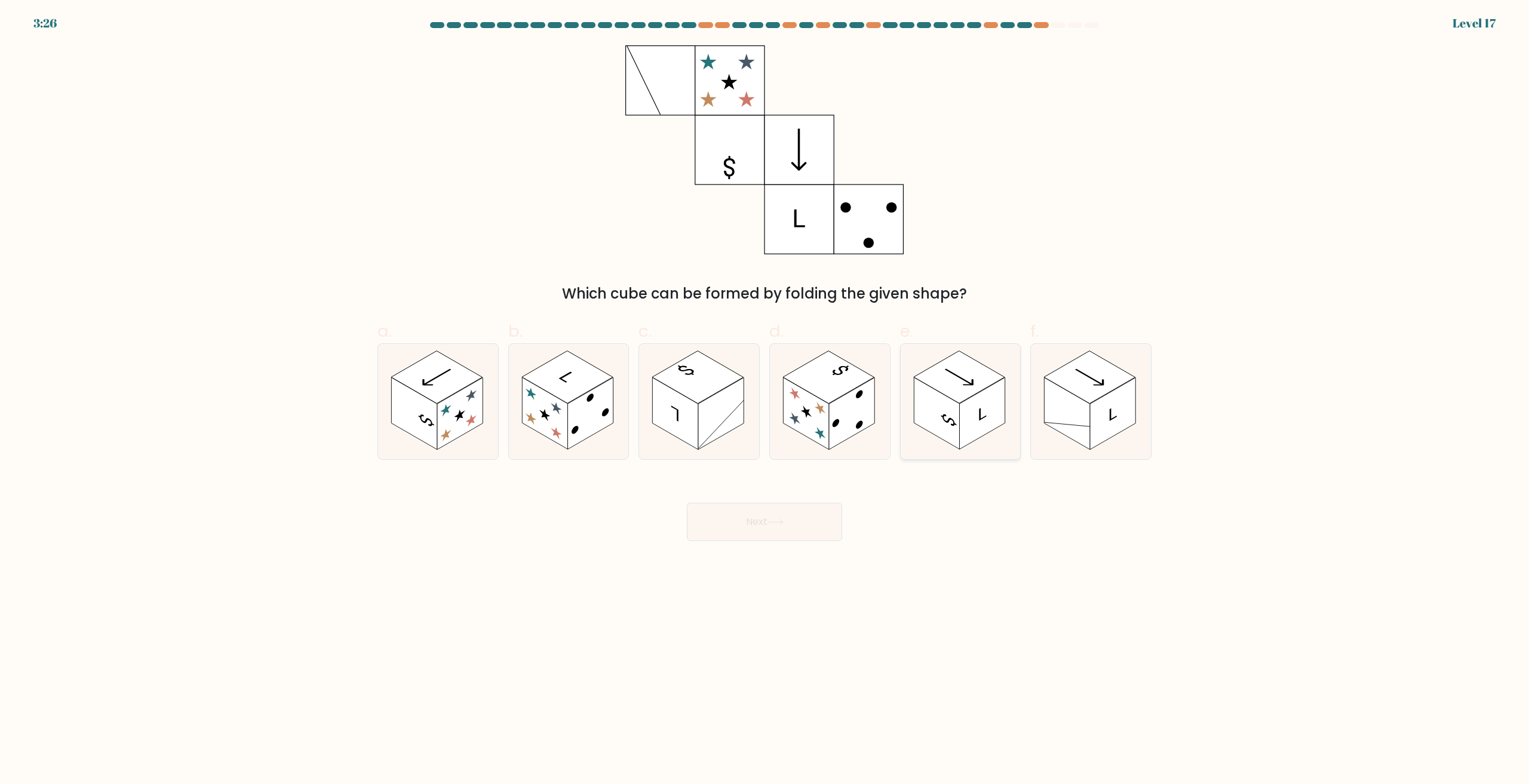
click at [974, 404] on rect at bounding box center [981, 414] width 45 height 72
click at [765, 400] on input "e." at bounding box center [764, 396] width 1 height 8
radio input "true"
click at [799, 515] on button "Next" at bounding box center [764, 522] width 155 height 39
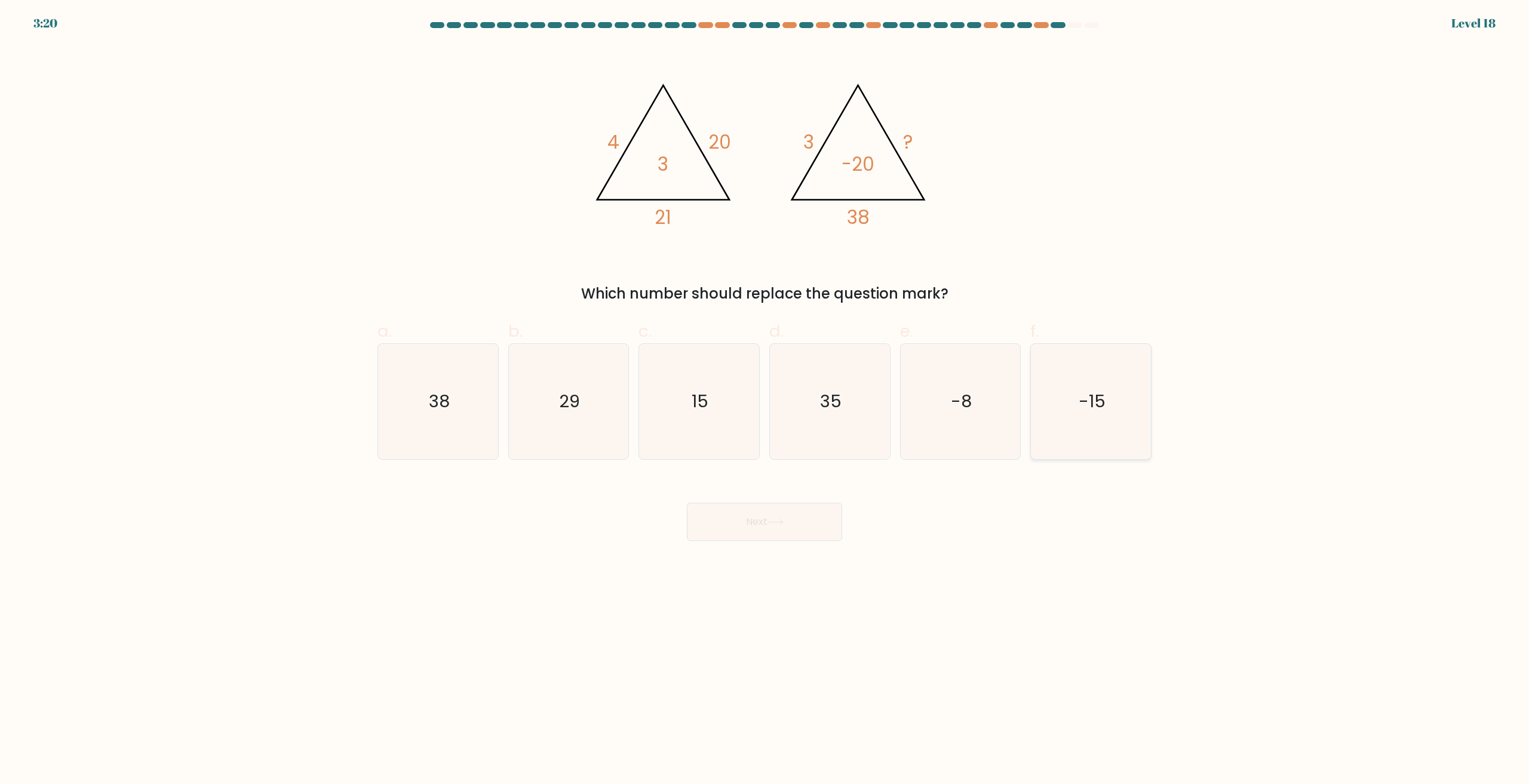
click at [1106, 398] on icon "-15" at bounding box center [1091, 401] width 115 height 115
click at [765, 398] on input "f. -15" at bounding box center [764, 396] width 1 height 8
radio input "true"
click at [774, 520] on icon at bounding box center [775, 523] width 16 height 7
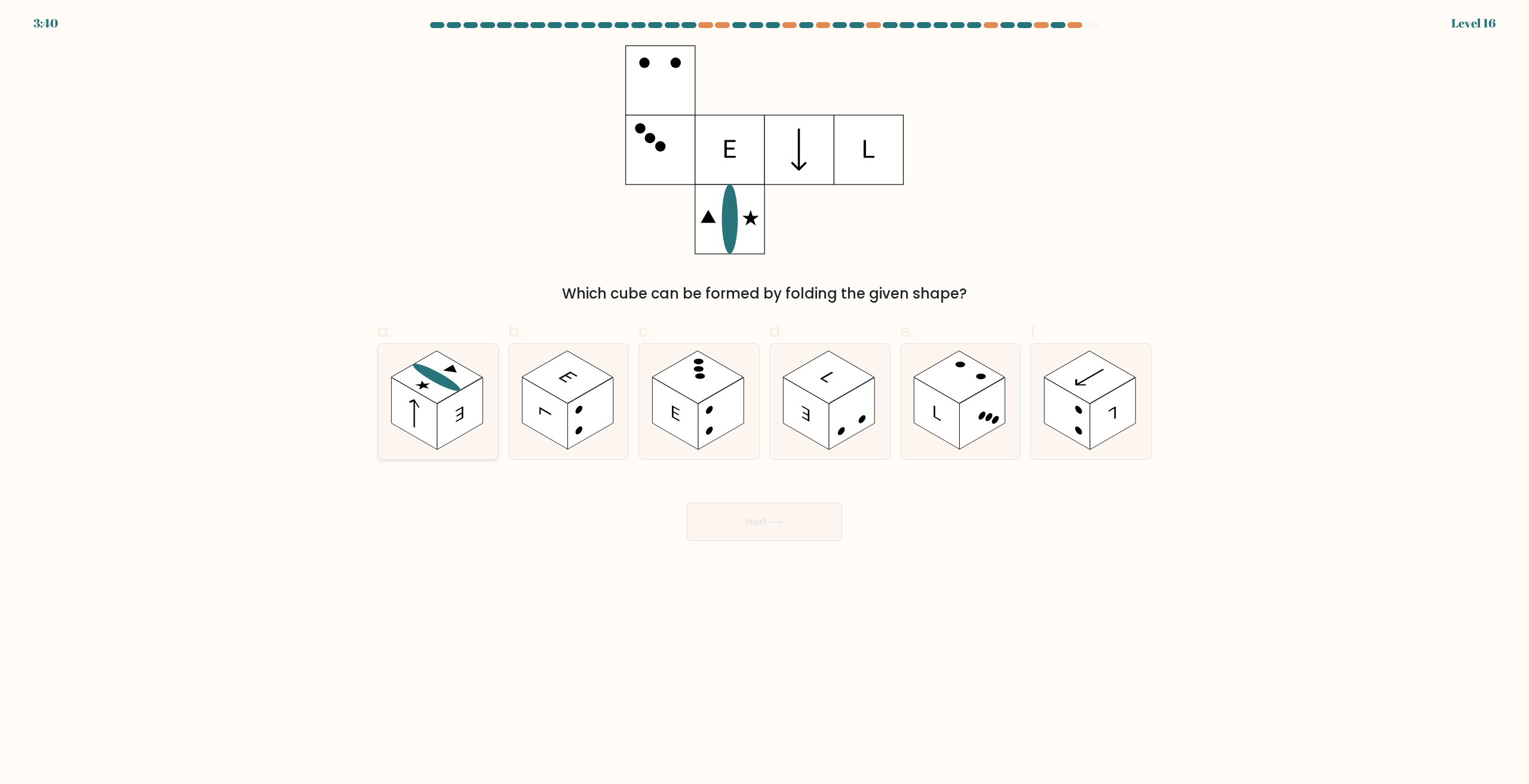
click at [430, 386] on rect at bounding box center [436, 377] width 92 height 52
click at [764, 392] on input "a." at bounding box center [764, 396] width 1 height 8
radio input "true"
click at [756, 531] on button "Next" at bounding box center [764, 522] width 155 height 39
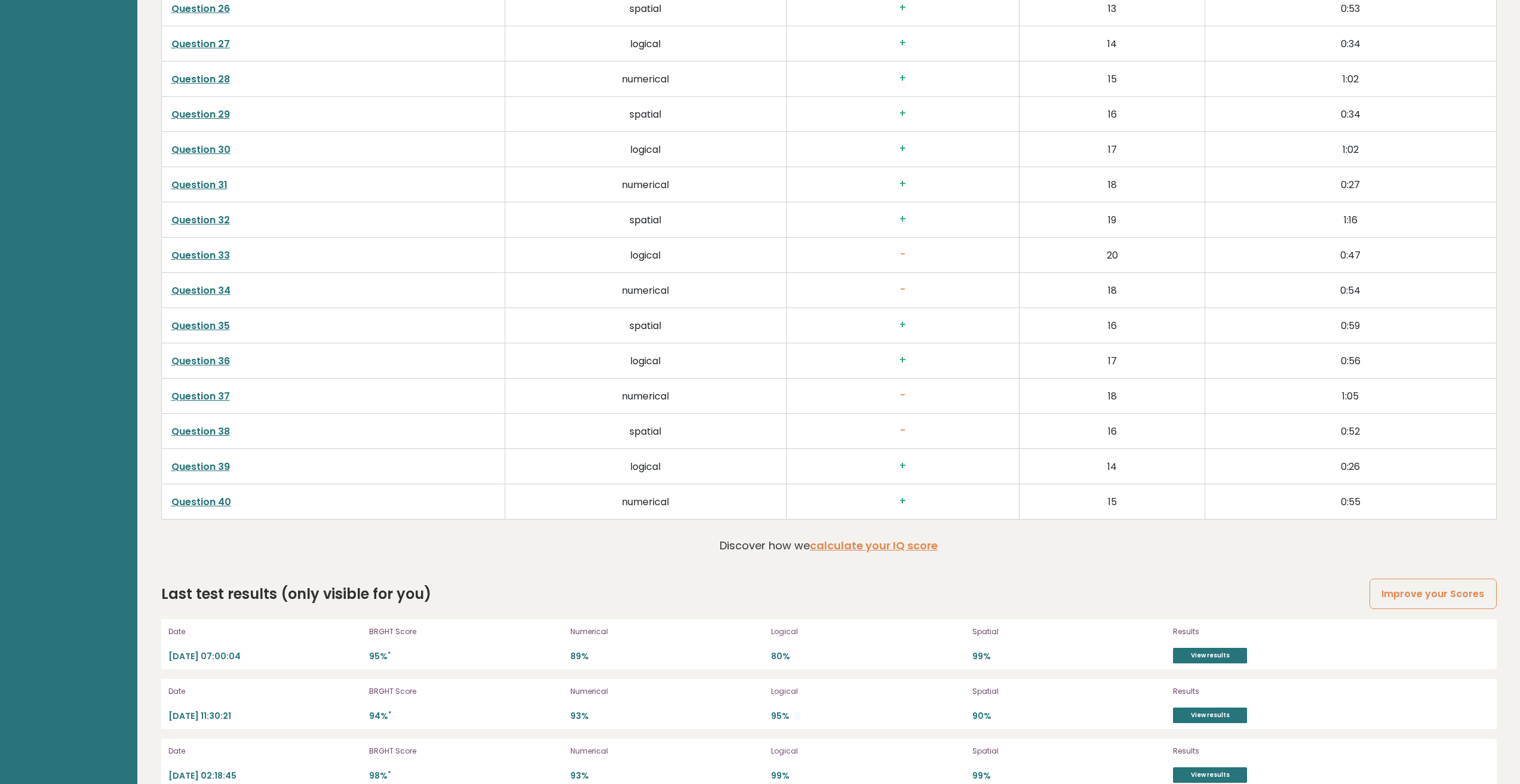
scroll to position [3187, 0]
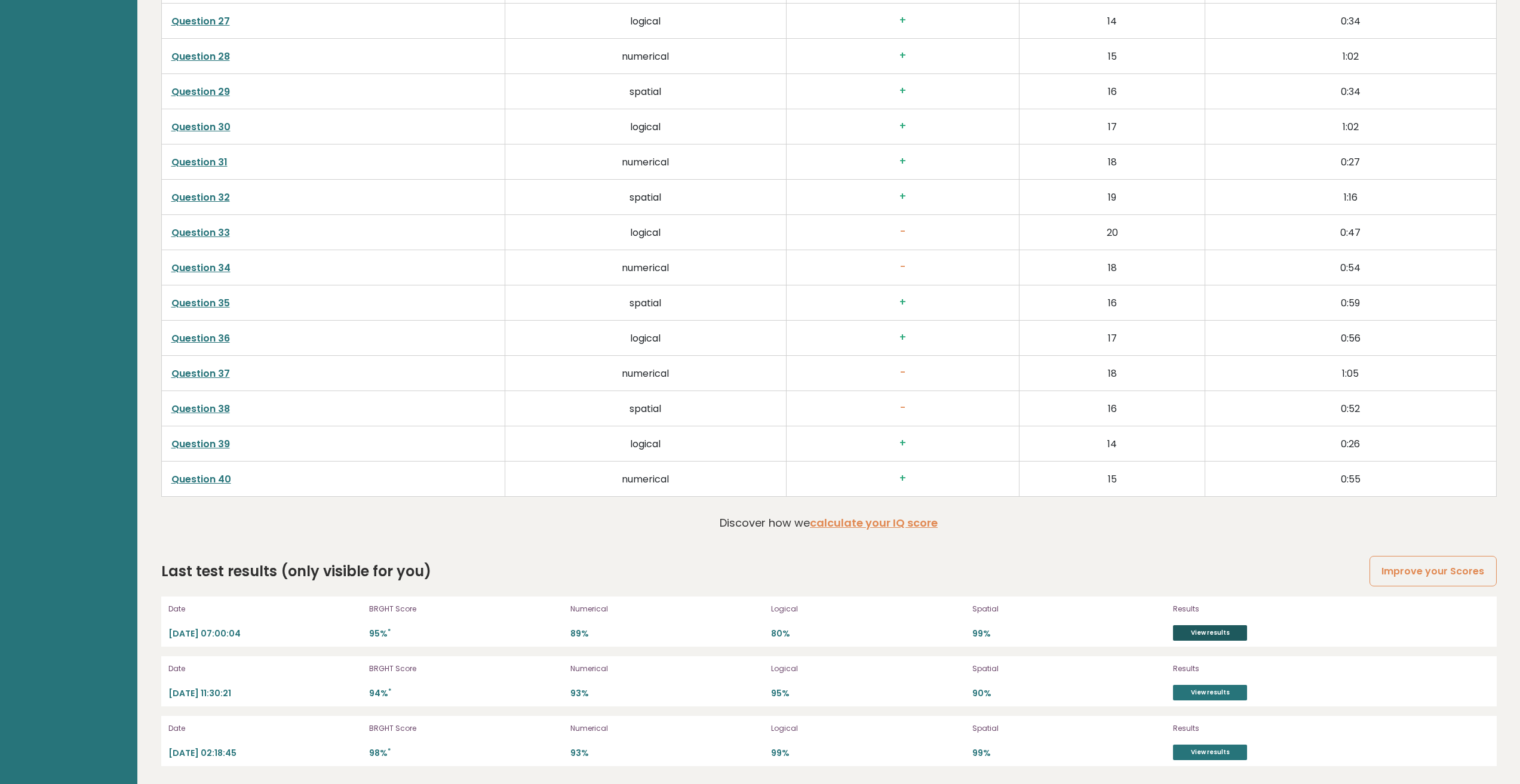
click at [1210, 636] on link "View results" at bounding box center [1211, 633] width 74 height 15
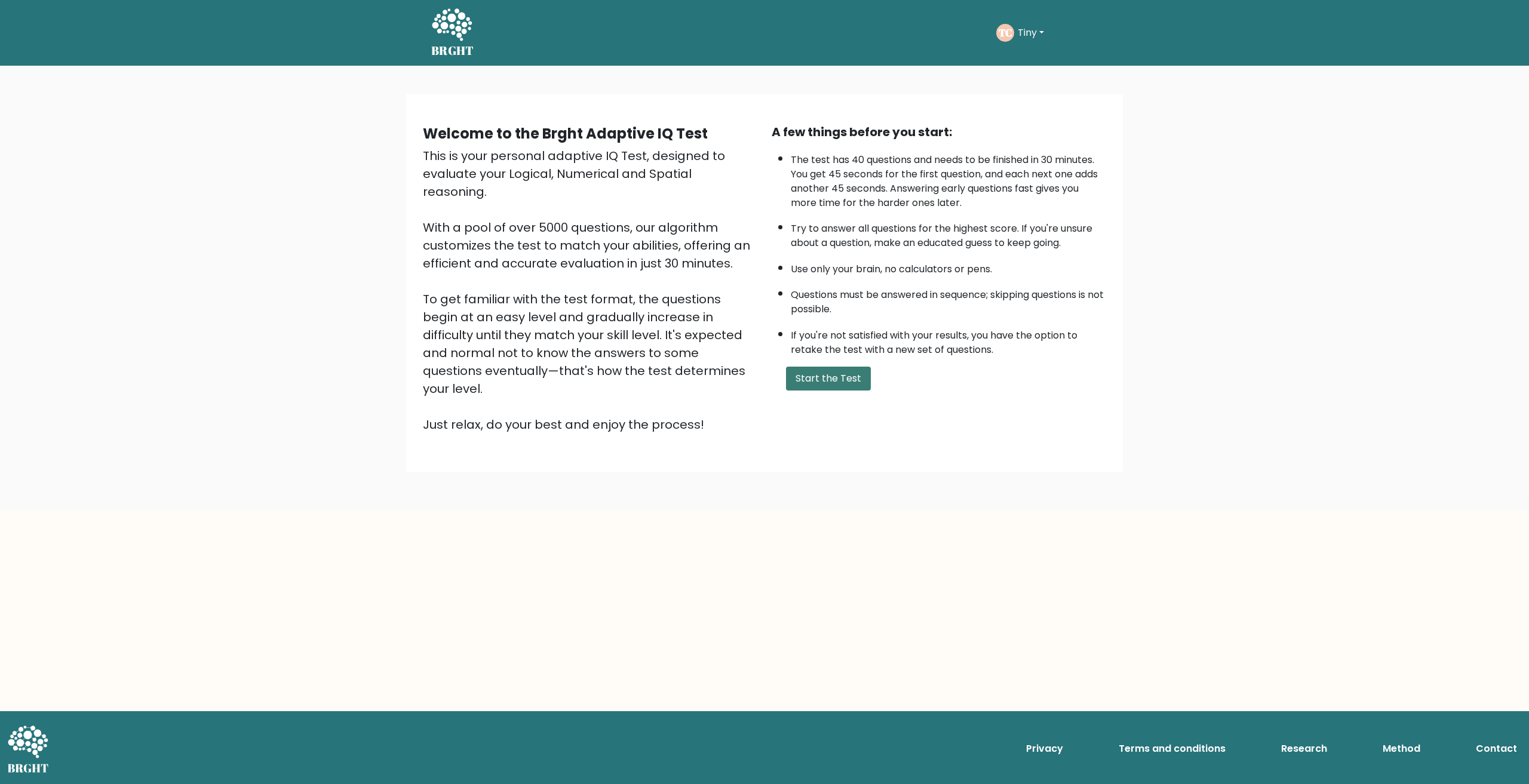
click at [828, 369] on button "Start the Test" at bounding box center [828, 379] width 85 height 24
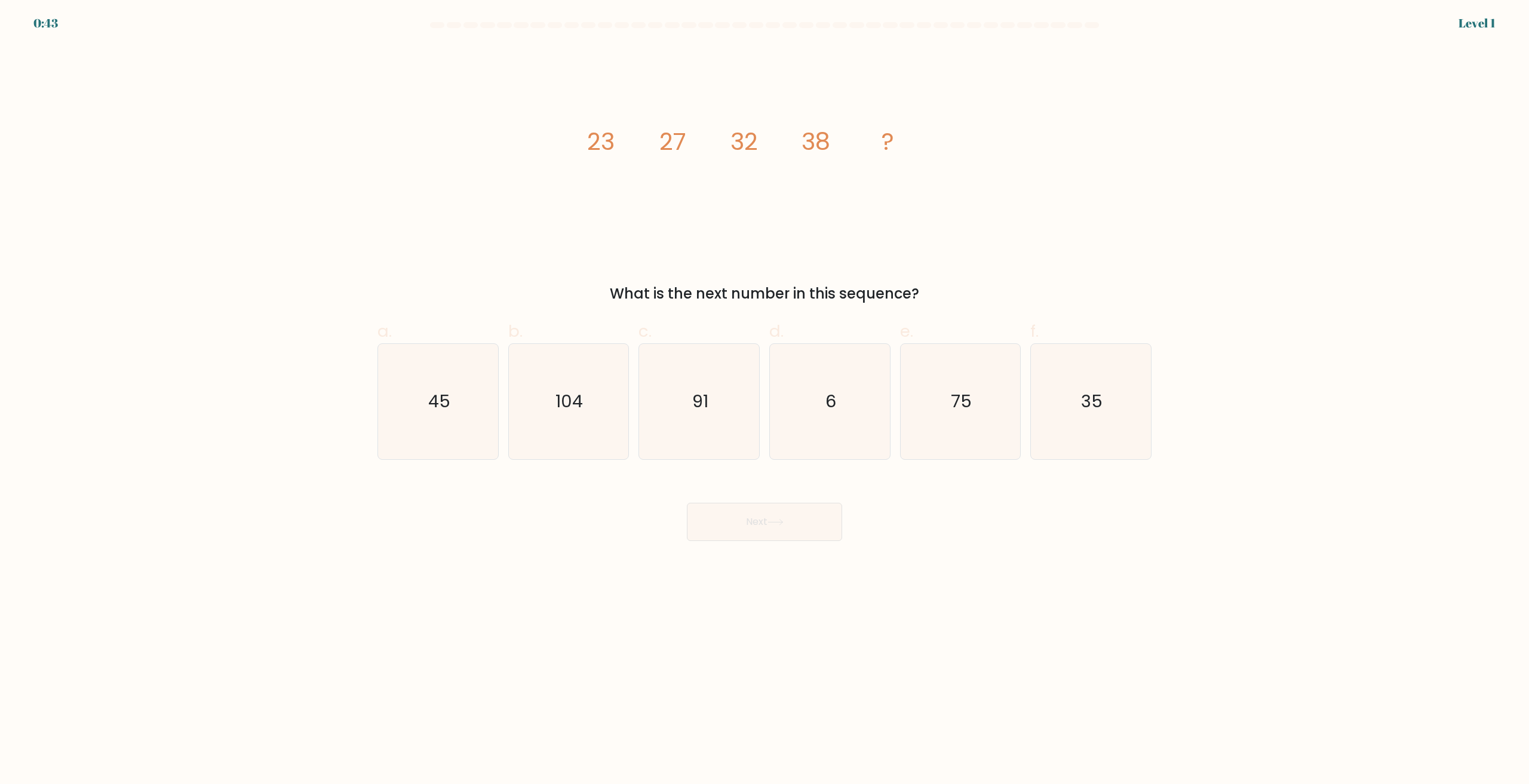
click at [591, 152] on tspan "23" at bounding box center [601, 141] width 27 height 33
click at [447, 389] on icon "45" at bounding box center [438, 401] width 115 height 115
click at [764, 392] on input "a. 45" at bounding box center [764, 396] width 1 height 8
radio input "true"
click at [740, 520] on button "Next" at bounding box center [764, 522] width 155 height 39
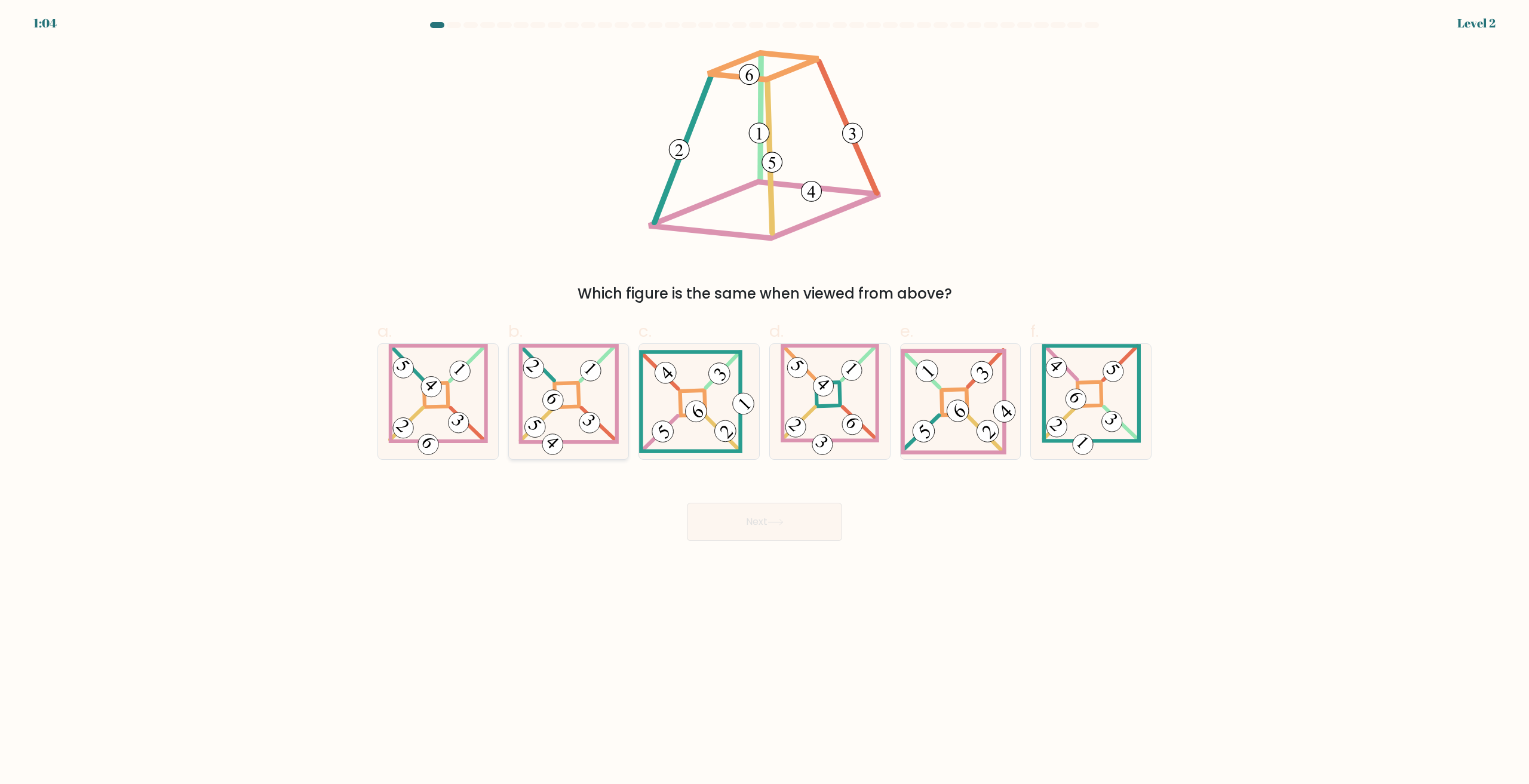
click at [579, 398] on 275 at bounding box center [567, 395] width 25 height 25
click at [764, 398] on input "b." at bounding box center [764, 396] width 1 height 8
radio input "true"
click at [726, 511] on button "Next" at bounding box center [764, 522] width 155 height 39
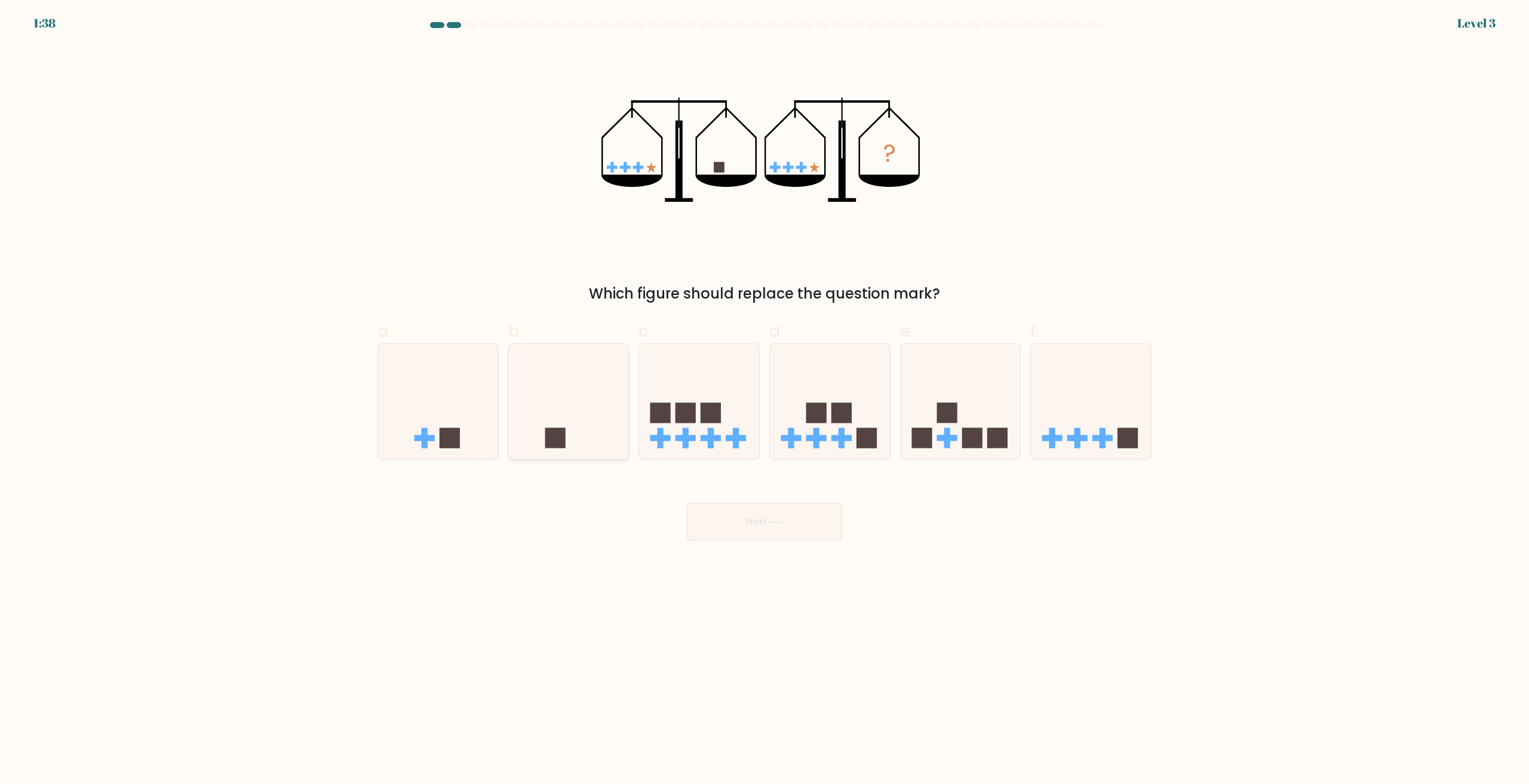
click at [579, 394] on icon at bounding box center [569, 402] width 120 height 99
click at [764, 394] on input "b." at bounding box center [764, 396] width 1 height 8
radio input "true"
click at [747, 521] on button "Next" at bounding box center [764, 522] width 155 height 39
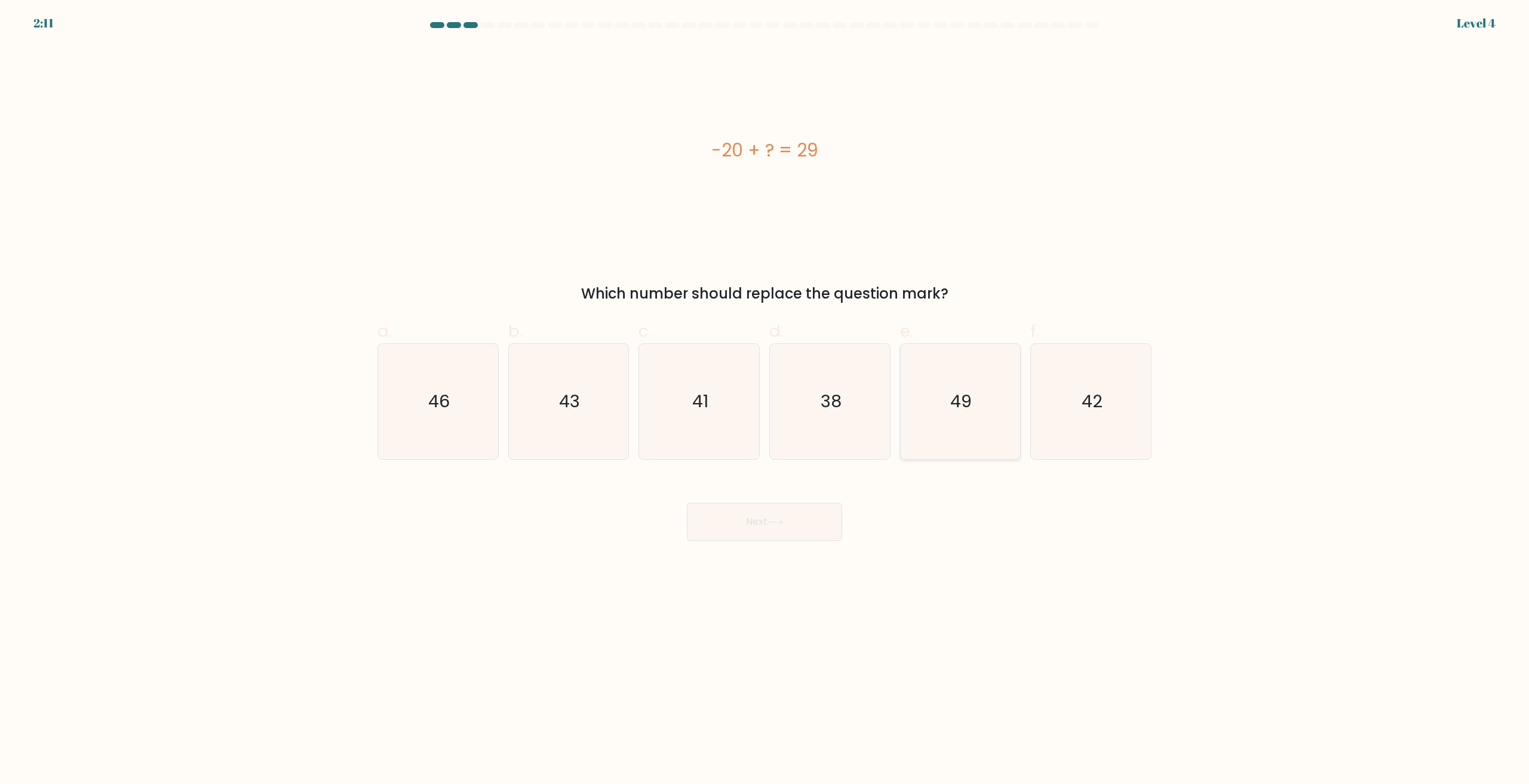
click at [949, 403] on icon "49" at bounding box center [960, 401] width 115 height 115
click at [765, 400] on input "e. 49" at bounding box center [764, 396] width 1 height 8
radio input "true"
click at [791, 526] on button "Next" at bounding box center [764, 522] width 155 height 39
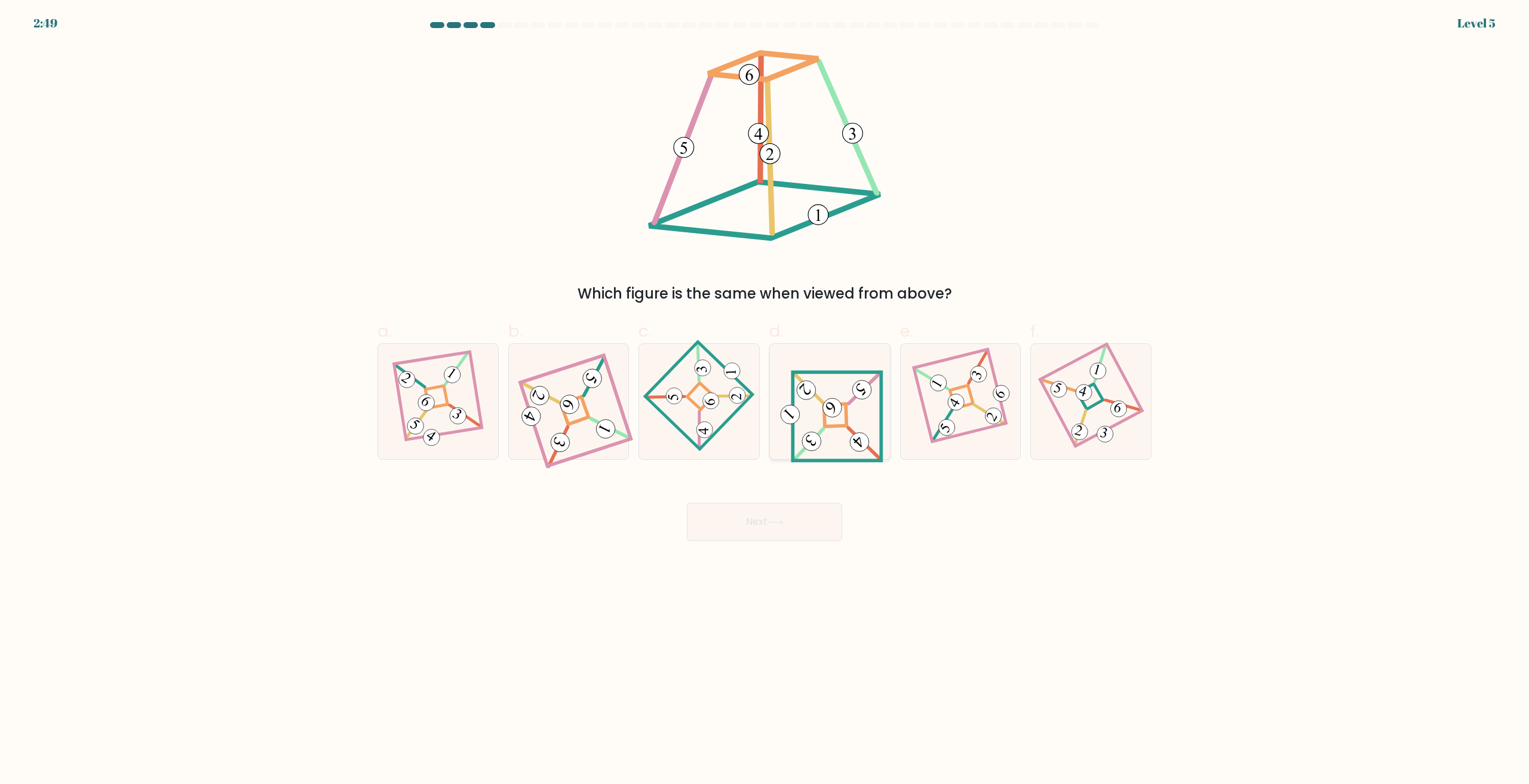
click at [848, 422] on icon at bounding box center [830, 401] width 107 height 92
click at [765, 400] on input "d." at bounding box center [764, 396] width 1 height 8
radio input "true"
click at [798, 528] on button "Next" at bounding box center [764, 522] width 155 height 39
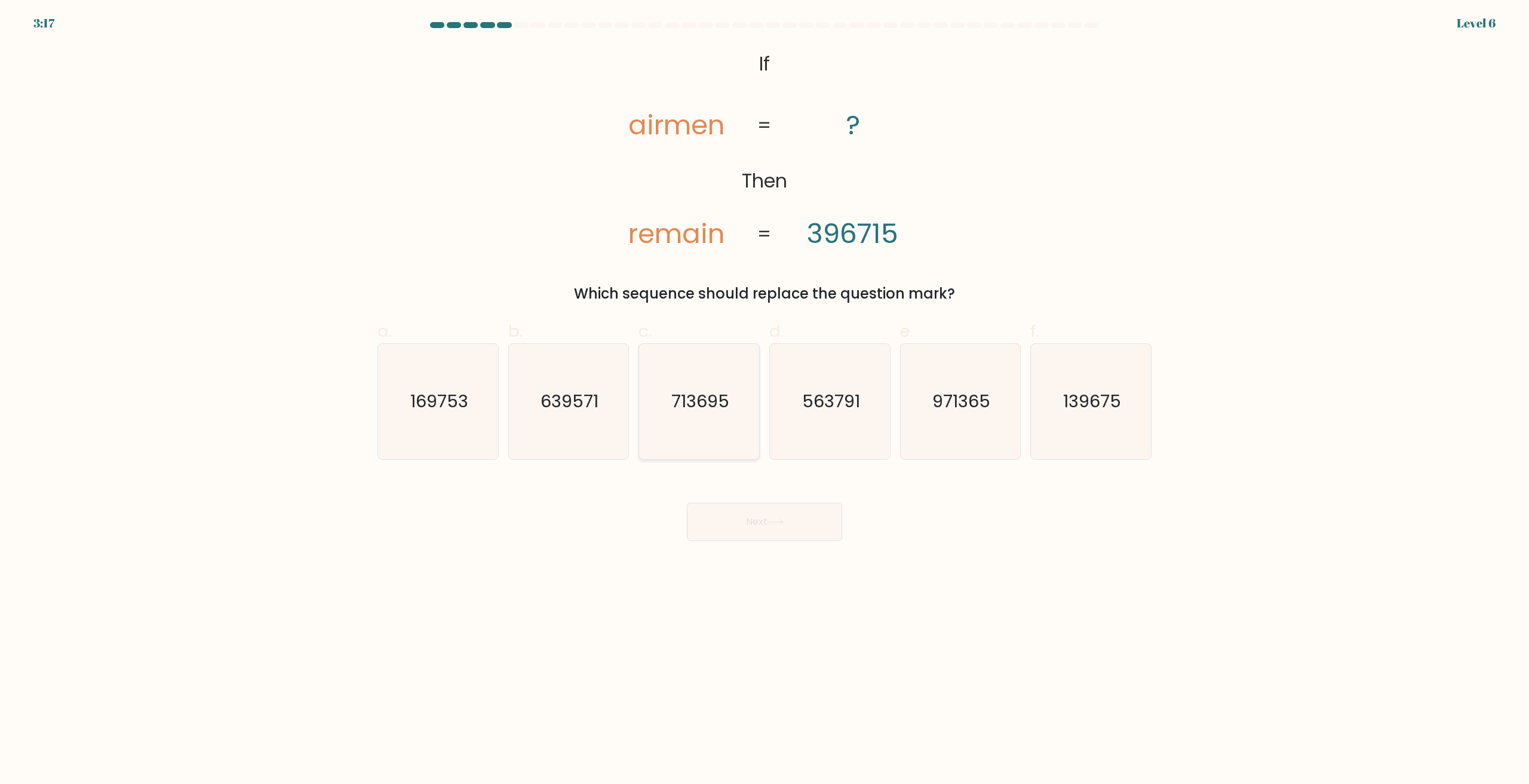
click at [673, 411] on text "713695" at bounding box center [700, 402] width 58 height 24
click at [764, 400] on input "c. 713695" at bounding box center [764, 396] width 1 height 8
radio input "true"
click at [777, 527] on button "Next" at bounding box center [764, 522] width 155 height 39
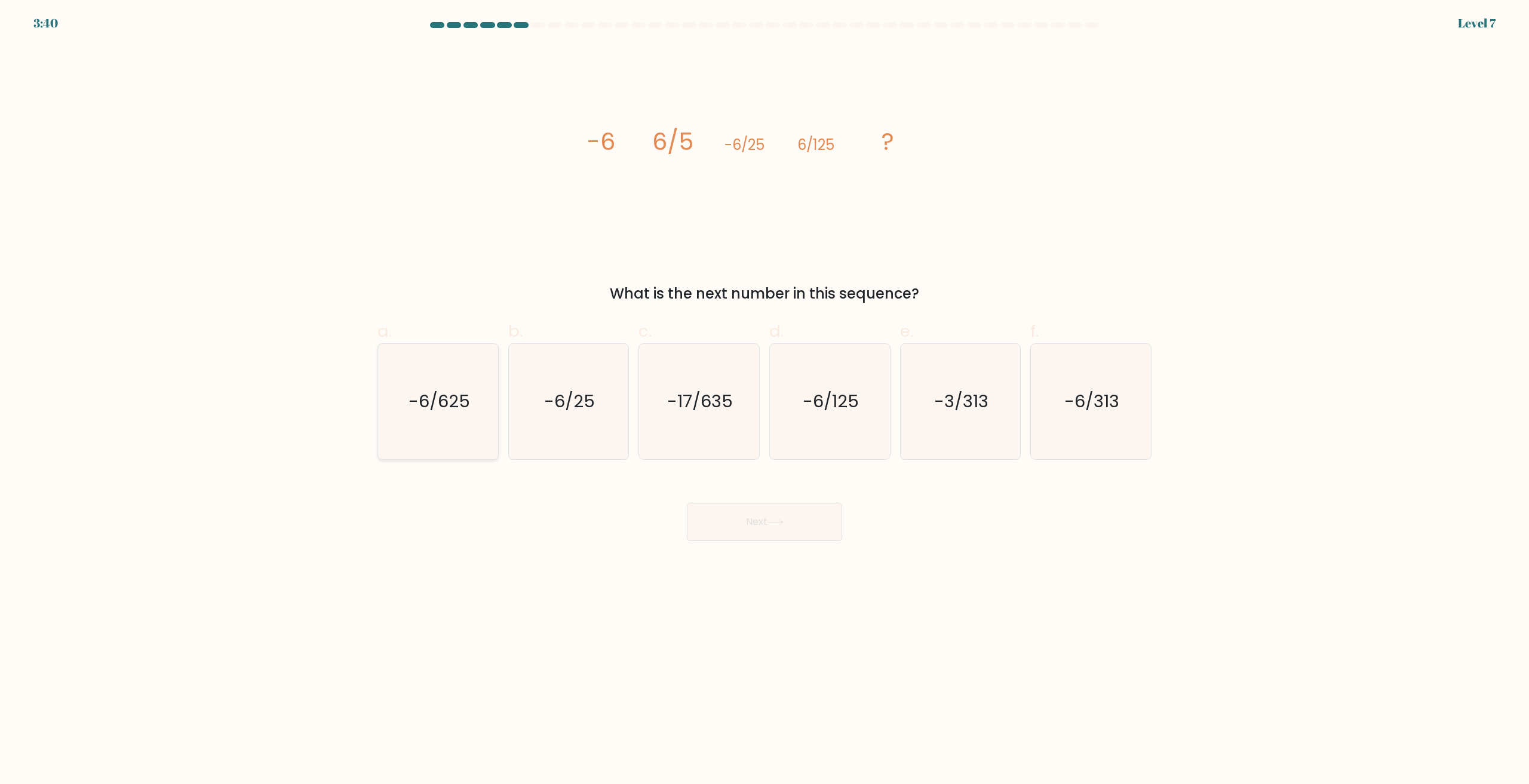
click at [454, 410] on text "-6/625" at bounding box center [440, 402] width 62 height 24
click at [764, 400] on input "a. -6/625" at bounding box center [764, 396] width 1 height 8
radio input "true"
click at [753, 523] on button "Next" at bounding box center [764, 522] width 155 height 39
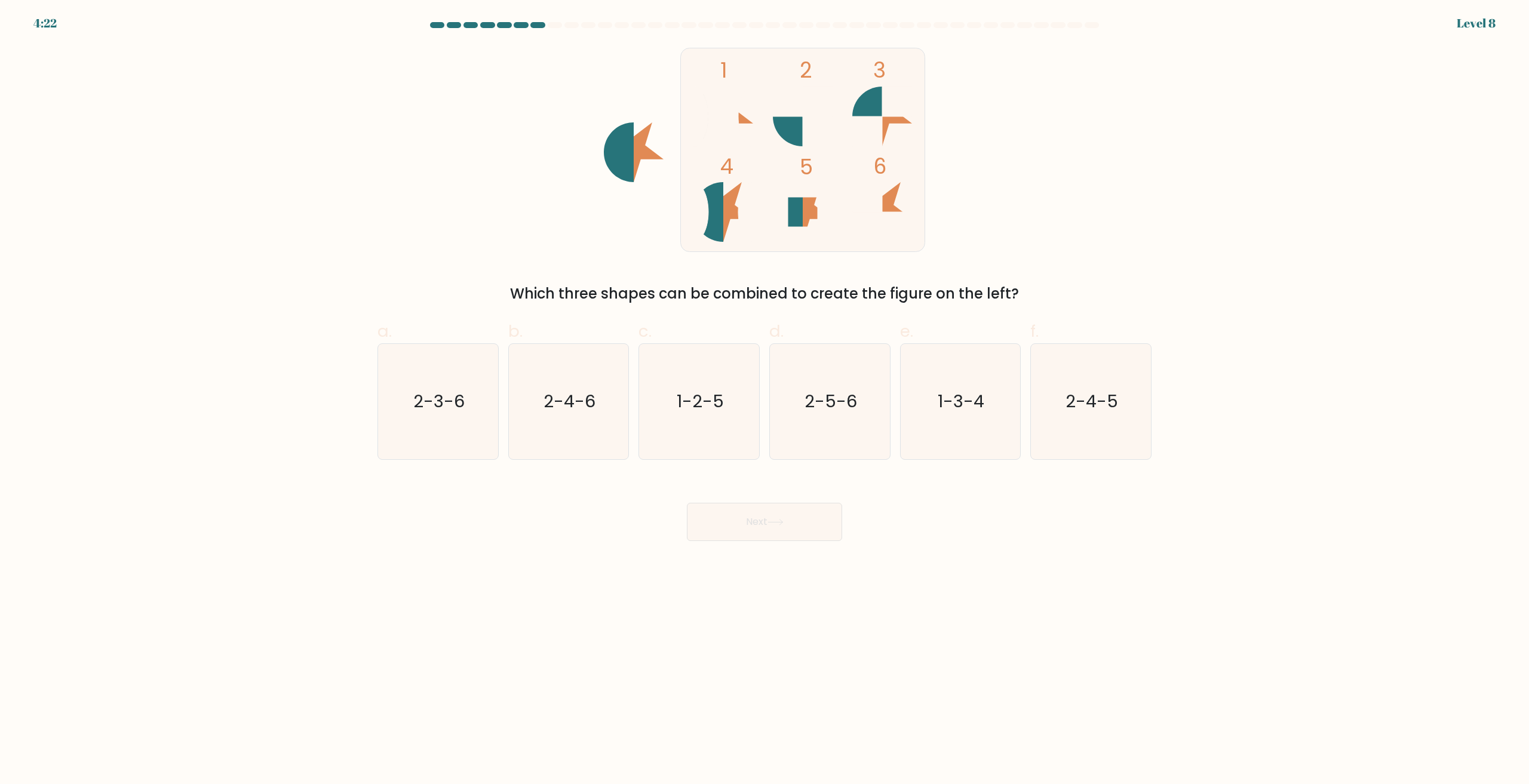
click at [396, 251] on div "1 2 3 4 5 6 Which three shapes can be combined to create the figure on the left?" at bounding box center [764, 175] width 788 height 259
click at [442, 411] on text "2-3-6" at bounding box center [439, 402] width 51 height 24
click at [764, 400] on input "a. 2-3-6" at bounding box center [764, 396] width 1 height 8
radio input "true"
click at [747, 524] on button "Next" at bounding box center [764, 522] width 155 height 39
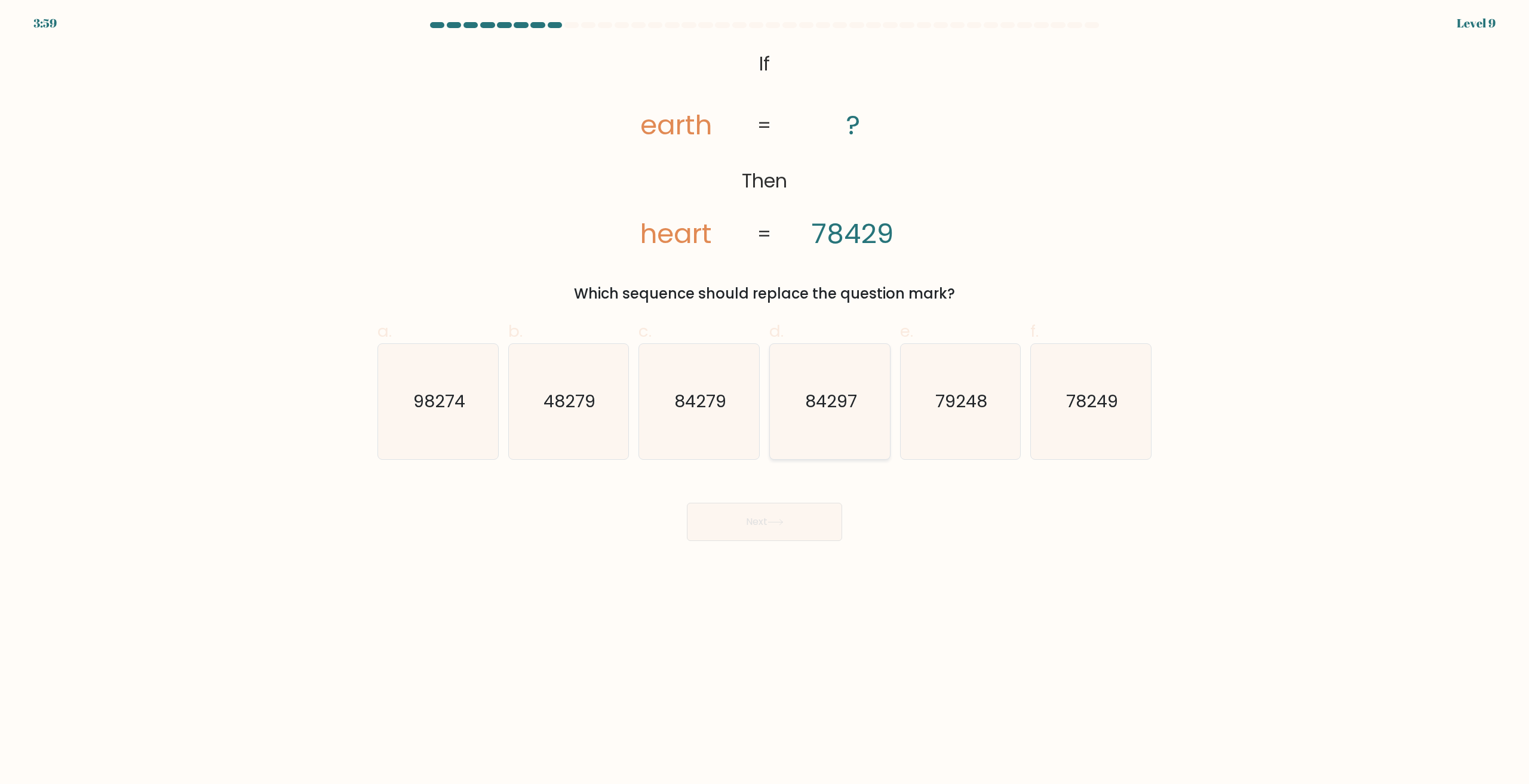
click at [830, 421] on icon "84297" at bounding box center [830, 401] width 115 height 115
click at [765, 400] on input "d. 84297" at bounding box center [764, 396] width 1 height 8
radio input "true"
click at [798, 518] on button "Next" at bounding box center [764, 522] width 155 height 39
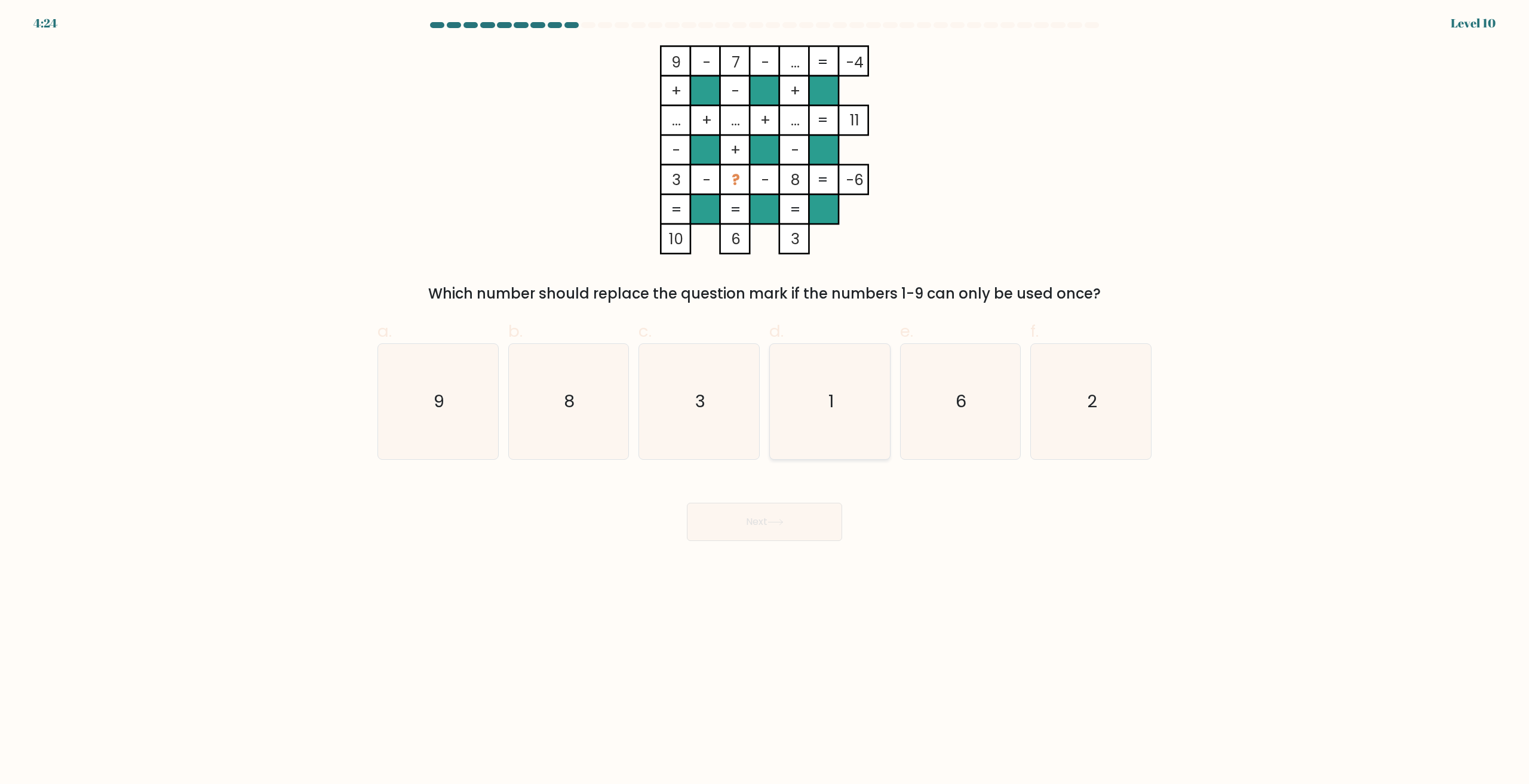
click at [832, 385] on icon "1" at bounding box center [830, 401] width 115 height 115
click at [765, 392] on input "d. 1" at bounding box center [764, 396] width 1 height 8
radio input "true"
click at [782, 529] on button "Next" at bounding box center [764, 522] width 155 height 39
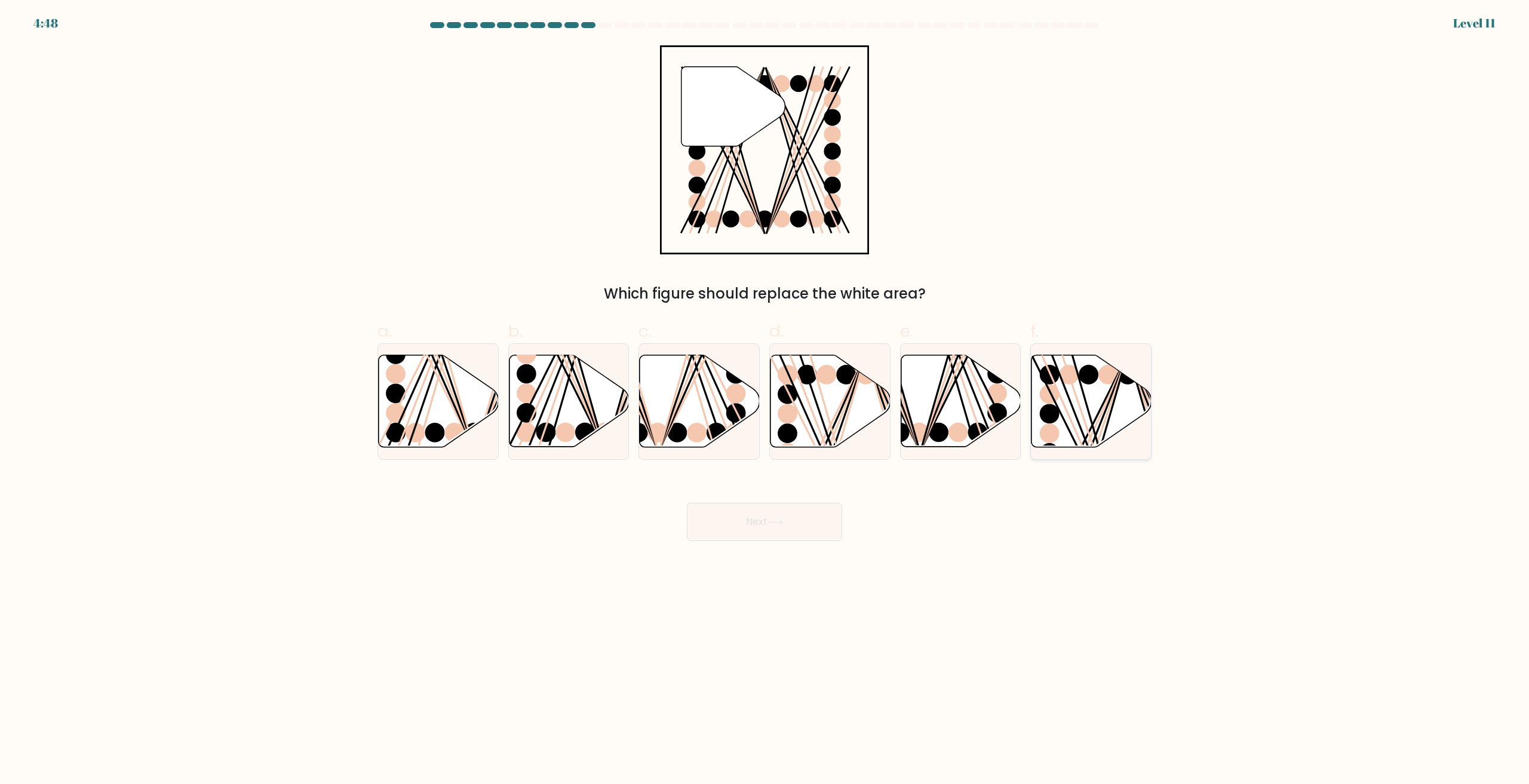
click at [1090, 431] on line at bounding box center [1079, 452] width 96 height 192
click at [765, 400] on input "f." at bounding box center [764, 396] width 1 height 8
radio input "true"
click at [782, 523] on icon at bounding box center [775, 522] width 15 height 5
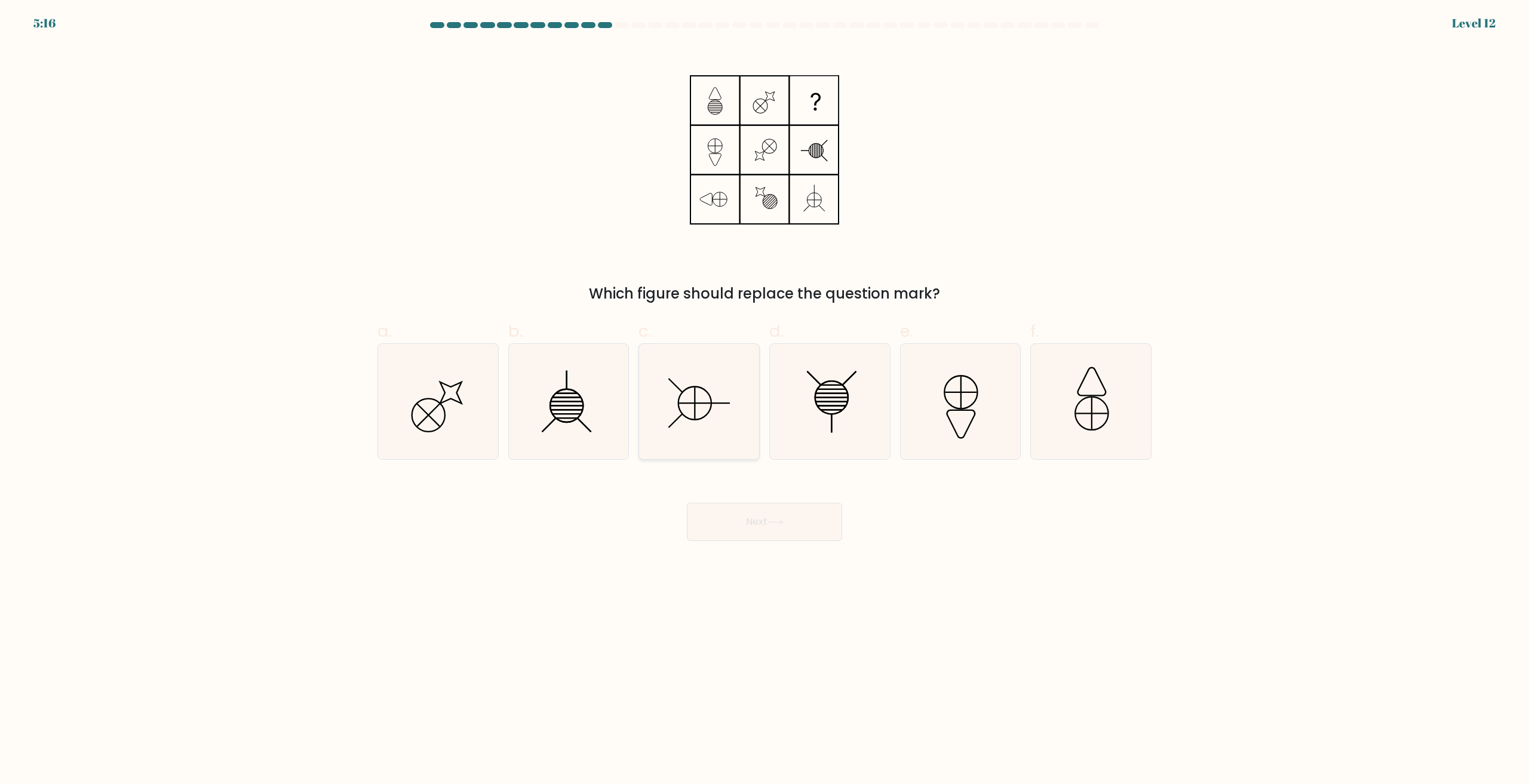
click at [713, 414] on icon at bounding box center [699, 401] width 115 height 115
click at [764, 400] on input "c." at bounding box center [764, 396] width 1 height 8
radio input "true"
click at [794, 525] on button "Next" at bounding box center [764, 522] width 155 height 39
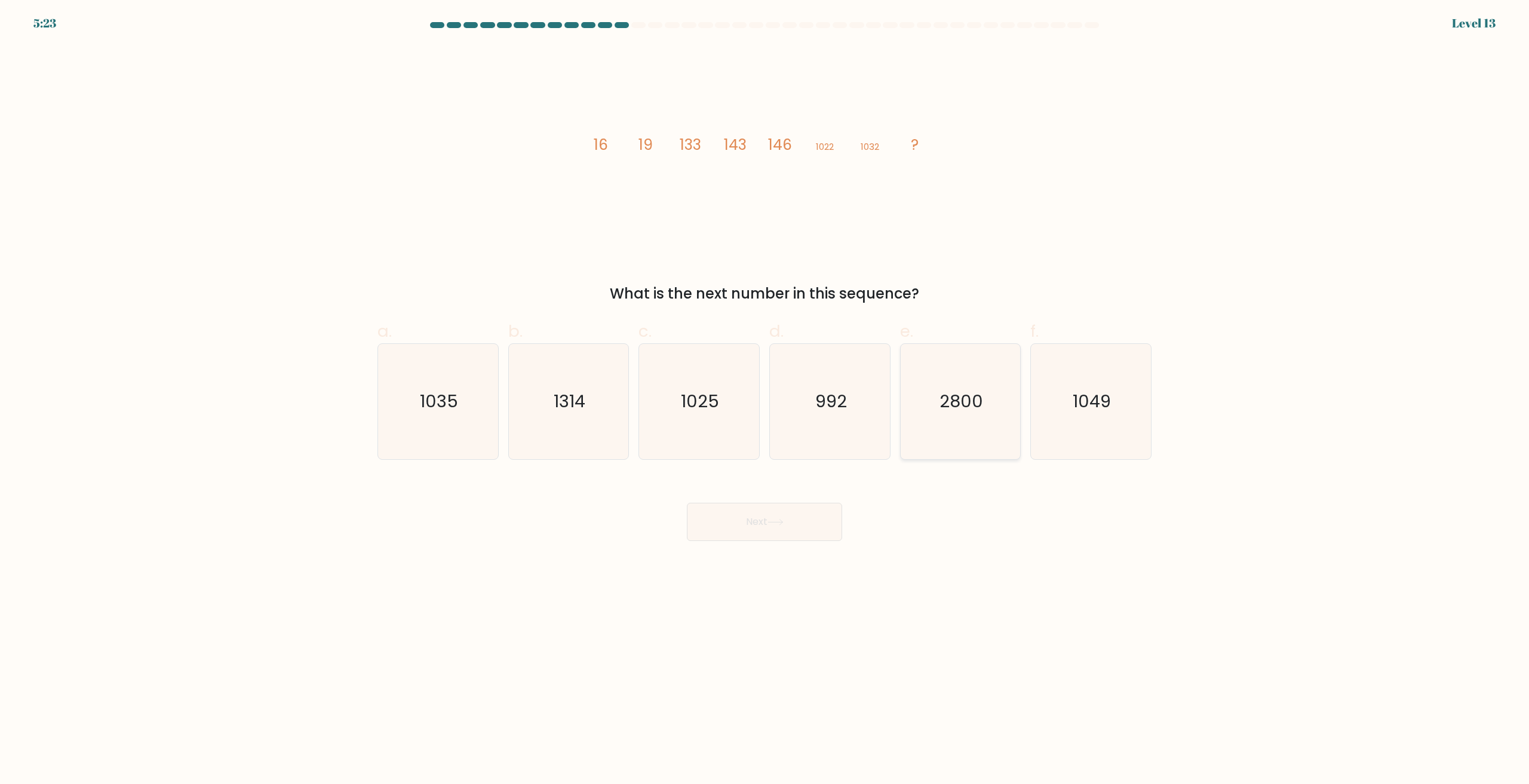
click at [974, 403] on text "2800" at bounding box center [961, 402] width 44 height 24
click at [765, 400] on input "e. 2800" at bounding box center [764, 396] width 1 height 8
radio input "true"
click at [699, 413] on text "1025" at bounding box center [700, 402] width 39 height 24
click at [764, 400] on input "c. 1025" at bounding box center [764, 396] width 1 height 8
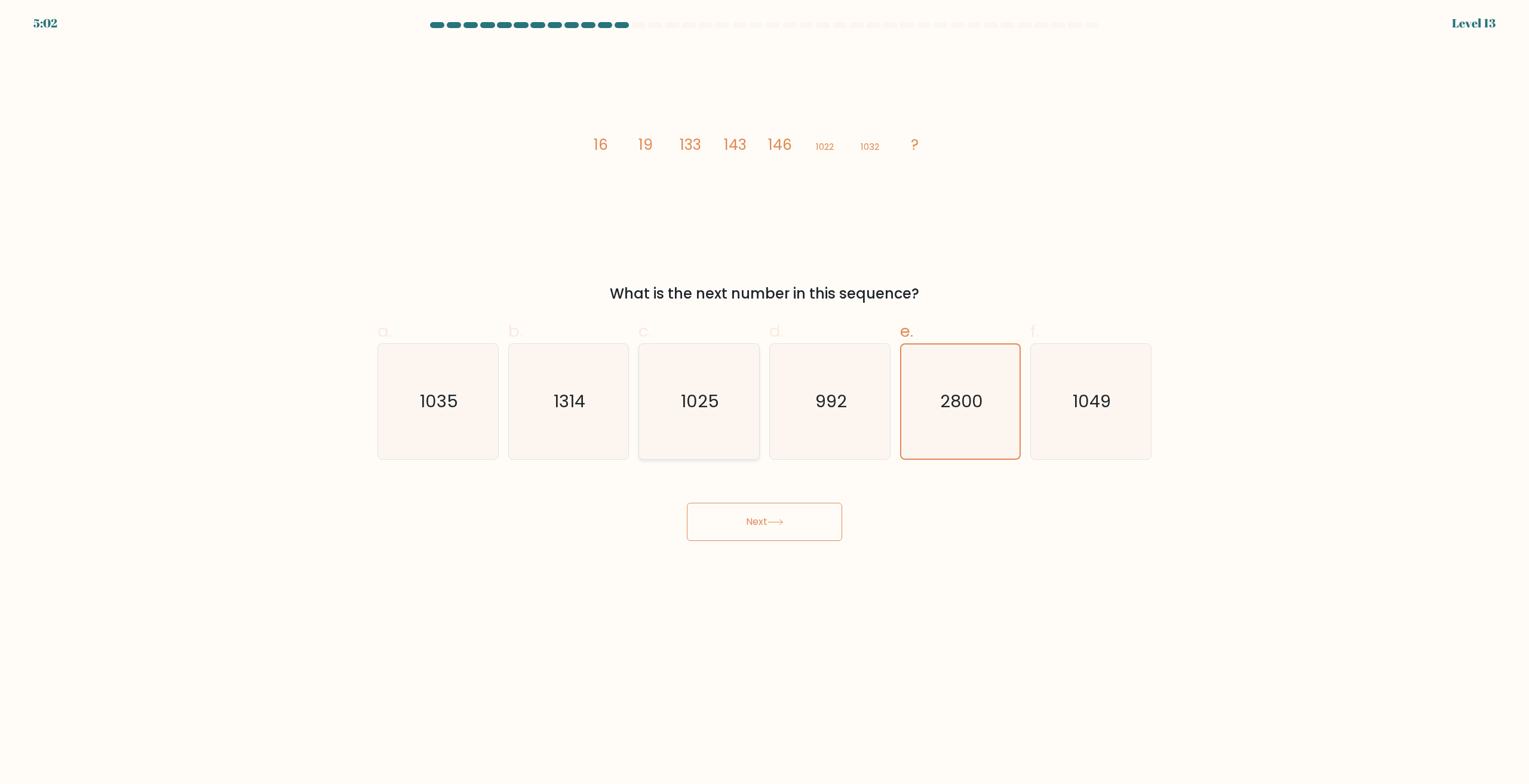
radio input "true"
click at [591, 417] on icon "1314" at bounding box center [568, 401] width 115 height 115
click at [764, 400] on input "b. 1314" at bounding box center [764, 396] width 1 height 8
radio input "true"
click at [430, 413] on text "1035" at bounding box center [439, 402] width 39 height 24
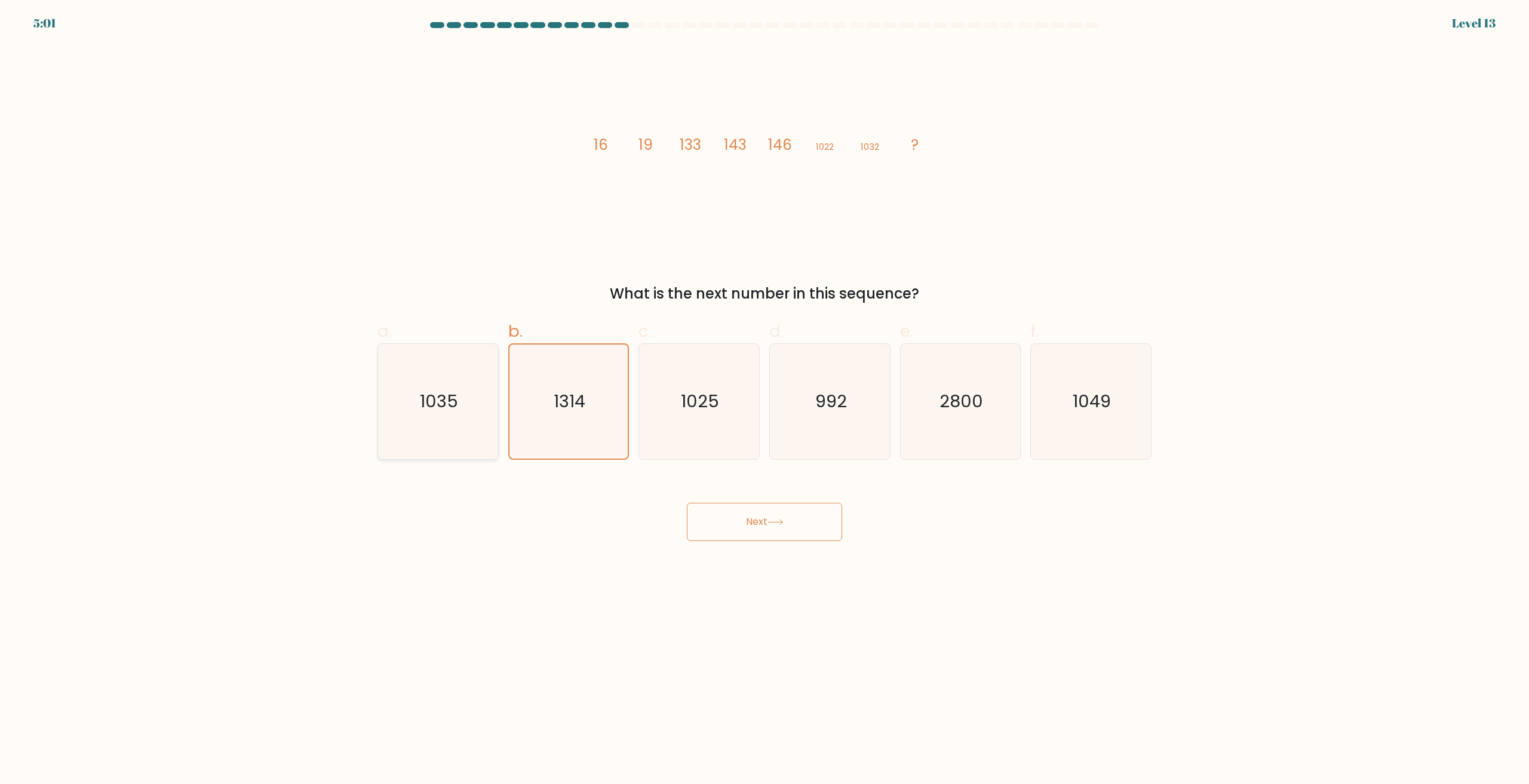
click at [764, 400] on input "a. 1035" at bounding box center [764, 396] width 1 height 8
radio input "true"
click at [794, 521] on button "Next" at bounding box center [764, 522] width 155 height 39
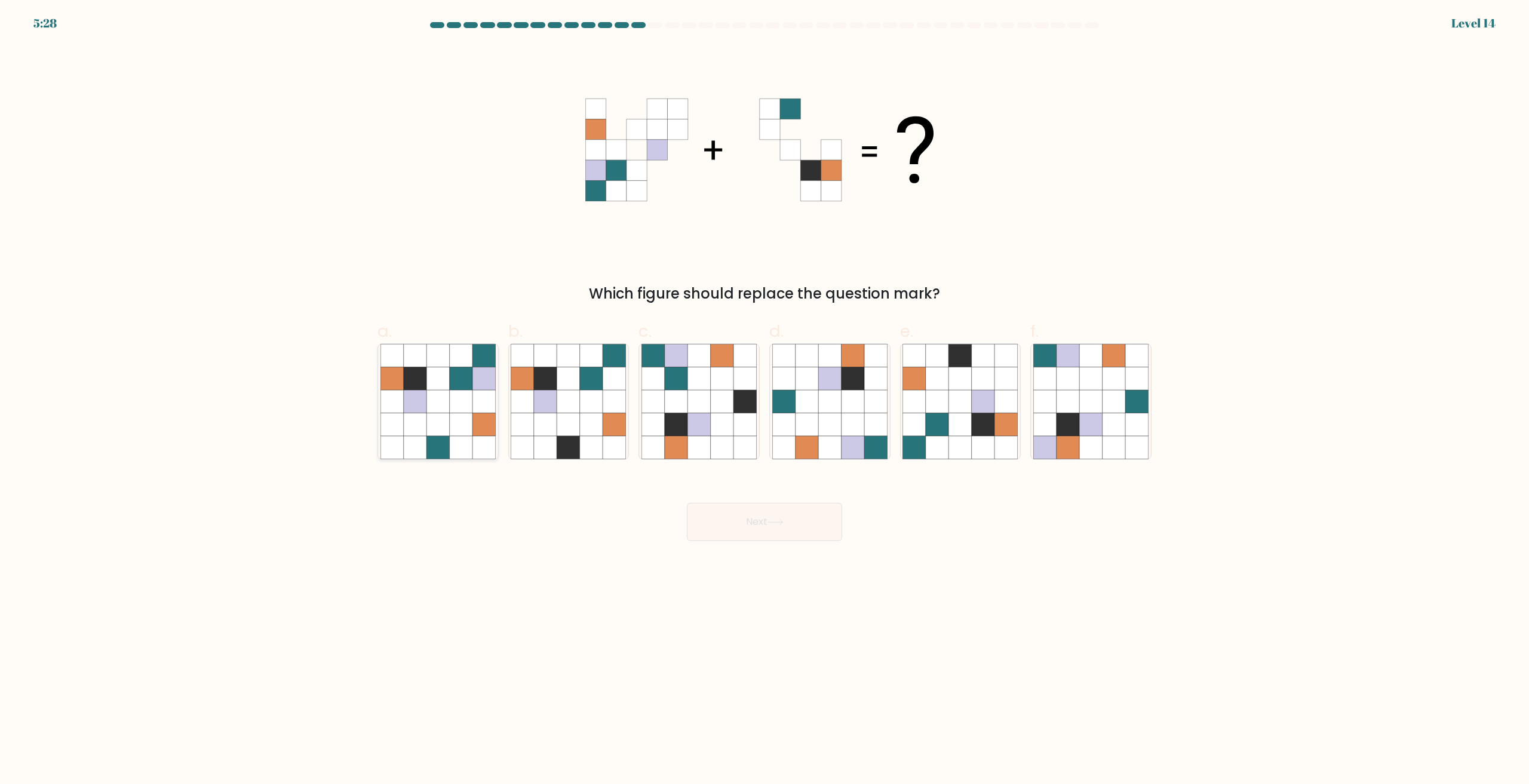
click at [434, 417] on icon at bounding box center [438, 424] width 22 height 22
click at [764, 400] on input "a." at bounding box center [764, 396] width 1 height 8
radio input "true"
click at [713, 514] on button "Next" at bounding box center [764, 522] width 155 height 39
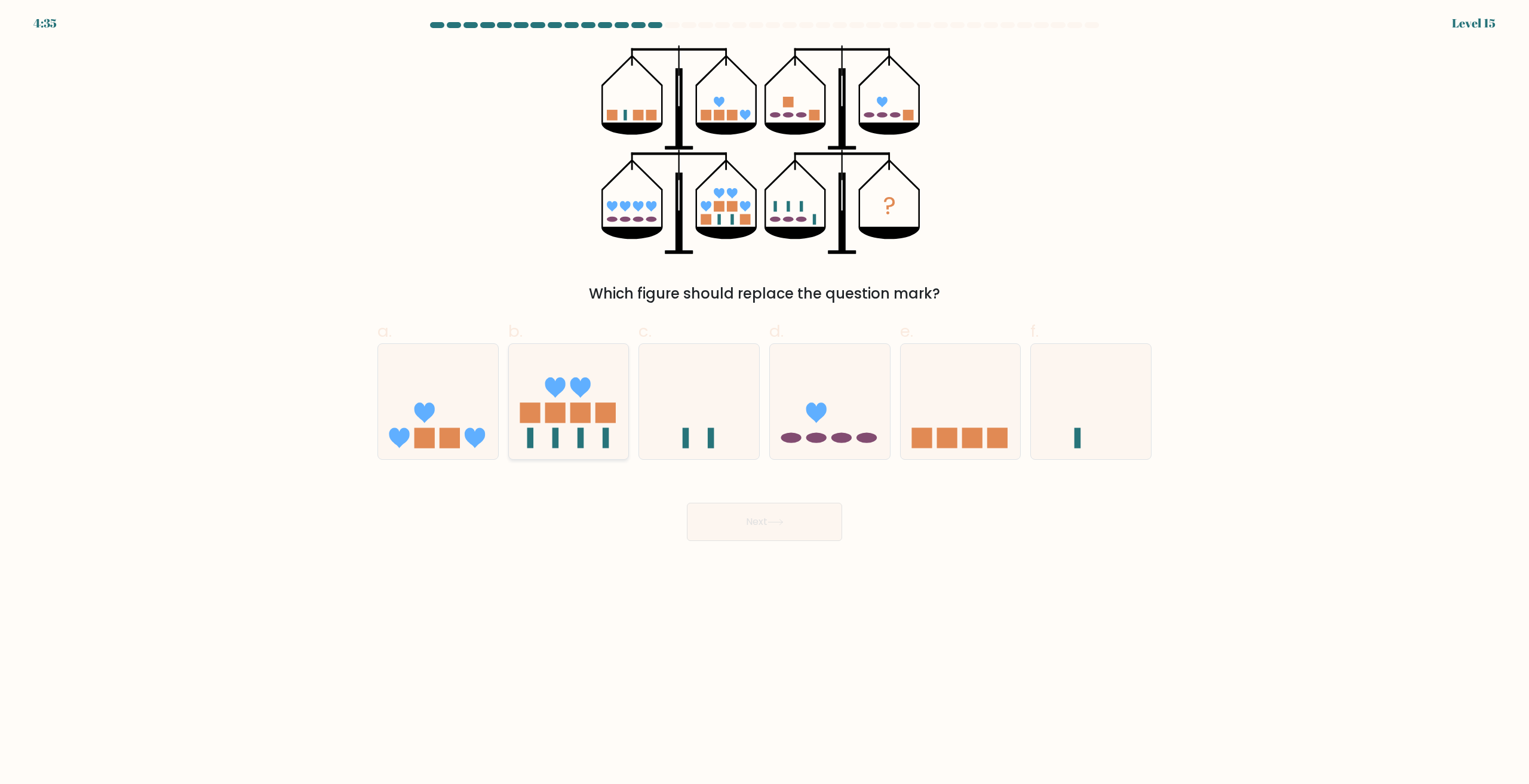
click at [574, 398] on icon at bounding box center [569, 402] width 120 height 99
click at [764, 398] on input "b." at bounding box center [764, 396] width 1 height 8
radio input "true"
click at [730, 530] on button "Next" at bounding box center [764, 522] width 155 height 39
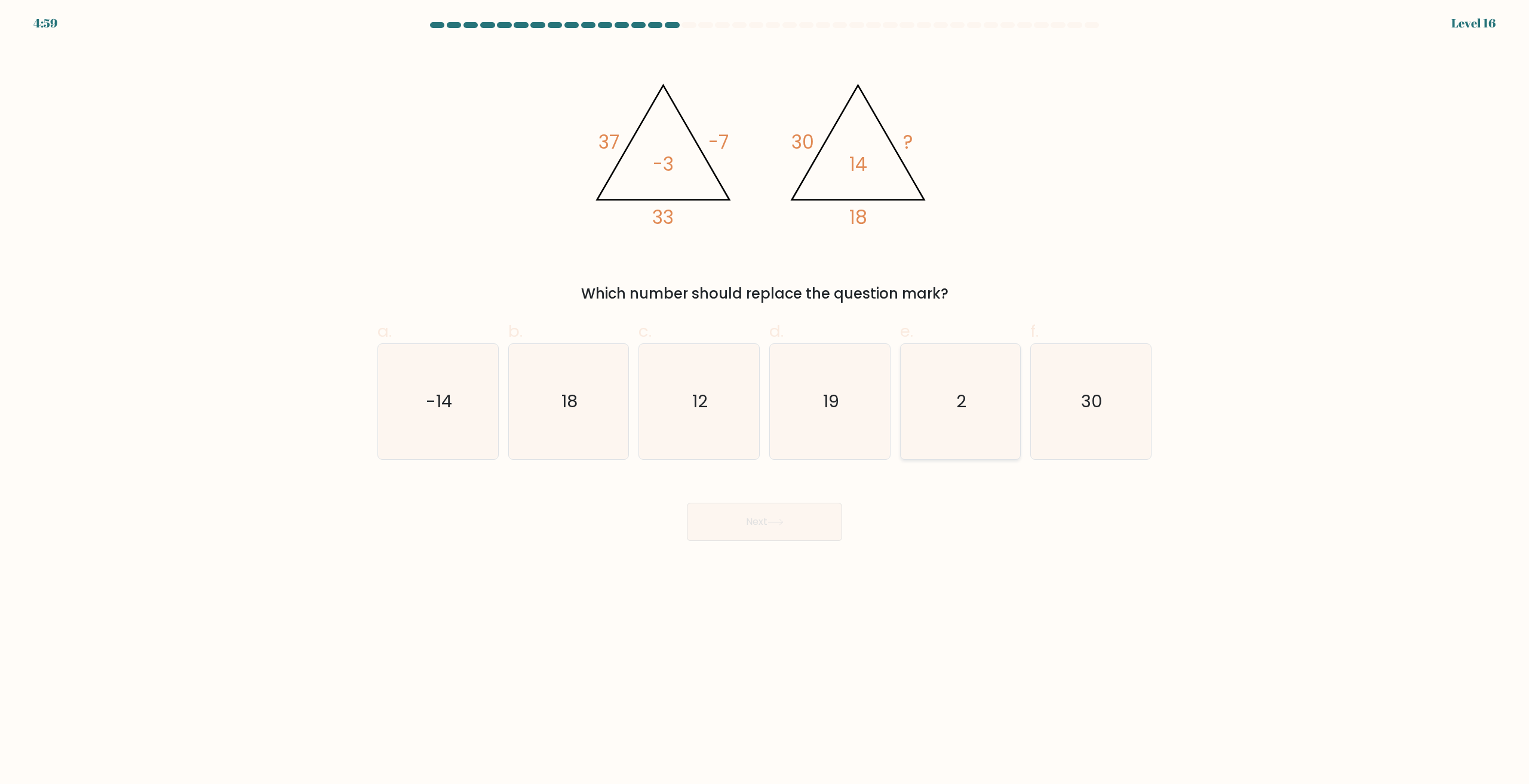
click at [970, 408] on icon "2" at bounding box center [960, 401] width 115 height 115
click at [765, 400] on input "e. 2" at bounding box center [764, 396] width 1 height 8
radio input "true"
click at [798, 521] on button "Next" at bounding box center [764, 522] width 155 height 39
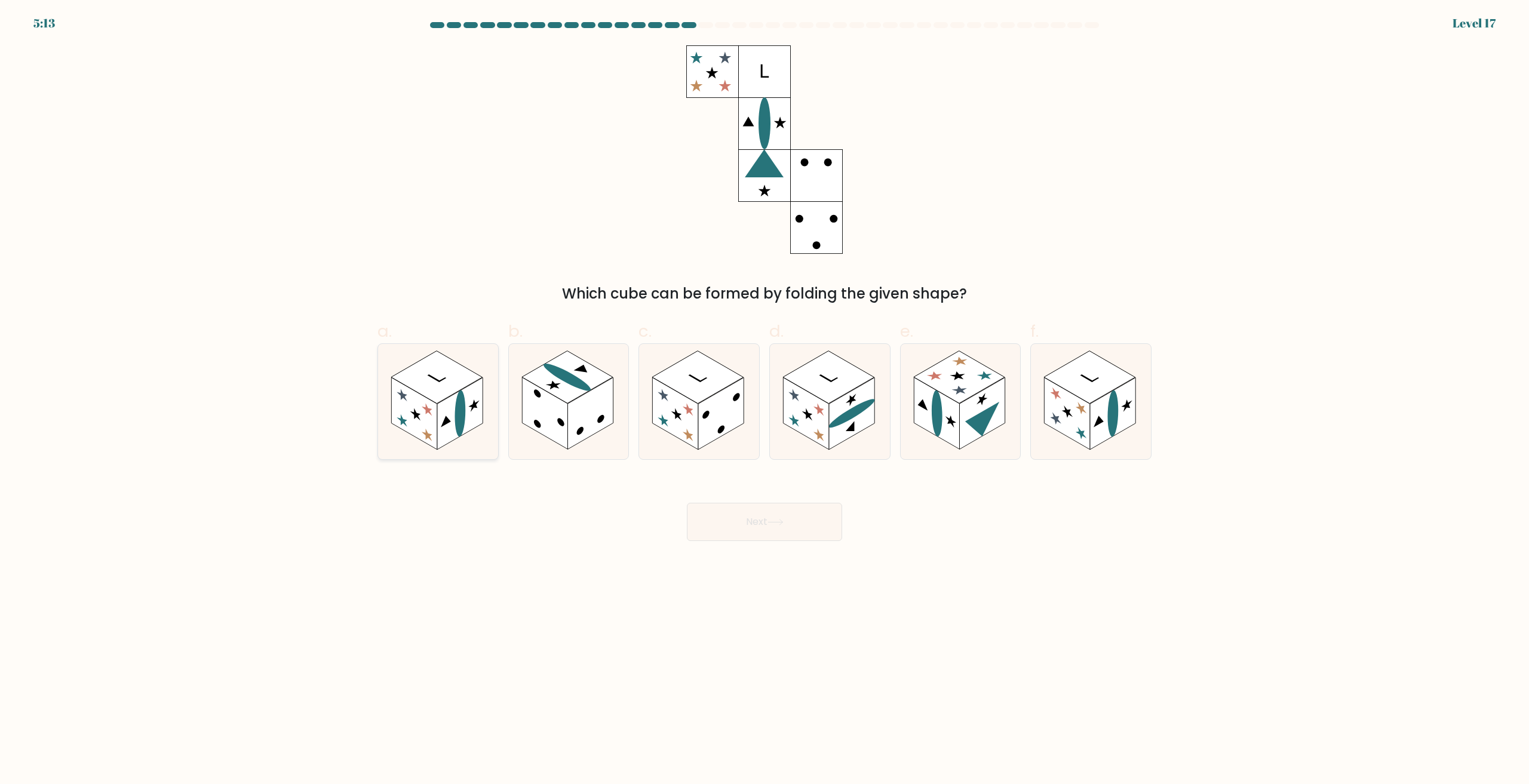
click at [448, 409] on rect at bounding box center [459, 414] width 45 height 72
click at [764, 400] on input "a." at bounding box center [764, 396] width 1 height 8
radio input "true"
click at [466, 432] on rect at bounding box center [459, 413] width 45 height 71
click at [764, 400] on input "a." at bounding box center [764, 396] width 1 height 8
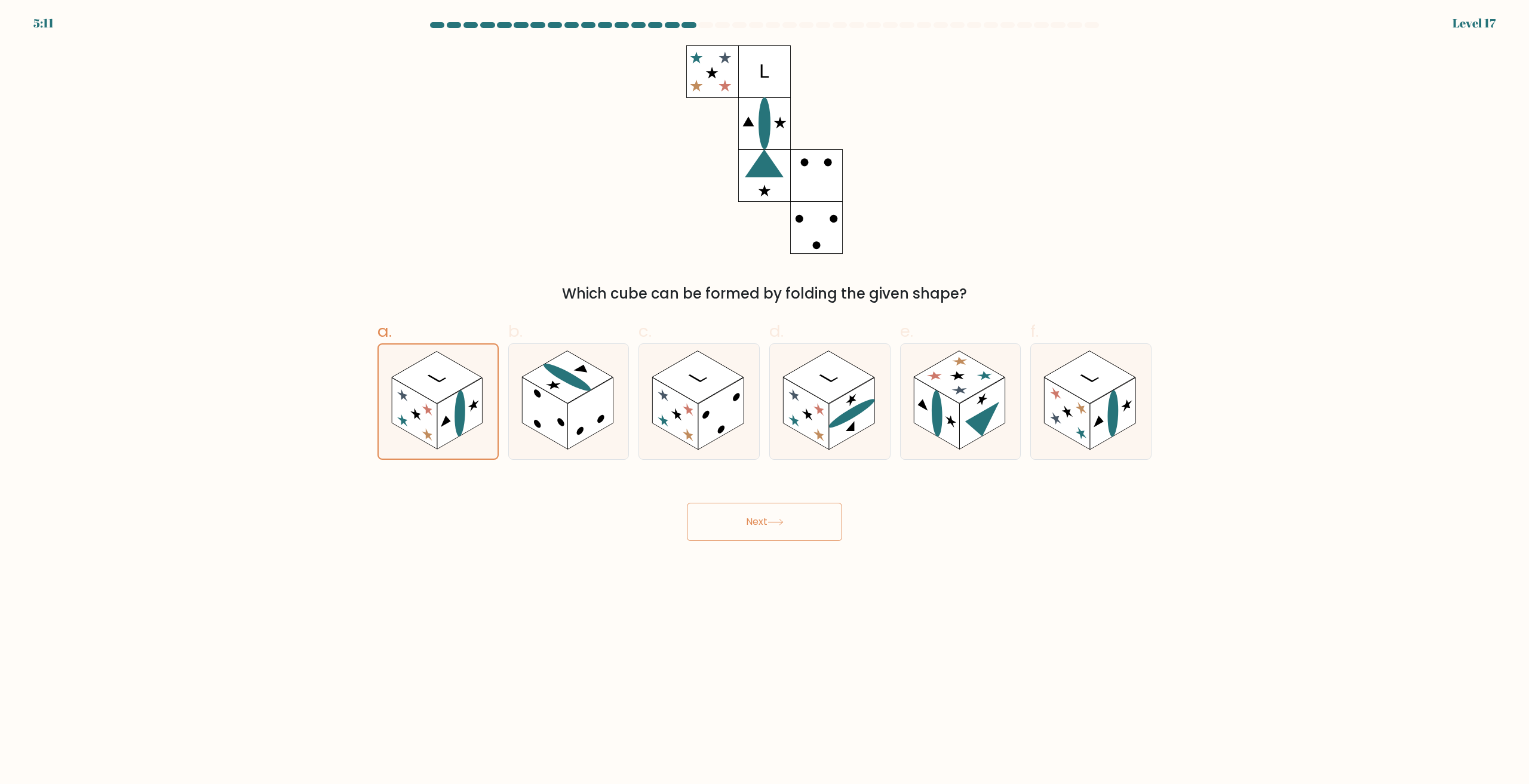
click at [747, 525] on button "Next" at bounding box center [764, 522] width 155 height 39
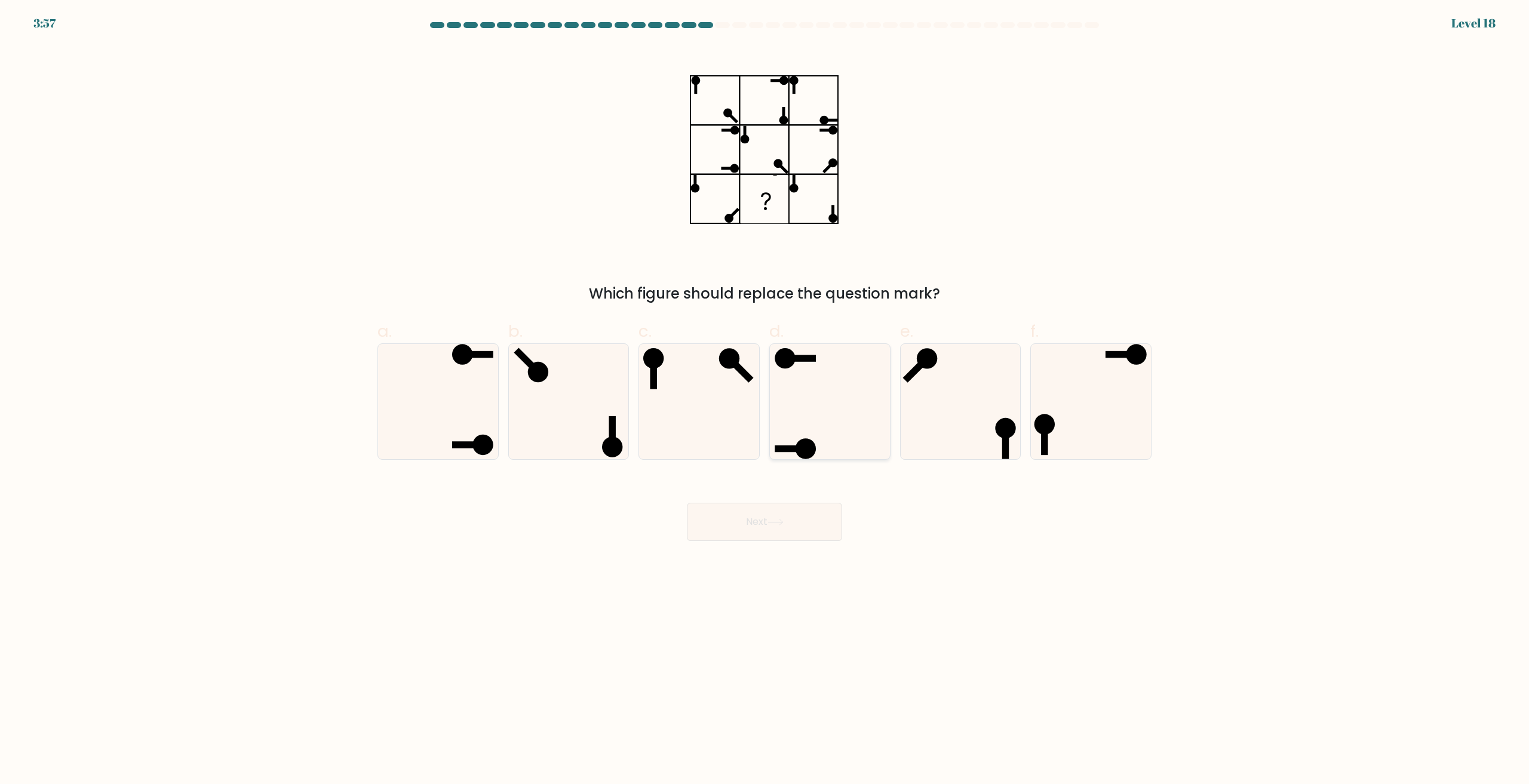
click at [832, 413] on icon at bounding box center [830, 401] width 115 height 115
click at [765, 400] on input "d." at bounding box center [764, 396] width 1 height 8
radio input "true"
click at [807, 517] on button "Next" at bounding box center [764, 522] width 155 height 39
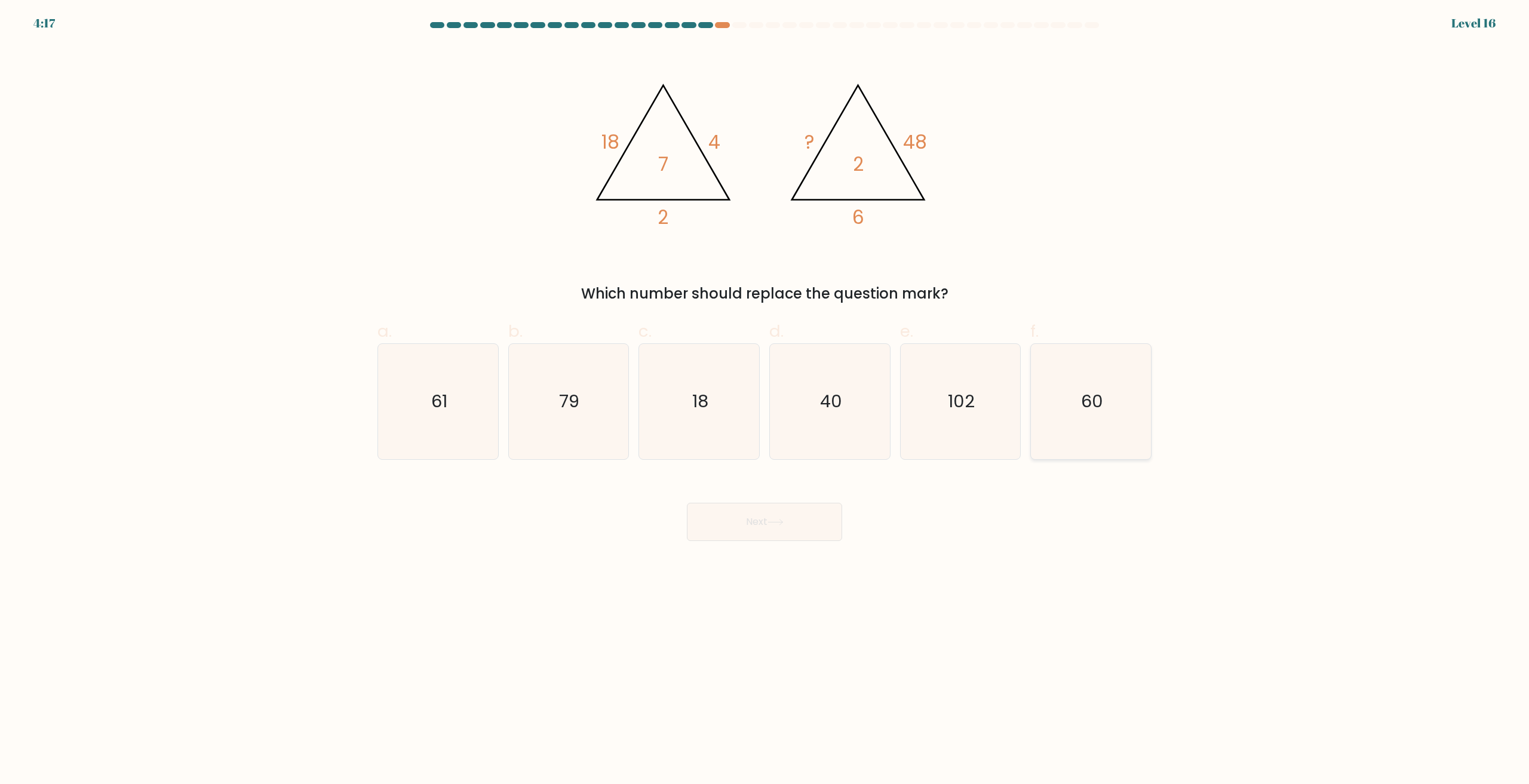
click at [1084, 403] on text "60" at bounding box center [1092, 402] width 22 height 24
click at [765, 400] on input "f. 60" at bounding box center [764, 396] width 1 height 8
radio input "true"
click at [804, 524] on button "Next" at bounding box center [764, 522] width 155 height 39
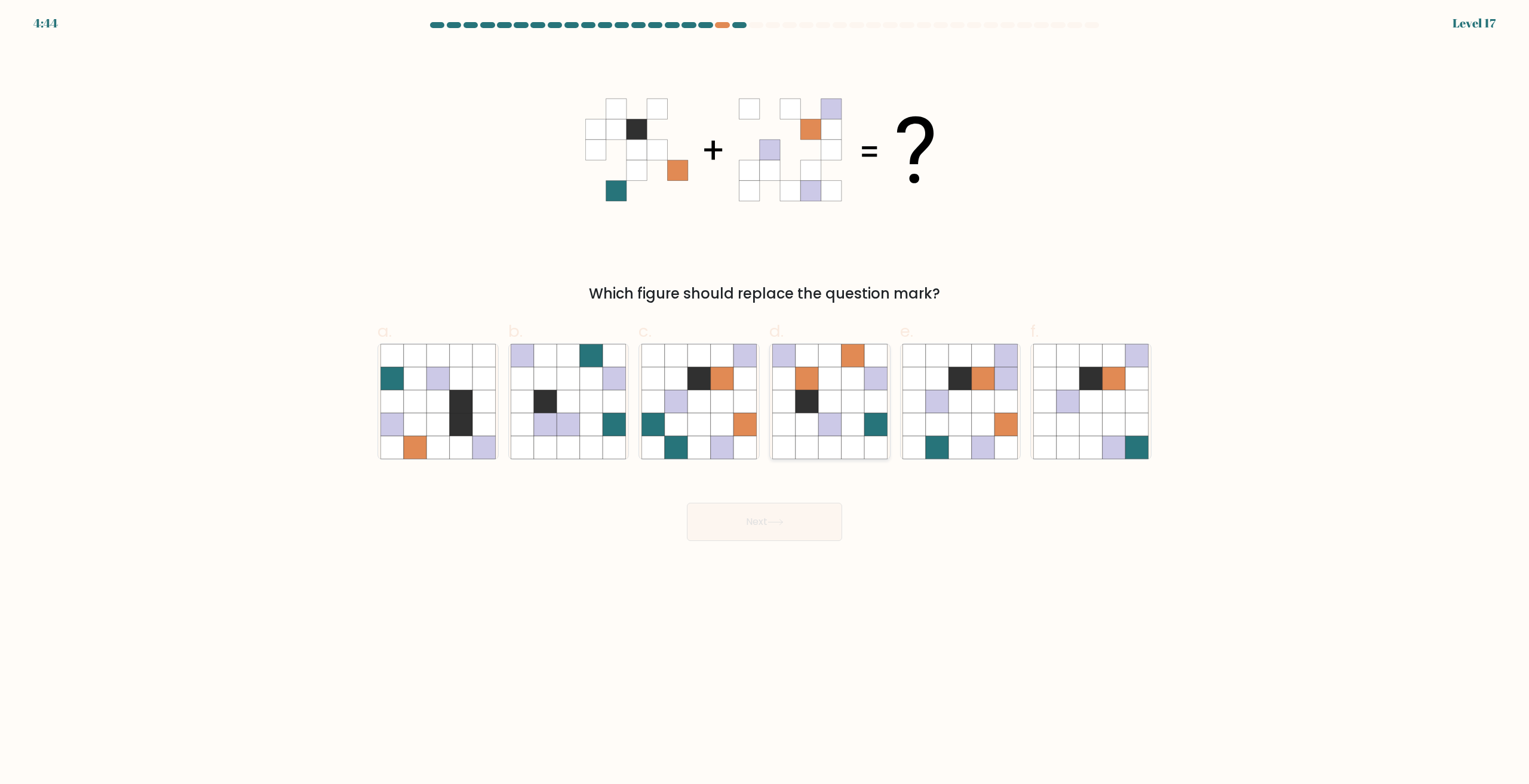
click at [818, 428] on icon at bounding box center [830, 424] width 22 height 22
click at [765, 400] on input "d." at bounding box center [764, 396] width 1 height 8
radio input "true"
click at [794, 511] on button "Next" at bounding box center [764, 522] width 155 height 39
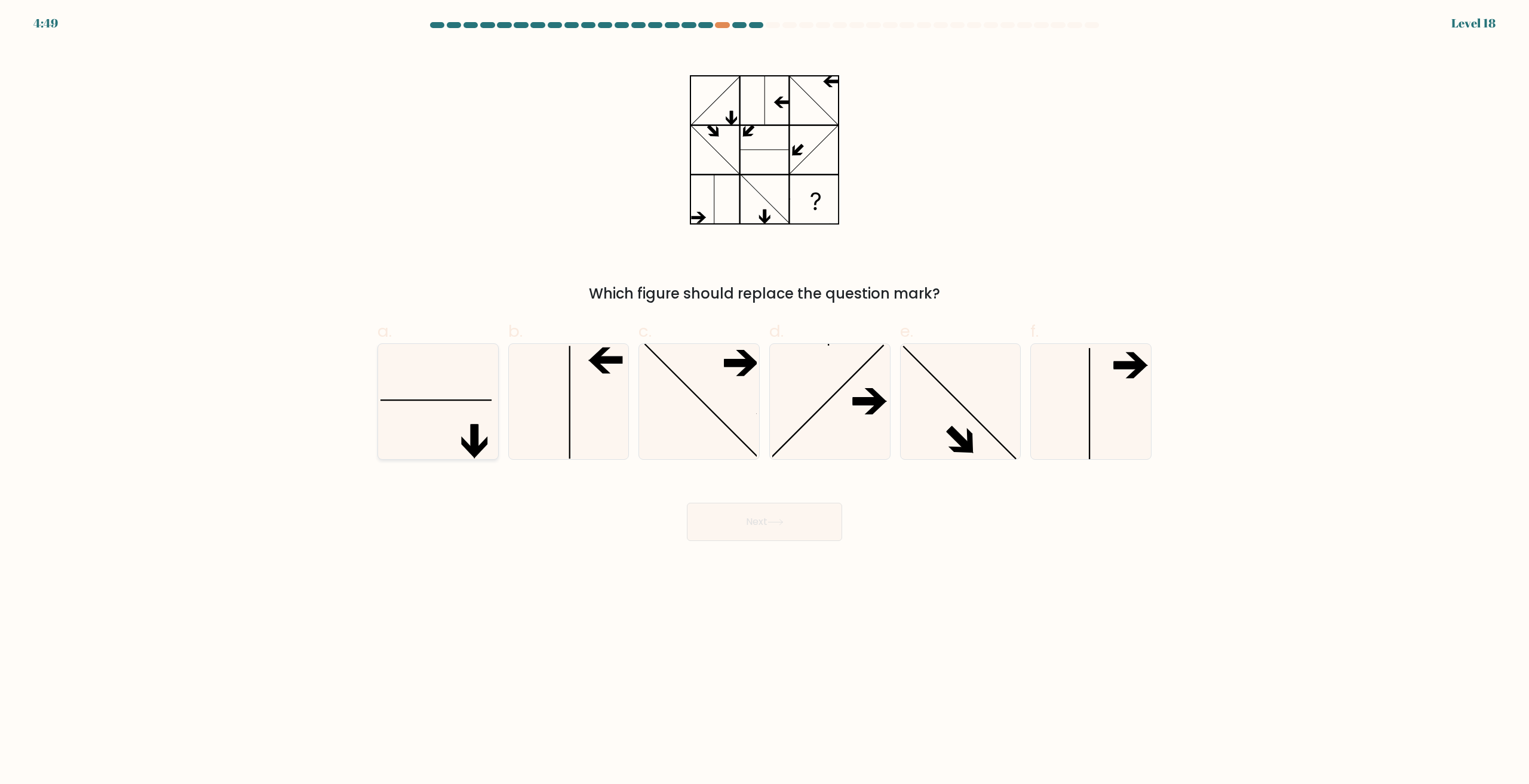
click at [466, 413] on icon at bounding box center [438, 401] width 115 height 115
click at [764, 400] on input "a." at bounding box center [764, 396] width 1 height 8
radio input "true"
click at [765, 527] on button "Next" at bounding box center [764, 522] width 155 height 39
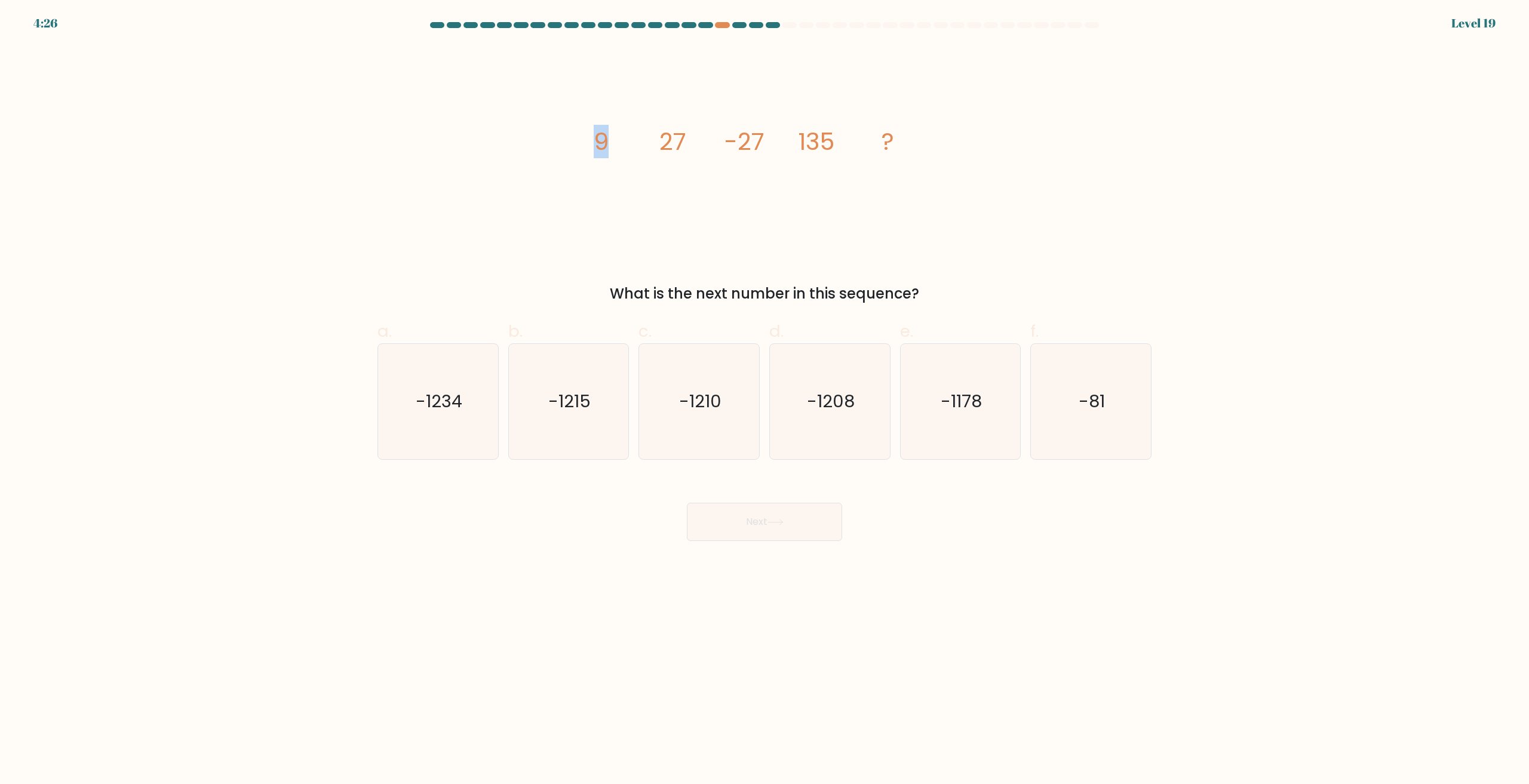
drag, startPoint x: 599, startPoint y: 135, endPoint x: 623, endPoint y: 141, distance: 24.7
click at [615, 139] on icon "image/svg+xml 9 27 -27 135 ?" at bounding box center [764, 150] width 358 height 209
click at [658, 153] on icon "image/svg+xml 9 27 -27 135 ?" at bounding box center [764, 150] width 358 height 209
drag, startPoint x: 657, startPoint y: 151, endPoint x: 684, endPoint y: 153, distance: 27.1
click at [684, 153] on icon "image/svg+xml 9 27 -27 135 ?" at bounding box center [764, 150] width 358 height 209
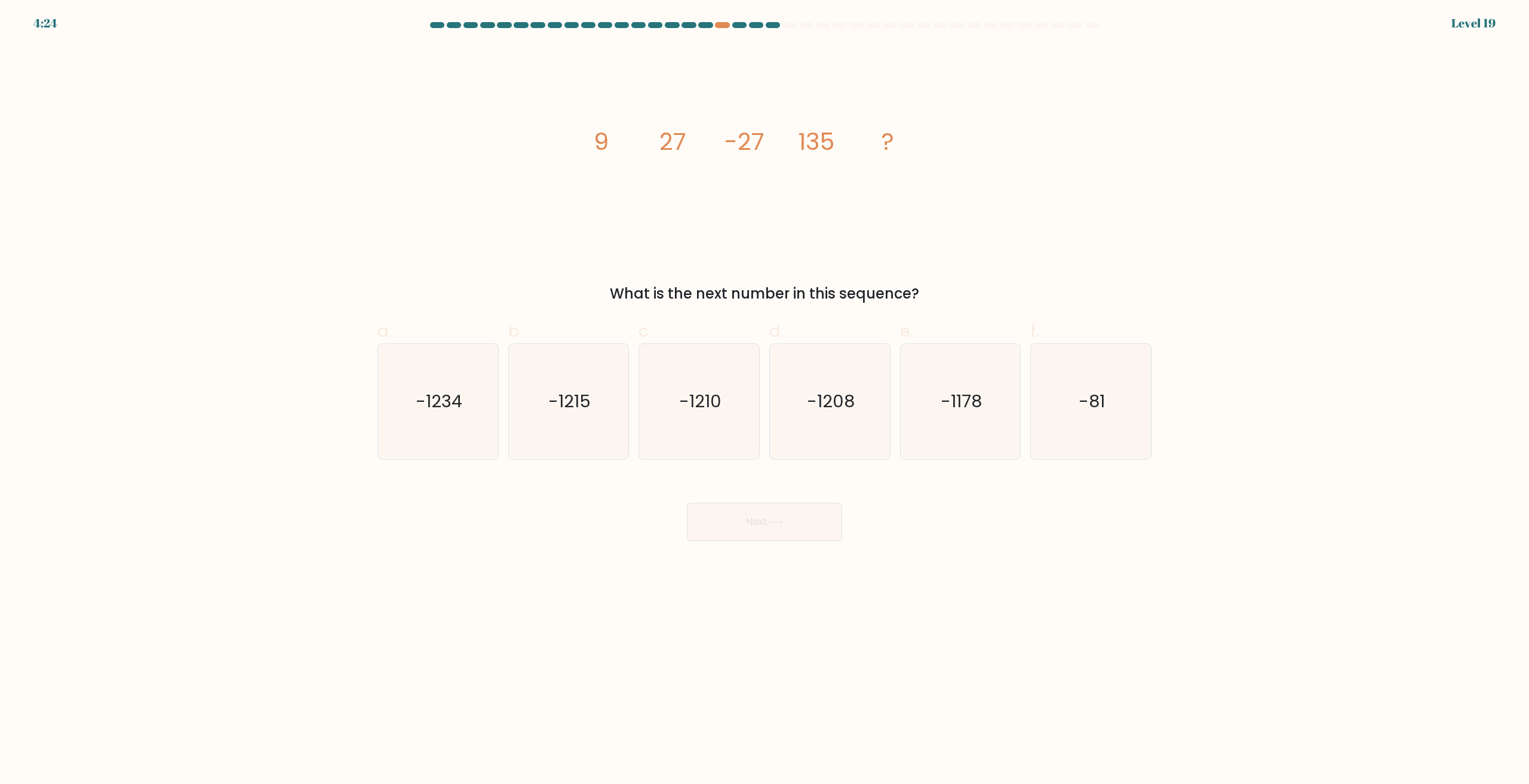
click at [727, 171] on icon "image/svg+xml 9 27 -27 135 ?" at bounding box center [764, 150] width 358 height 209
drag, startPoint x: 661, startPoint y: 154, endPoint x: 693, endPoint y: 160, distance: 32.6
click at [682, 155] on icon "image/svg+xml 9 27 -27 135 ?" at bounding box center [764, 150] width 358 height 209
click at [653, 187] on icon "image/svg+xml 9 27 -27 135 ?" at bounding box center [764, 150] width 358 height 209
drag, startPoint x: 731, startPoint y: 145, endPoint x: 776, endPoint y: 153, distance: 45.7
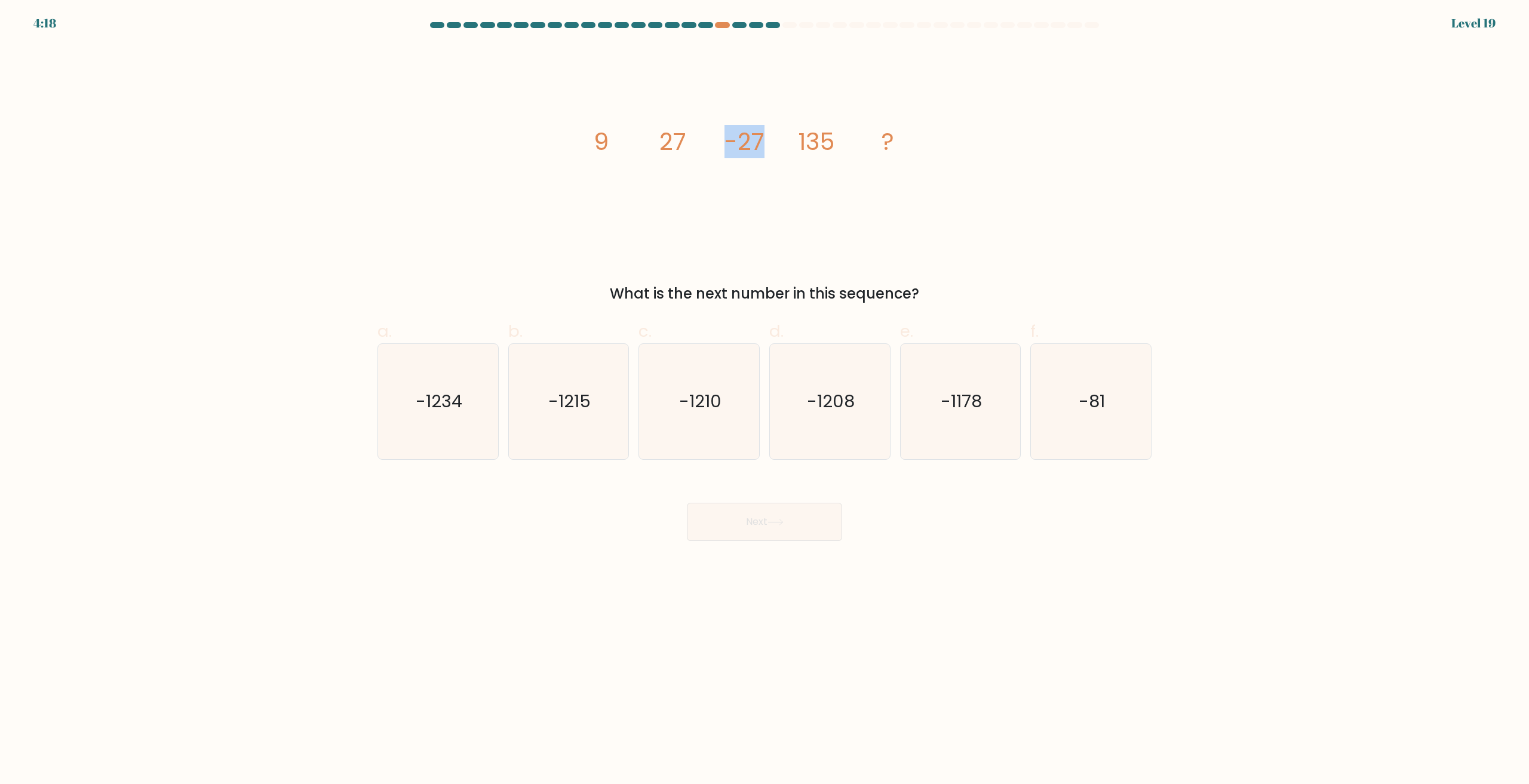
click at [764, 148] on tspan "-27" at bounding box center [744, 141] width 40 height 33
click at [806, 177] on icon "image/svg+xml 9 27 -27 135 ?" at bounding box center [764, 150] width 358 height 209
drag, startPoint x: 793, startPoint y: 143, endPoint x: 856, endPoint y: 157, distance: 64.5
click at [847, 153] on icon "image/svg+xml 9 27 -27 135 ?" at bounding box center [764, 150] width 358 height 209
click at [977, 189] on div "image/svg+xml 9 27 -27 135 ? What is the next number in this sequence?" at bounding box center [764, 175] width 788 height 259
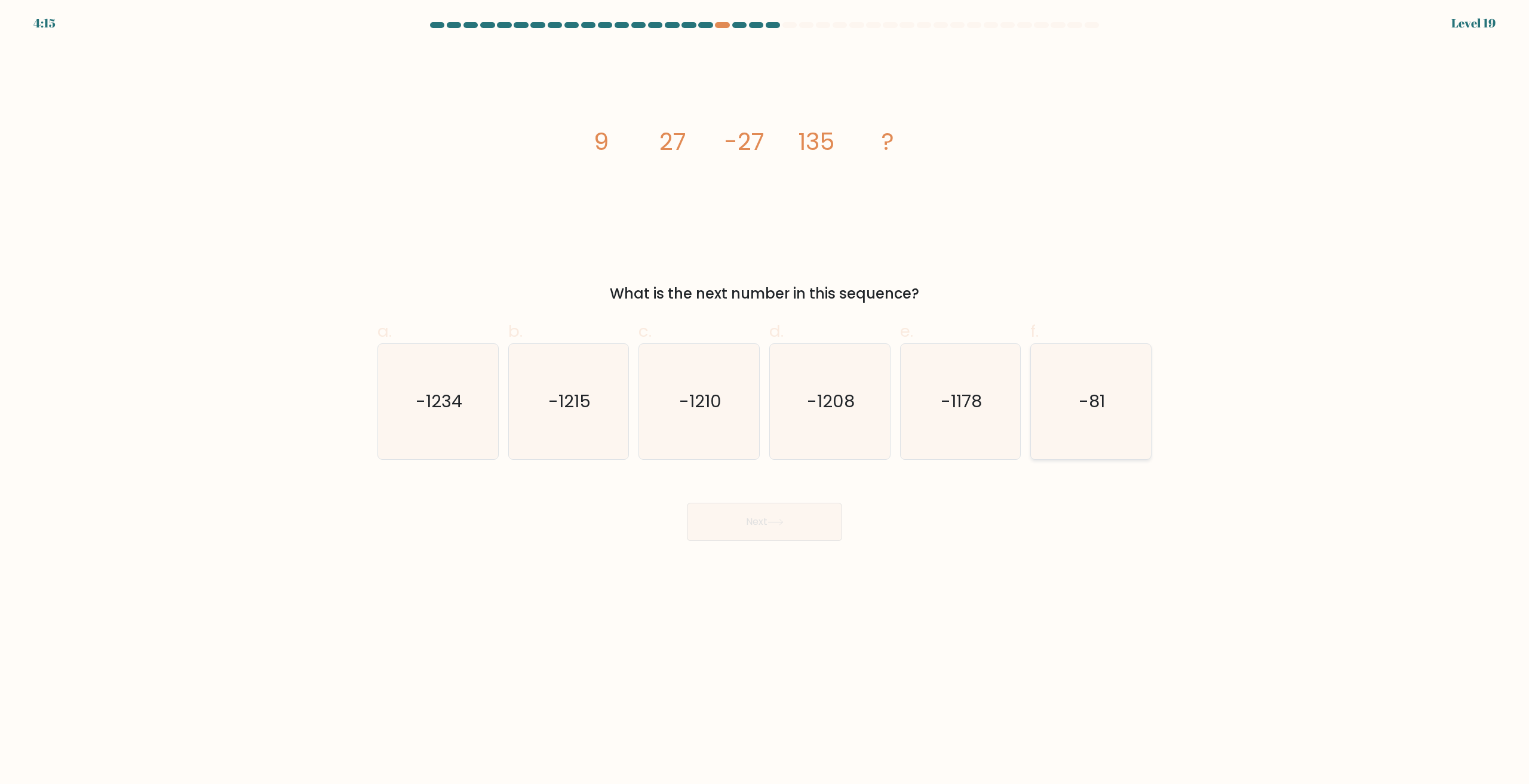
click at [1092, 403] on text "-81" at bounding box center [1092, 402] width 27 height 24
click at [765, 400] on input "f. -81" at bounding box center [764, 396] width 1 height 8
radio input "true"
click at [811, 518] on button "Next" at bounding box center [764, 522] width 155 height 39
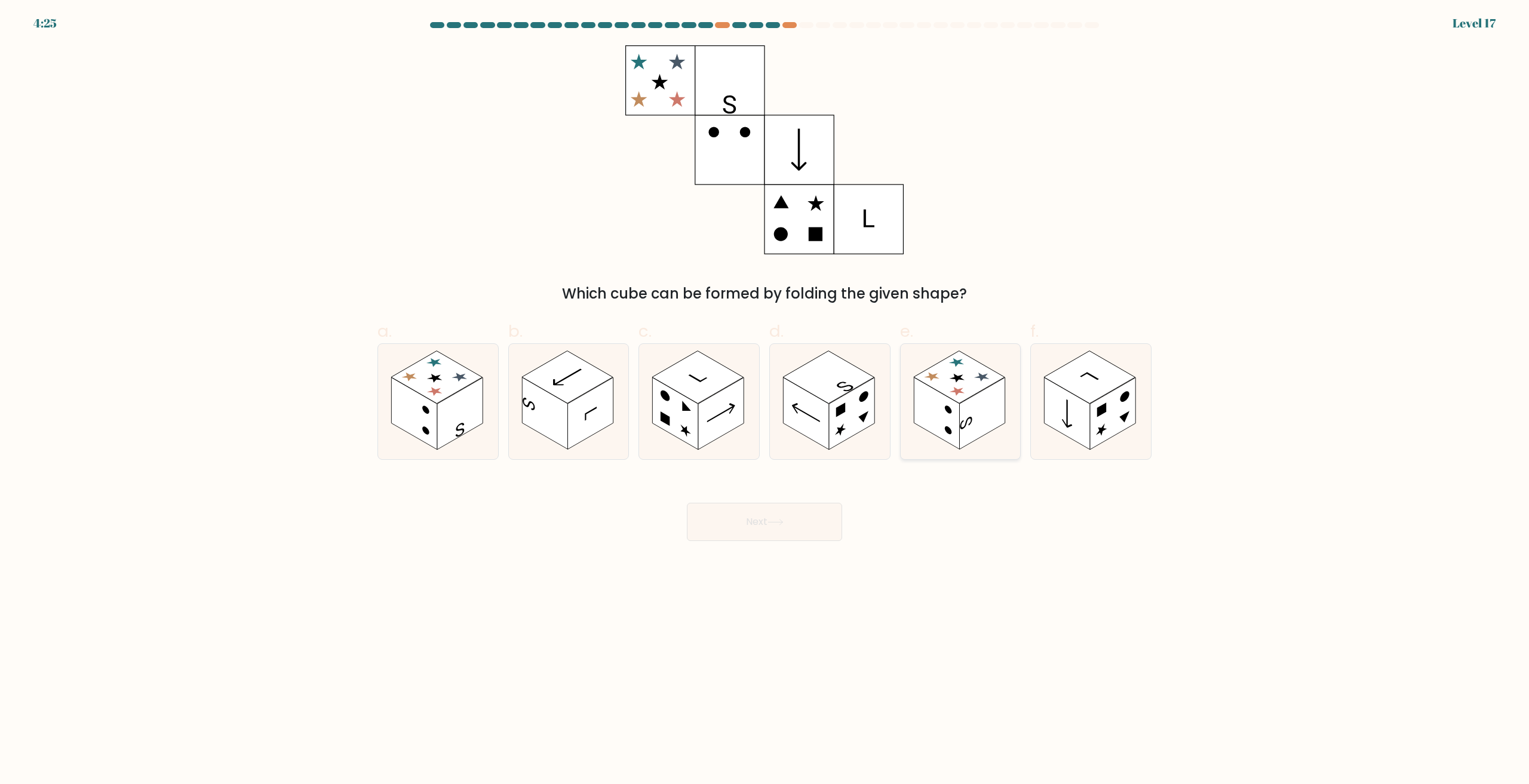
click at [962, 419] on rect at bounding box center [981, 414] width 45 height 72
click at [765, 400] on input "e." at bounding box center [764, 396] width 1 height 8
radio input "true"
click at [764, 524] on button "Next" at bounding box center [764, 522] width 155 height 39
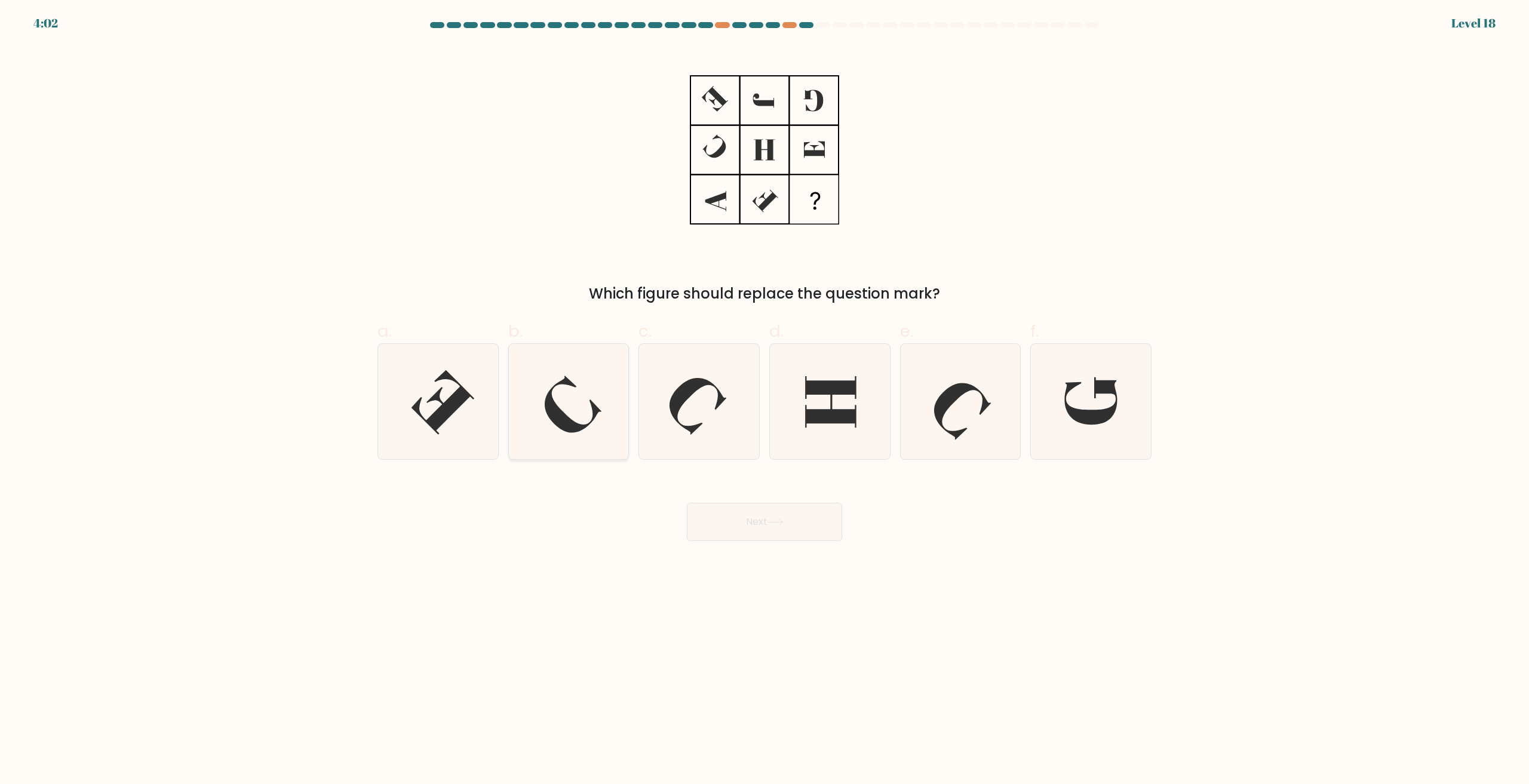
click at [582, 392] on icon at bounding box center [568, 401] width 115 height 115
click at [764, 392] on input "b." at bounding box center [764, 396] width 1 height 8
radio input "true"
click at [758, 529] on button "Next" at bounding box center [764, 522] width 155 height 39
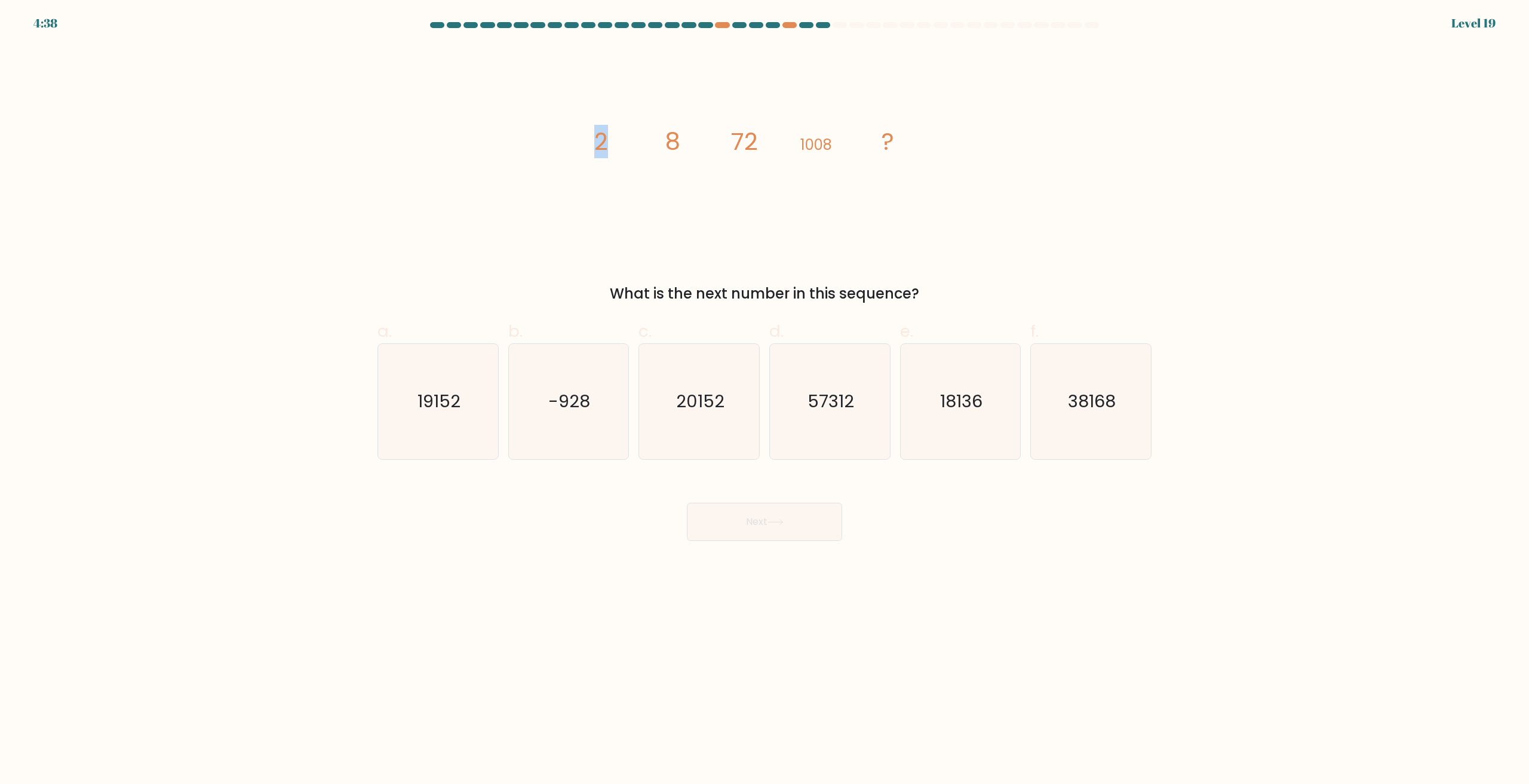
drag, startPoint x: 598, startPoint y: 147, endPoint x: 632, endPoint y: 147, distance: 34.0
click at [612, 146] on icon "image/svg+xml 2 8 72 1008 ?" at bounding box center [764, 150] width 358 height 209
drag, startPoint x: 655, startPoint y: 149, endPoint x: 702, endPoint y: 151, distance: 47.0
click at [663, 149] on icon "image/svg+xml 2 8 72 1008 ?" at bounding box center [764, 150] width 358 height 209
drag, startPoint x: 665, startPoint y: 149, endPoint x: 680, endPoint y: 151, distance: 15.1
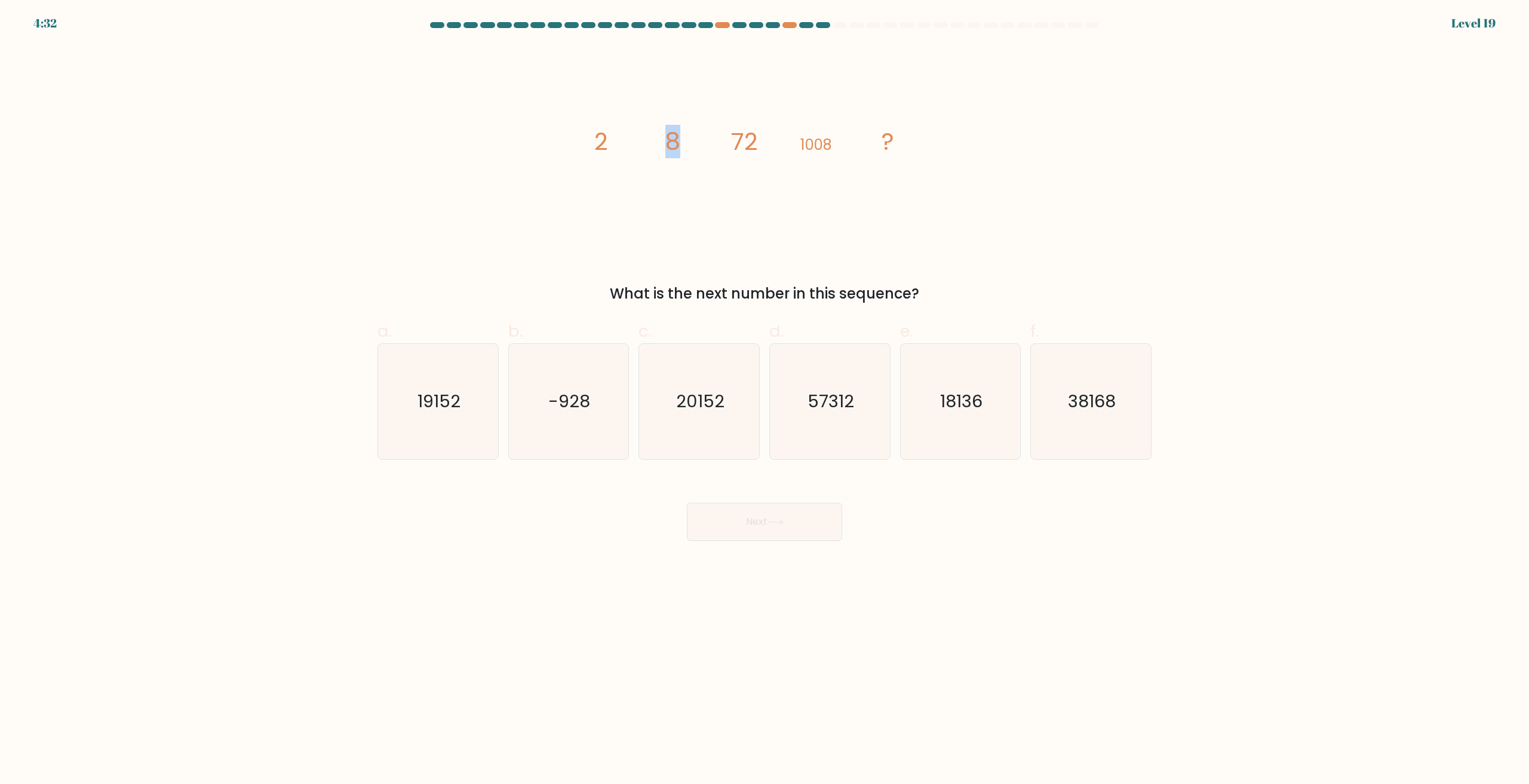
click at [680, 151] on tspan "8" at bounding box center [672, 141] width 15 height 33
click at [713, 159] on icon "image/svg+xml 2 8 72 1008 ?" at bounding box center [764, 150] width 358 height 209
click at [734, 150] on tspan "72" at bounding box center [744, 141] width 27 height 33
drag, startPoint x: 667, startPoint y: 149, endPoint x: 679, endPoint y: 151, distance: 12.2
click at [679, 150] on tspan "8" at bounding box center [672, 141] width 15 height 33
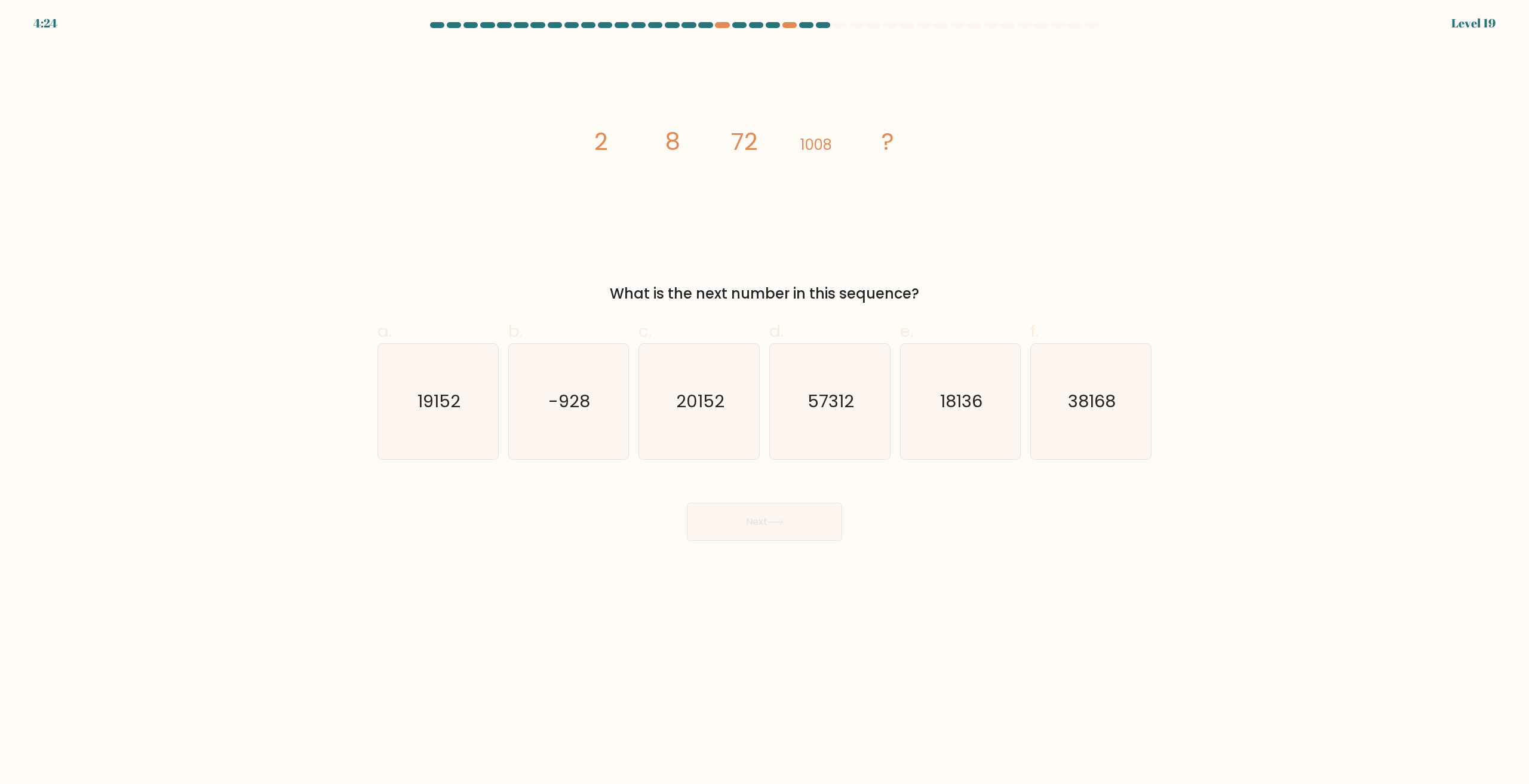
click at [718, 165] on icon "image/svg+xml 2 8 72 1008 ?" at bounding box center [764, 150] width 358 height 209
drag, startPoint x: 720, startPoint y: 149, endPoint x: 746, endPoint y: 151, distance: 26.1
click at [744, 151] on icon "image/svg+xml 2 8 72 1008 ?" at bounding box center [764, 150] width 358 height 209
click at [770, 155] on icon "image/svg+xml 2 8 72 1008 ?" at bounding box center [764, 150] width 358 height 209
drag, startPoint x: 800, startPoint y: 151, endPoint x: 780, endPoint y: 151, distance: 20.0
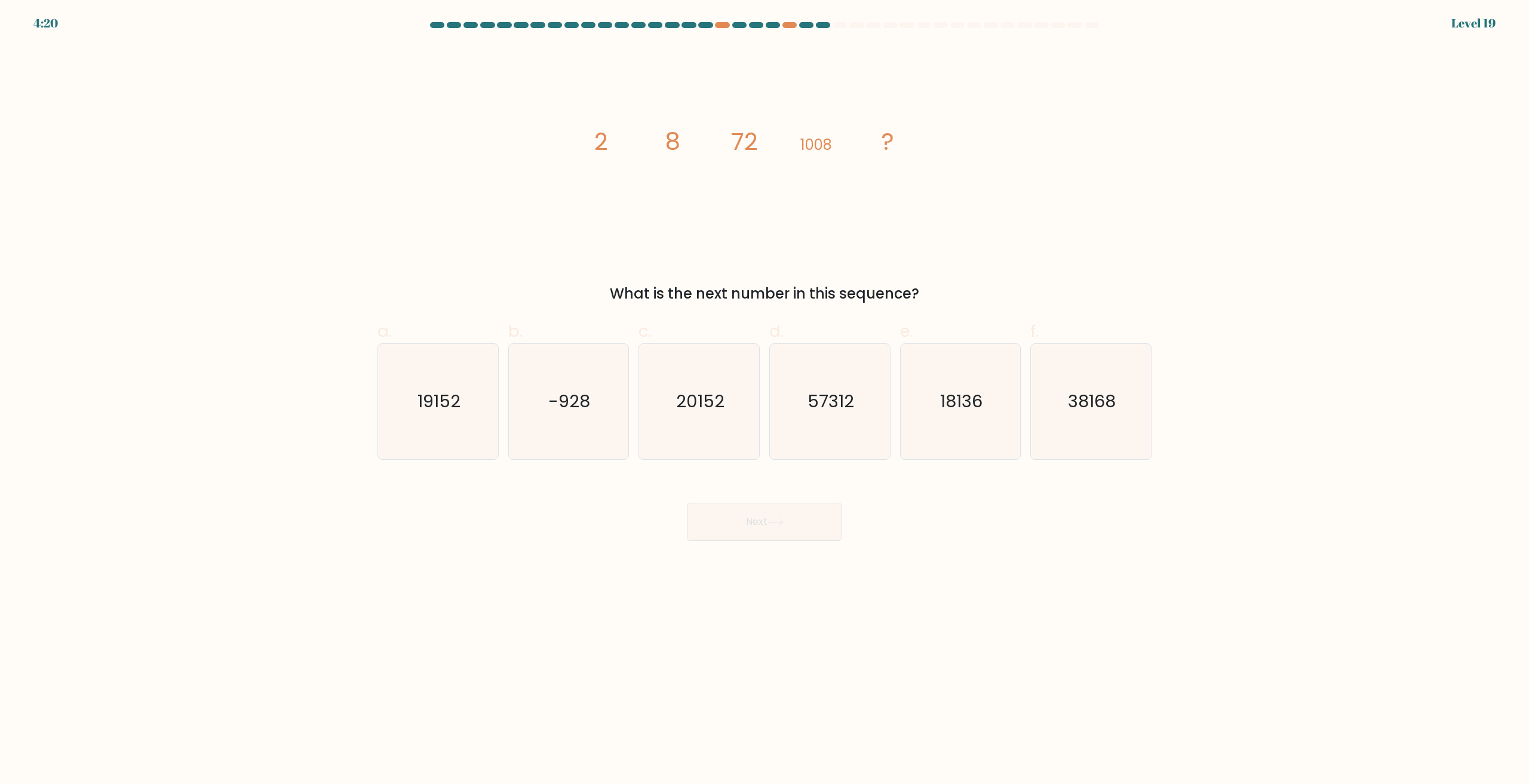
click at [781, 151] on icon "image/svg+xml 2 8 72 1008 ?" at bounding box center [764, 150] width 358 height 209
click at [761, 149] on icon "image/svg+xml 2 8 72 1008 ?" at bounding box center [764, 150] width 358 height 209
drag, startPoint x: 739, startPoint y: 147, endPoint x: 750, endPoint y: 151, distance: 11.7
click at [749, 151] on tspan "72" at bounding box center [744, 141] width 27 height 33
click at [802, 164] on icon "image/svg+xml 2 8 72 1008 ?" at bounding box center [764, 150] width 358 height 209
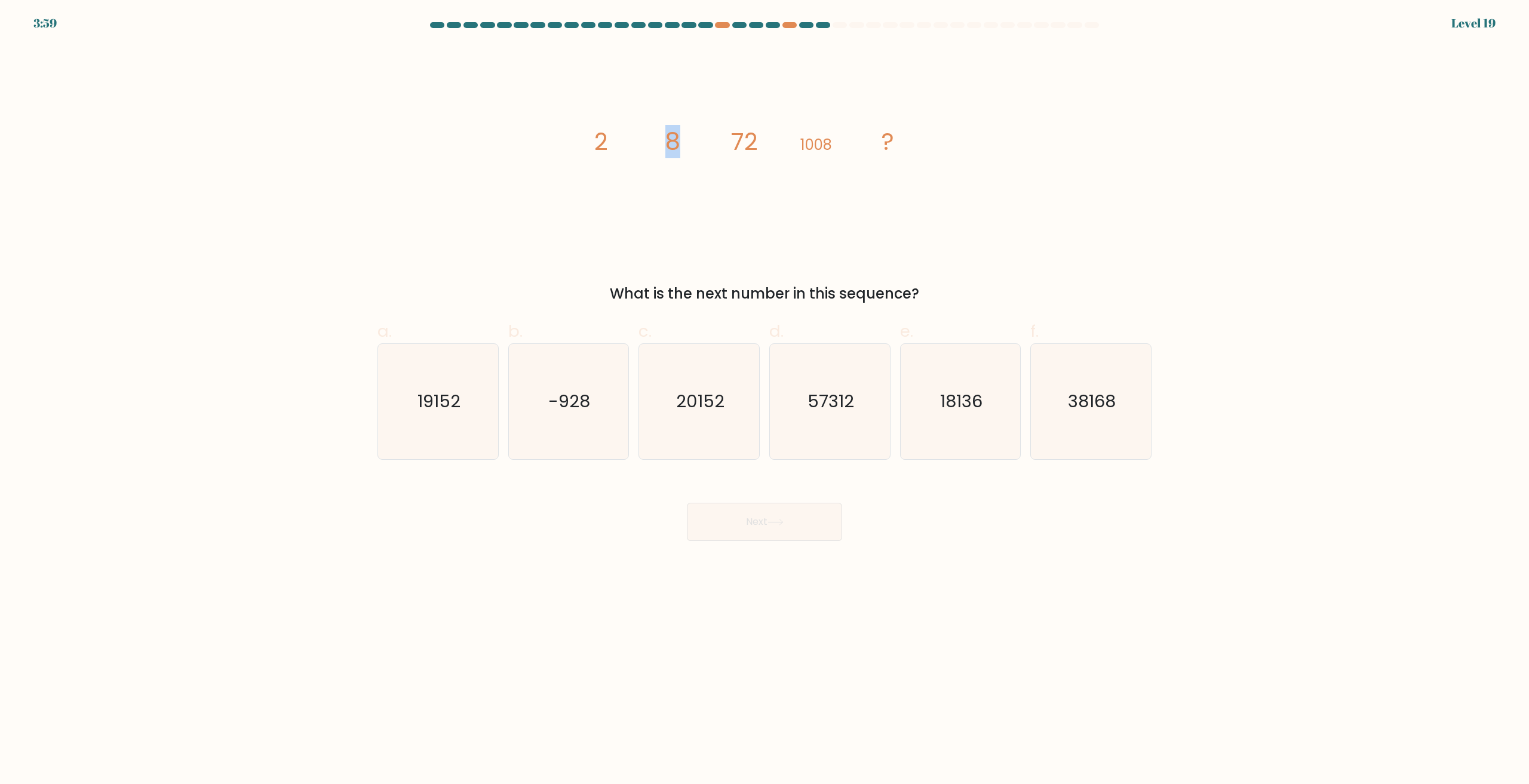
drag, startPoint x: 663, startPoint y: 149, endPoint x: 681, endPoint y: 151, distance: 18.1
click at [681, 151] on icon "image/svg+xml 2 8 72 1008 ?" at bounding box center [764, 150] width 358 height 209
click at [711, 157] on icon "image/svg+xml 2 8 72 1008 ?" at bounding box center [764, 150] width 358 height 209
click at [458, 422] on icon "19152" at bounding box center [438, 401] width 115 height 115
click at [764, 400] on input "a. 19152" at bounding box center [764, 396] width 1 height 8
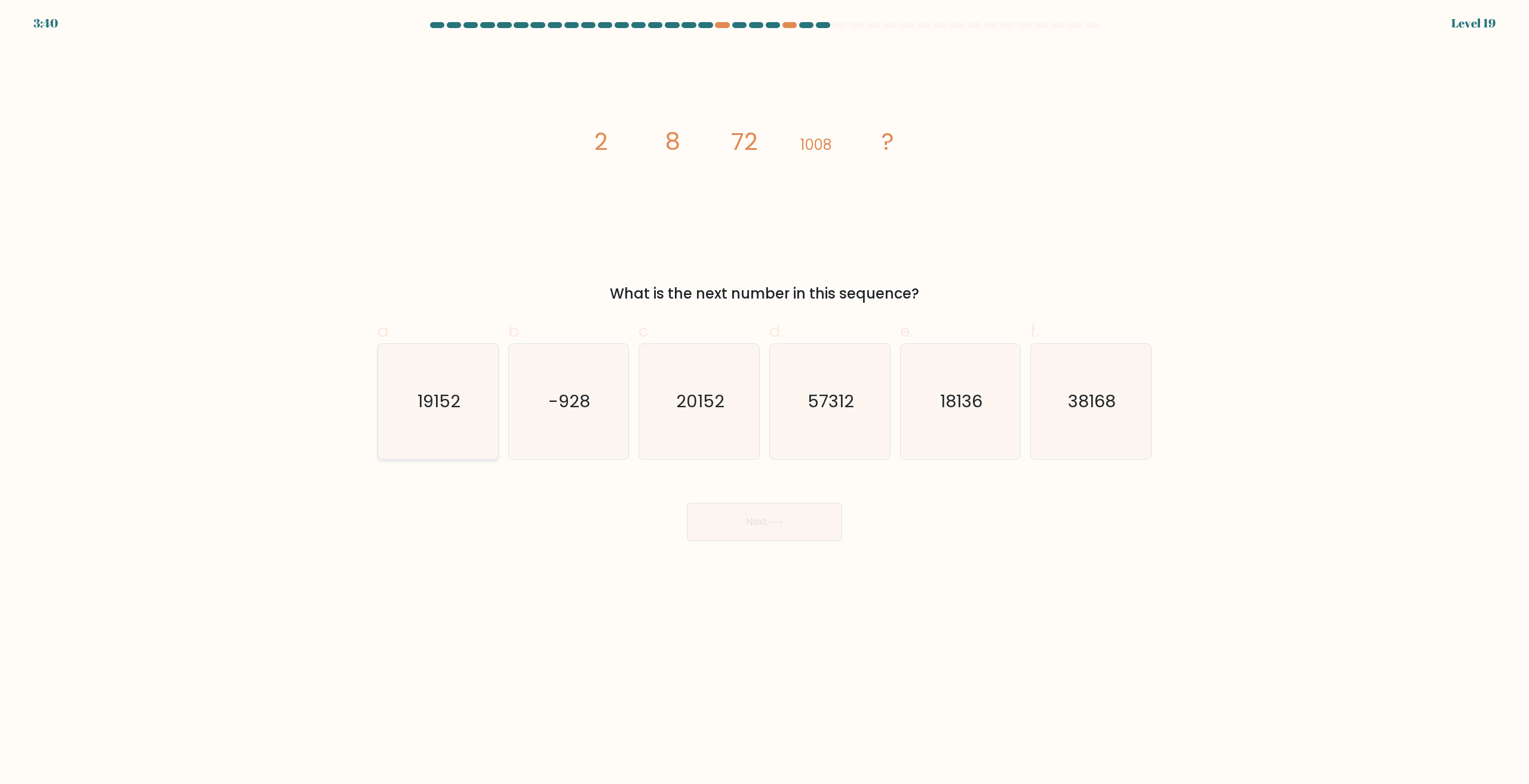
radio input "true"
click at [931, 415] on icon "18136" at bounding box center [960, 401] width 115 height 115
click at [765, 400] on input "e. 18136" at bounding box center [764, 396] width 1 height 8
radio input "true"
click at [805, 527] on button "Next" at bounding box center [764, 522] width 155 height 39
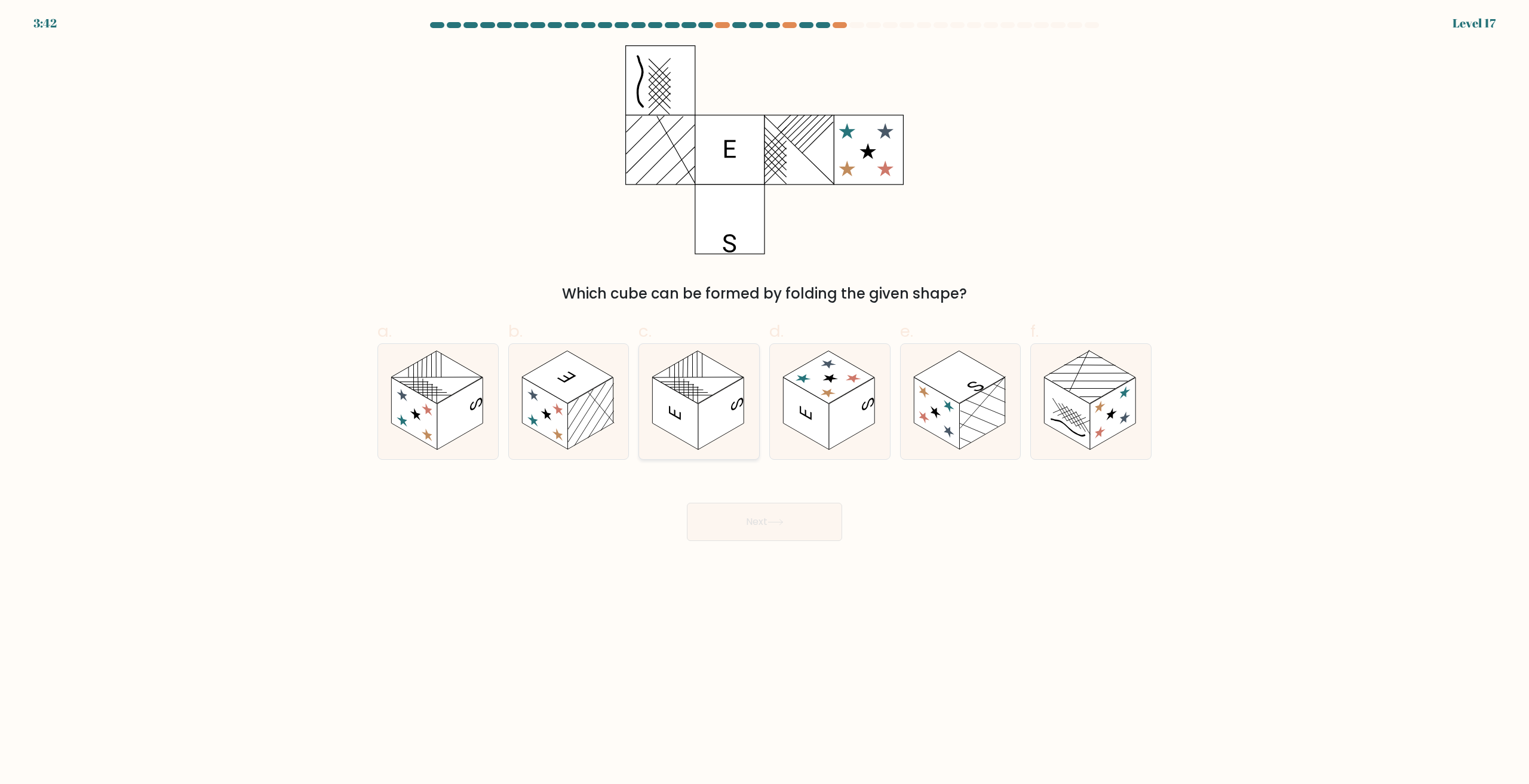
click at [707, 397] on rect at bounding box center [698, 377] width 92 height 52
click at [764, 397] on input "c." at bounding box center [764, 396] width 1 height 8
radio input "true"
click at [768, 525] on button "Next" at bounding box center [764, 522] width 155 height 39
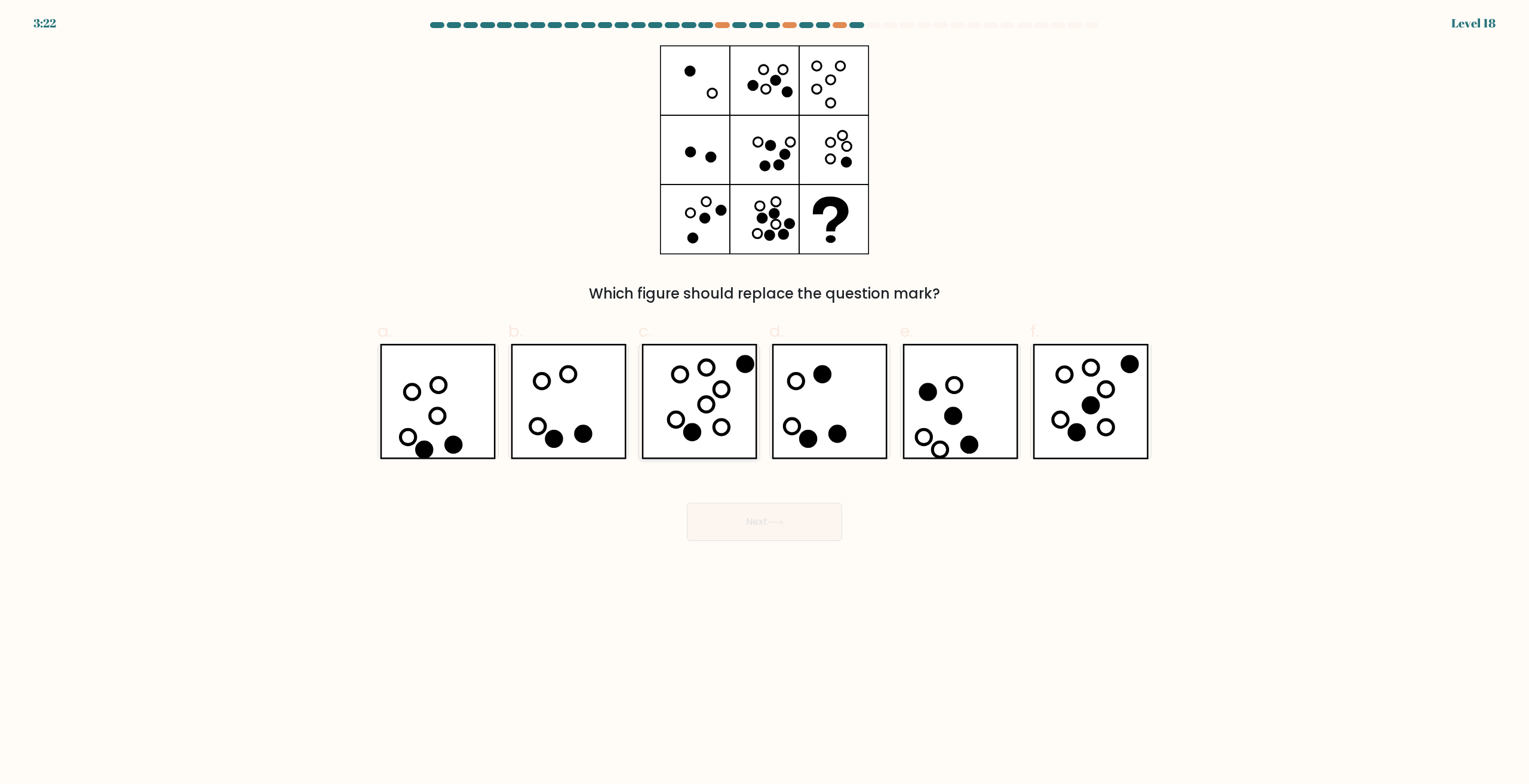
click at [695, 393] on icon at bounding box center [699, 401] width 116 height 115
click at [764, 393] on input "c." at bounding box center [764, 396] width 1 height 8
radio input "true"
click at [745, 515] on button "Next" at bounding box center [764, 522] width 155 height 39
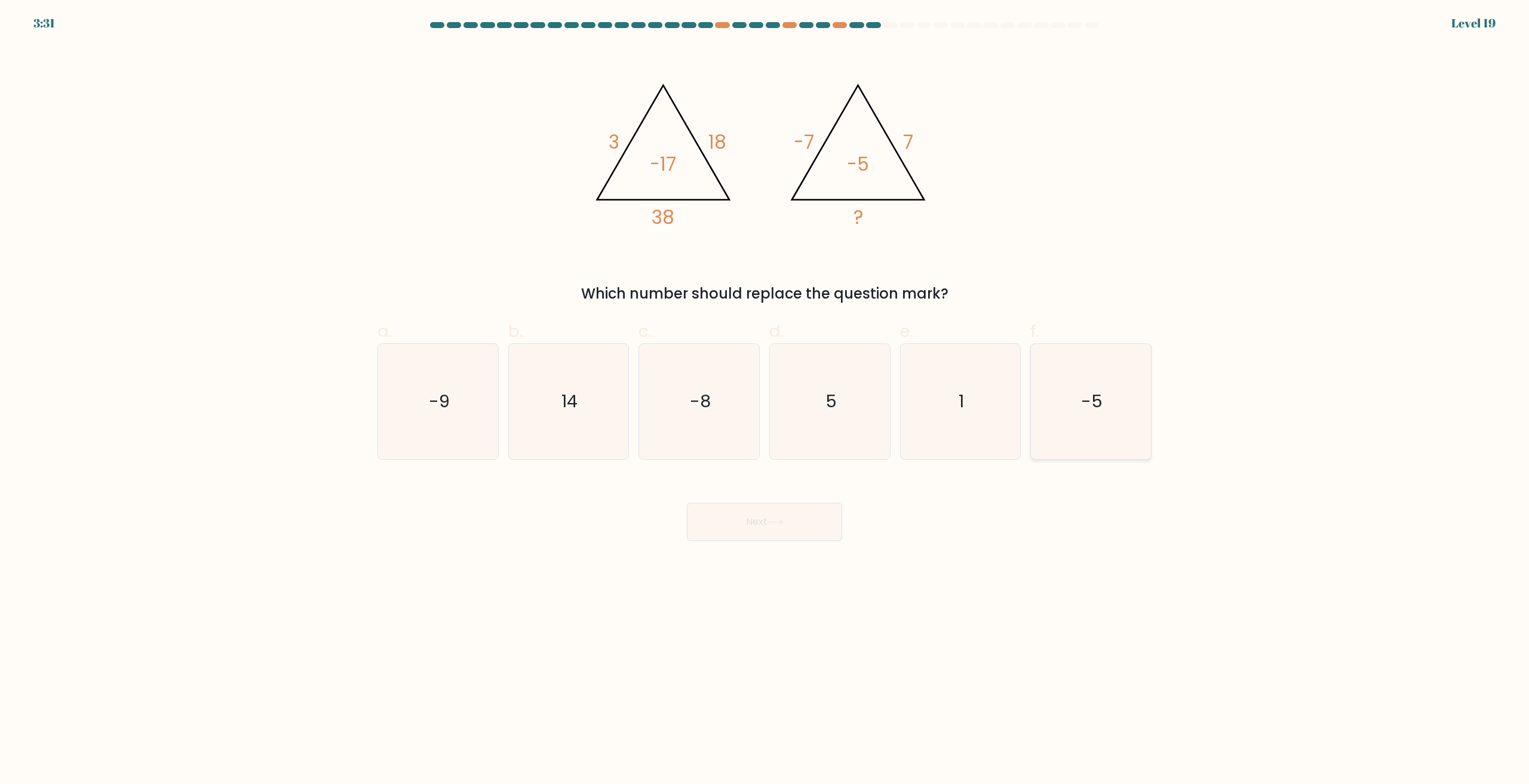
click at [1108, 402] on icon "-5" at bounding box center [1091, 401] width 115 height 115
click at [765, 400] on input "f. -5" at bounding box center [764, 396] width 1 height 8
radio input "true"
click at [846, 380] on icon "5" at bounding box center [830, 401] width 115 height 115
click at [765, 392] on input "d. 5" at bounding box center [764, 396] width 1 height 8
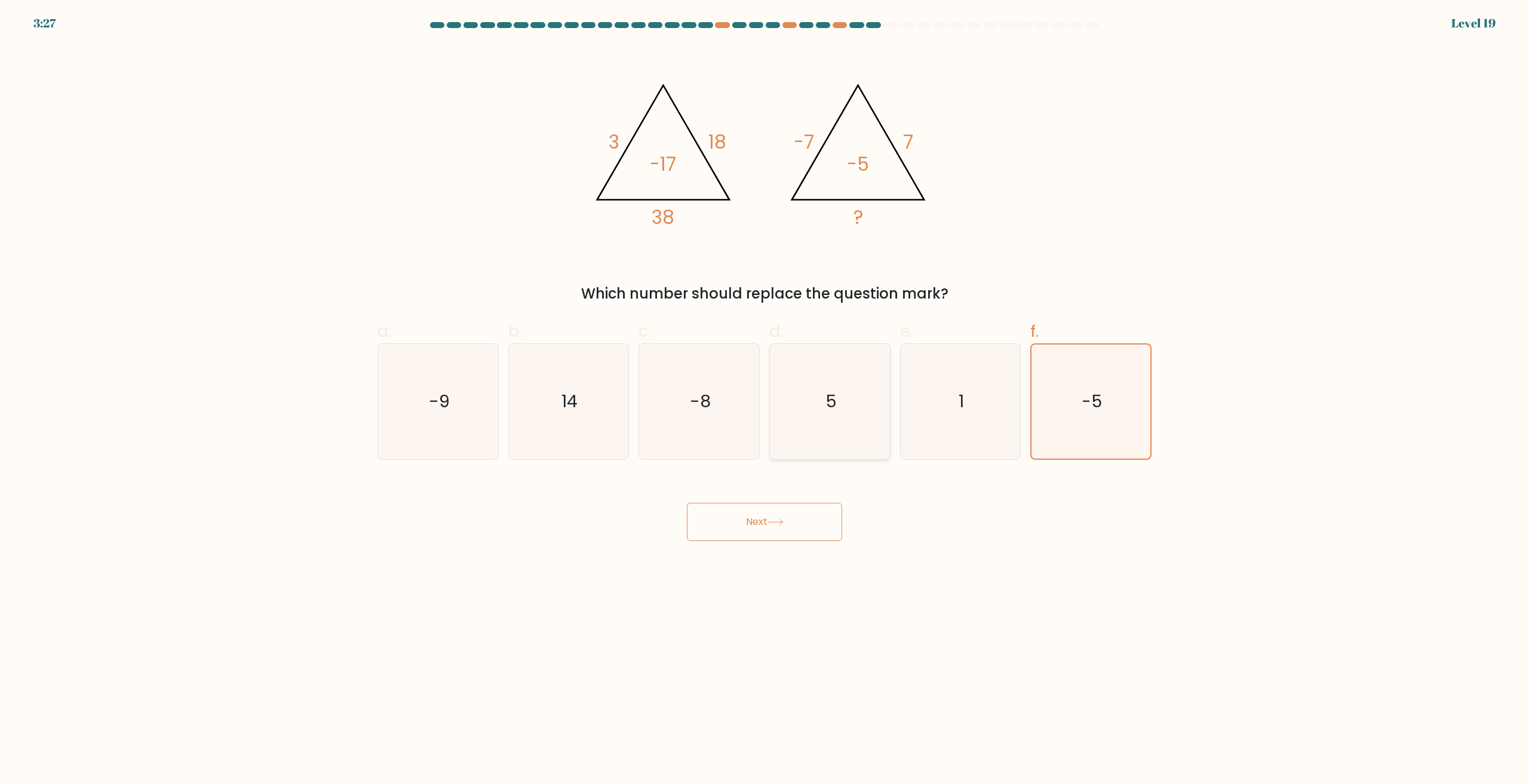
radio input "true"
click at [759, 530] on button "Next" at bounding box center [764, 522] width 155 height 39
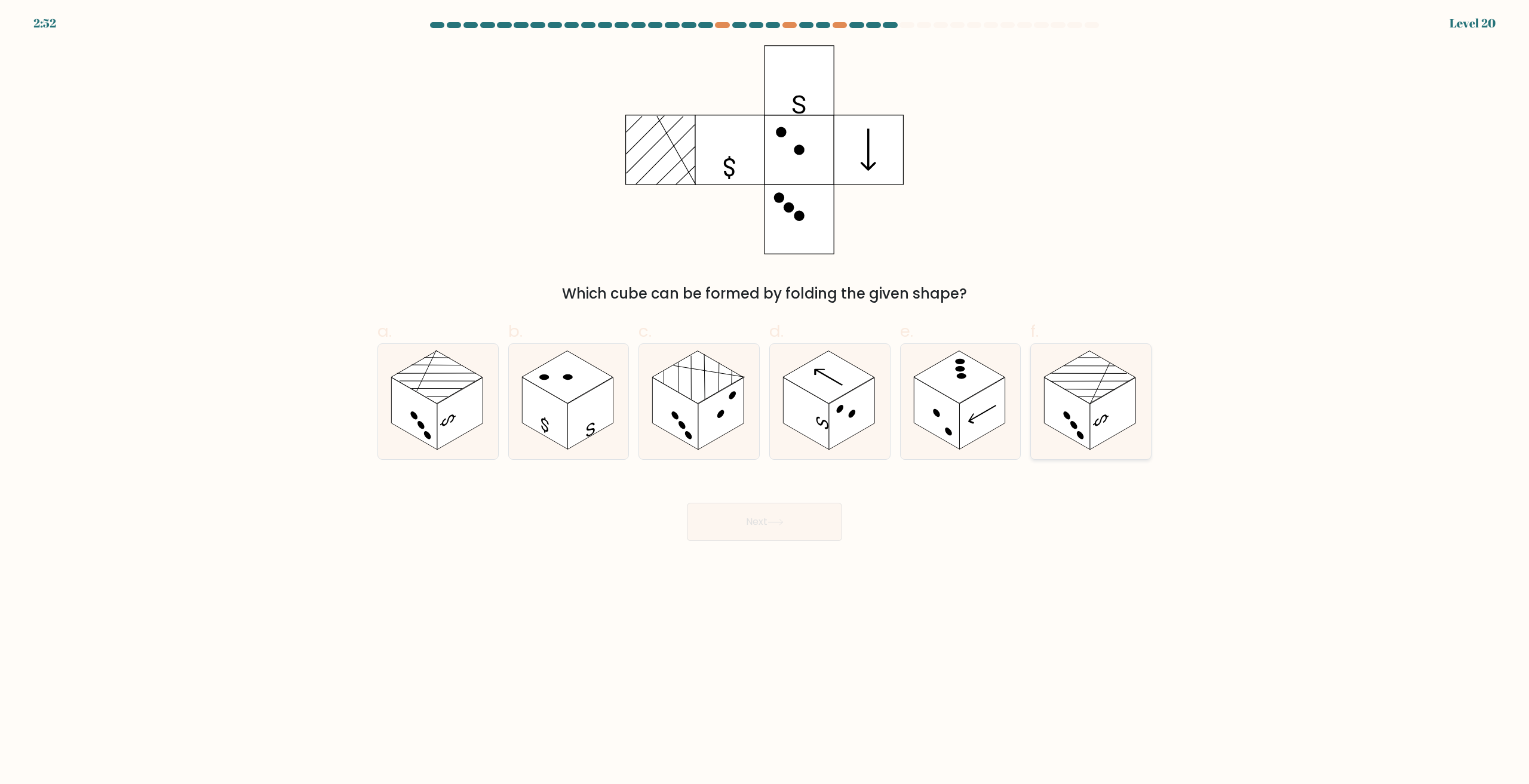
click at [1104, 418] on rect at bounding box center [1112, 414] width 45 height 72
click at [765, 400] on input "f." at bounding box center [764, 396] width 1 height 8
radio input "true"
click at [788, 516] on button "Next" at bounding box center [764, 522] width 155 height 39
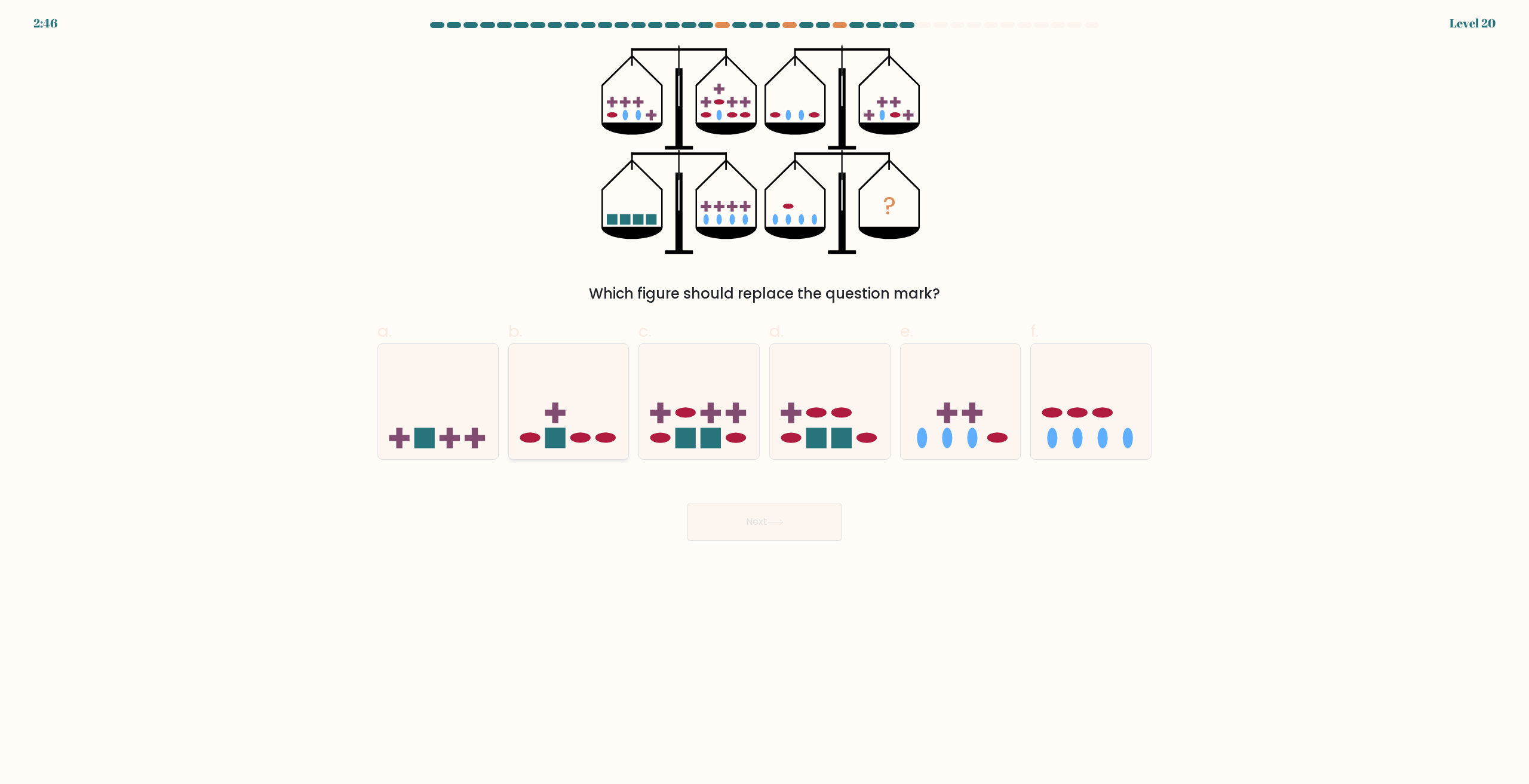
click at [573, 416] on icon at bounding box center [569, 402] width 120 height 99
click at [764, 400] on input "b." at bounding box center [764, 396] width 1 height 8
radio input "true"
click at [776, 519] on icon at bounding box center [775, 523] width 16 height 7
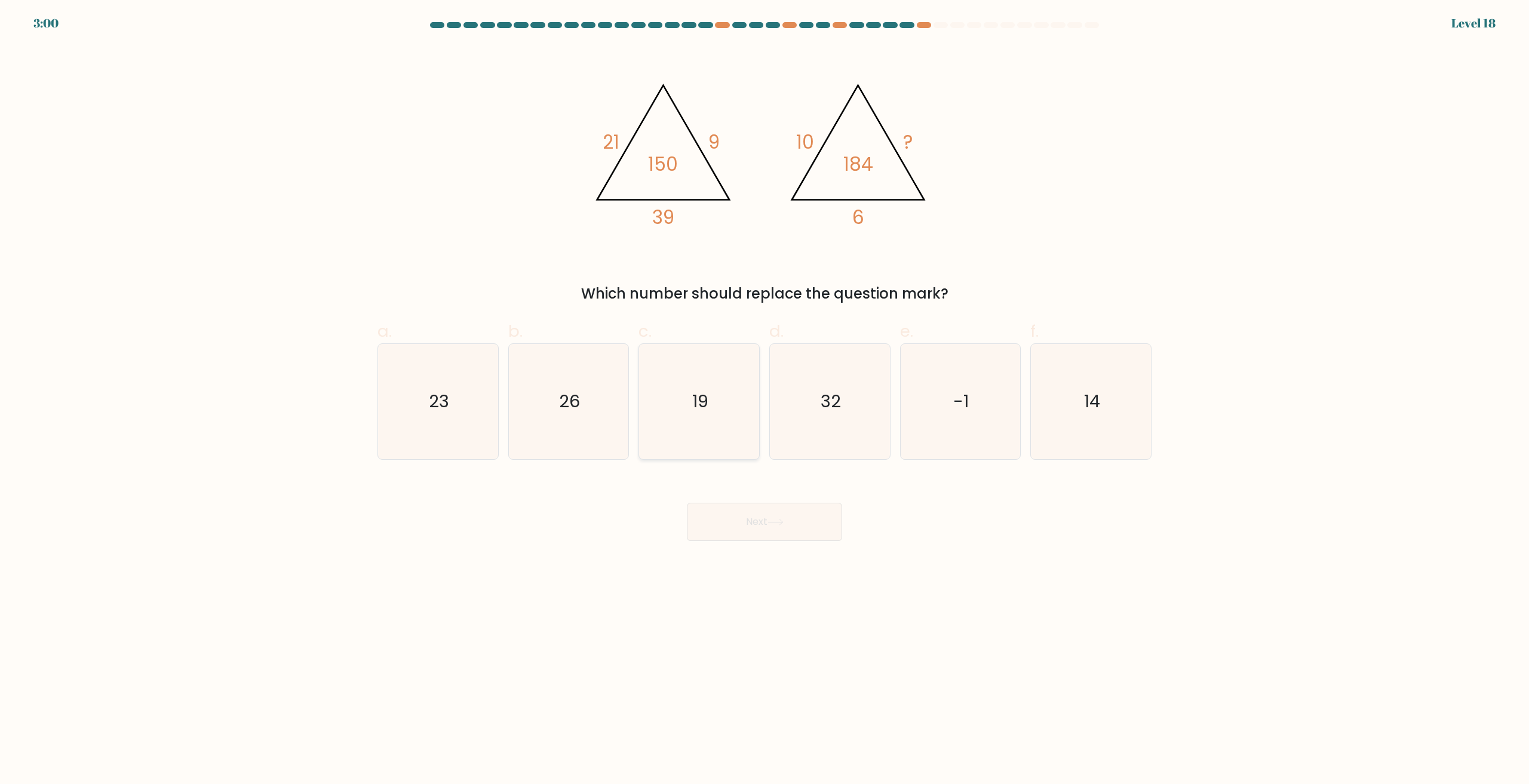
click at [721, 398] on icon "19" at bounding box center [699, 401] width 115 height 115
click at [764, 398] on input "c. 19" at bounding box center [764, 396] width 1 height 8
radio input "true"
click at [747, 522] on button "Next" at bounding box center [764, 522] width 155 height 39
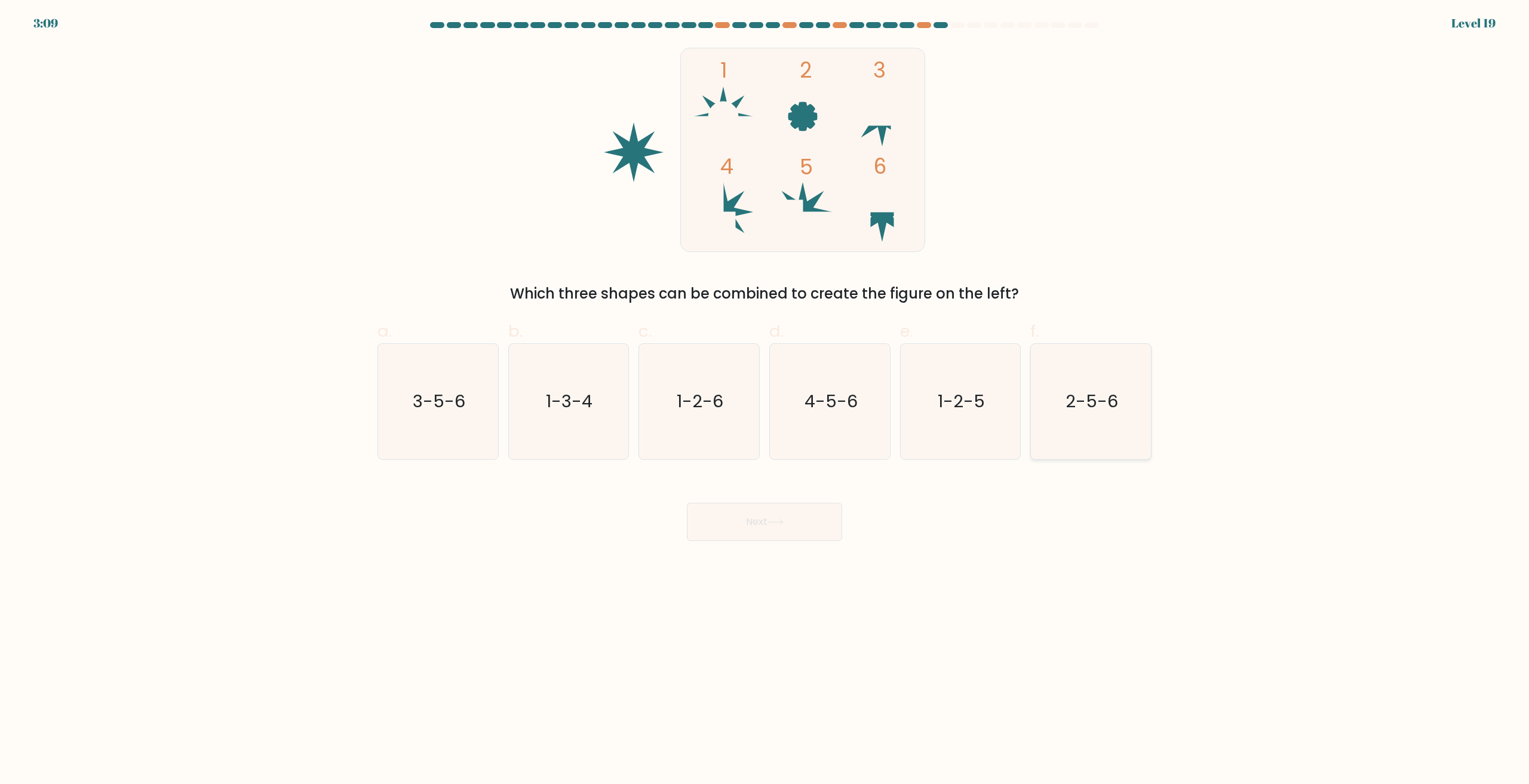
click at [1096, 429] on icon "2-5-6" at bounding box center [1091, 401] width 115 height 115
click at [765, 400] on input "f. 2-5-6" at bounding box center [764, 396] width 1 height 8
radio input "true"
drag, startPoint x: 776, startPoint y: 523, endPoint x: 941, endPoint y: 479, distance: 170.8
click at [777, 523] on icon at bounding box center [775, 523] width 16 height 7
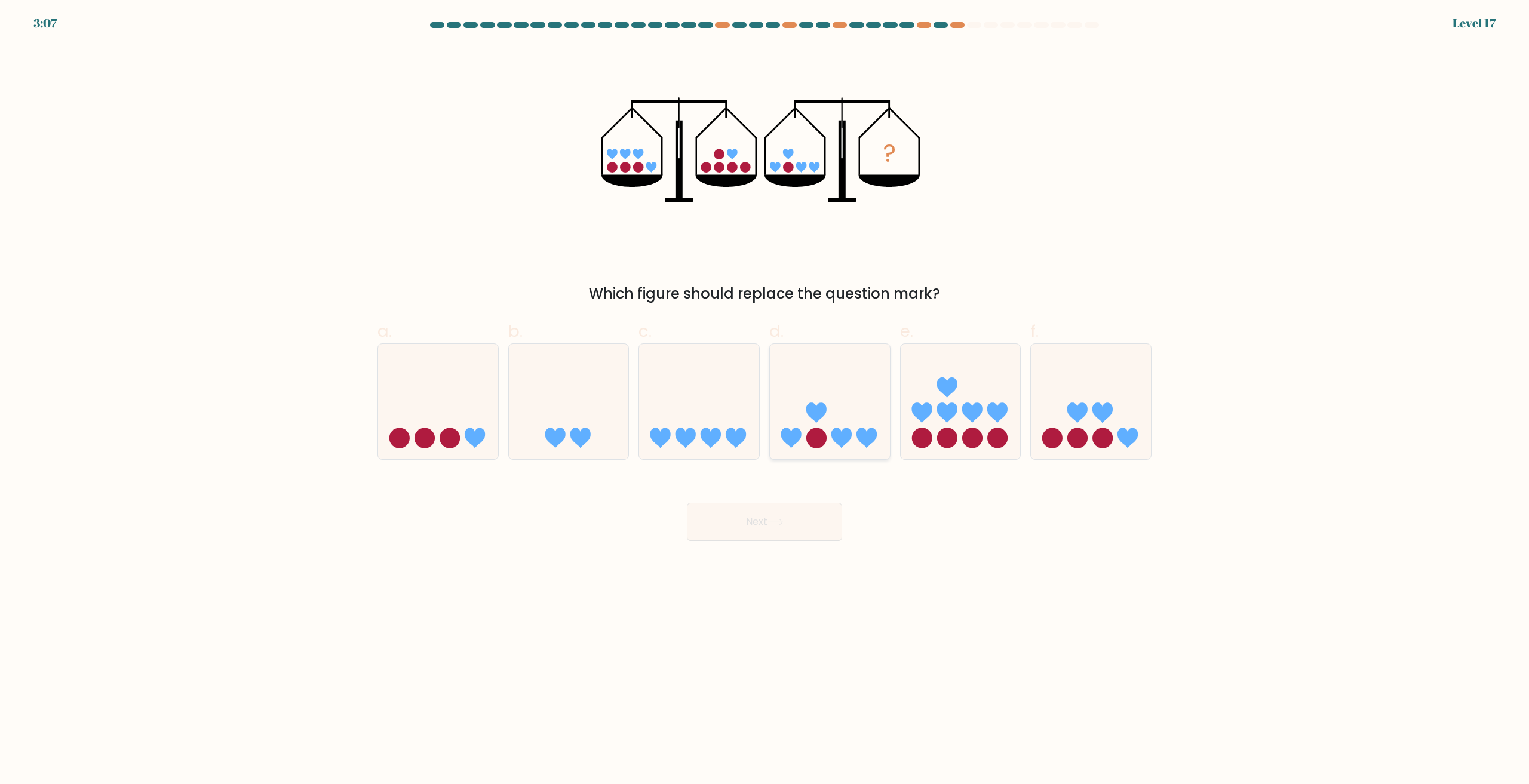
click at [843, 397] on icon at bounding box center [830, 402] width 120 height 99
click at [765, 397] on input "d." at bounding box center [764, 396] width 1 height 8
radio input "true"
click at [797, 523] on button "Next" at bounding box center [764, 522] width 155 height 39
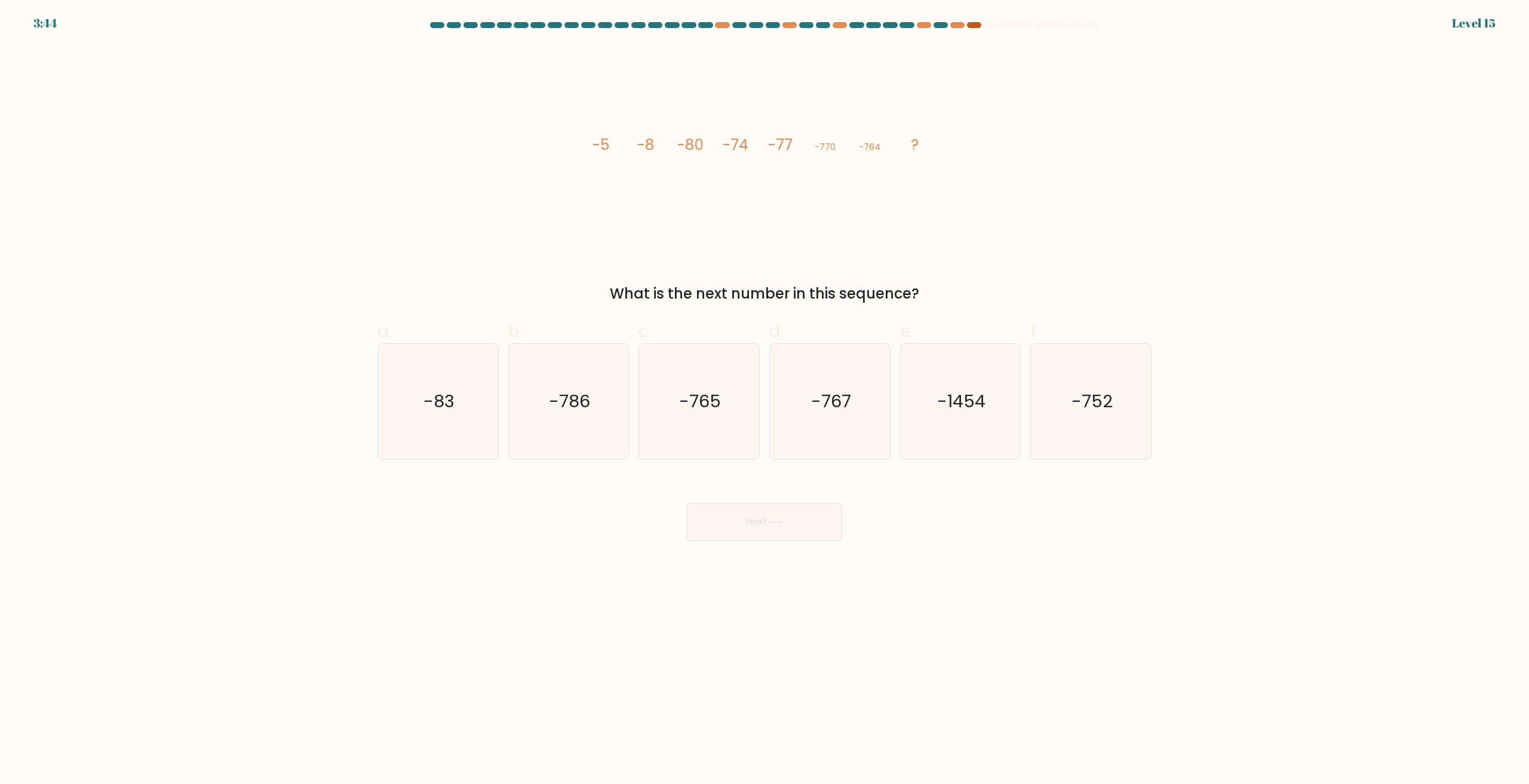
click at [976, 26] on div at bounding box center [974, 25] width 15 height 6
click at [961, 25] on div at bounding box center [957, 25] width 15 height 6
click at [968, 24] on div at bounding box center [974, 25] width 15 height 6
click at [812, 422] on icon "-767" at bounding box center [830, 401] width 115 height 115
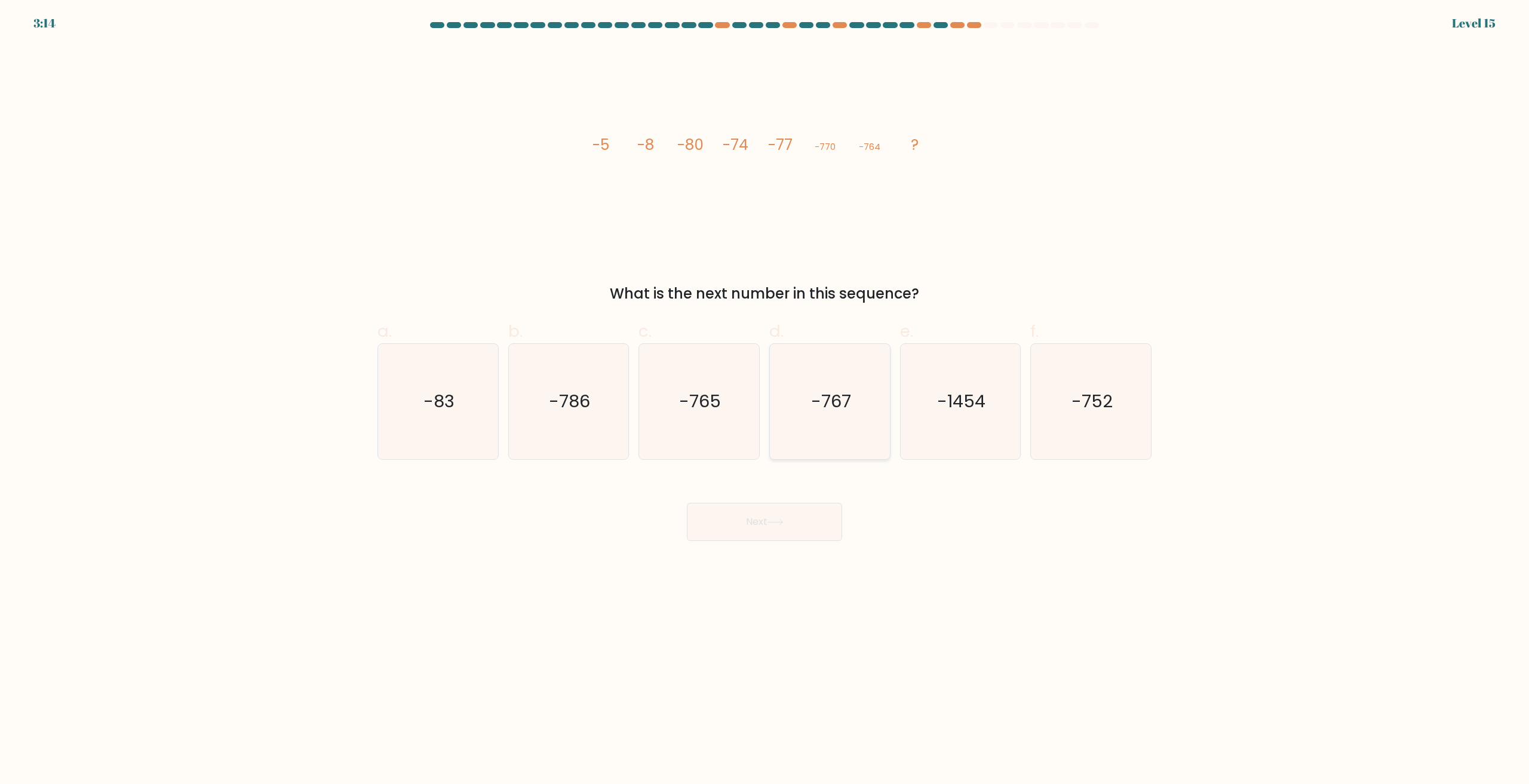
click at [765, 400] on input "d. -767" at bounding box center [764, 396] width 1 height 8
radio input "true"
click at [795, 523] on button "Next" at bounding box center [764, 522] width 155 height 39
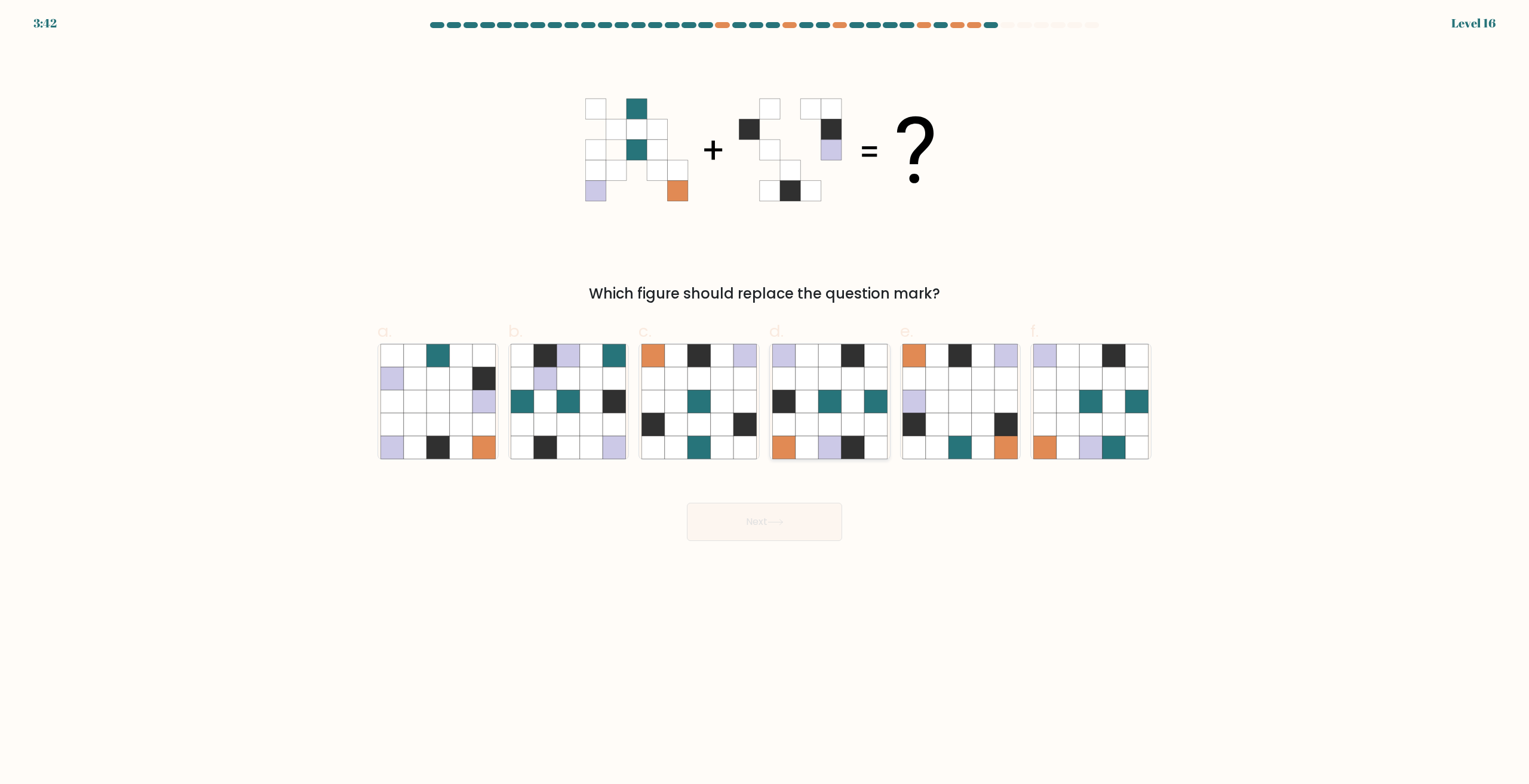
click at [832, 413] on icon at bounding box center [830, 424] width 22 height 22
click at [765, 400] on input "d." at bounding box center [764, 396] width 1 height 8
radio input "true"
click at [800, 523] on button "Next" at bounding box center [764, 522] width 155 height 39
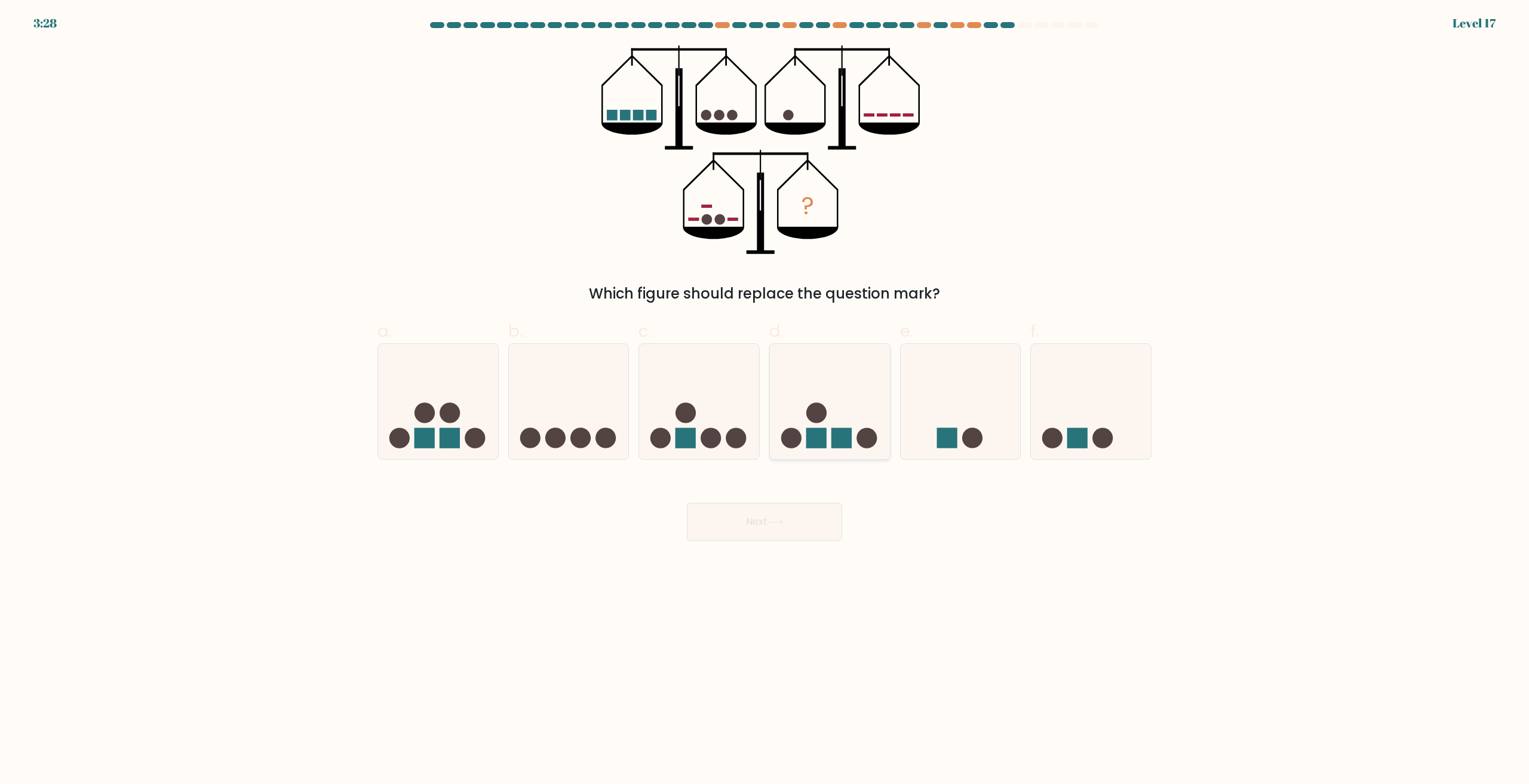
click at [834, 438] on rect at bounding box center [842, 438] width 21 height 21
click at [765, 400] on input "d." at bounding box center [764, 396] width 1 height 8
radio input "true"
click at [807, 523] on button "Next" at bounding box center [764, 522] width 155 height 39
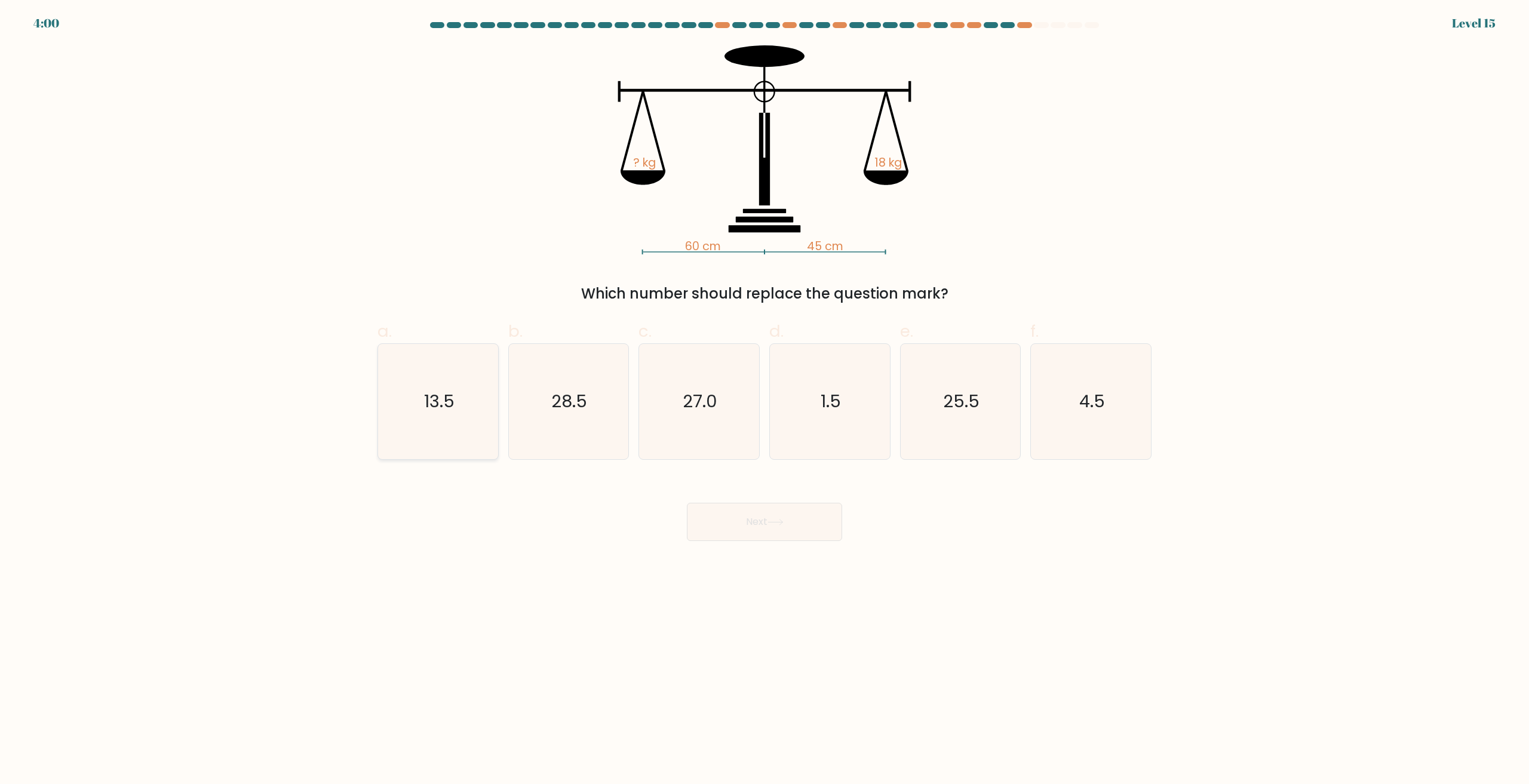
click at [440, 407] on text "13.5" at bounding box center [440, 402] width 31 height 24
click at [764, 400] on input "a. 13.5" at bounding box center [764, 396] width 1 height 8
radio input "true"
click at [755, 519] on button "Next" at bounding box center [764, 522] width 155 height 39
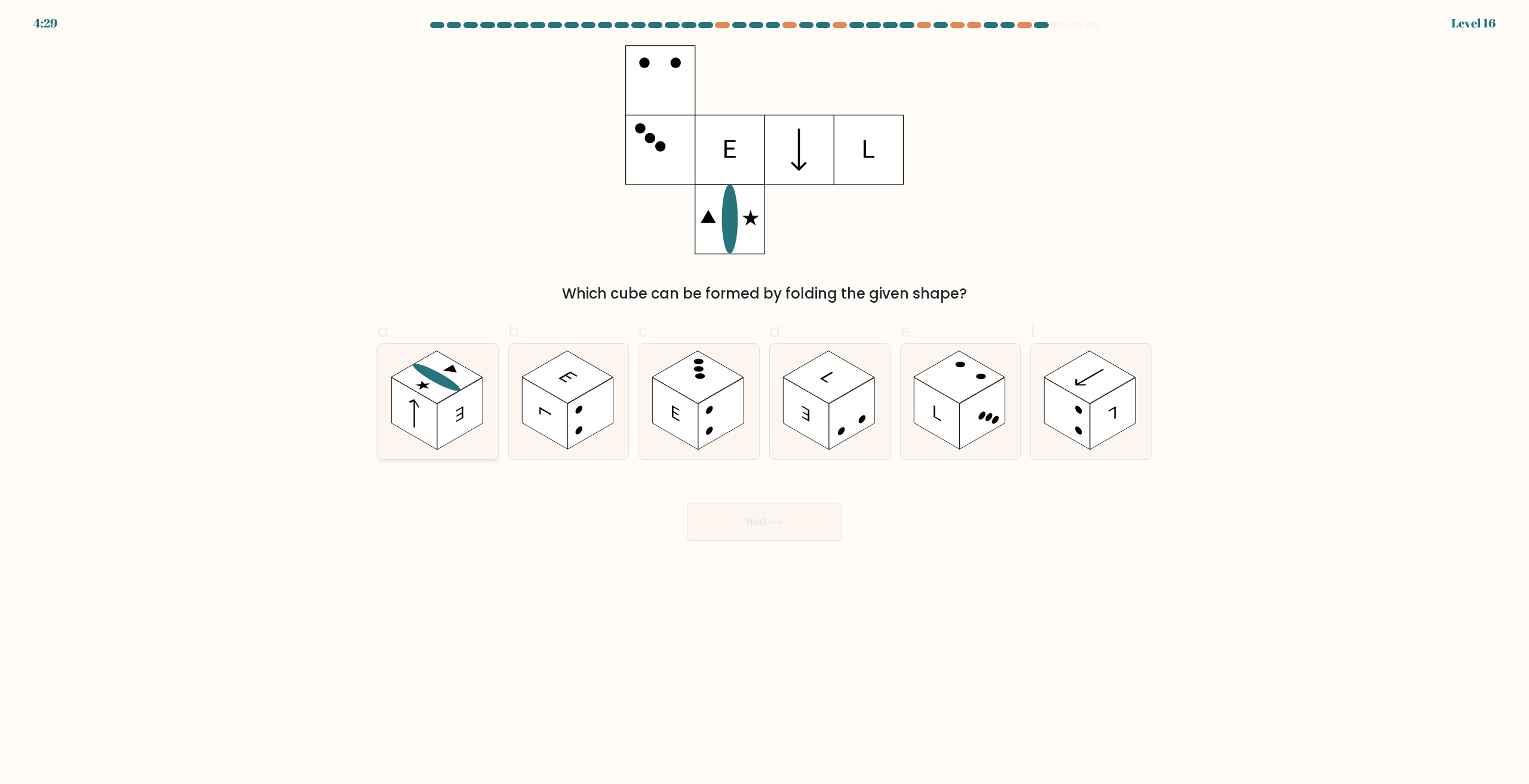
click at [442, 434] on rect at bounding box center [459, 414] width 45 height 72
click at [764, 400] on input "a." at bounding box center [764, 396] width 1 height 8
radio input "true"
click at [764, 529] on button "Next" at bounding box center [764, 522] width 155 height 39
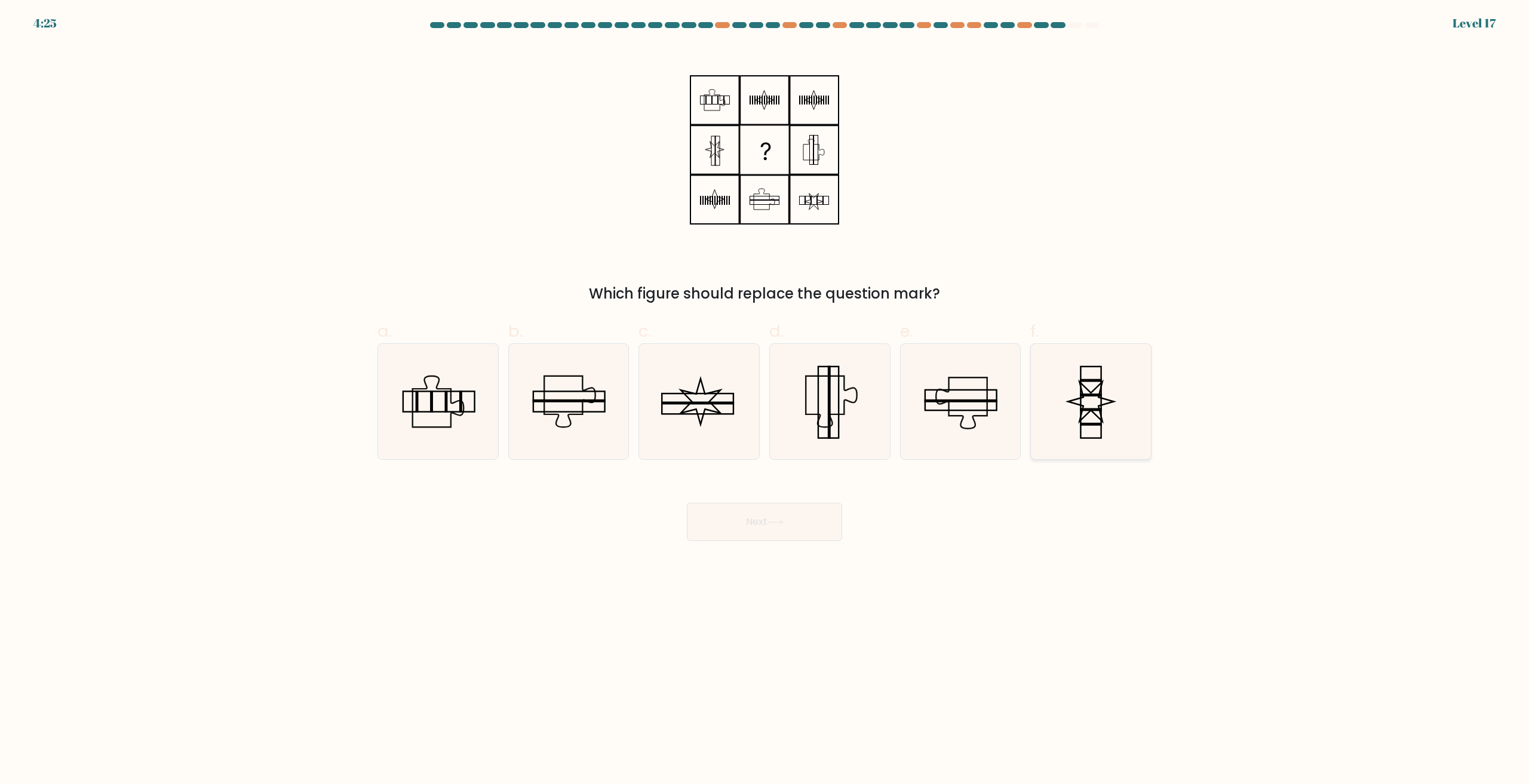
click at [1100, 429] on rect at bounding box center [1091, 403] width 21 height 72
click at [765, 400] on input "f." at bounding box center [764, 396] width 1 height 8
radio input "true"
click at [774, 518] on button "Next" at bounding box center [764, 522] width 155 height 39
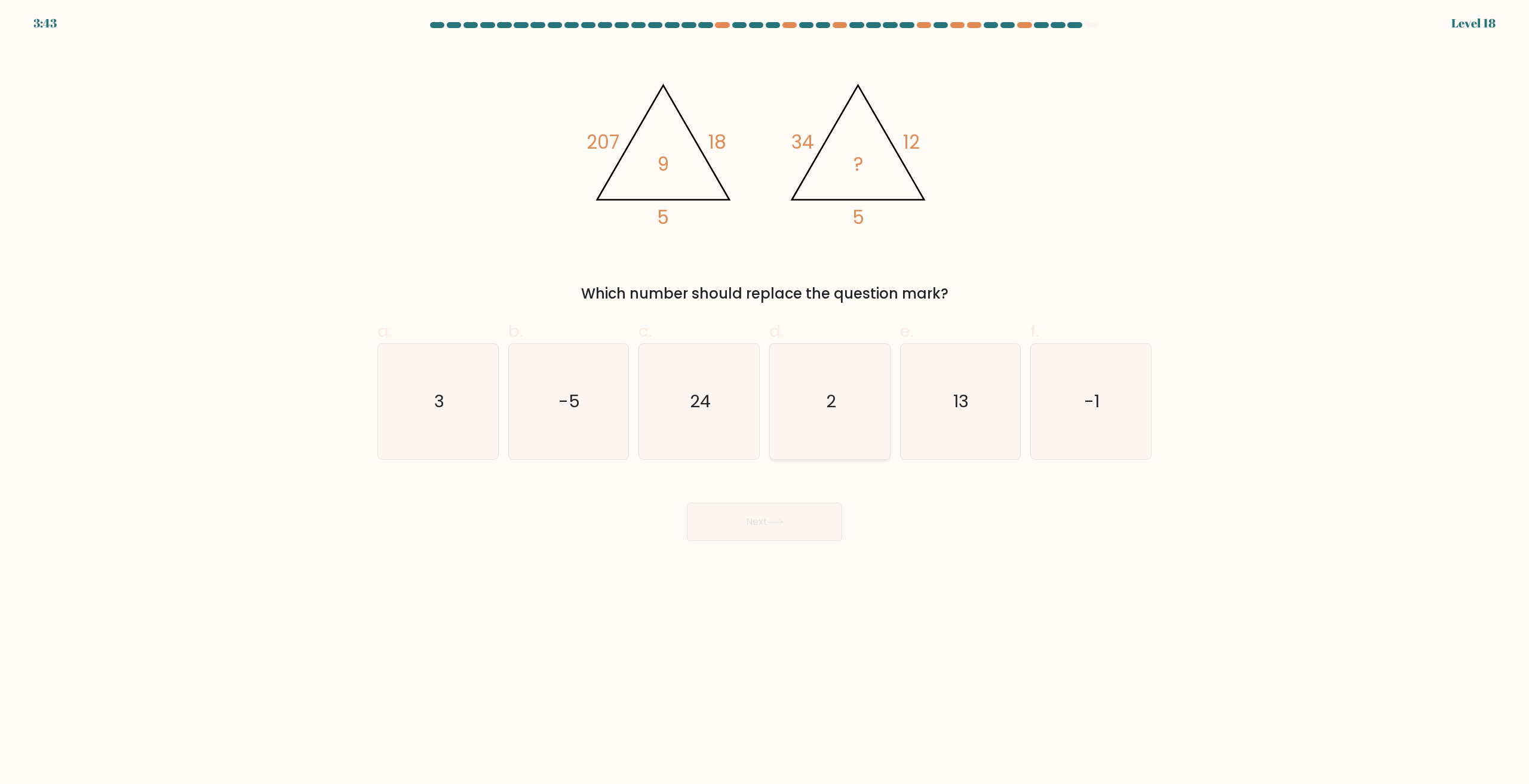
click at [865, 395] on icon "2" at bounding box center [830, 401] width 115 height 115
click at [765, 395] on input "d. 2" at bounding box center [764, 396] width 1 height 8
radio input "true"
drag, startPoint x: 799, startPoint y: 519, endPoint x: 773, endPoint y: 518, distance: 26.0
click at [798, 519] on button "Next" at bounding box center [764, 522] width 155 height 39
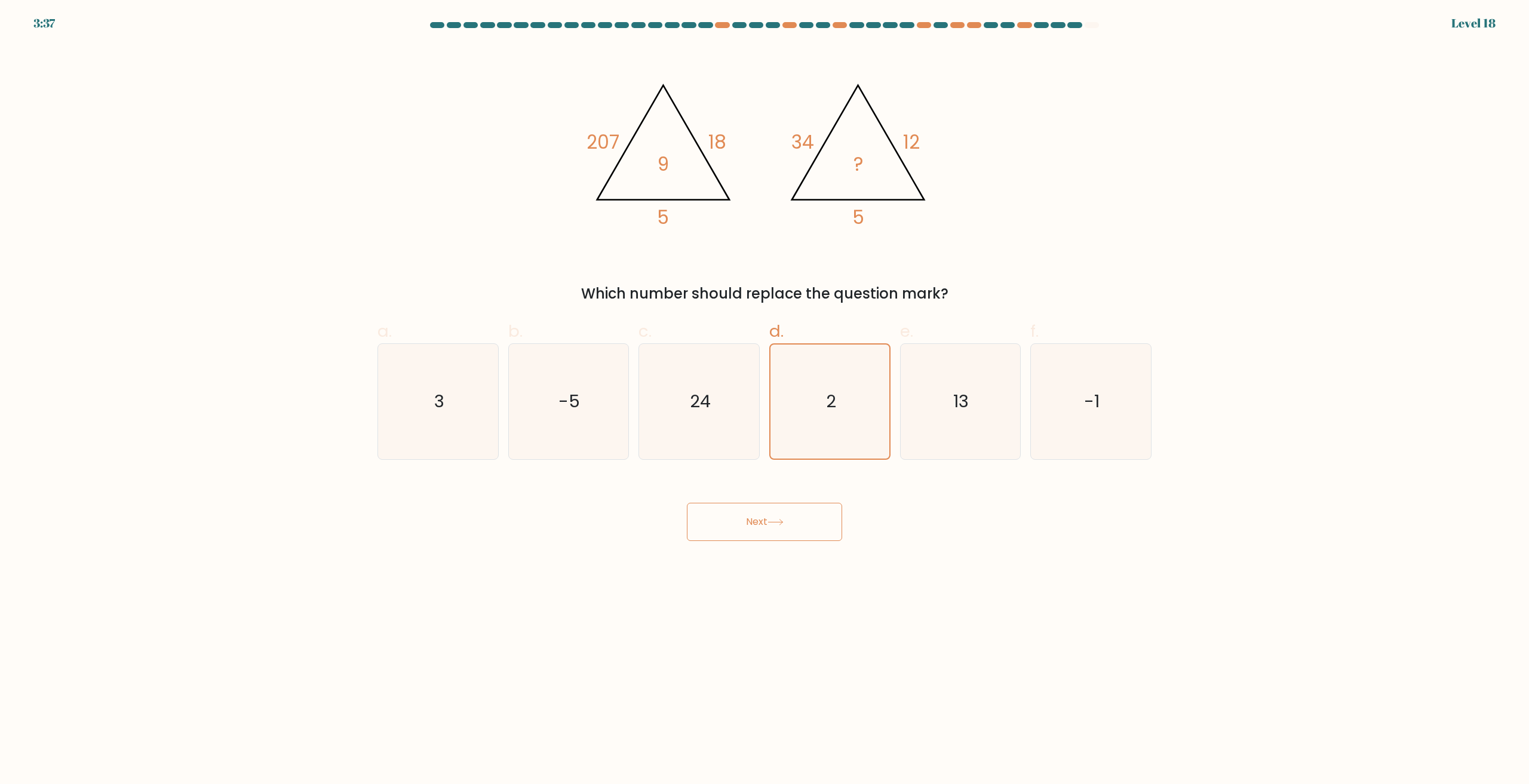
click at [780, 526] on button "Next" at bounding box center [764, 522] width 155 height 39
click at [821, 401] on icon "2" at bounding box center [830, 401] width 115 height 115
click at [765, 400] on input "d. 2" at bounding box center [764, 396] width 1 height 8
radio input "true"
click at [781, 526] on button "Next" at bounding box center [764, 522] width 155 height 39
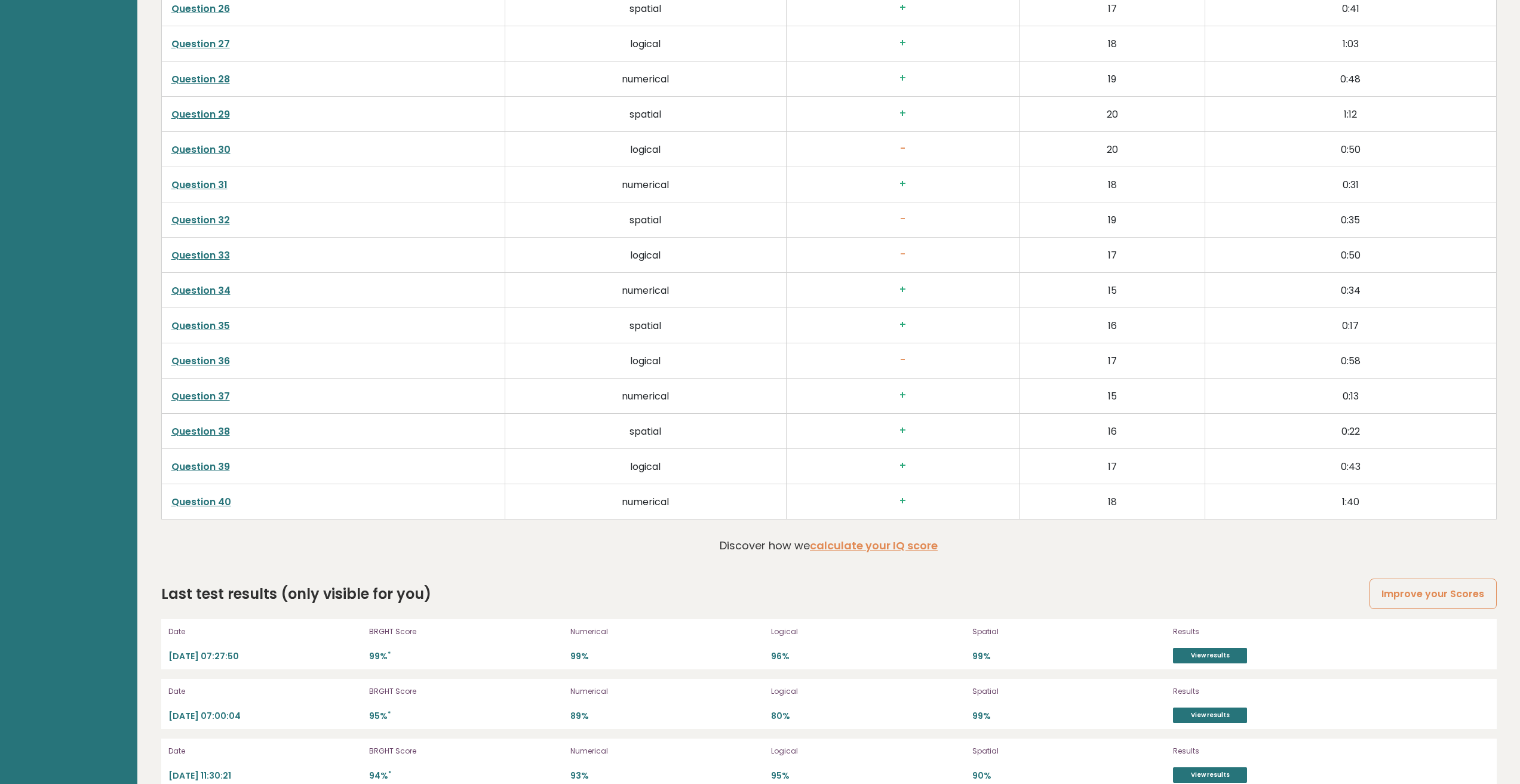
scroll to position [3247, 0]
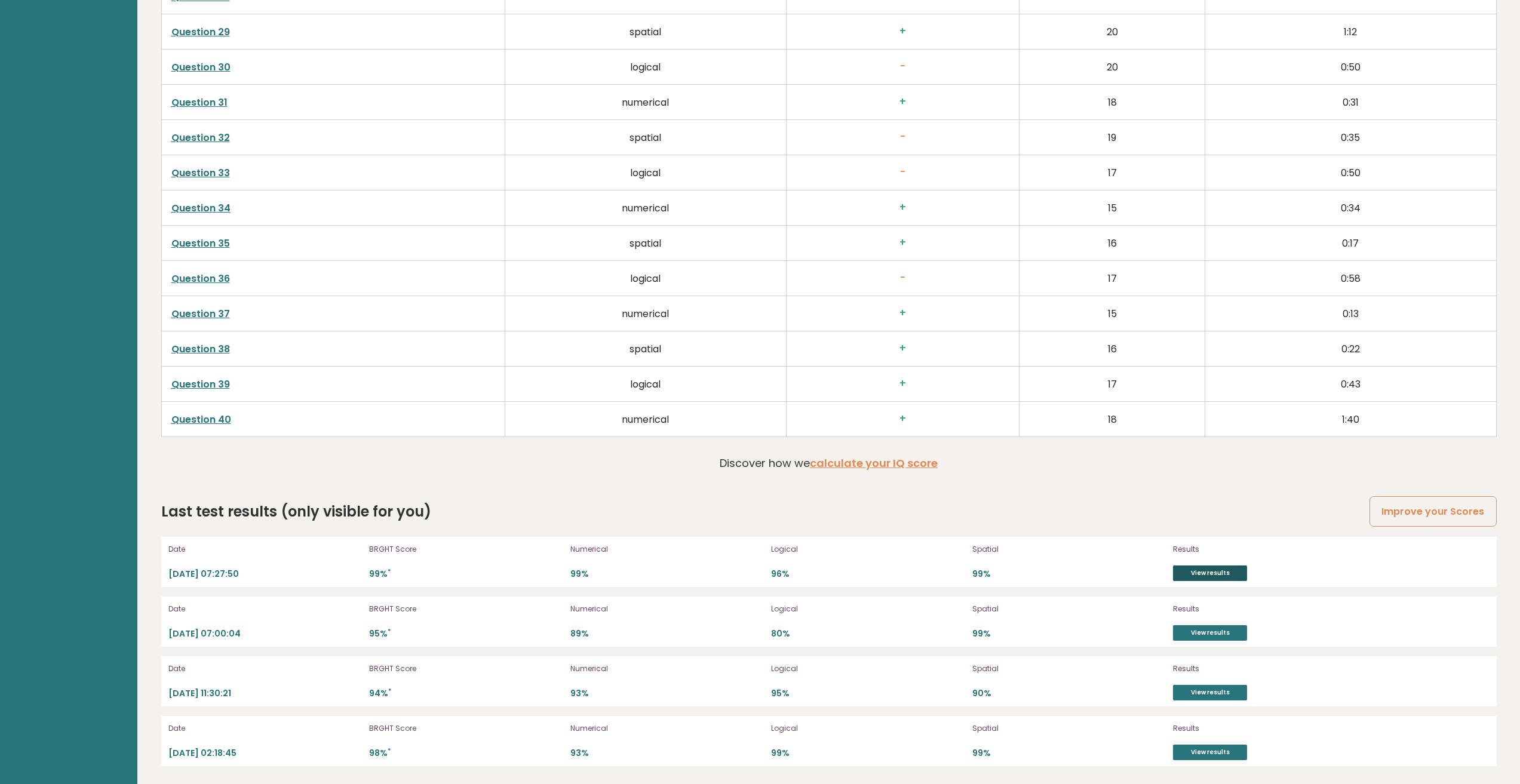
click at [1199, 574] on link "View results" at bounding box center [1211, 573] width 74 height 15
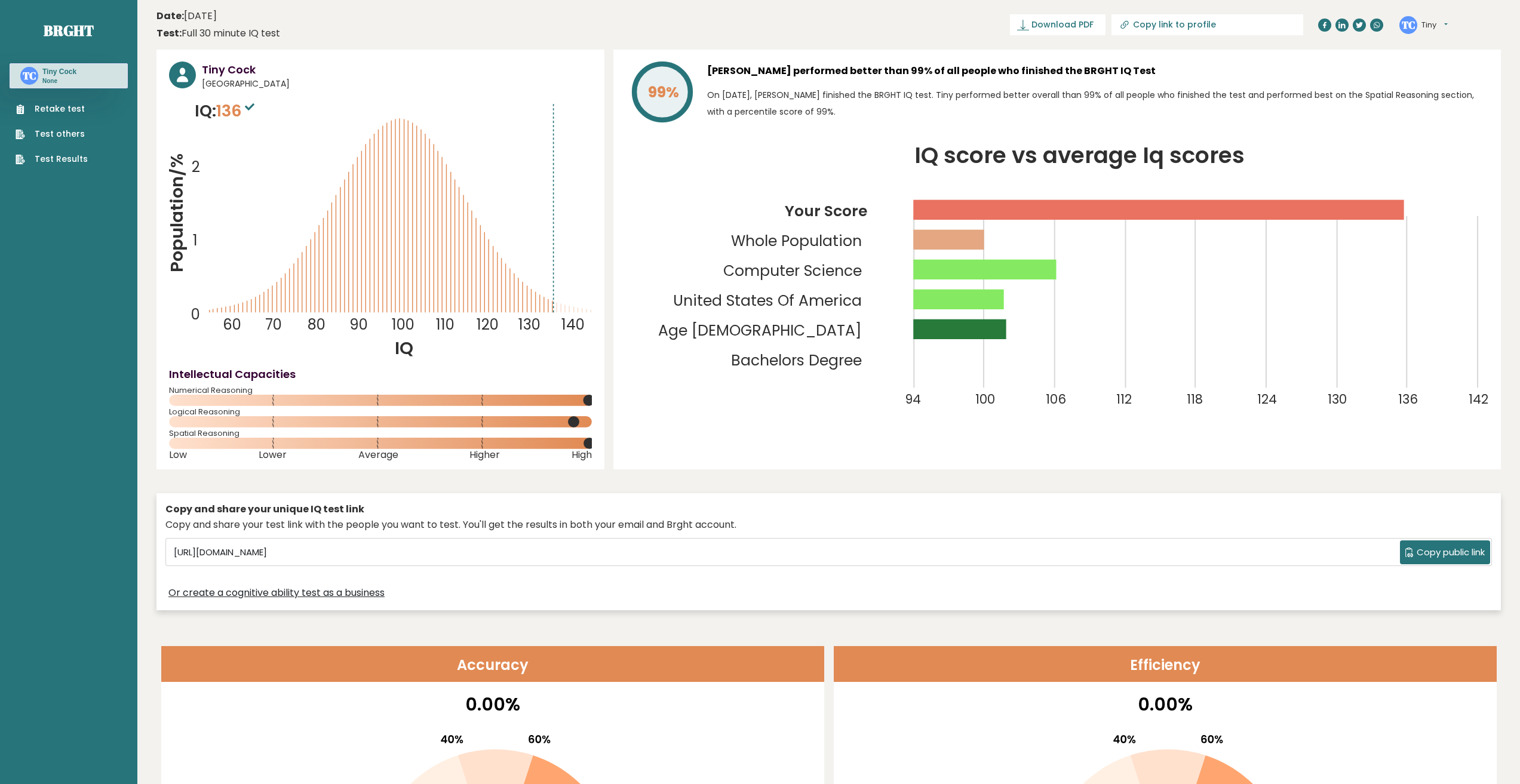
click at [209, 111] on p "IQ: 136" at bounding box center [225, 111] width 63 height 24
click at [62, 159] on link "Test Results" at bounding box center [51, 159] width 72 height 13
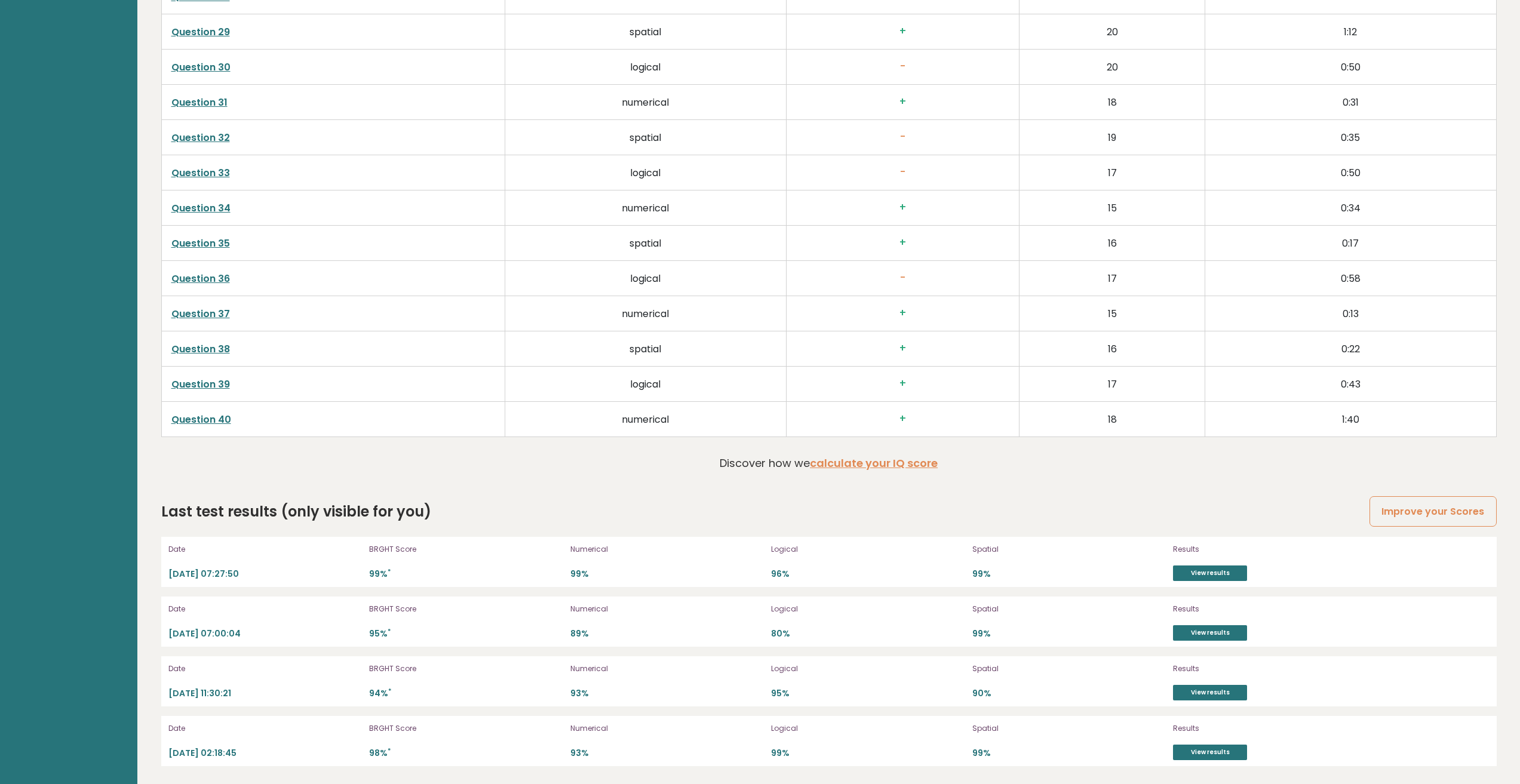
click at [564, 531] on div "Last test results (only visible for you) Improve your Scores Date [DATE] 07:27:…" at bounding box center [829, 633] width 1336 height 265
click at [664, 562] on div "Numerical 99%" at bounding box center [667, 561] width 194 height 39
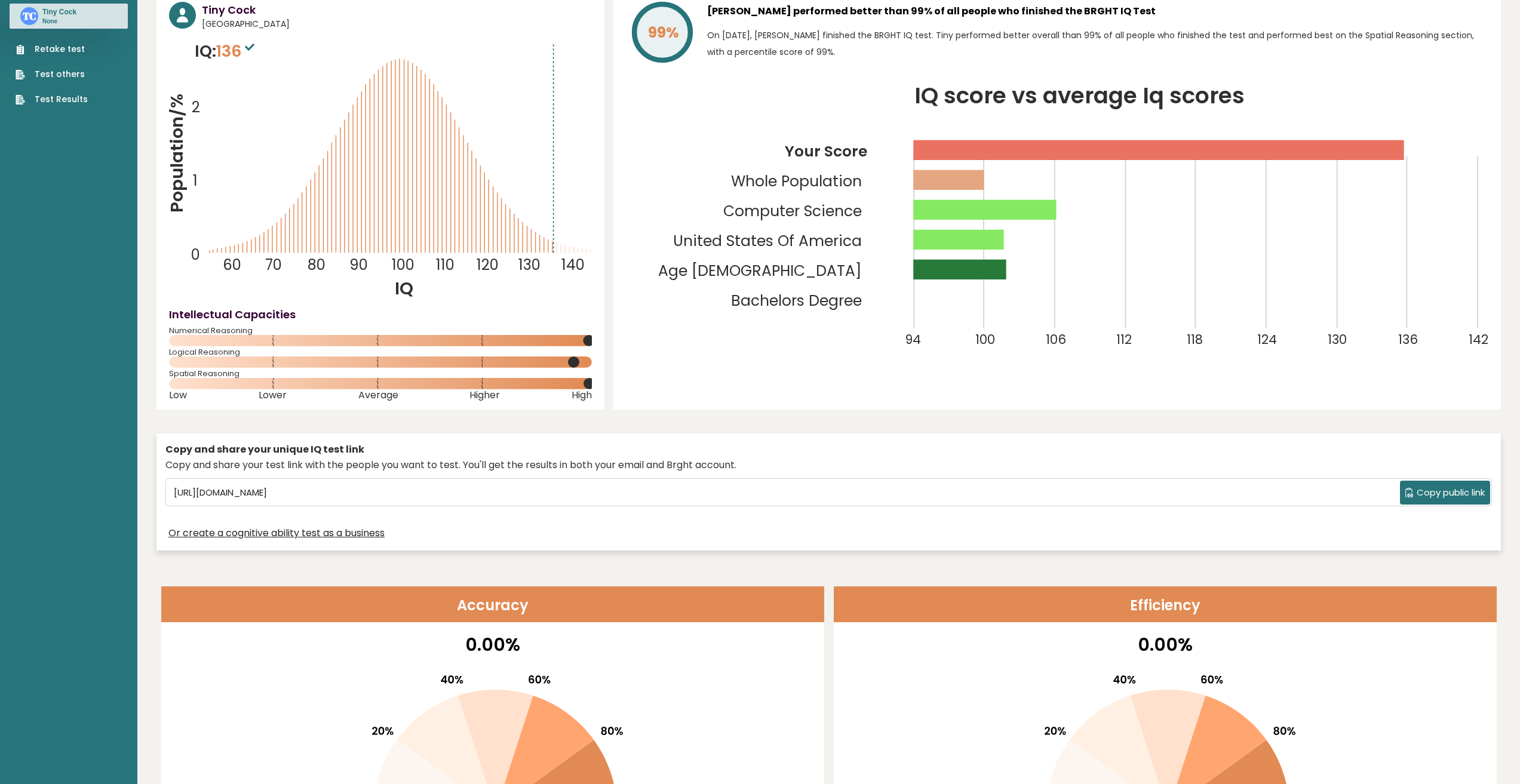
scroll to position [0, 0]
